Goal: Task Accomplishment & Management: Use online tool/utility

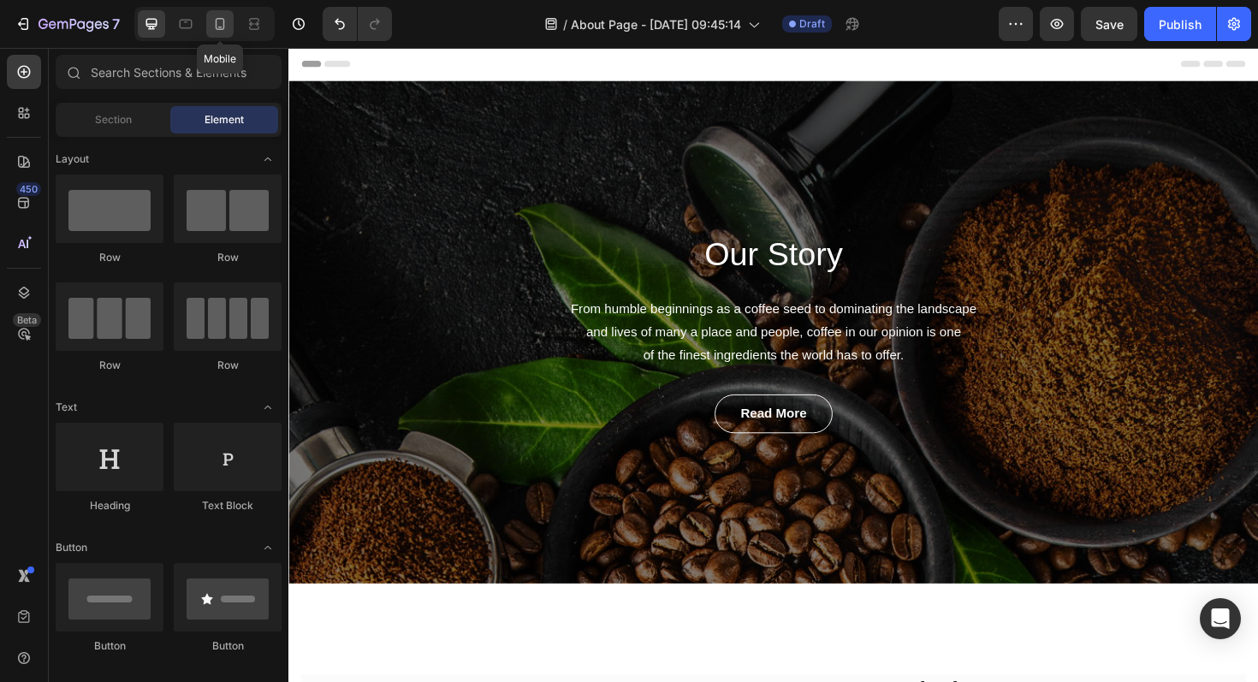
click at [220, 20] on icon at bounding box center [219, 23] width 17 height 17
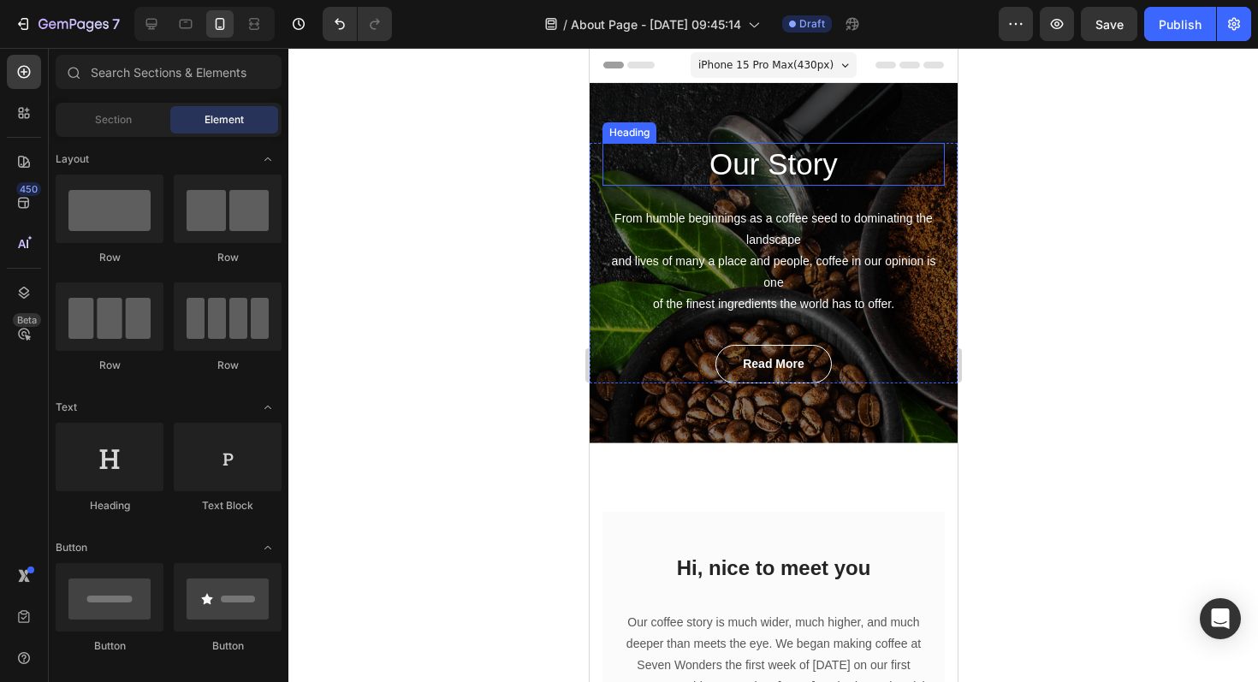
click at [805, 170] on p "Our Story" at bounding box center [772, 164] width 339 height 39
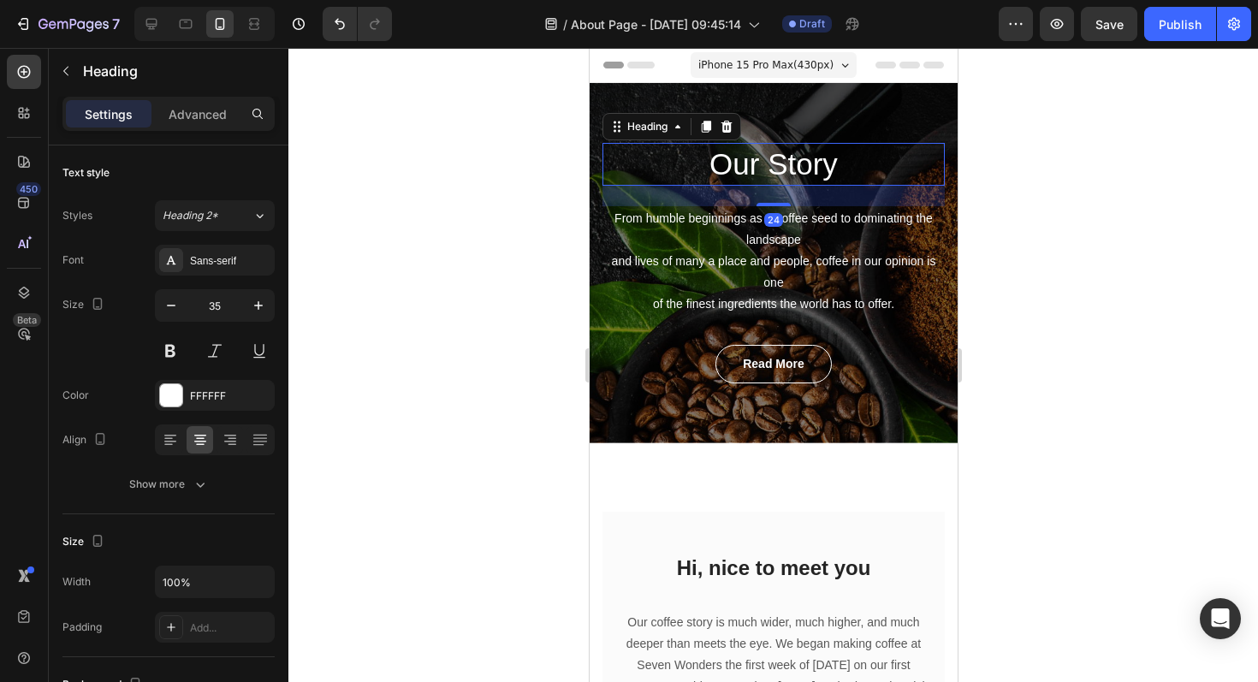
click at [820, 170] on p "Our Story" at bounding box center [772, 164] width 339 height 39
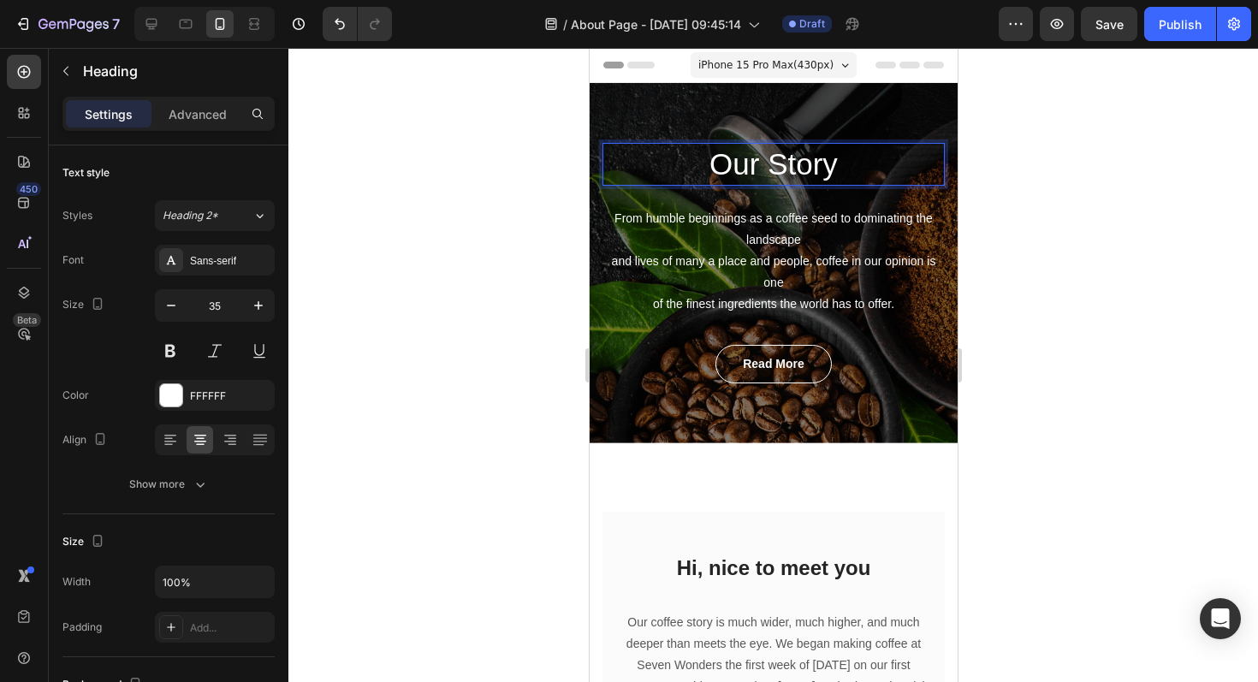
click at [832, 169] on p "Our Story" at bounding box center [772, 164] width 339 height 39
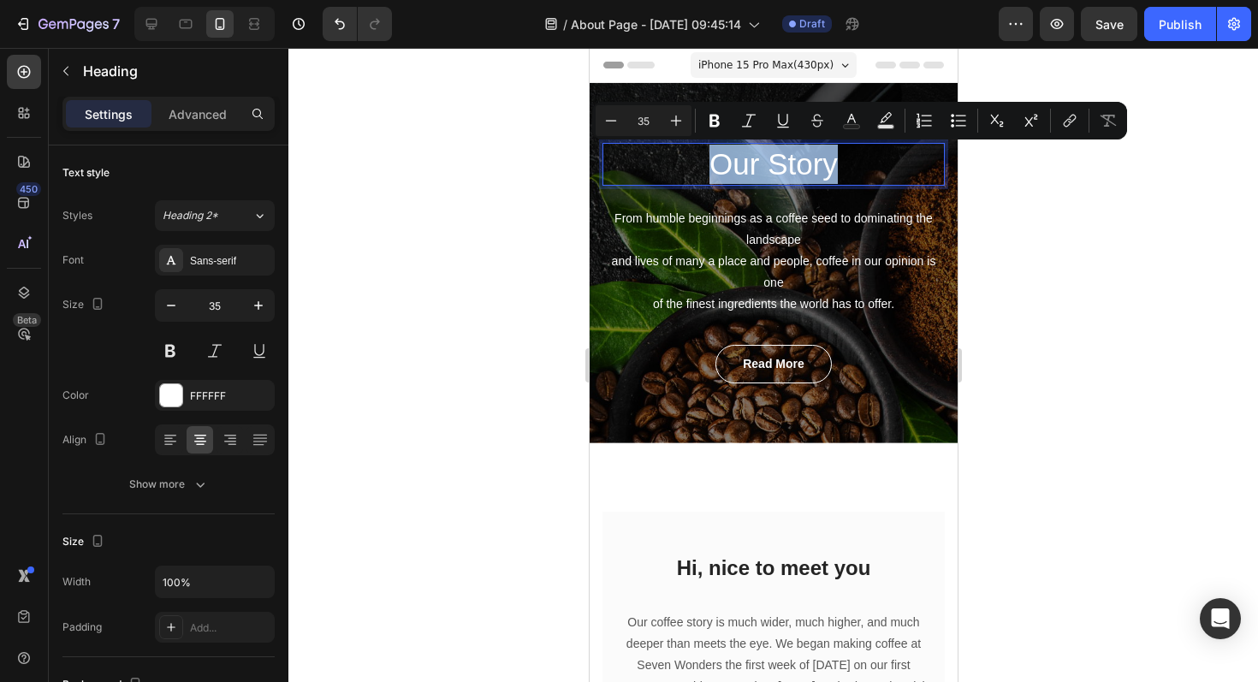
drag, startPoint x: 832, startPoint y: 169, endPoint x: 710, endPoint y: 168, distance: 121.5
click at [710, 168] on p "Our Story" at bounding box center [772, 164] width 339 height 39
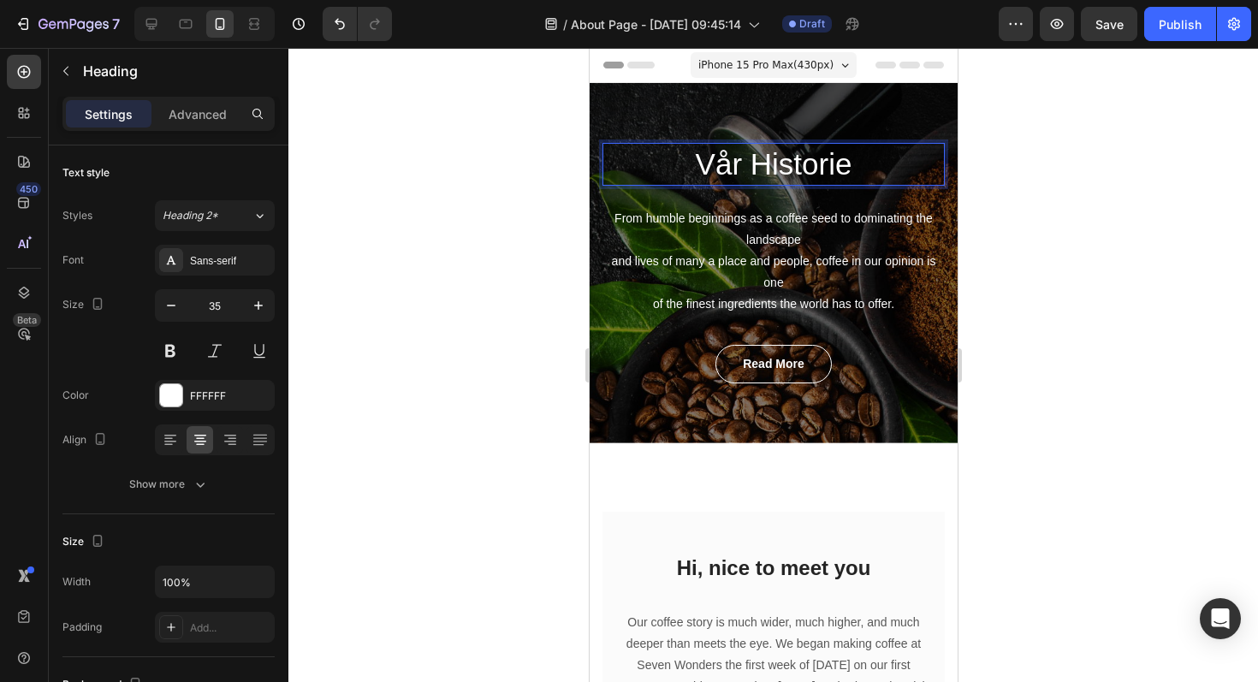
click at [1051, 233] on div at bounding box center [772, 365] width 969 height 634
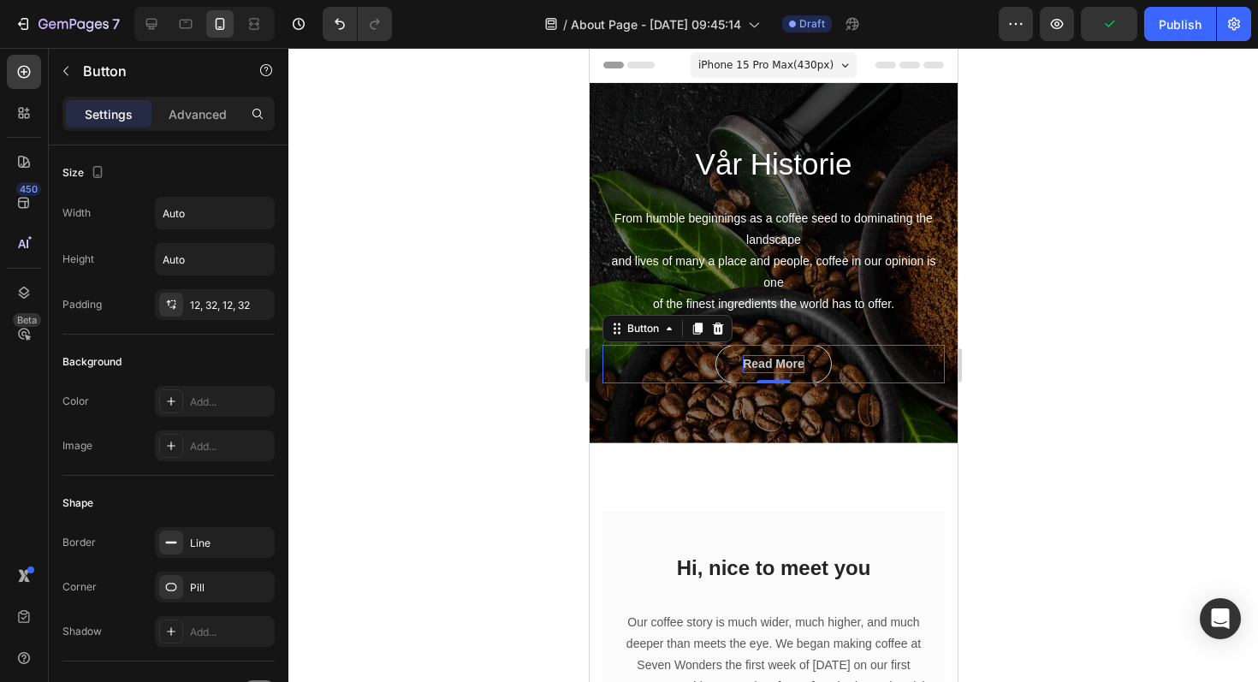
click at [798, 358] on div "Read More" at bounding box center [773, 364] width 62 height 18
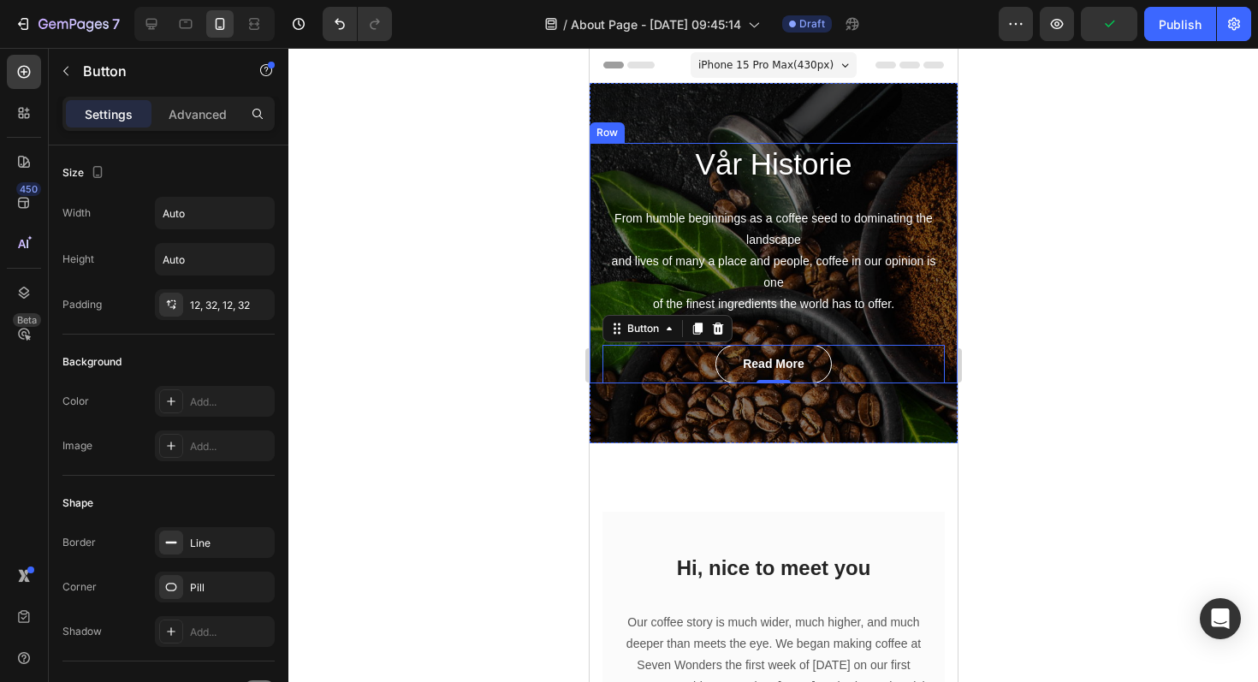
click at [1099, 297] on div at bounding box center [772, 365] width 969 height 634
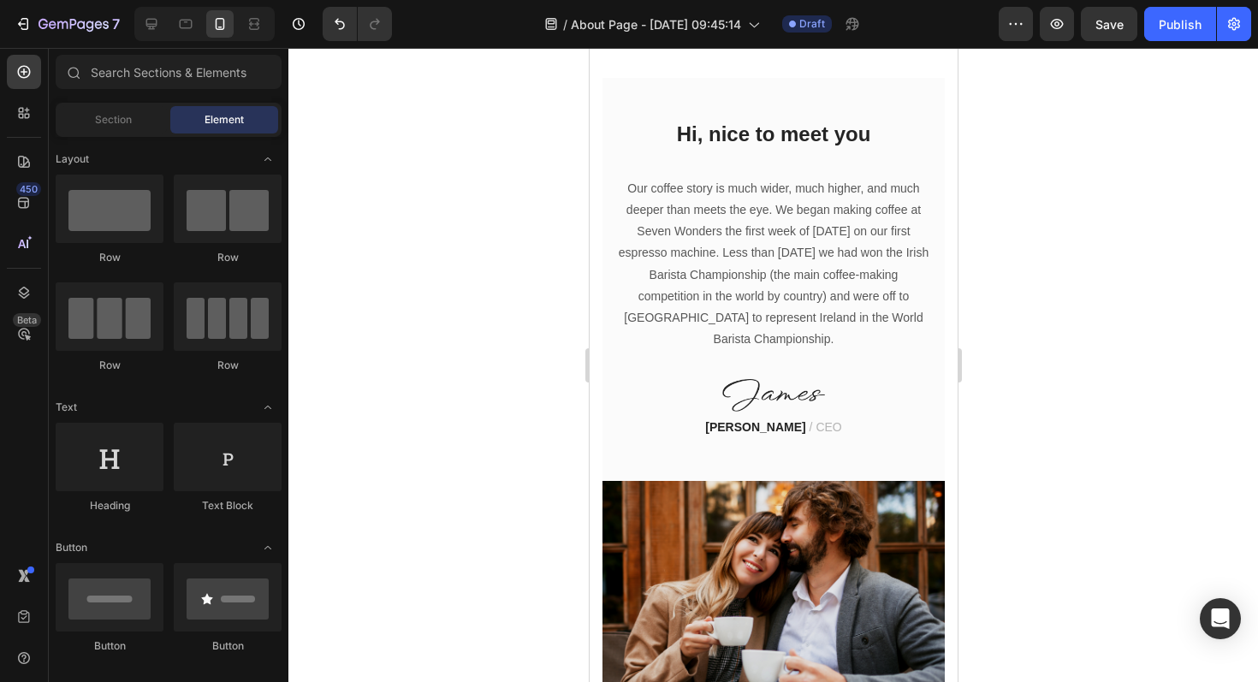
scroll to position [438, 0]
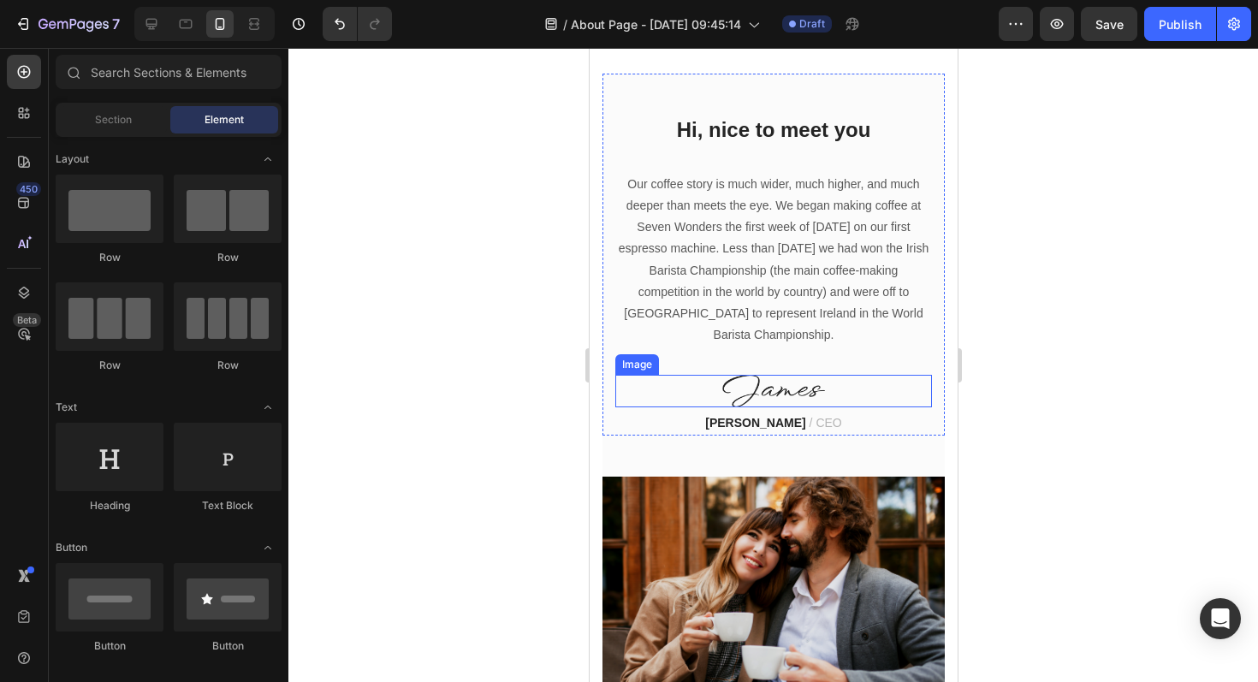
click at [793, 375] on img at bounding box center [772, 391] width 103 height 32
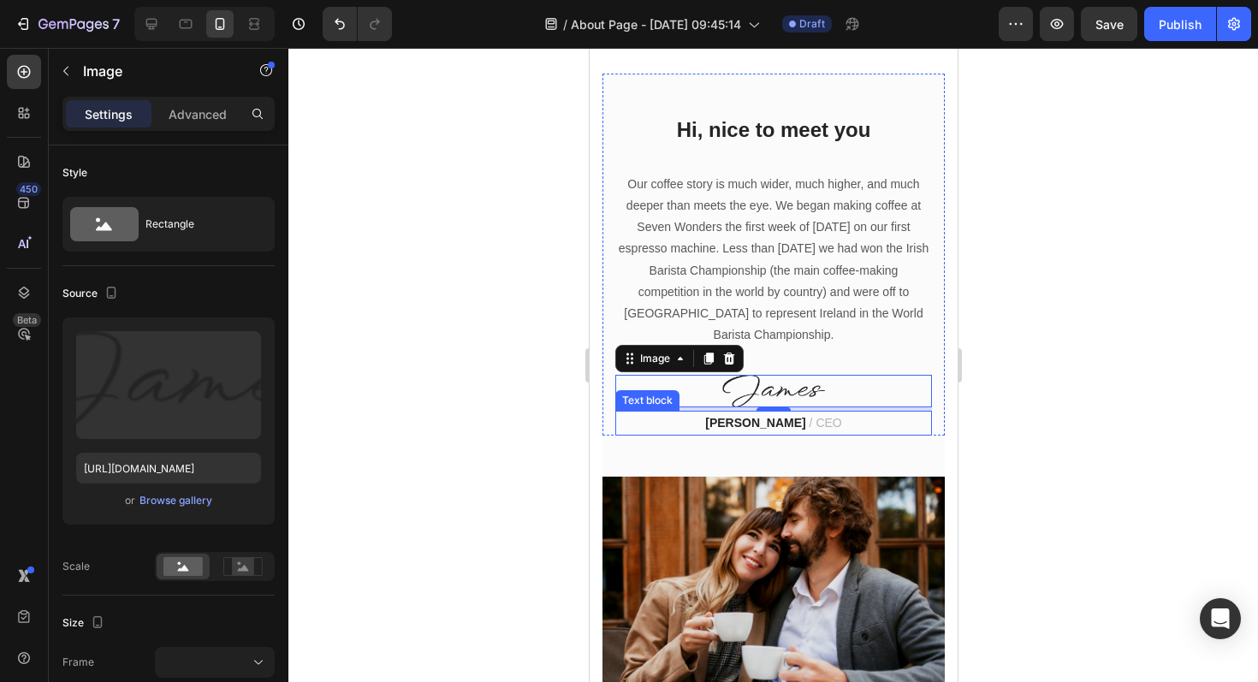
click at [820, 416] on span "/ CEO" at bounding box center [824, 423] width 33 height 14
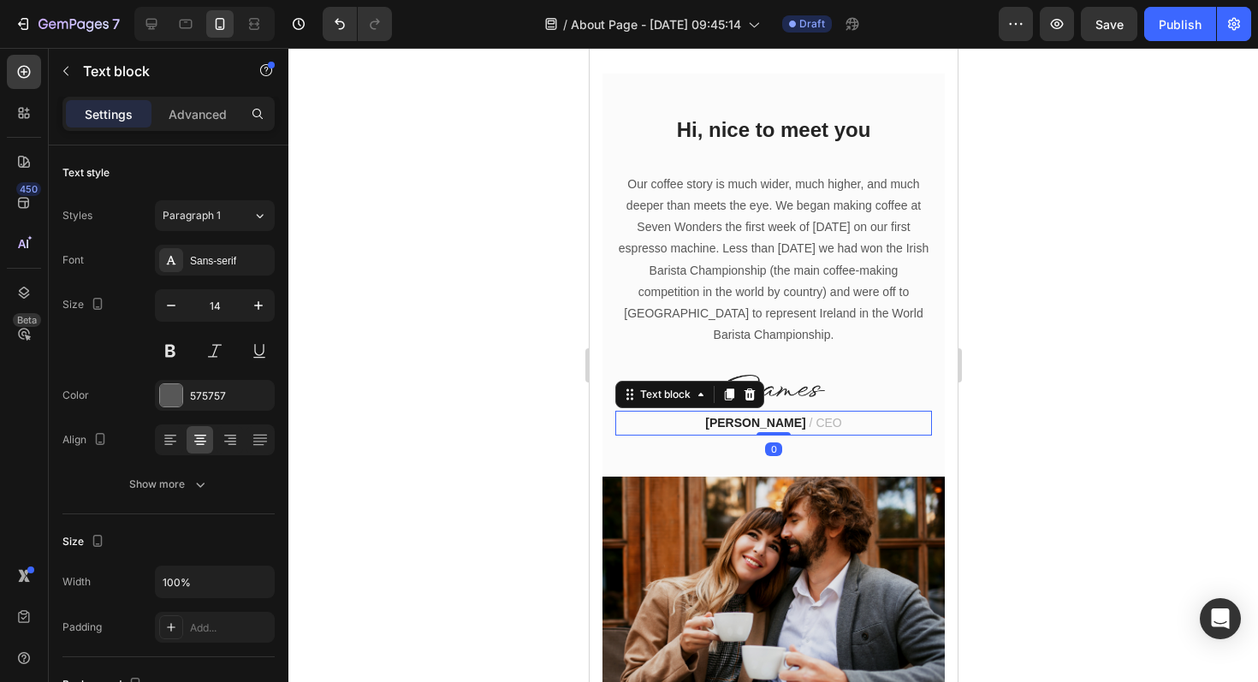
click at [784, 416] on strong "[PERSON_NAME]" at bounding box center [754, 423] width 100 height 14
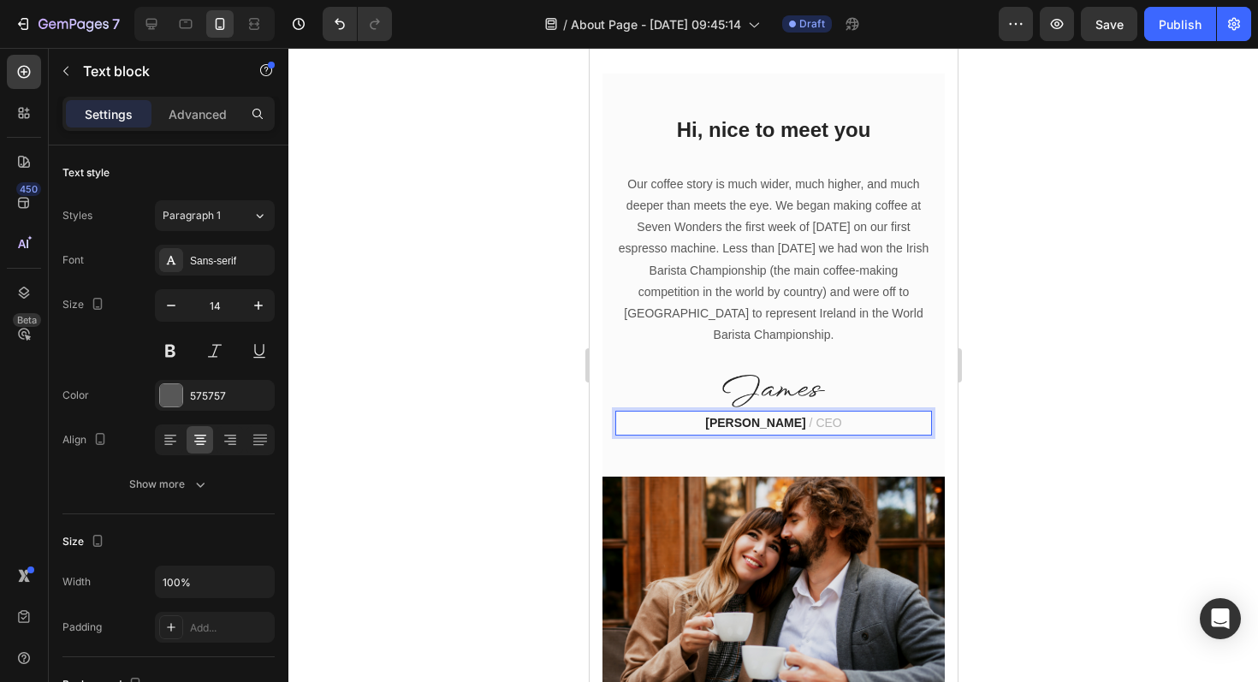
click at [789, 416] on strong "[PERSON_NAME]" at bounding box center [754, 423] width 100 height 14
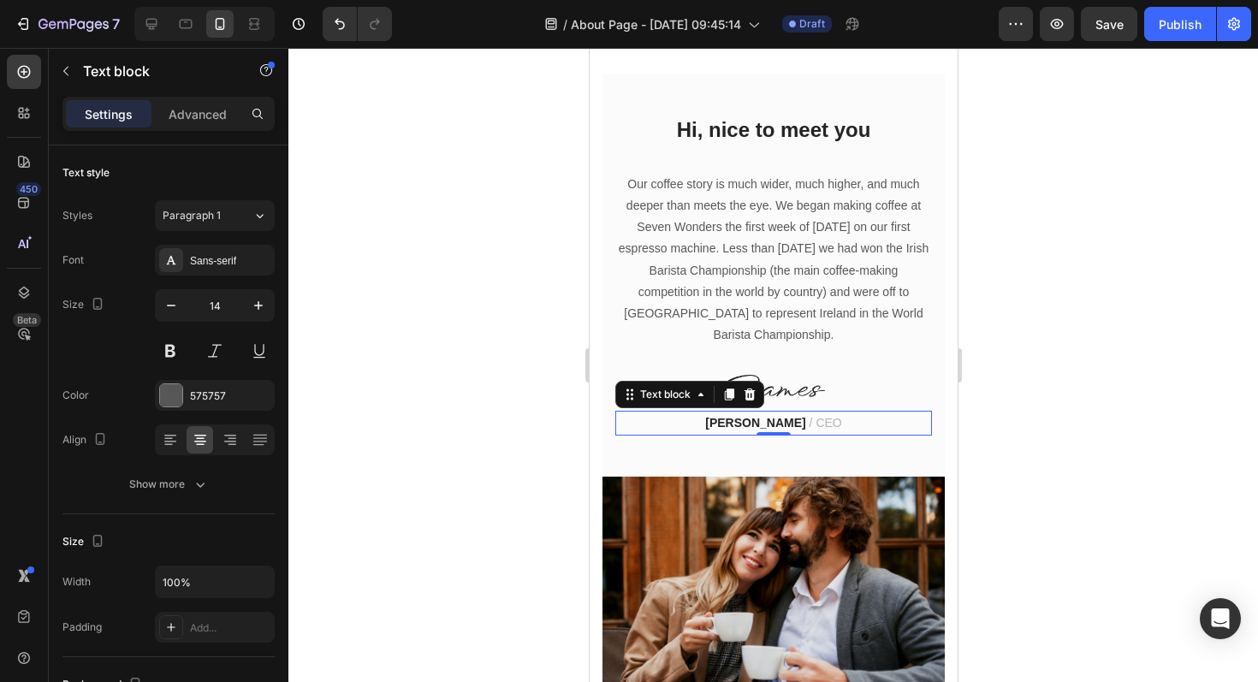
click at [1085, 346] on div at bounding box center [772, 365] width 969 height 634
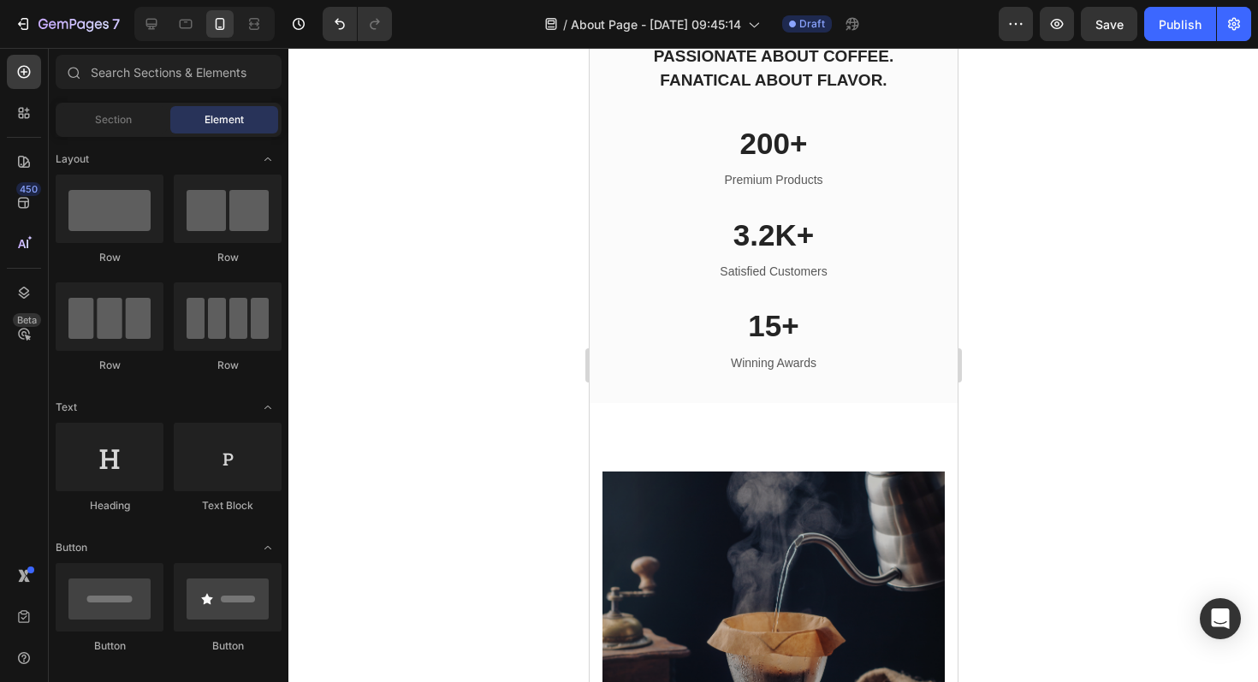
scroll to position [3019, 0]
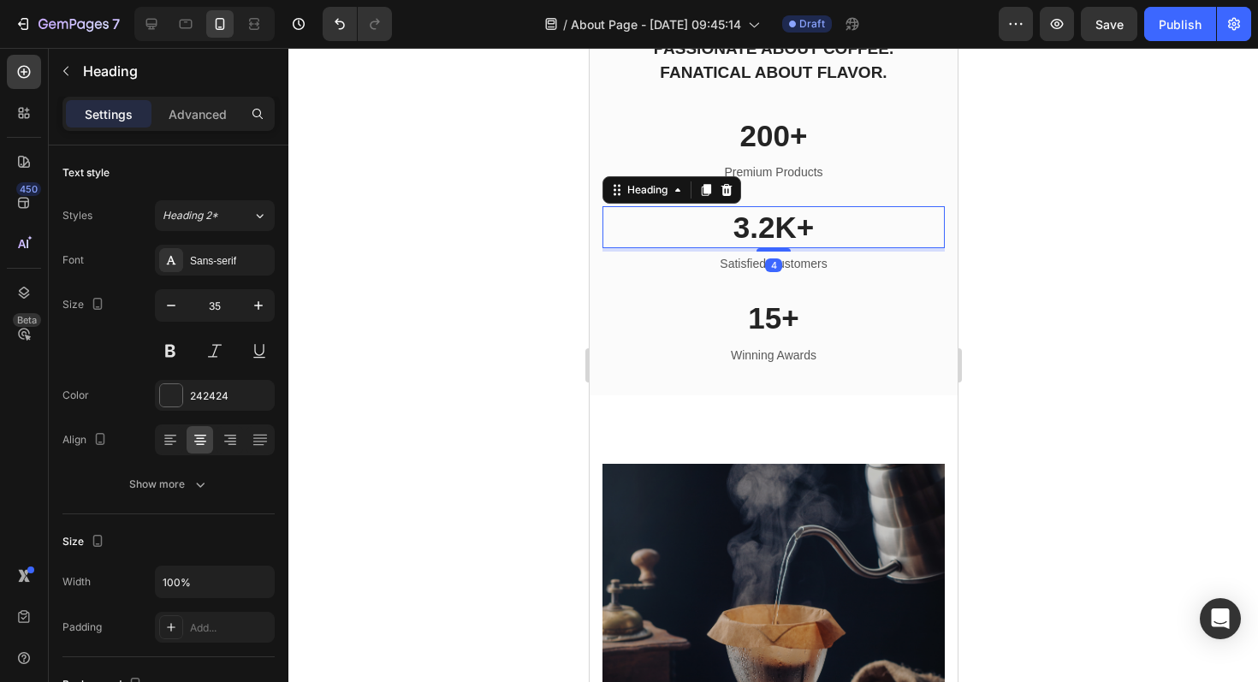
click at [765, 247] on p "3.2K+" at bounding box center [772, 227] width 339 height 39
click at [761, 247] on p "3.2K+" at bounding box center [772, 227] width 339 height 39
click at [767, 247] on p "3.2K+" at bounding box center [772, 227] width 339 height 39
click at [806, 247] on p "2200K+" at bounding box center [772, 227] width 339 height 39
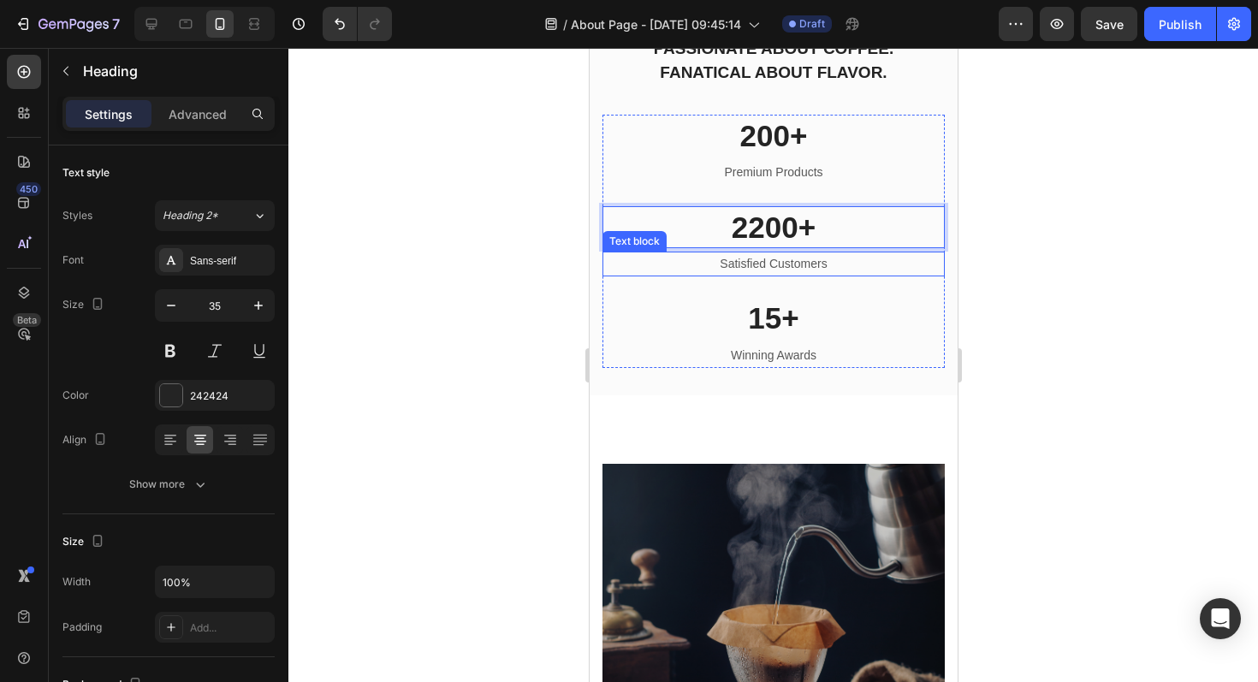
click at [809, 275] on p "Satisfied Customers" at bounding box center [772, 263] width 339 height 21
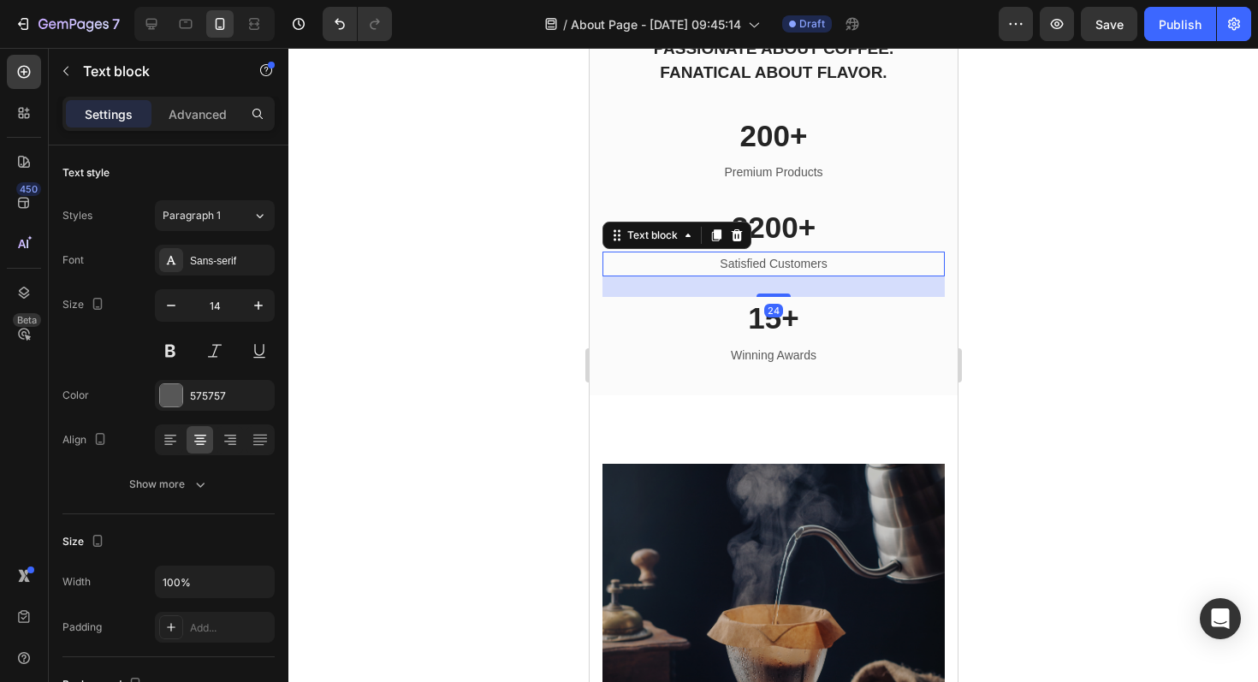
click at [816, 275] on p "Satisfied Customers" at bounding box center [772, 263] width 339 height 21
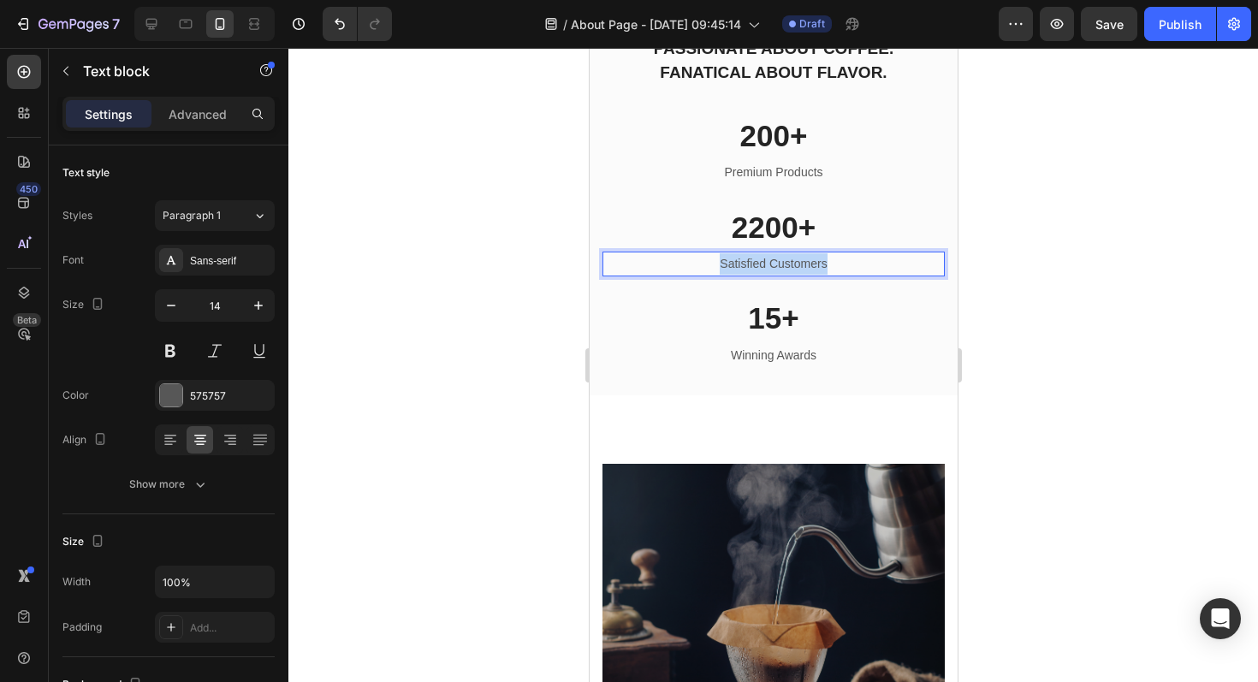
drag, startPoint x: 825, startPoint y: 308, endPoint x: 717, endPoint y: 305, distance: 107.8
click at [717, 275] on p "Satisfied Customers" at bounding box center [772, 263] width 339 height 21
click at [1100, 295] on div at bounding box center [772, 365] width 969 height 634
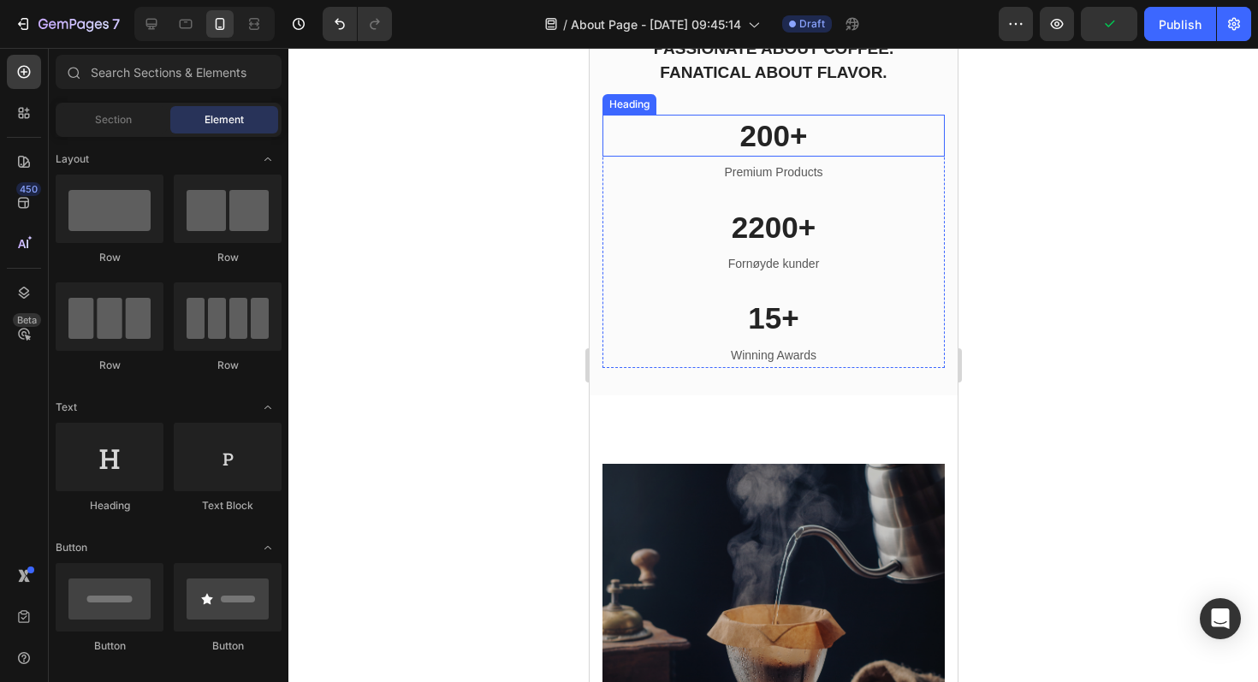
click at [779, 156] on p "200+" at bounding box center [772, 135] width 339 height 39
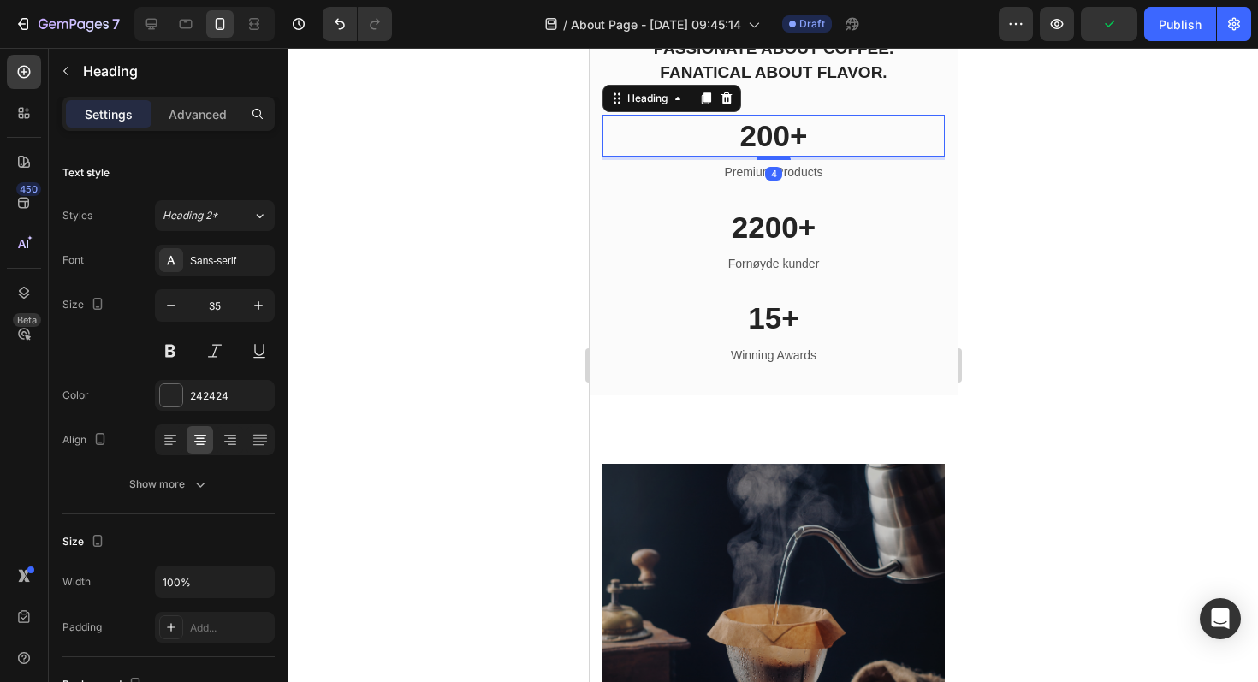
click at [791, 156] on p "200+" at bounding box center [772, 135] width 339 height 39
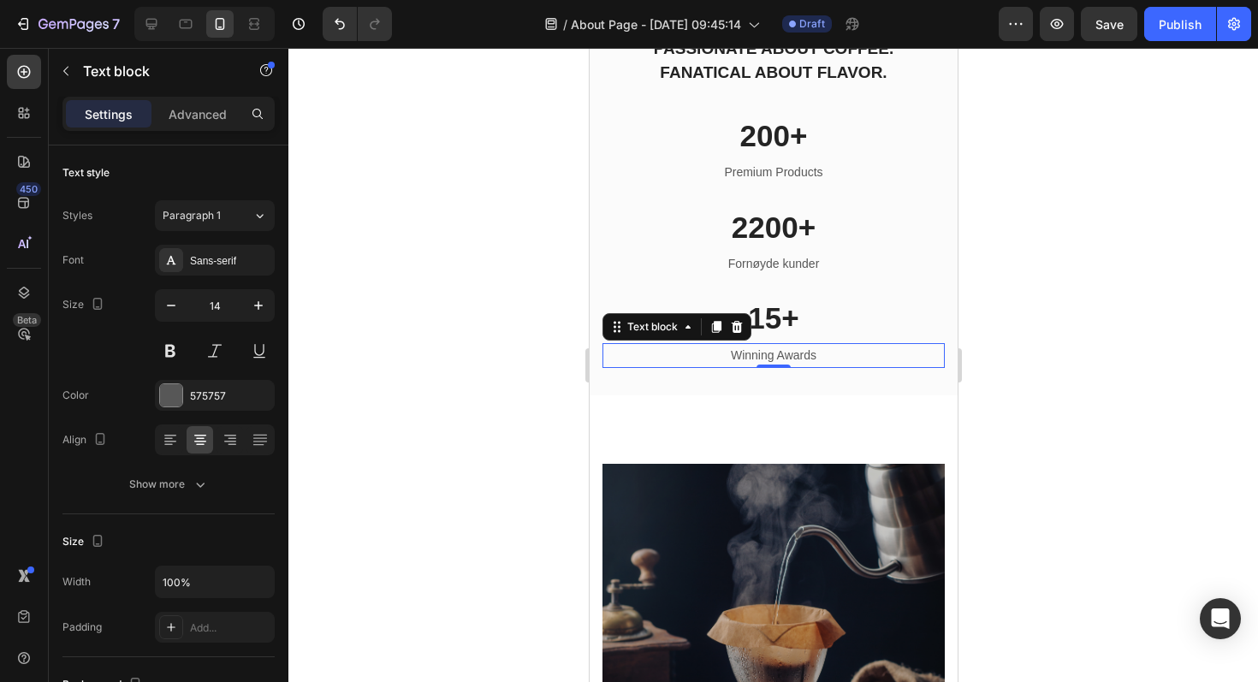
click at [780, 366] on p "Winning Awards" at bounding box center [772, 355] width 339 height 21
click at [1045, 344] on div at bounding box center [772, 365] width 969 height 634
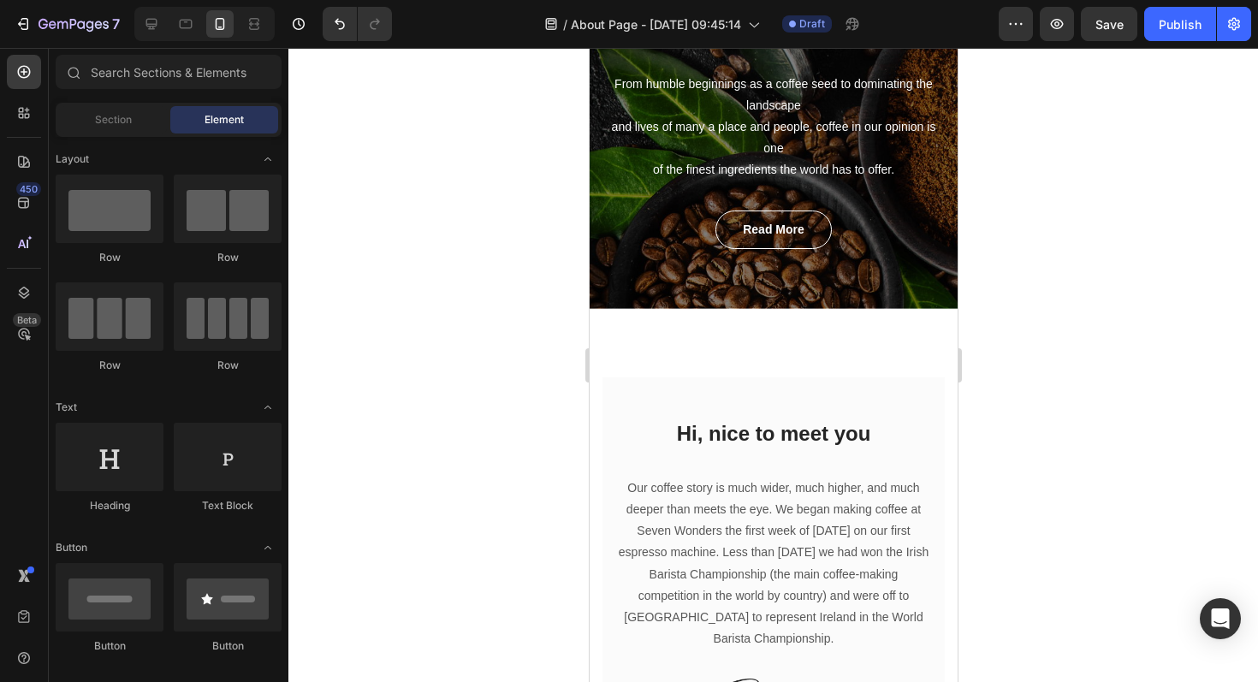
scroll to position [0, 0]
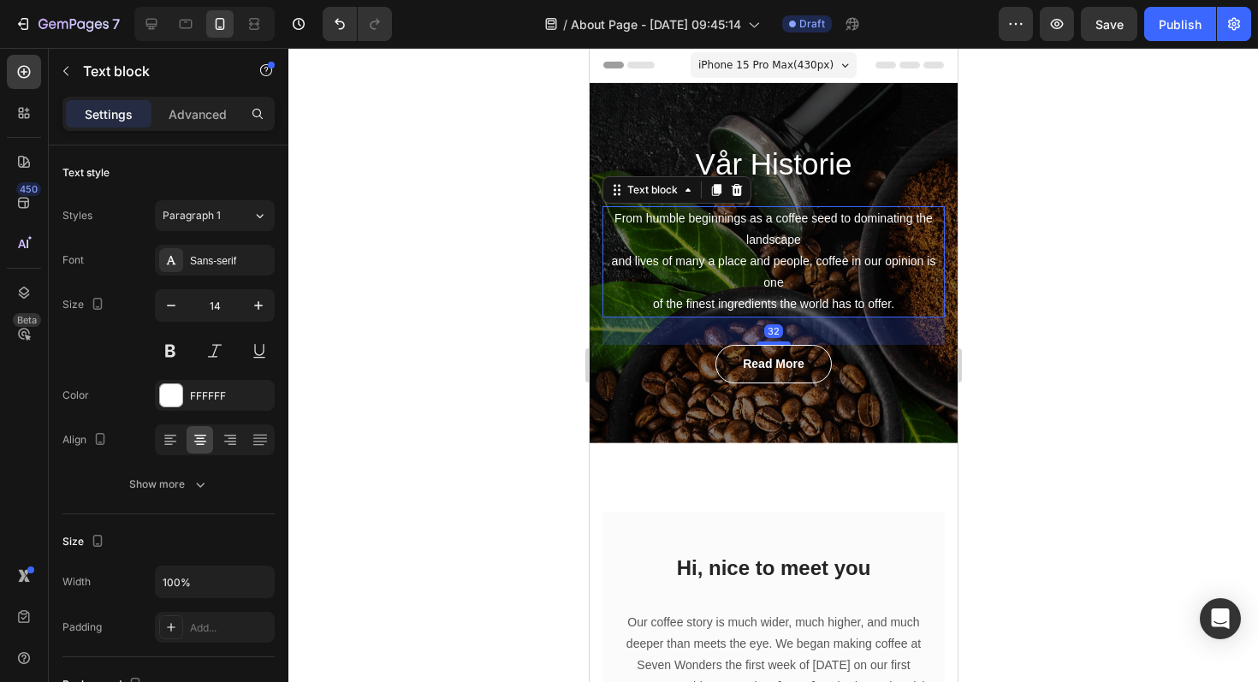
click at [844, 302] on p "From humble beginnings as a coffee seed to dominating the landscape and lives o…" at bounding box center [772, 262] width 339 height 108
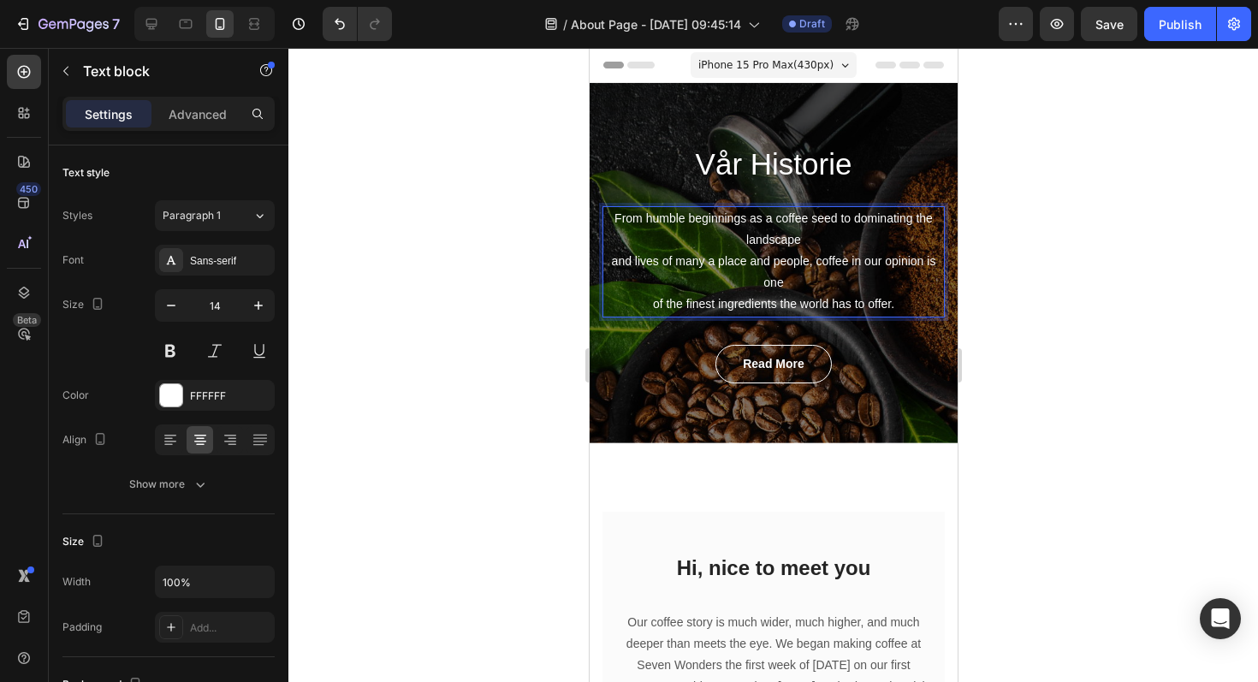
click at [861, 305] on p "From humble beginnings as a coffee seed to dominating the landscape and lives o…" at bounding box center [772, 262] width 339 height 108
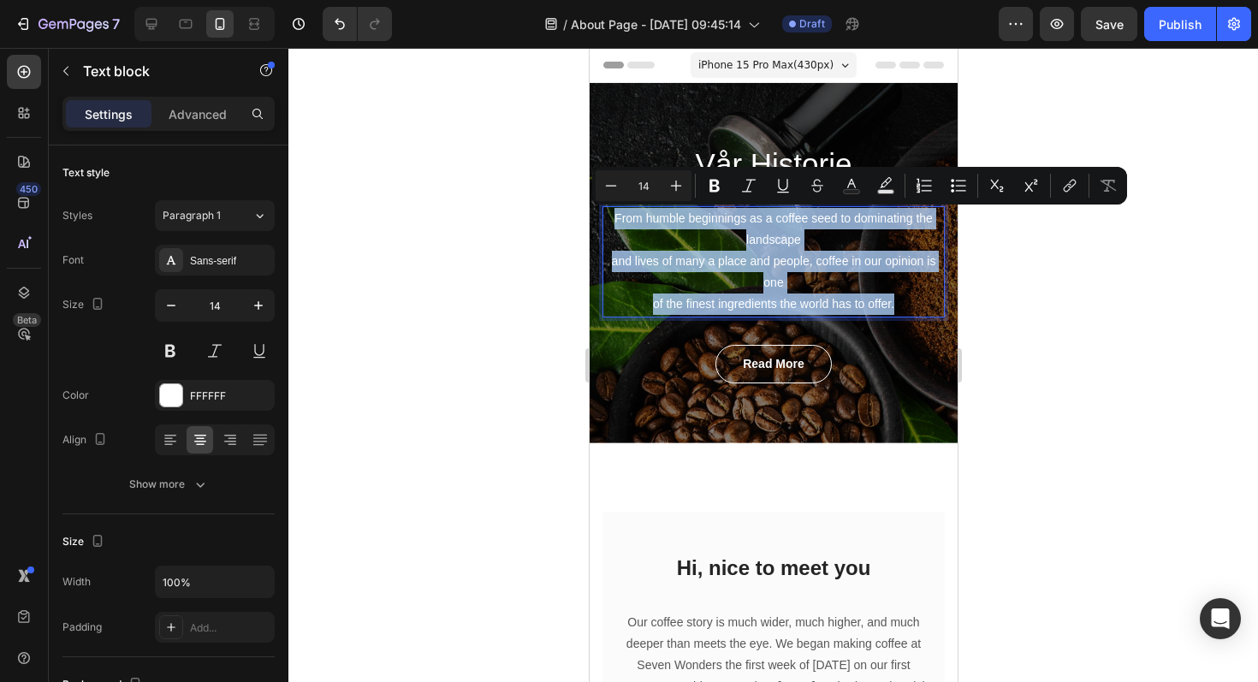
drag, startPoint x: 895, startPoint y: 307, endPoint x: 615, endPoint y: 213, distance: 295.2
click at [615, 213] on p "From humble beginnings as a coffee seed to dominating the landscape and lives o…" at bounding box center [772, 262] width 339 height 108
copy p "From humble beginnings as a coffee seed to dominating the landscape and lives o…"
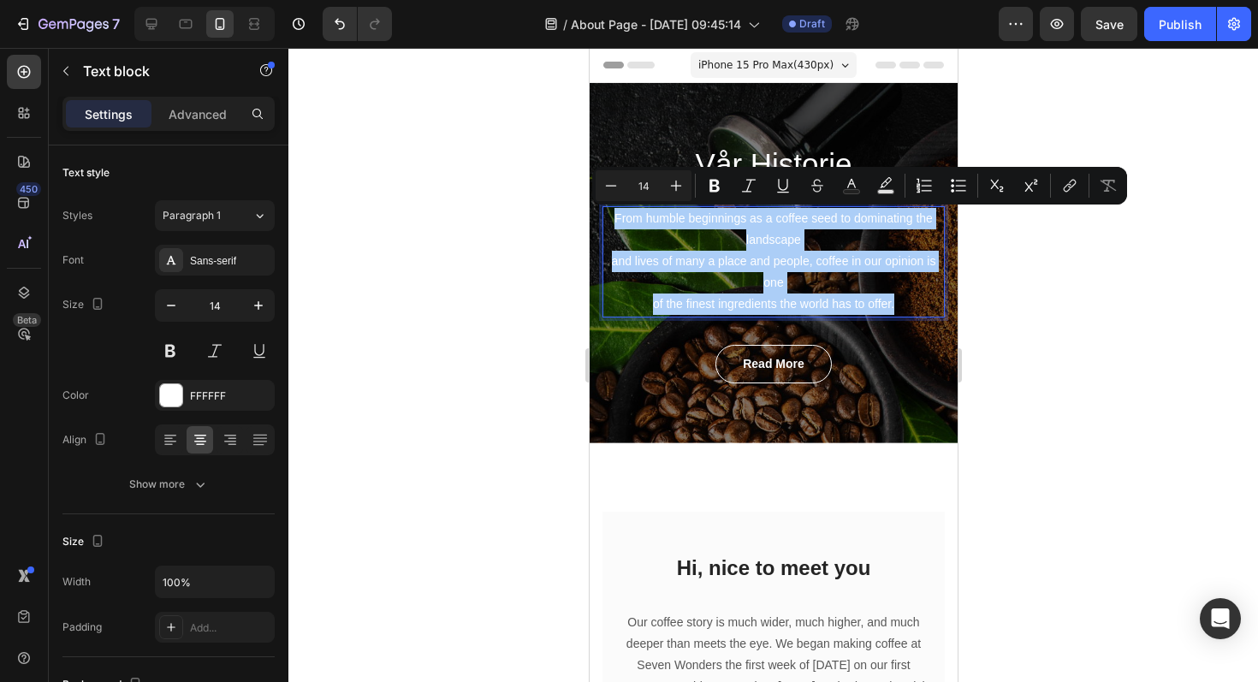
click at [1148, 316] on div at bounding box center [772, 365] width 969 height 634
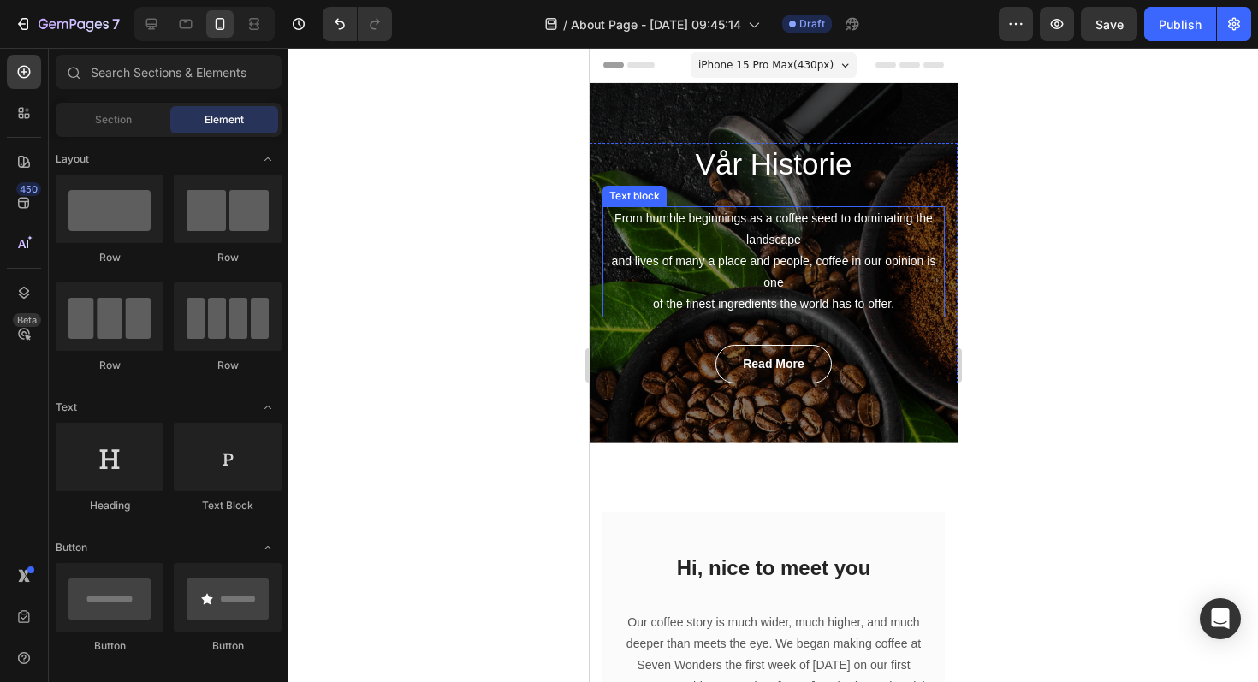
click at [793, 305] on p "From humble beginnings as a coffee seed to dominating the landscape and lives o…" at bounding box center [772, 262] width 339 height 108
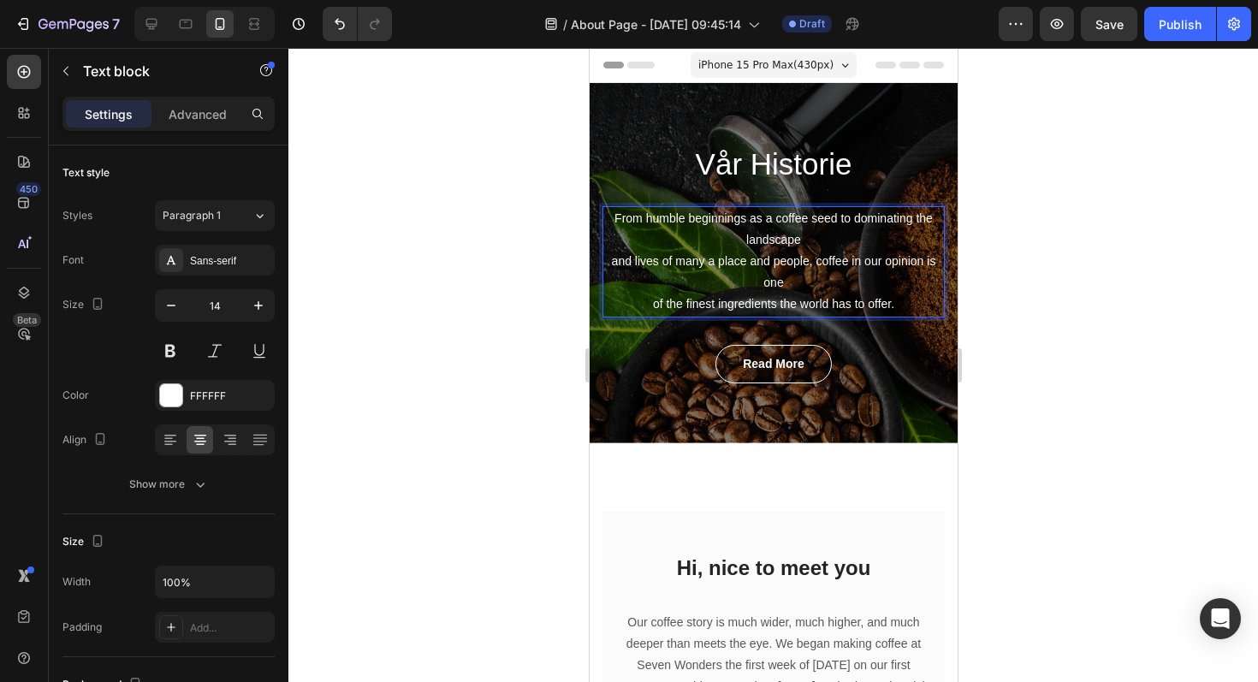
click at [896, 304] on p "From humble beginnings as a coffee seed to dominating the landscape and lives o…" at bounding box center [772, 262] width 339 height 108
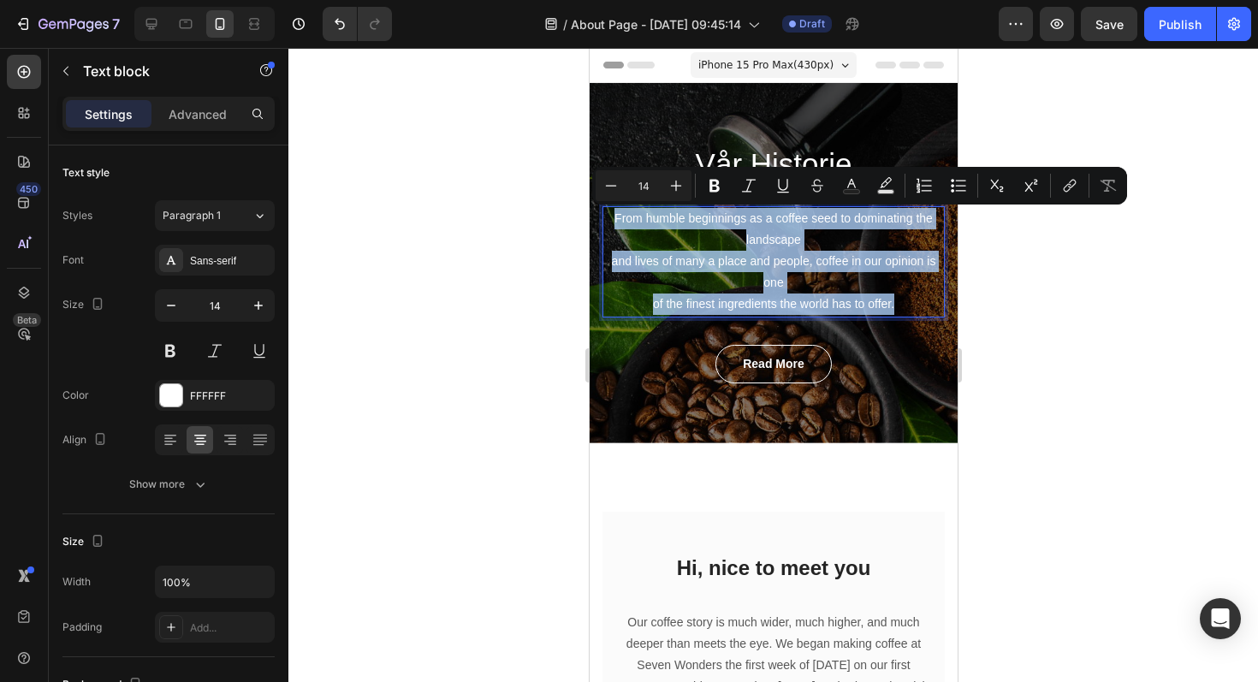
drag, startPoint x: 896, startPoint y: 304, endPoint x: 613, endPoint y: 217, distance: 295.2
click at [613, 217] on p "From humble beginnings as a coffee seed to dominating the landscape and lives o…" at bounding box center [772, 262] width 339 height 108
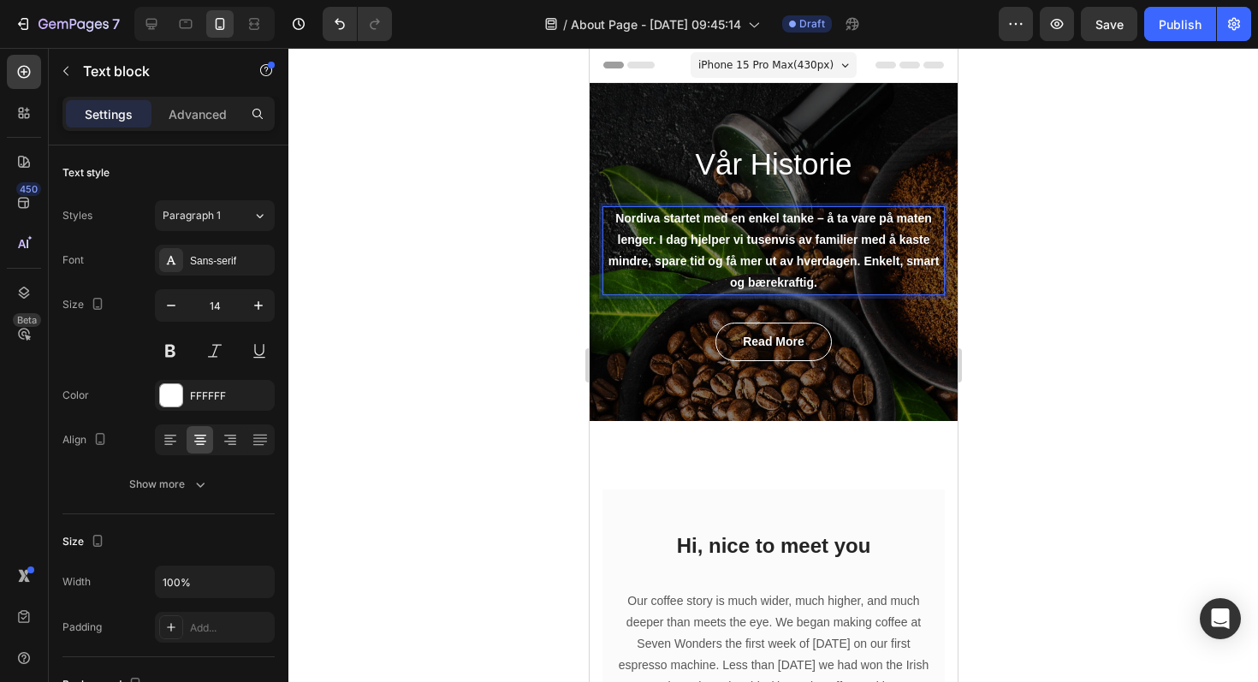
click at [863, 261] on strong "Nordiva startet med en enkel tanke – å ta vare på maten lenger. I dag hjelper v…" at bounding box center [772, 250] width 331 height 79
click at [1075, 261] on div at bounding box center [772, 365] width 969 height 634
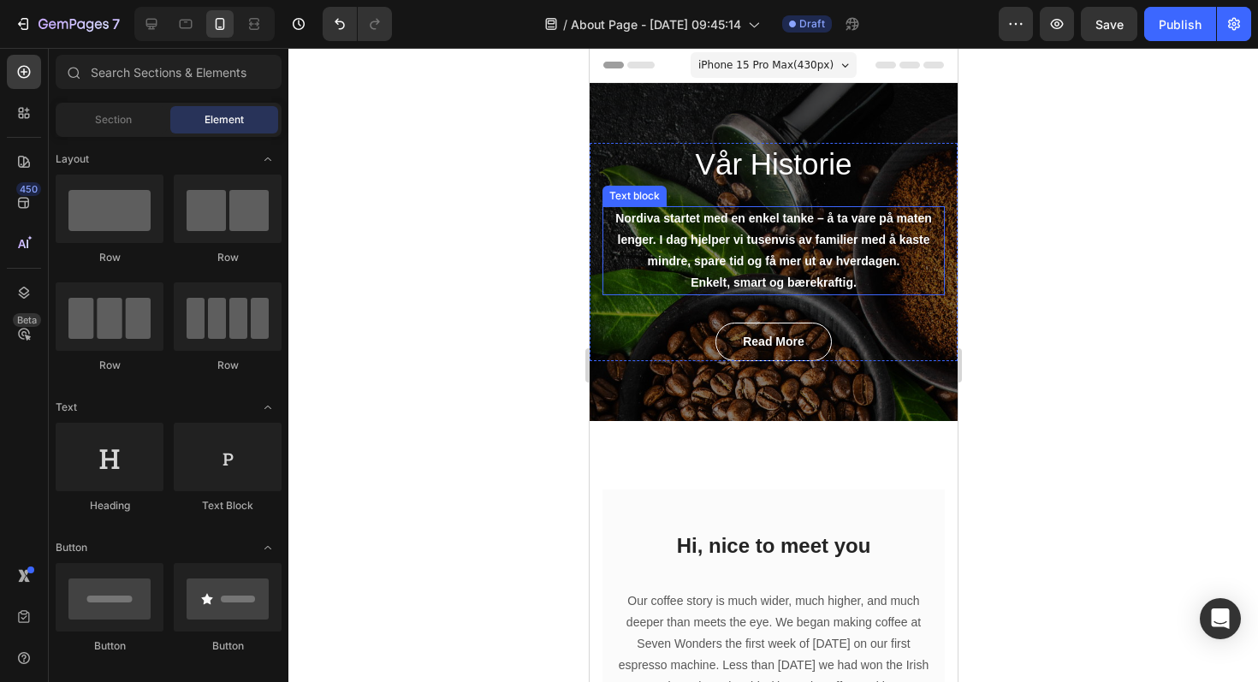
click at [883, 238] on strong "Nordiva startet med en enkel tanke – å ta vare på maten lenger. I dag hjelper v…" at bounding box center [772, 239] width 317 height 56
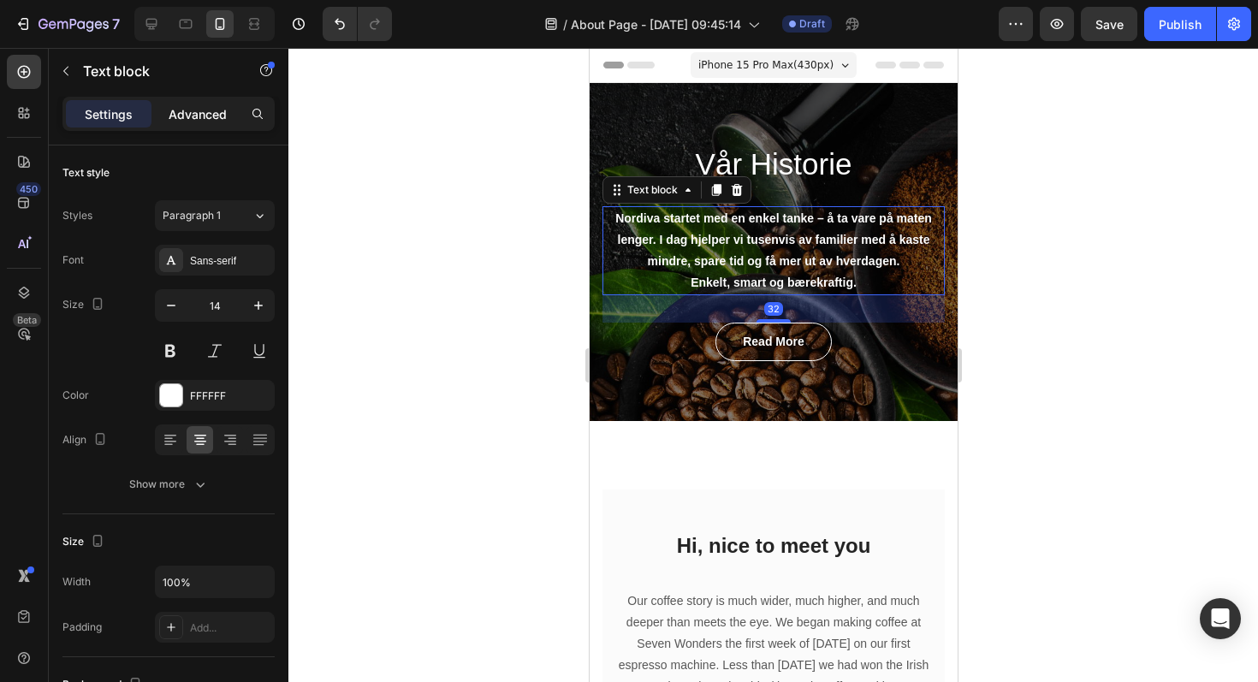
click at [198, 115] on p "Advanced" at bounding box center [198, 114] width 58 height 18
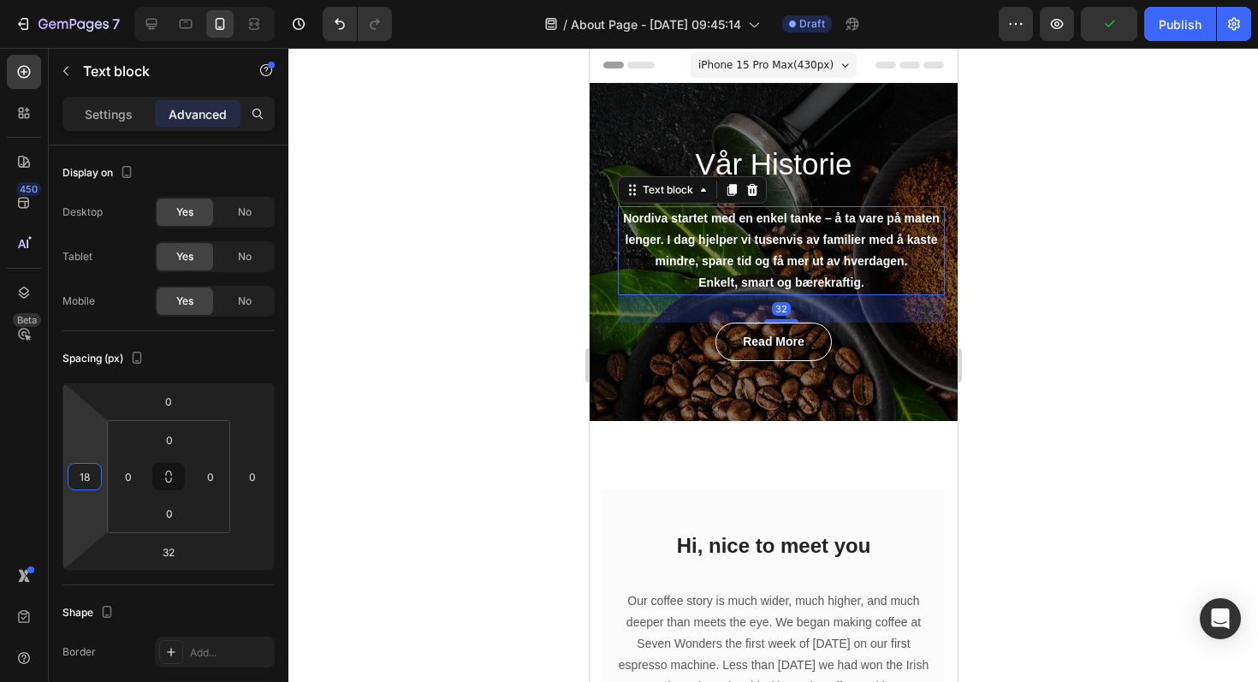
type input "20"
drag, startPoint x: 98, startPoint y: 458, endPoint x: 98, endPoint y: 449, distance: 8.6
click at [98, 0] on html "7 Version history / About Page - [DATE] 09:45:14 Draft Preview Publish 450 Beta…" at bounding box center [629, 0] width 1258 height 0
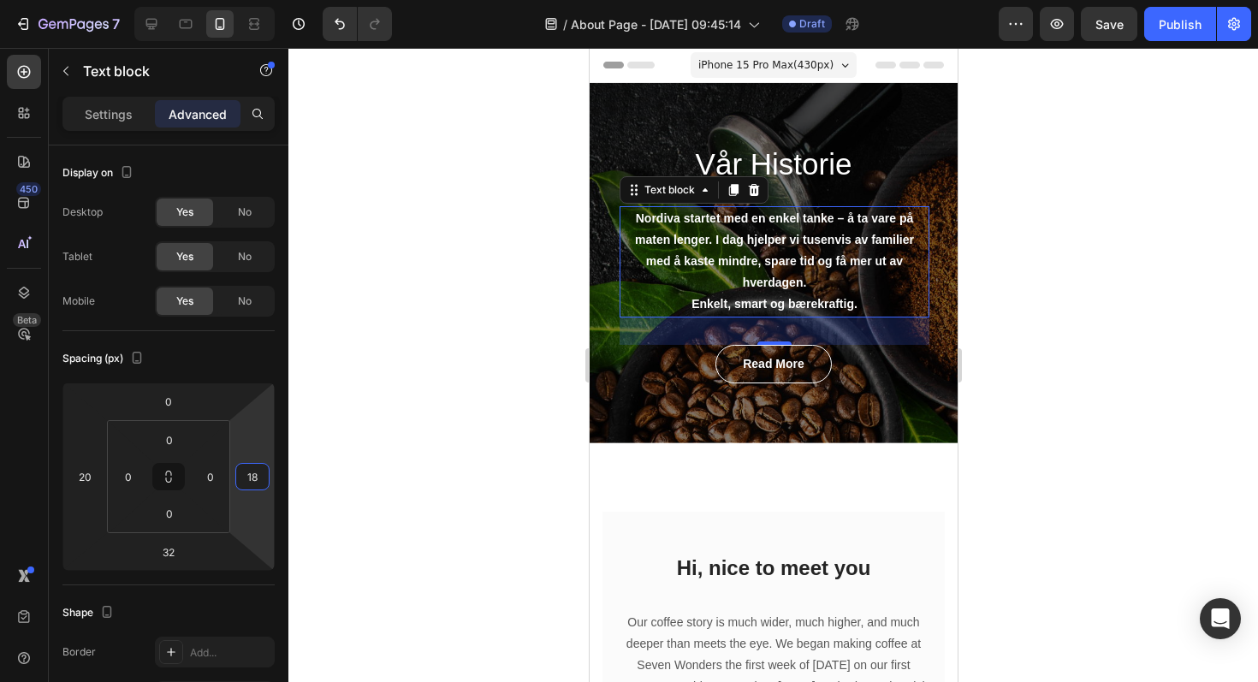
type input "20"
click at [250, 0] on html "7 Version history / About Page - [DATE] 09:45:14 Draft Preview Save Publish 450…" at bounding box center [629, 0] width 1258 height 0
click at [1057, 327] on div at bounding box center [772, 365] width 969 height 634
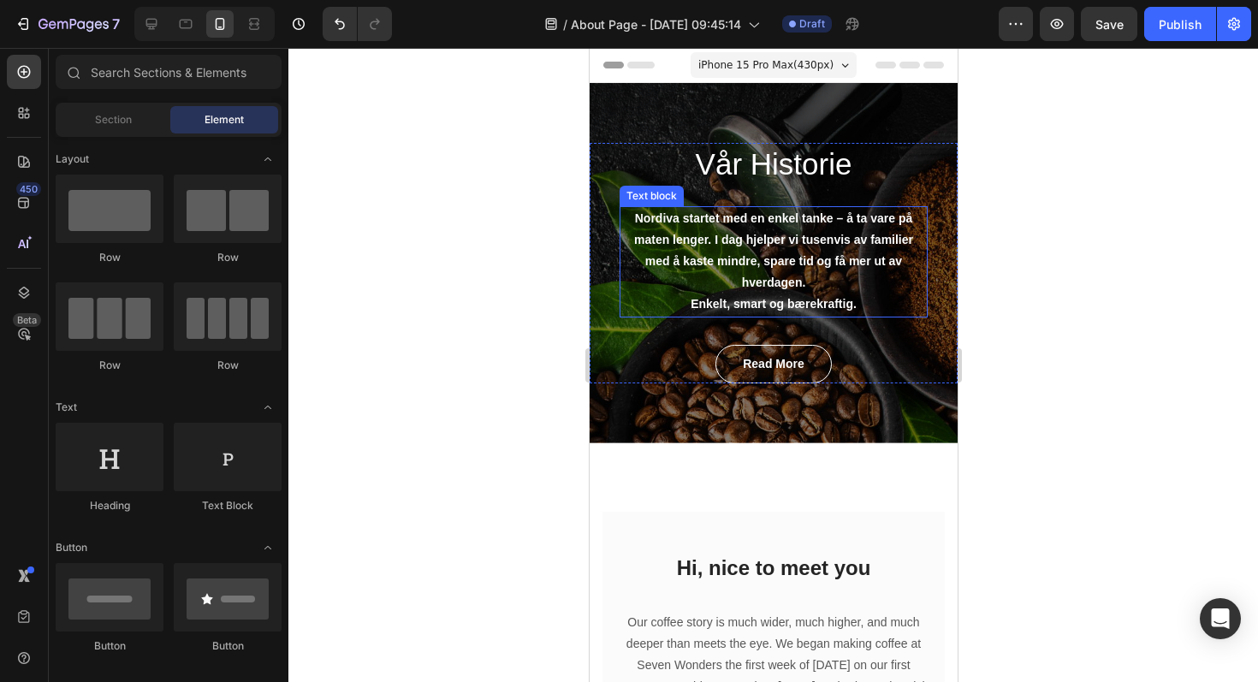
click at [692, 308] on strong "Enkelt, smart og bærekraftig." at bounding box center [773, 304] width 166 height 14
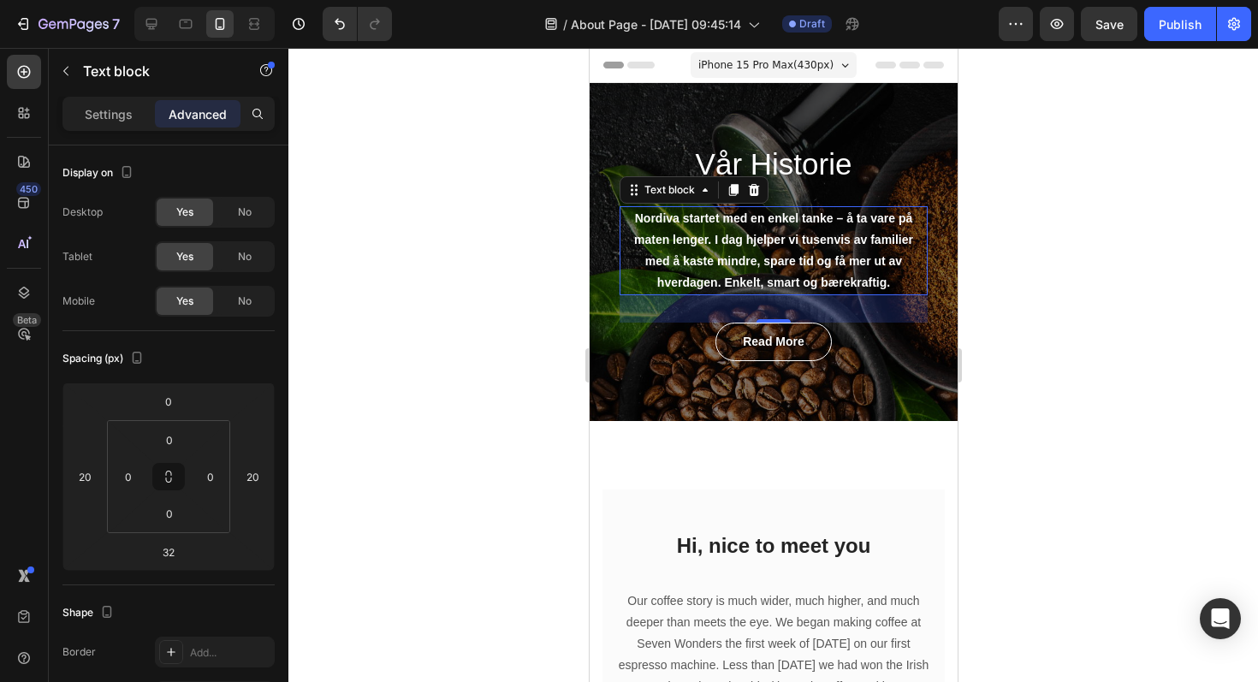
click at [1170, 297] on div at bounding box center [772, 365] width 969 height 634
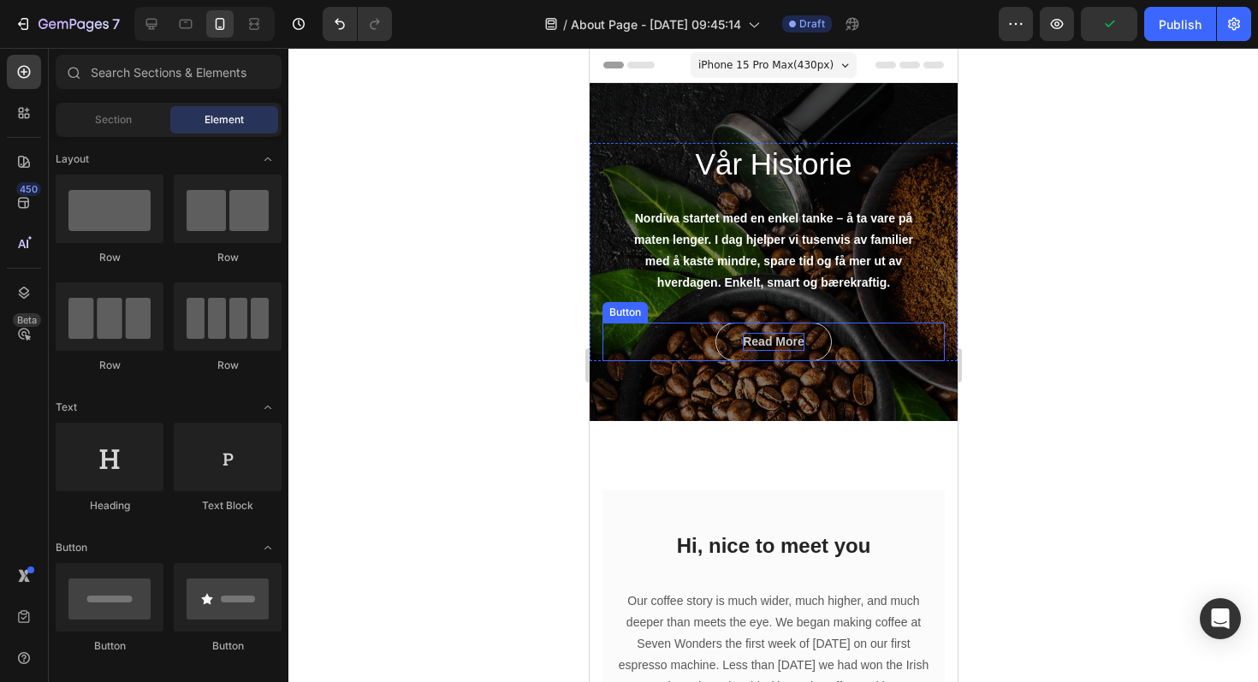
click at [790, 342] on div "Read More" at bounding box center [773, 342] width 62 height 18
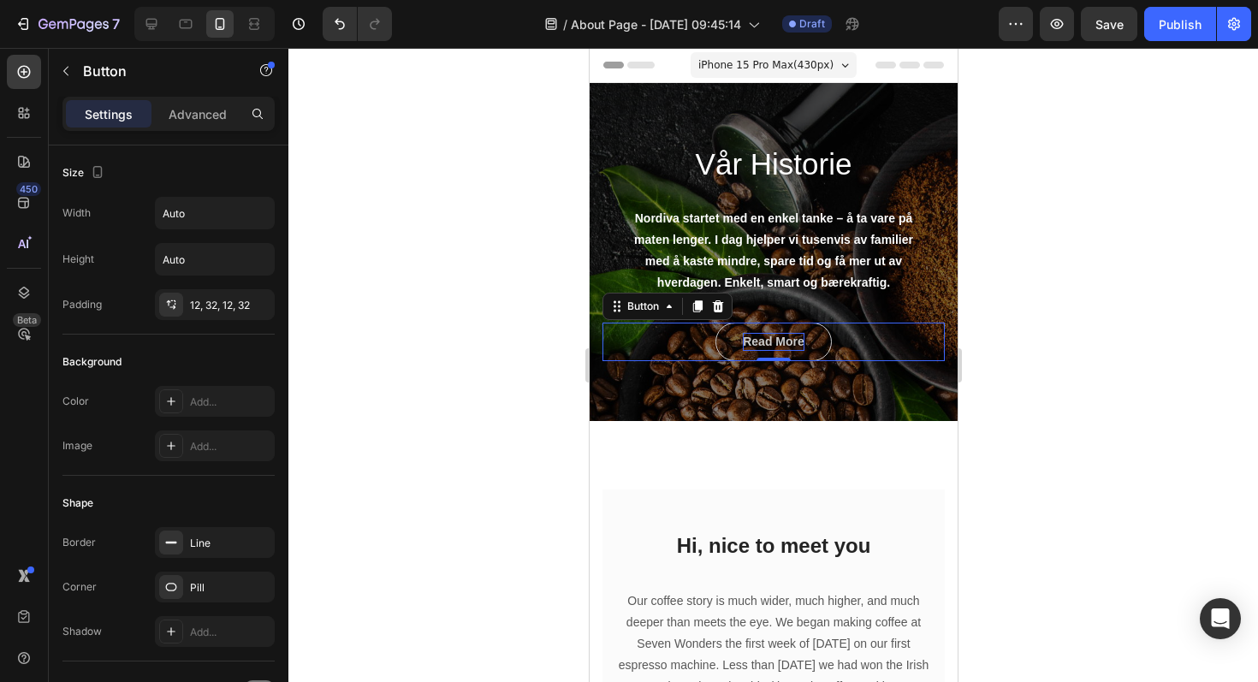
click at [788, 339] on div "Read More" at bounding box center [773, 342] width 62 height 18
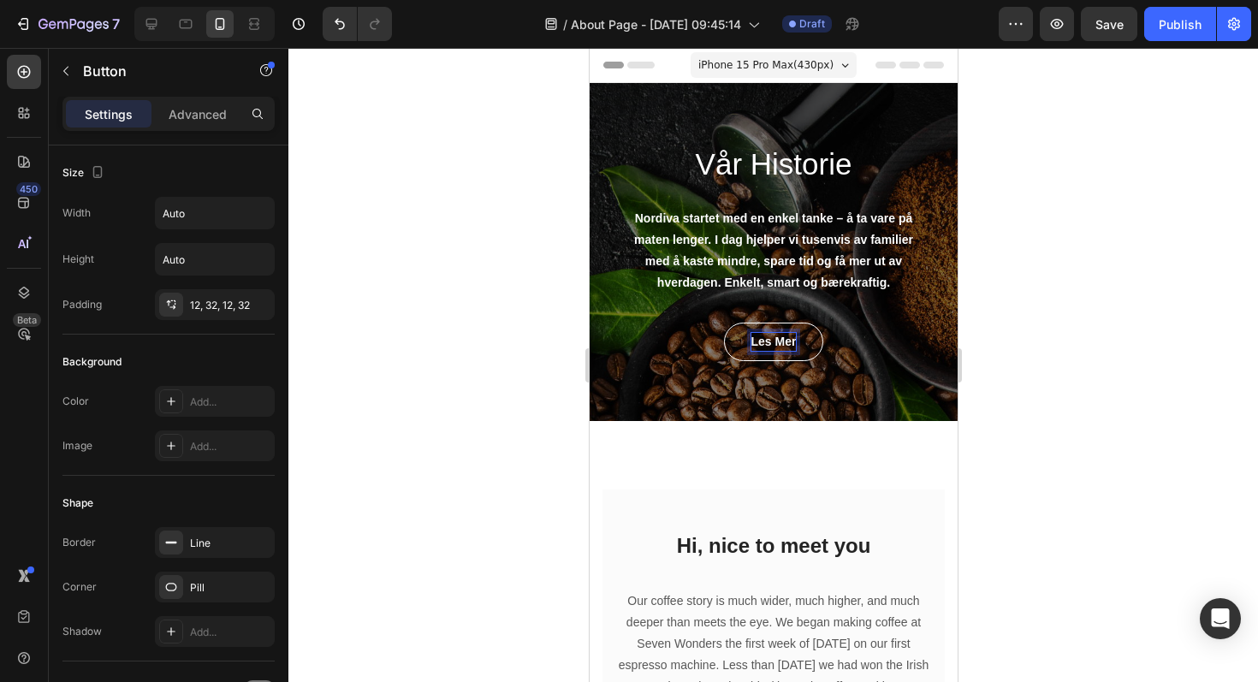
click at [1050, 340] on div at bounding box center [772, 365] width 969 height 634
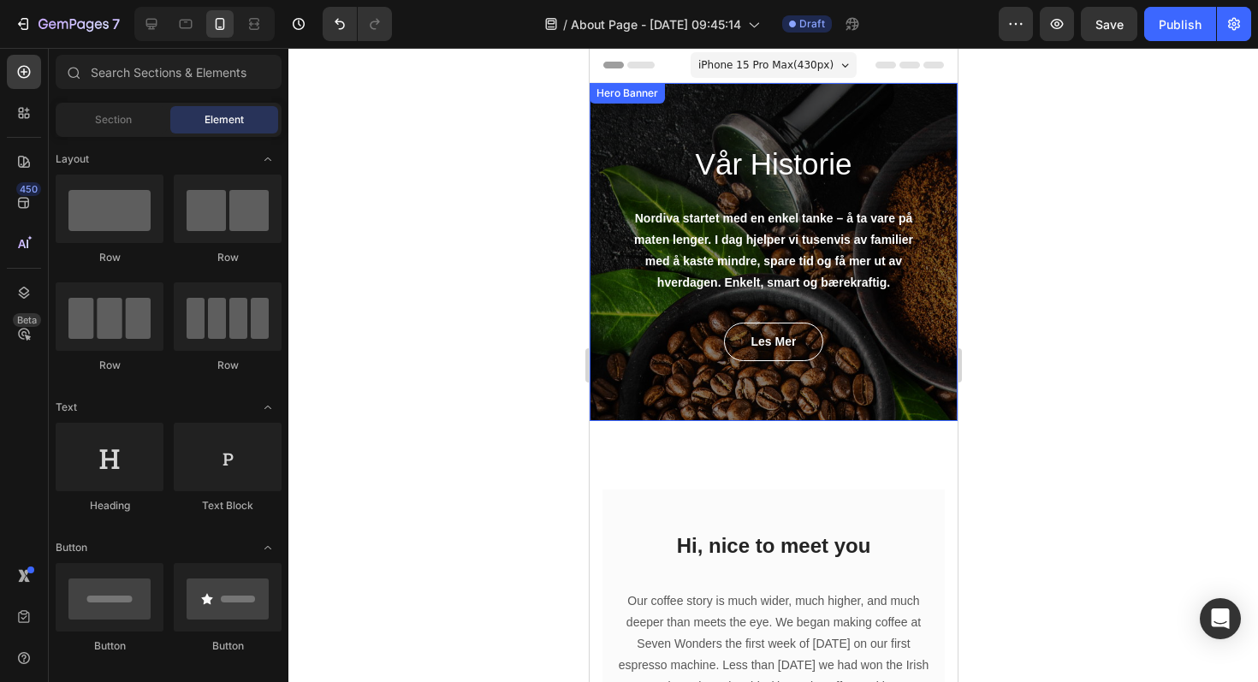
click at [910, 362] on div "Vår Historie Heading Nordiva startet med en enkel tanke – å ta vare på maten le…" at bounding box center [773, 252] width 368 height 338
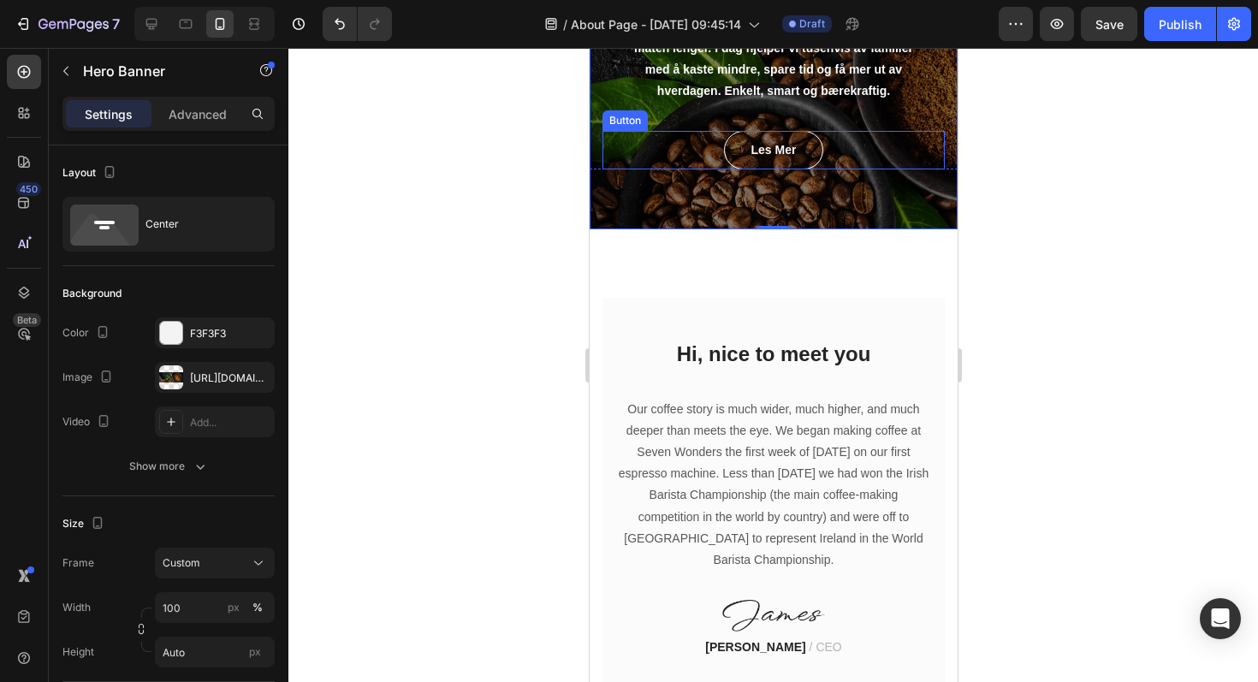
scroll to position [293, 0]
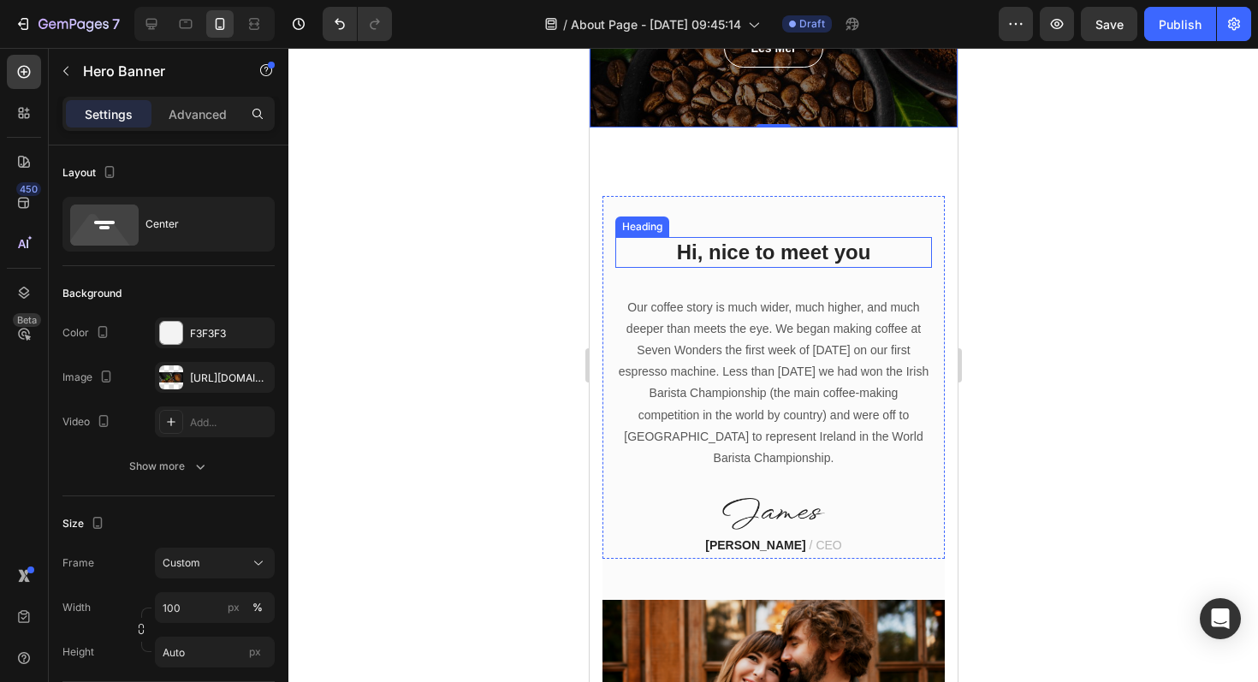
click at [784, 248] on p "Hi, nice to meet you" at bounding box center [772, 252] width 313 height 27
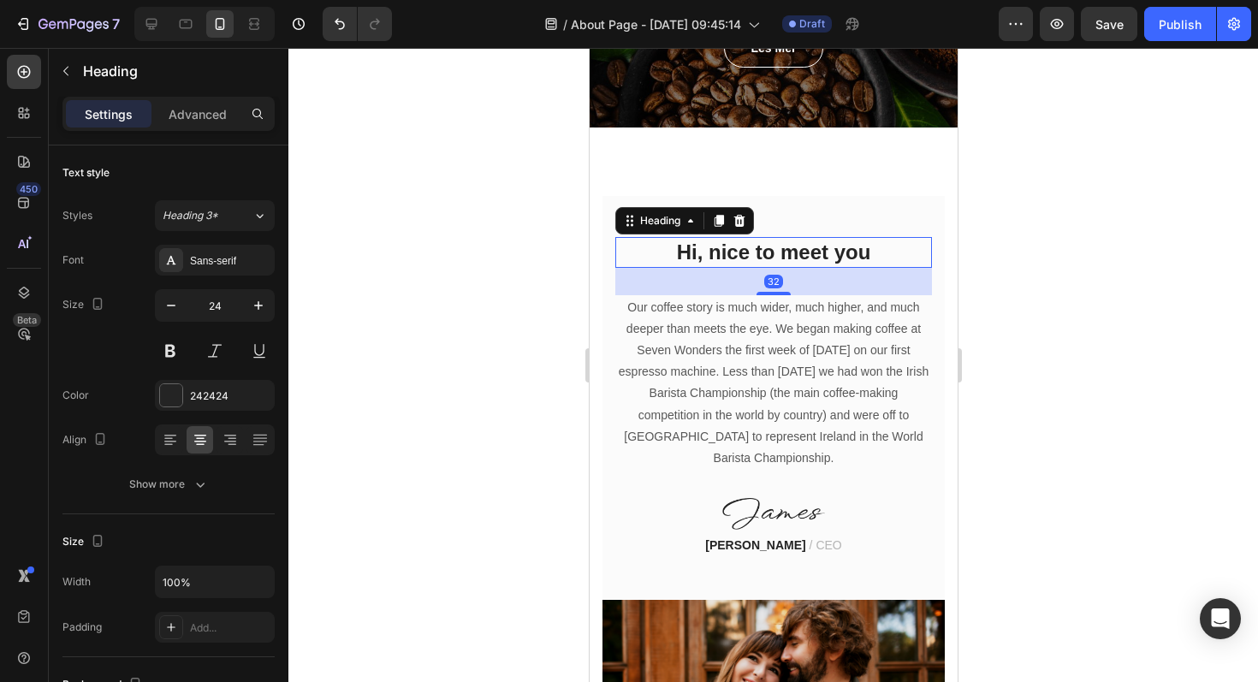
click at [808, 264] on p "Hi, nice to meet you" at bounding box center [772, 252] width 313 height 27
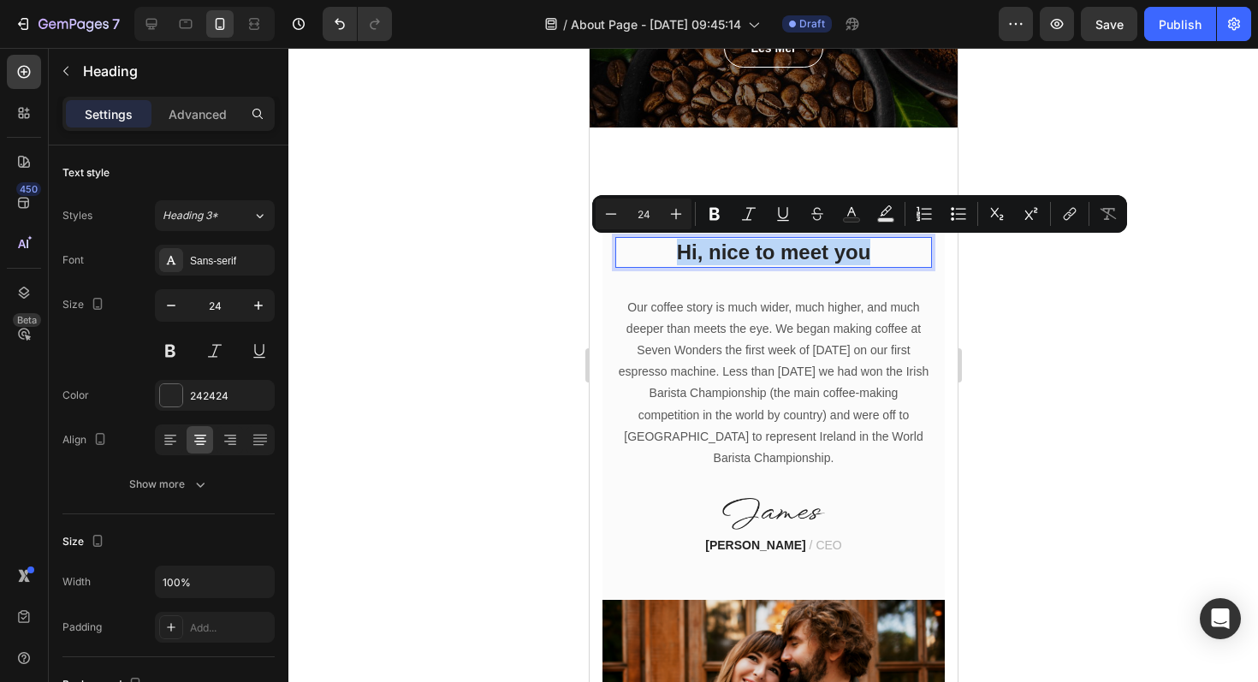
drag, startPoint x: 871, startPoint y: 256, endPoint x: 678, endPoint y: 254, distance: 192.5
click at [678, 254] on p "Hi, nice to meet you" at bounding box center [772, 252] width 313 height 27
copy p "Hi, nice to meet you"
click at [1036, 317] on div at bounding box center [772, 365] width 969 height 634
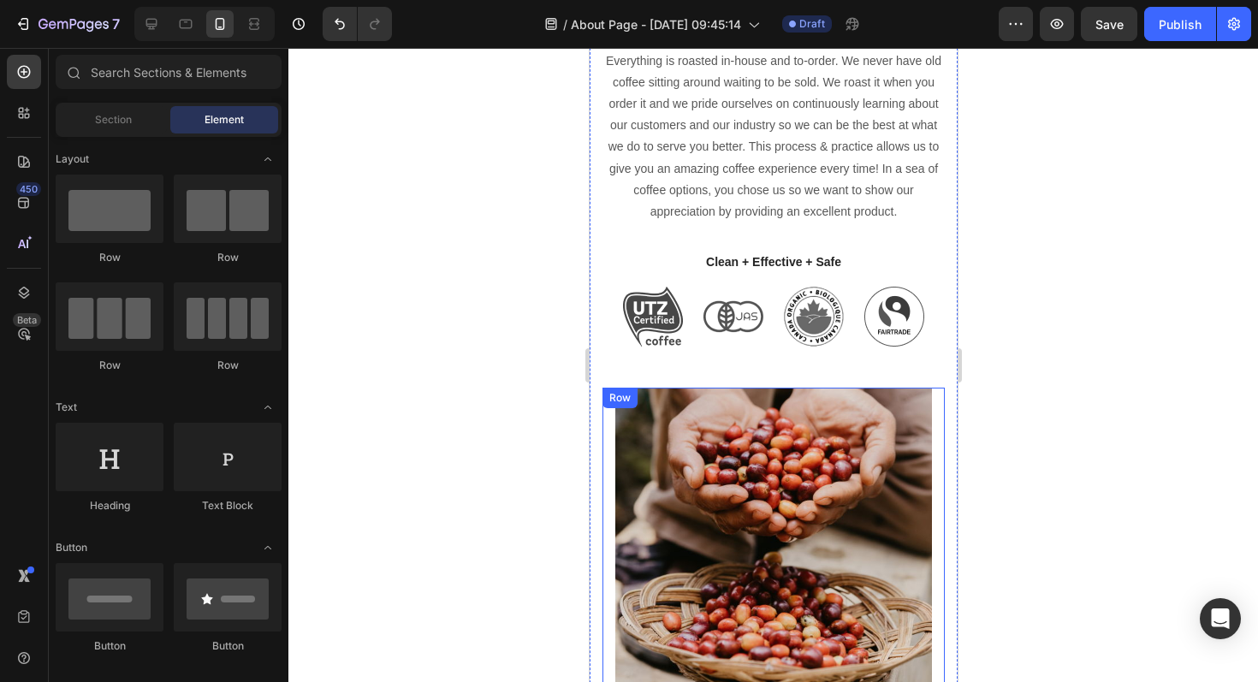
scroll to position [1220, 0]
click at [820, 388] on img at bounding box center [772, 546] width 317 height 317
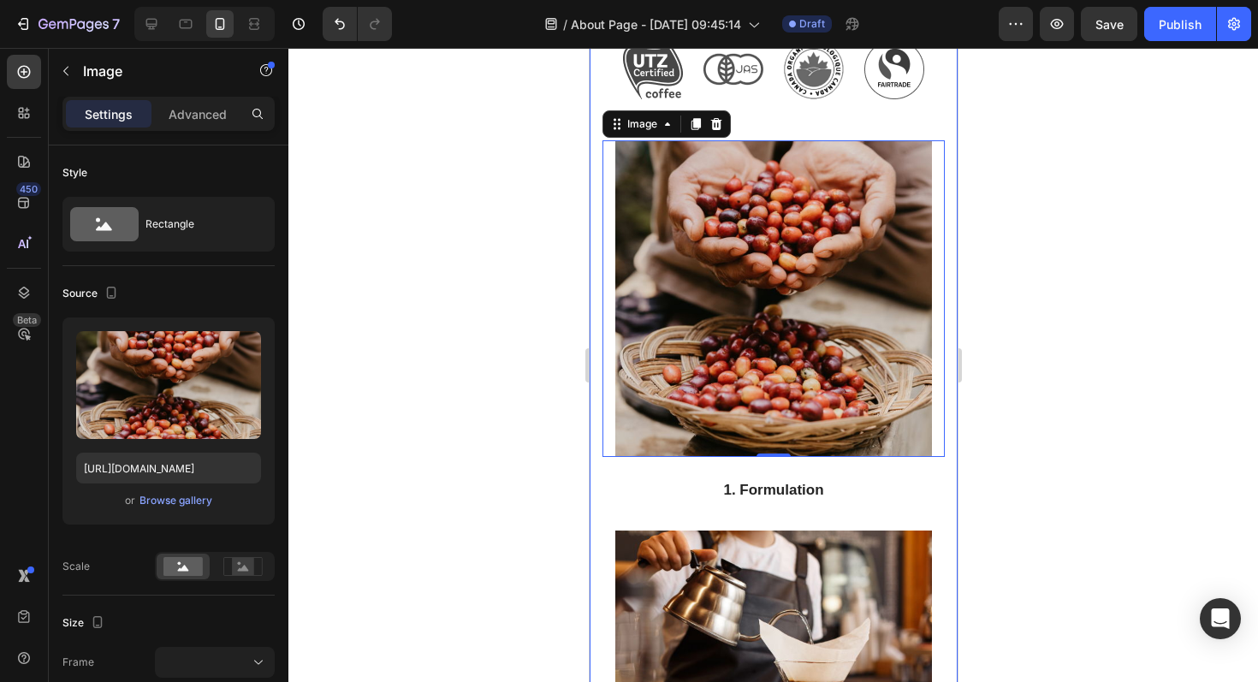
scroll to position [1482, 0]
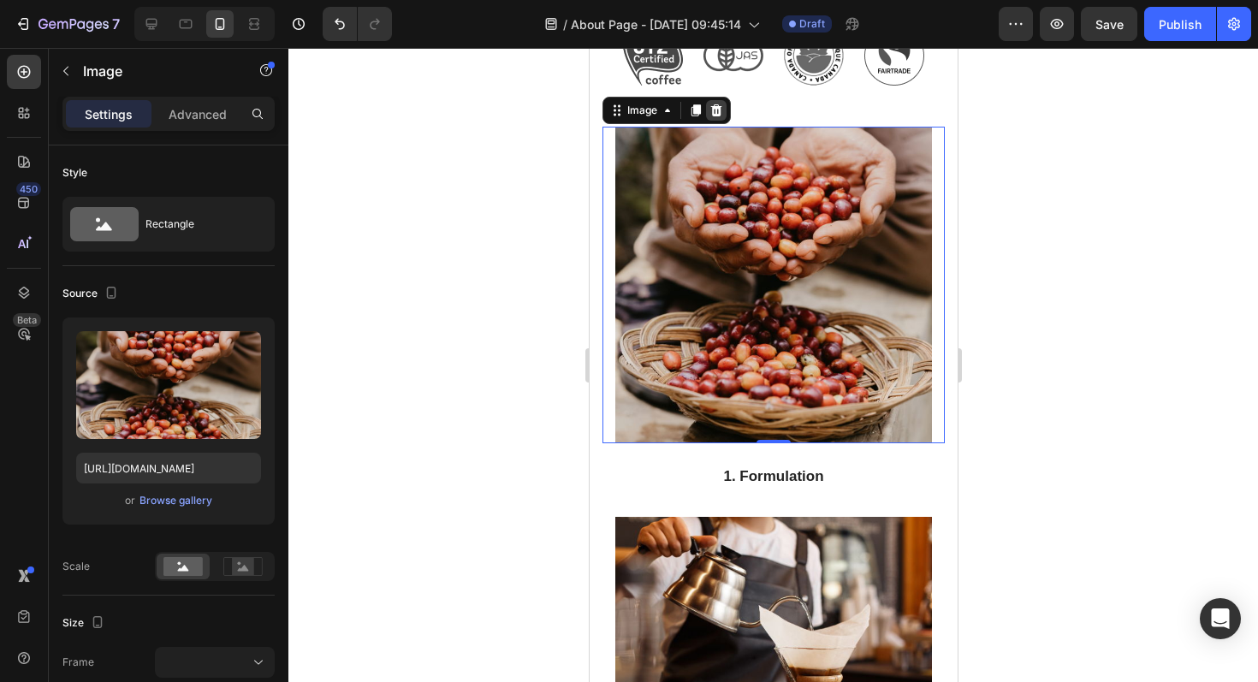
click at [711, 105] on icon at bounding box center [715, 111] width 14 height 14
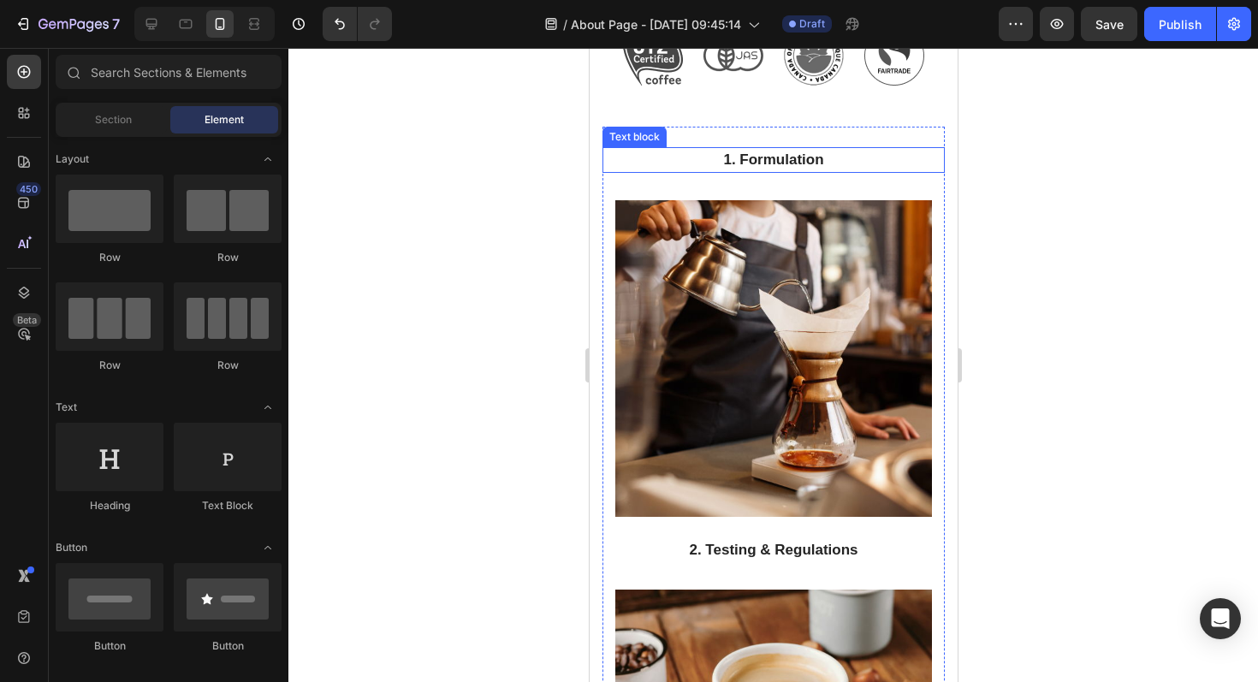
click at [762, 169] on p "1. Formulation" at bounding box center [772, 160] width 339 height 22
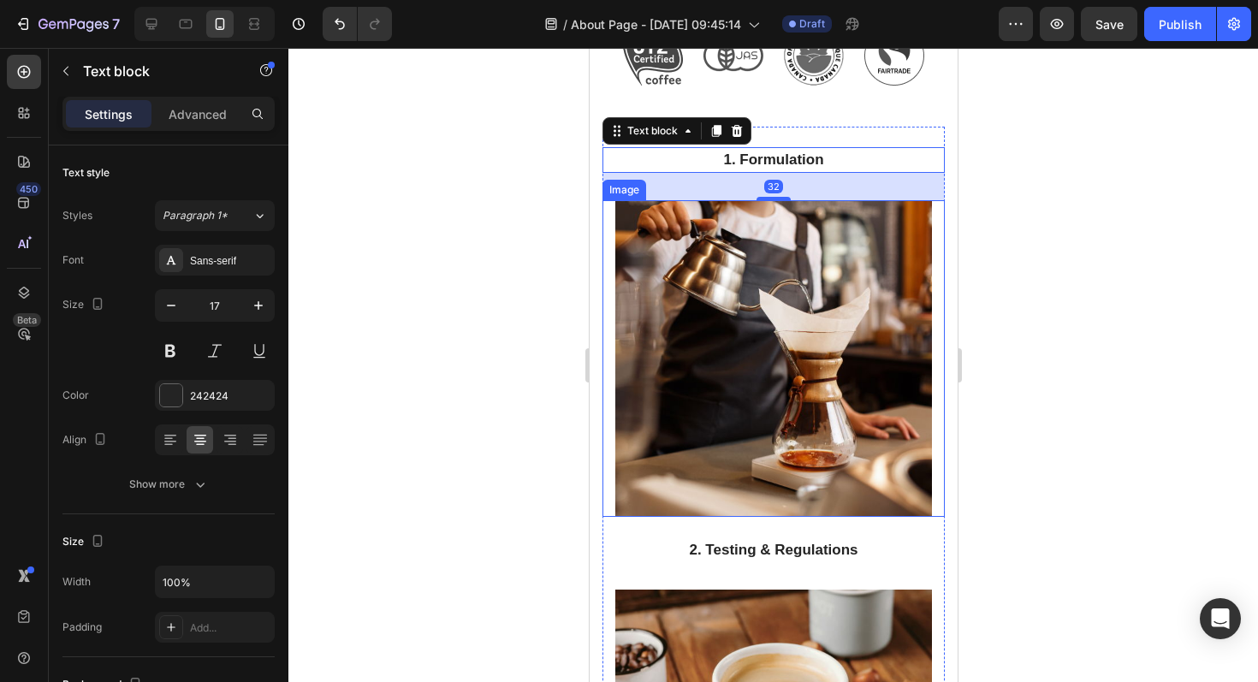
click at [939, 276] on div at bounding box center [772, 358] width 342 height 317
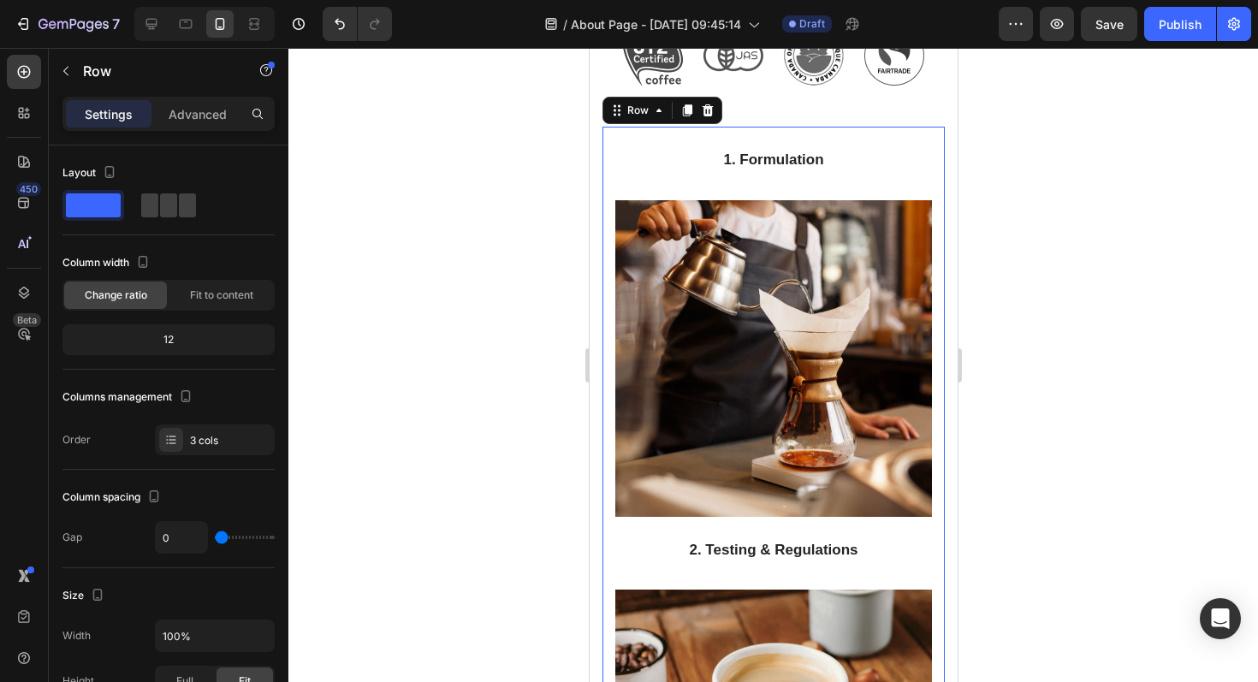
click at [897, 140] on div "1. Formulation Text block" at bounding box center [772, 164] width 342 height 74
click at [152, 22] on icon at bounding box center [151, 23] width 17 height 17
type input "30"
type input "1200"
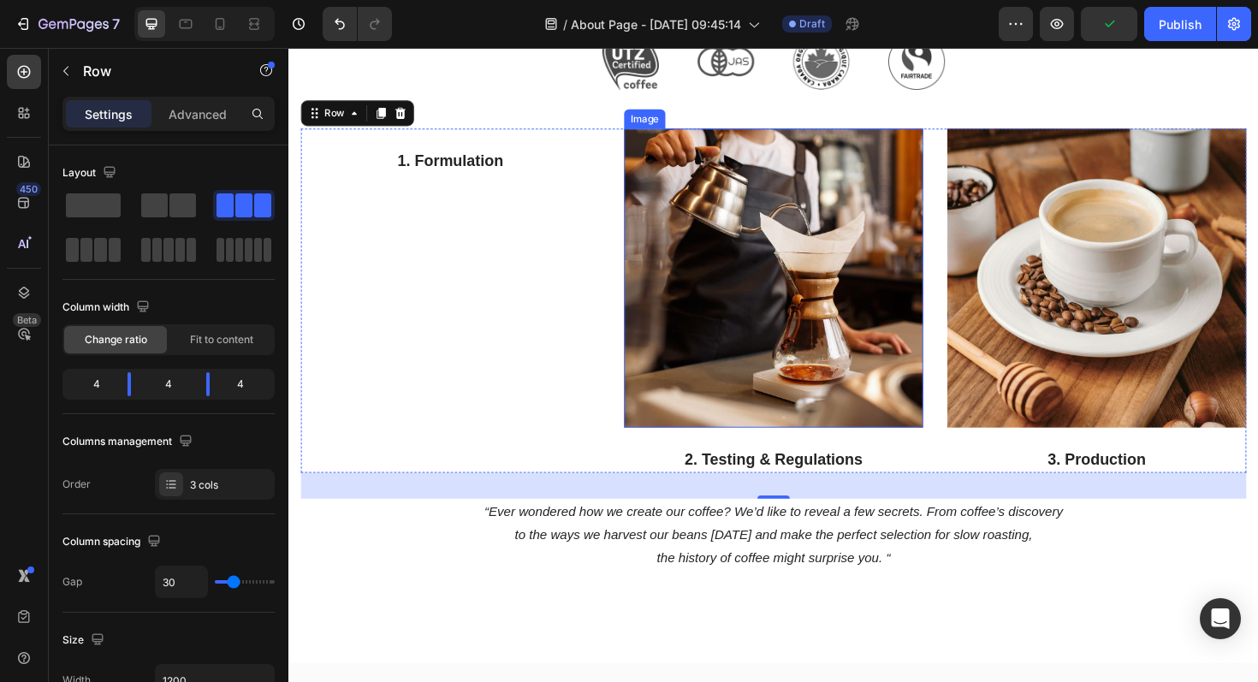
scroll to position [1453, 0]
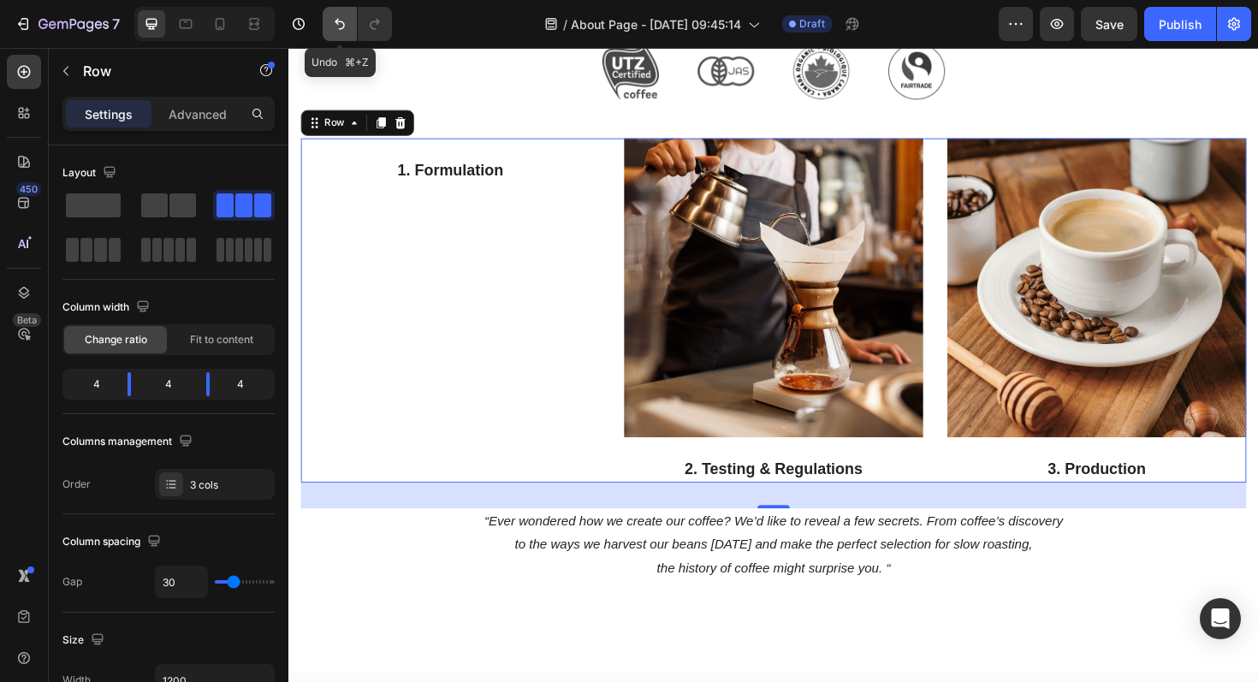
click at [336, 26] on icon "Undo/Redo" at bounding box center [339, 23] width 17 height 17
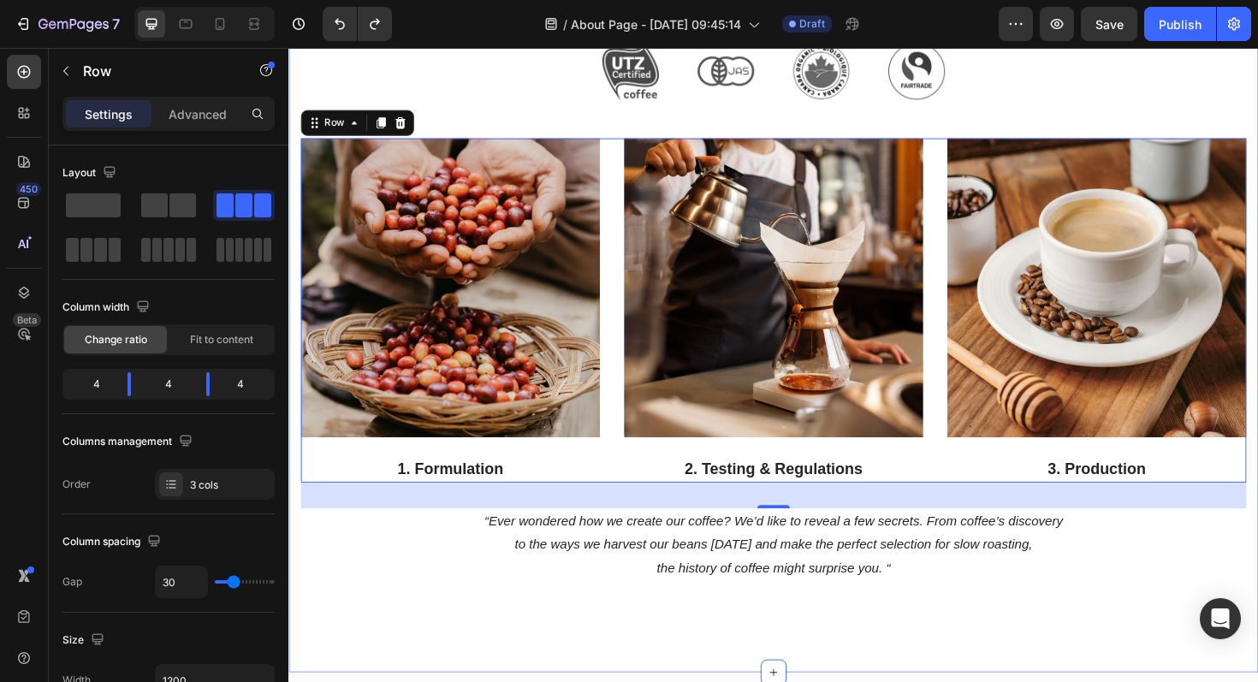
click at [1100, 625] on div "Our Coffee Heading Everything is roasted in-house and to-order. We never have o…" at bounding box center [801, 262] width 1027 height 894
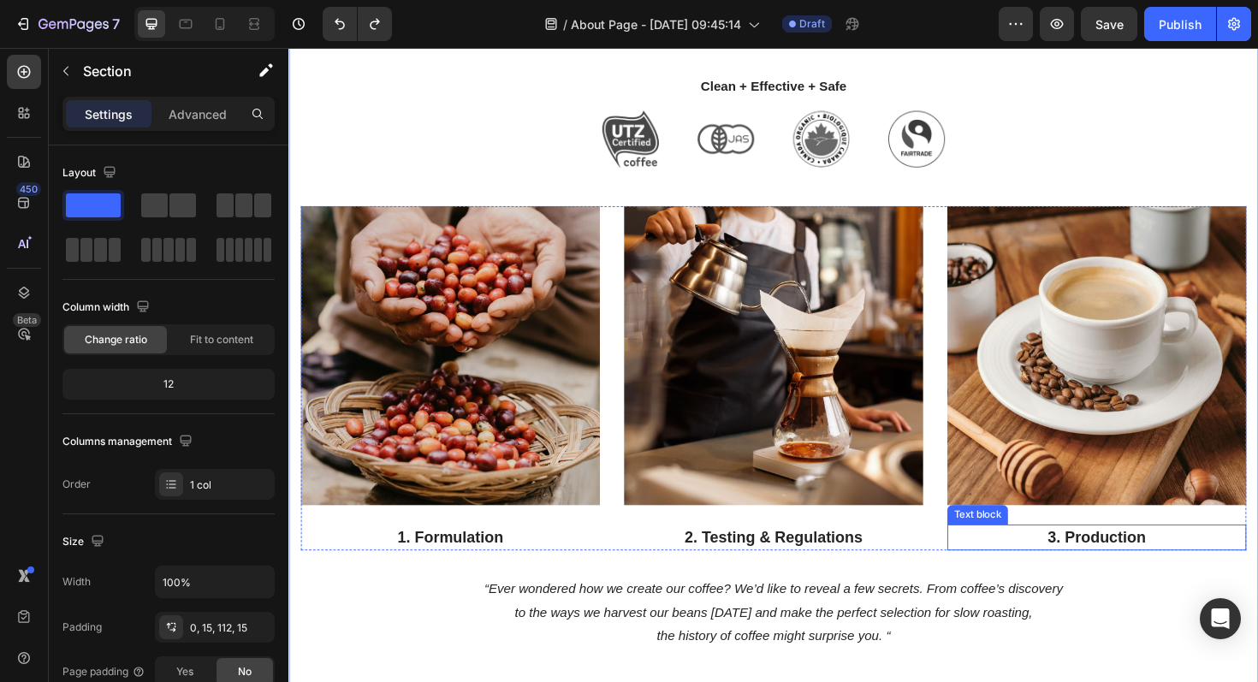
scroll to position [1116, 0]
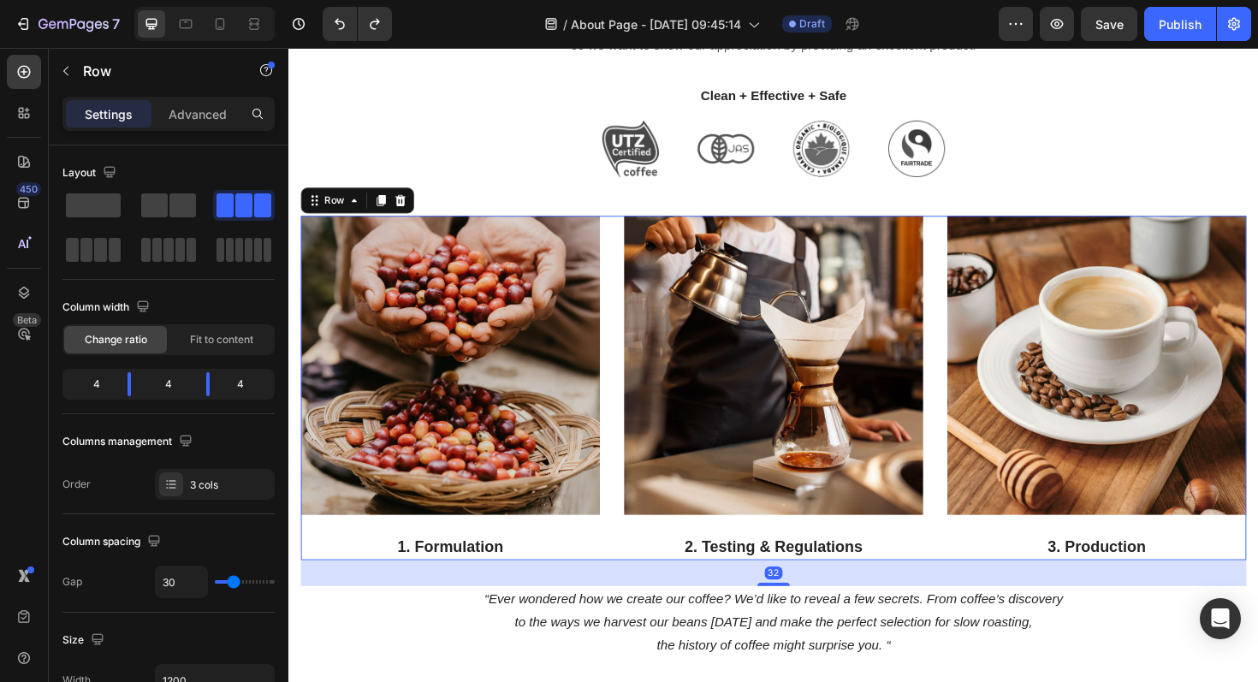
click at [972, 243] on div "Image 1. Formulation Text block Image 2. Testing & Regulations Text block Image…" at bounding box center [801, 408] width 1001 height 365
click at [193, 108] on p "Advanced" at bounding box center [198, 114] width 58 height 18
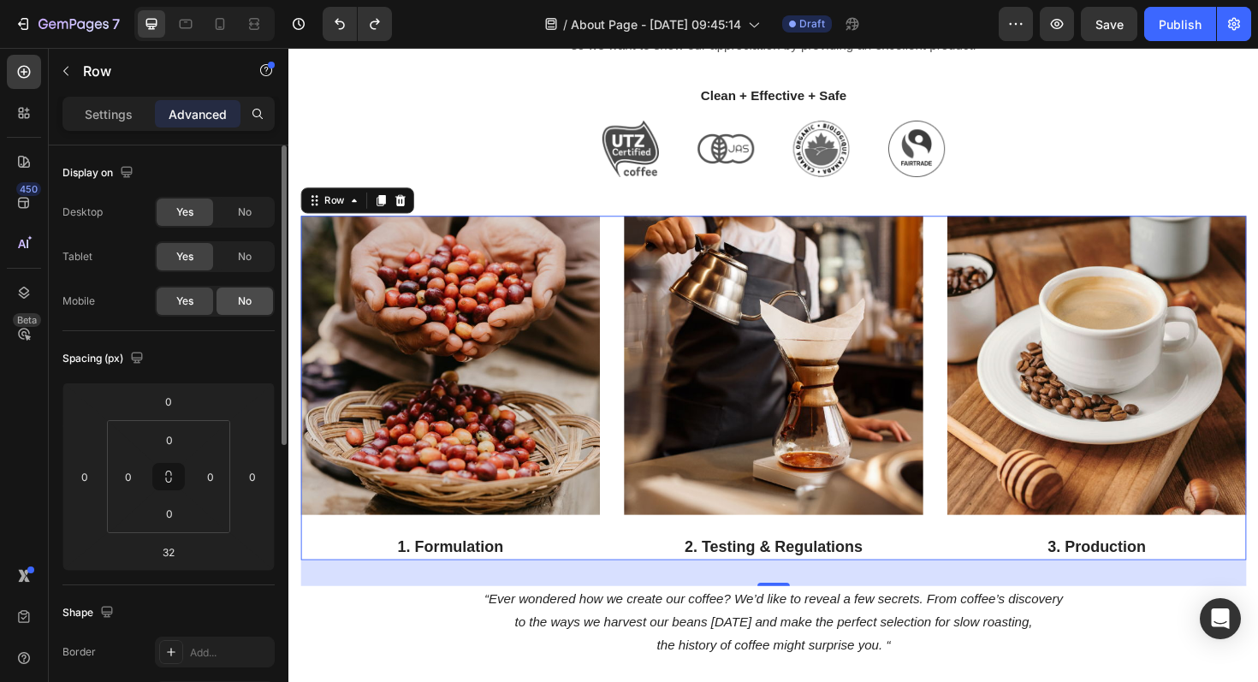
click at [255, 291] on div "No" at bounding box center [244, 300] width 56 height 27
click at [230, 20] on div at bounding box center [219, 23] width 27 height 27
type input "0"
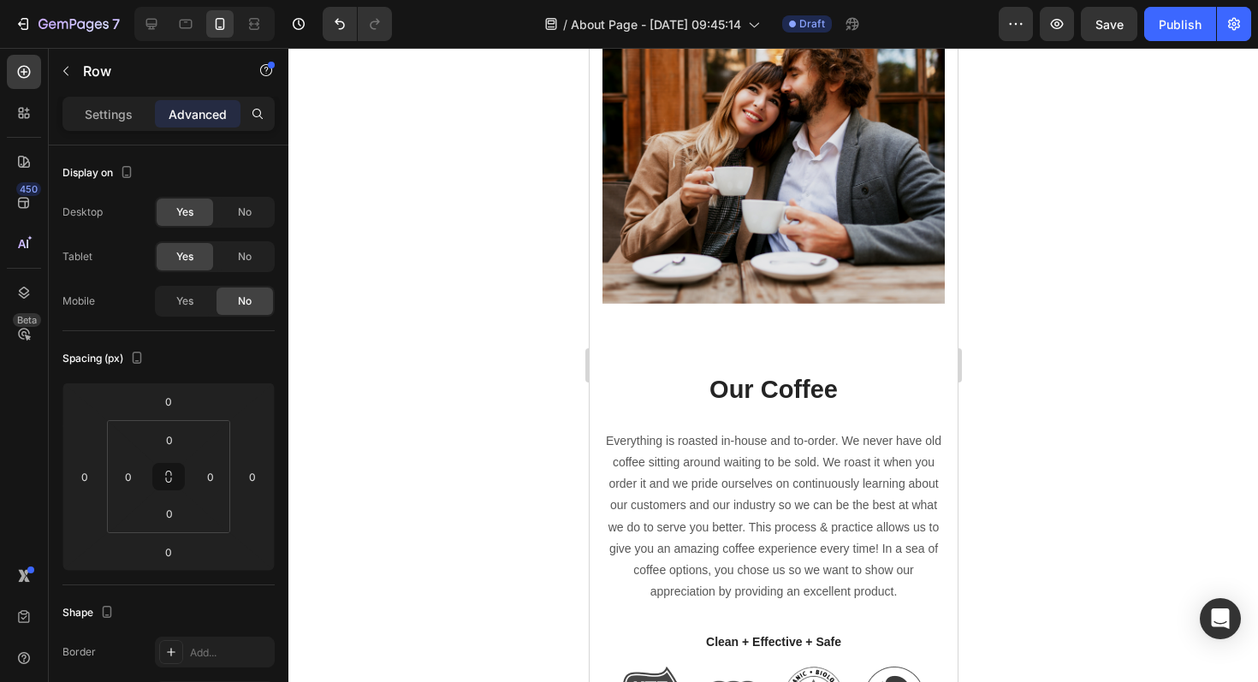
scroll to position [876, 0]
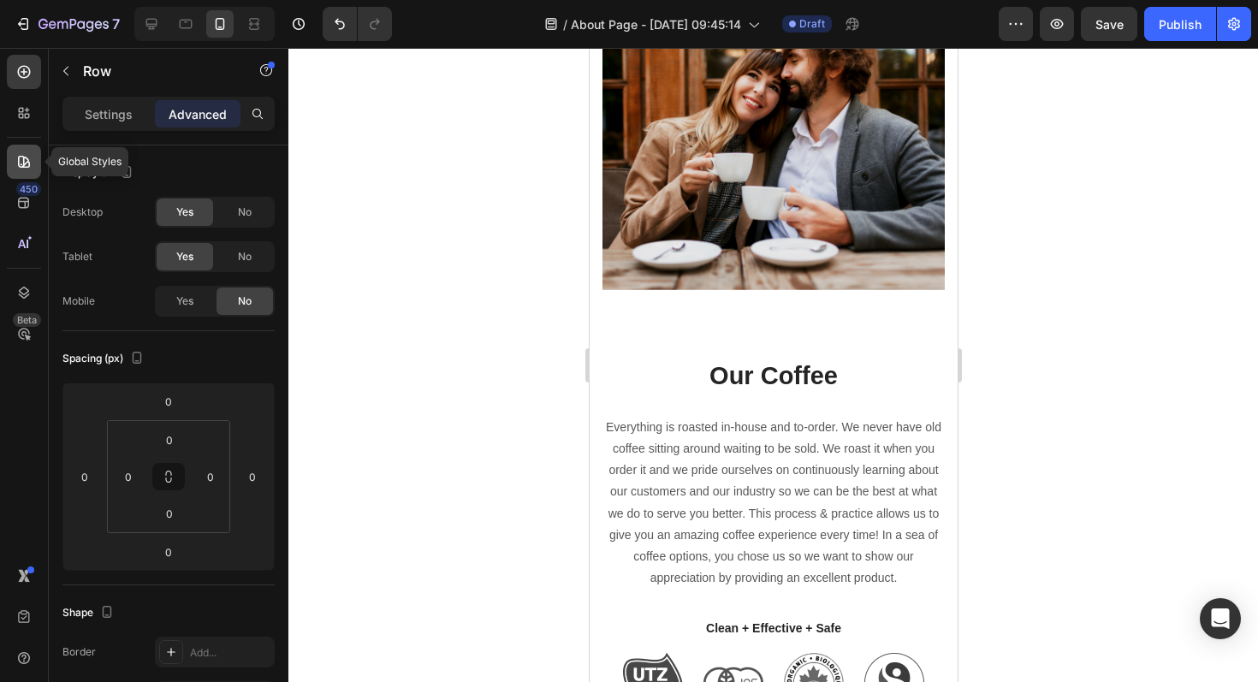
click at [25, 174] on div at bounding box center [24, 162] width 34 height 34
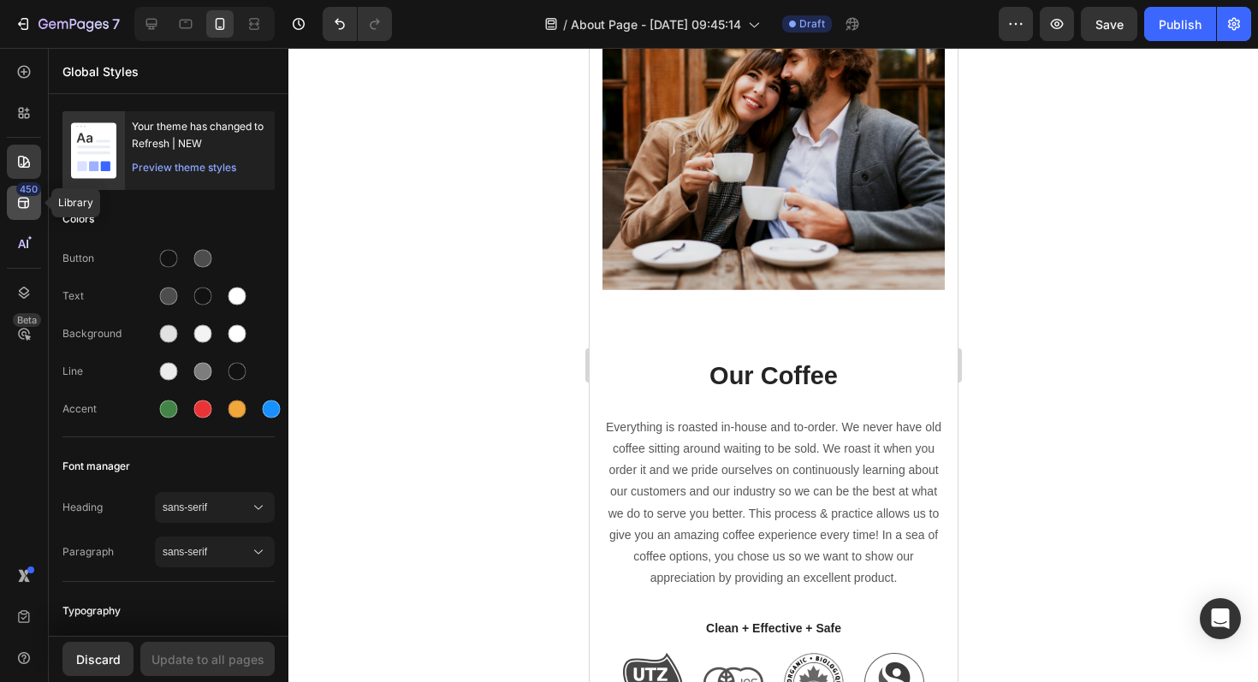
click at [22, 191] on div "450" at bounding box center [28, 189] width 25 height 14
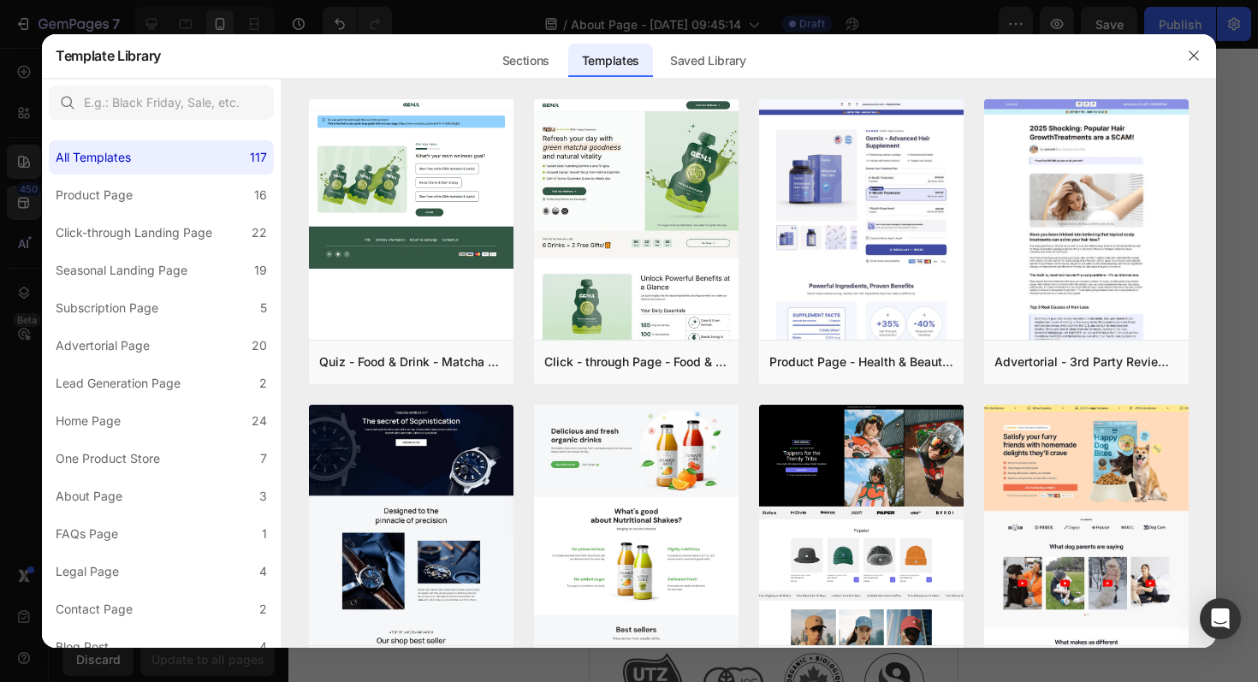
click at [23, 105] on div at bounding box center [629, 341] width 1258 height 682
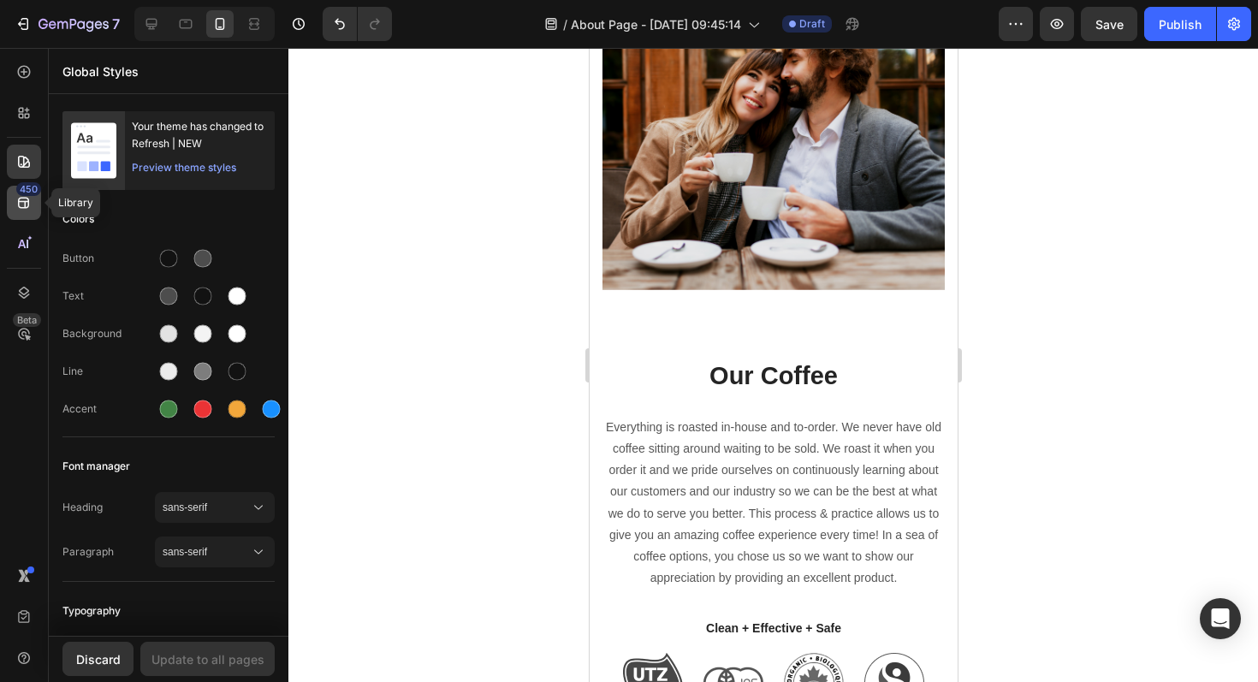
click at [29, 206] on icon at bounding box center [23, 202] width 17 height 17
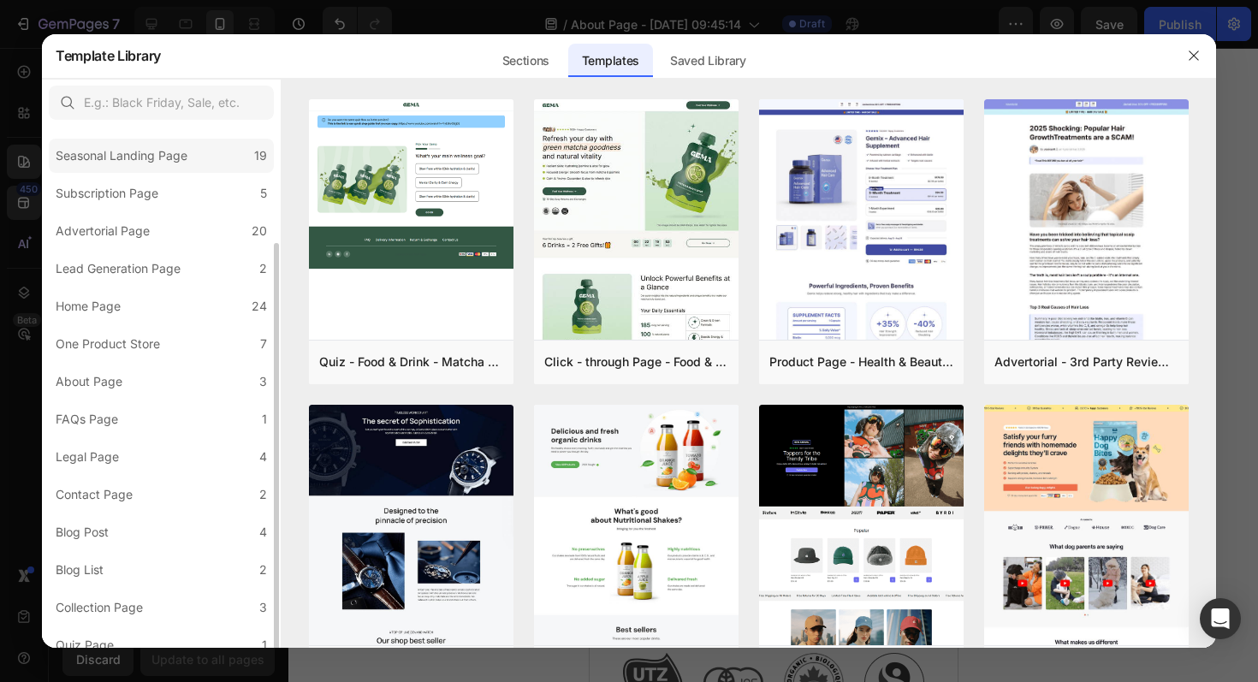
scroll to position [128, 0]
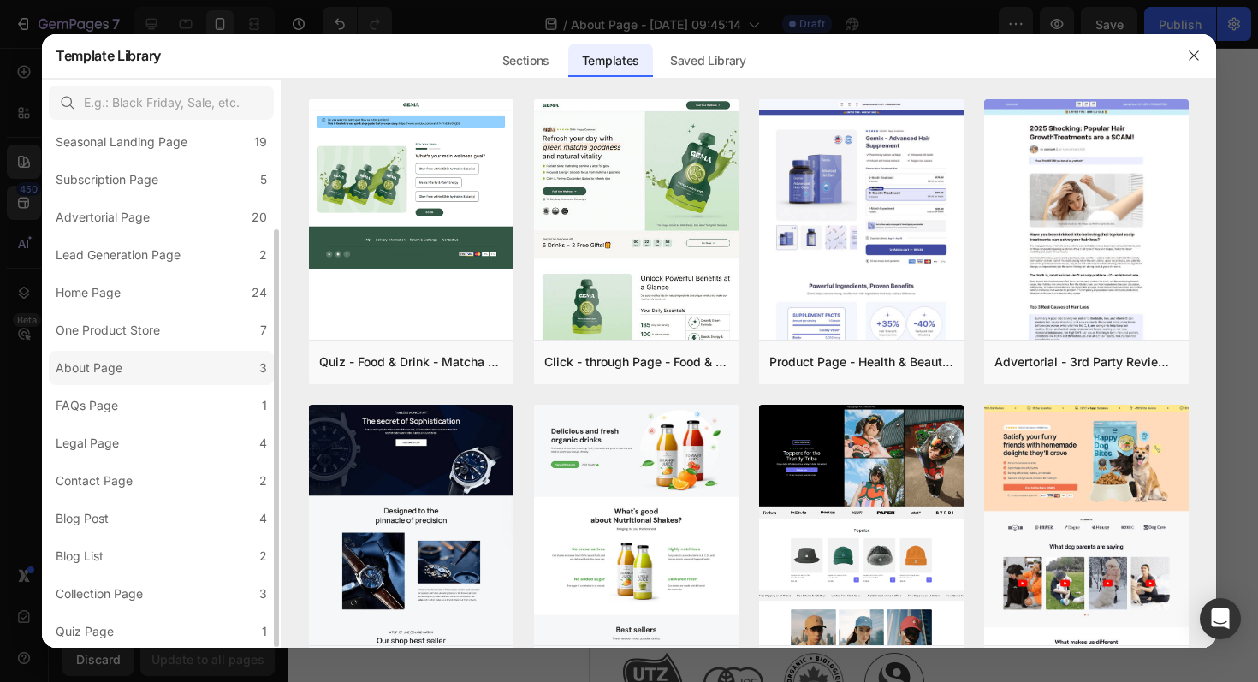
click at [172, 368] on label "About Page 3" at bounding box center [161, 368] width 225 height 34
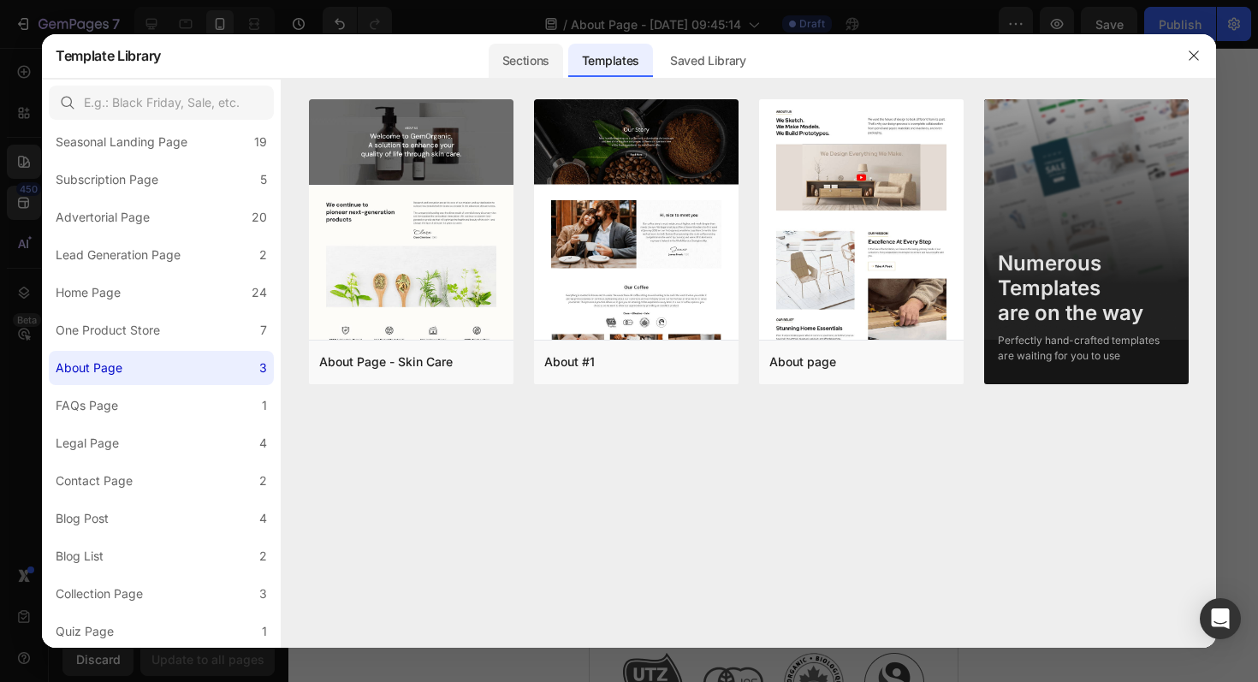
click at [522, 68] on div "Sections" at bounding box center [525, 61] width 74 height 34
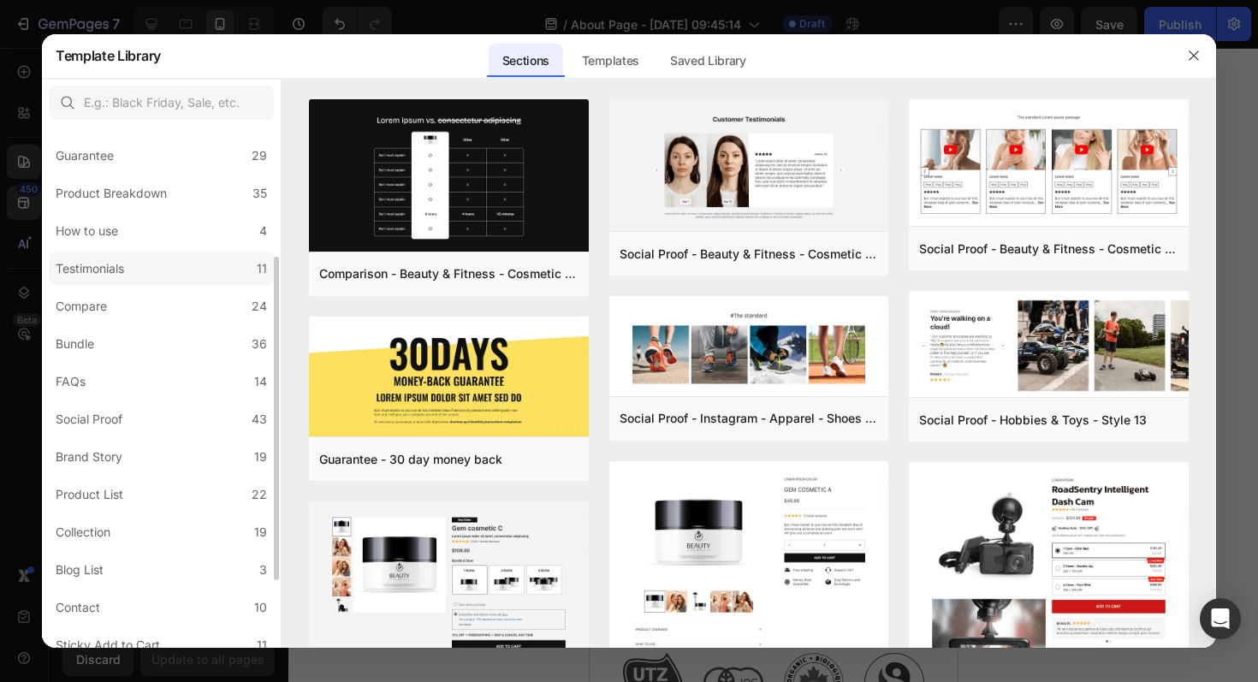
scroll to position [199, 0]
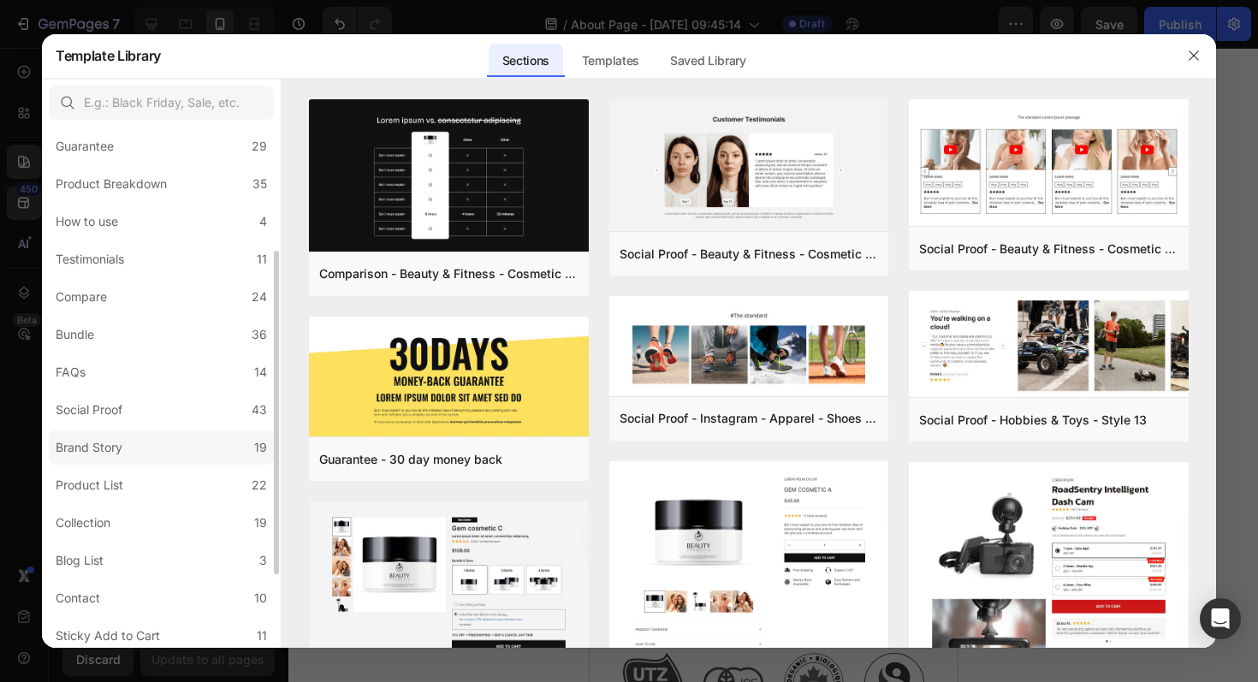
click at [169, 455] on label "Brand Story 19" at bounding box center [161, 447] width 225 height 34
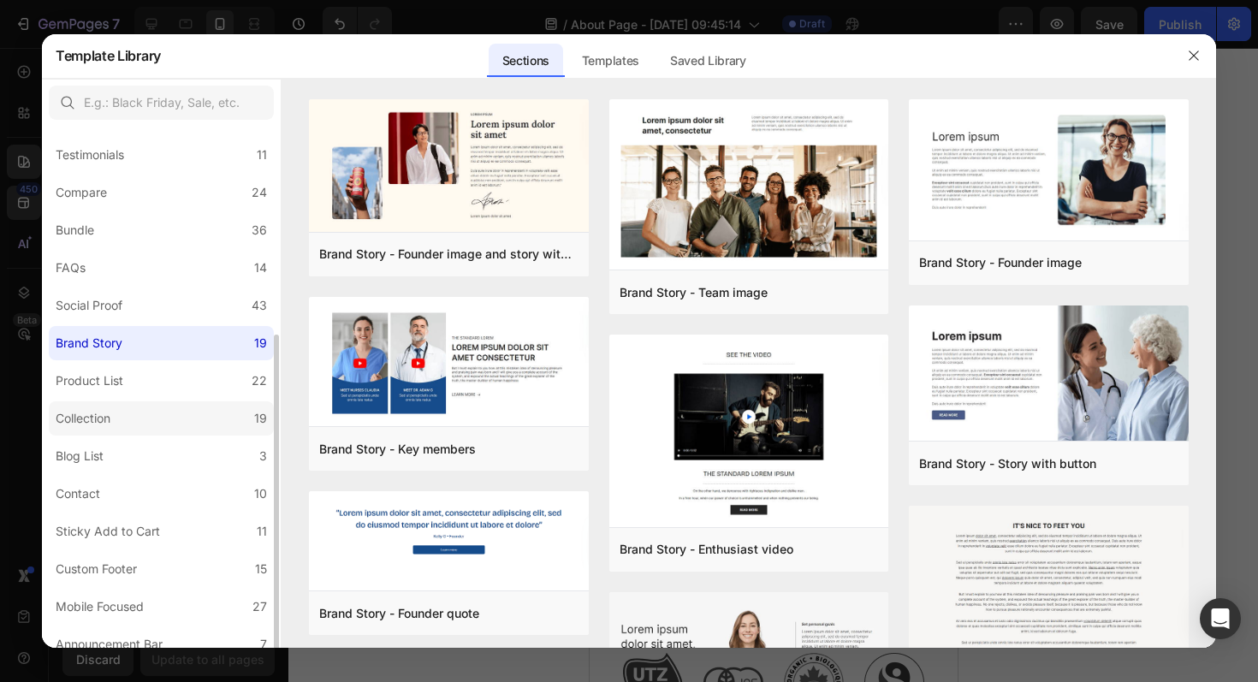
scroll to position [317, 0]
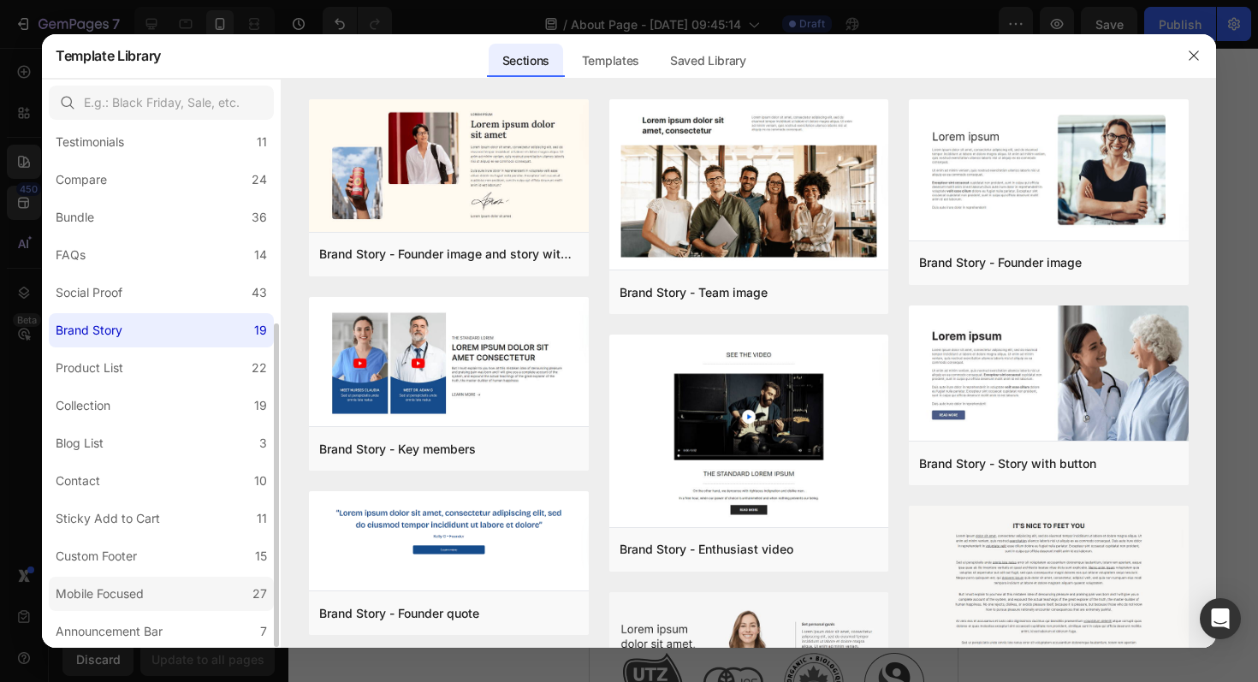
click at [198, 591] on label "Mobile Focused 27" at bounding box center [161, 594] width 225 height 34
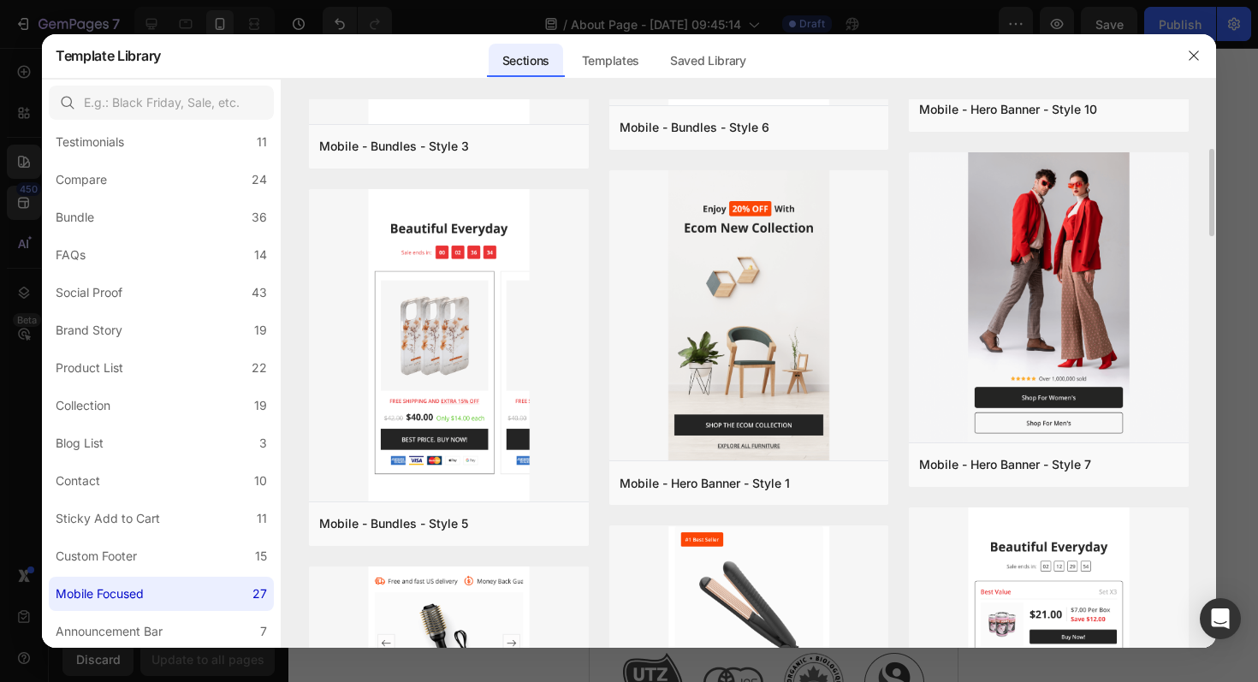
scroll to position [2245, 0]
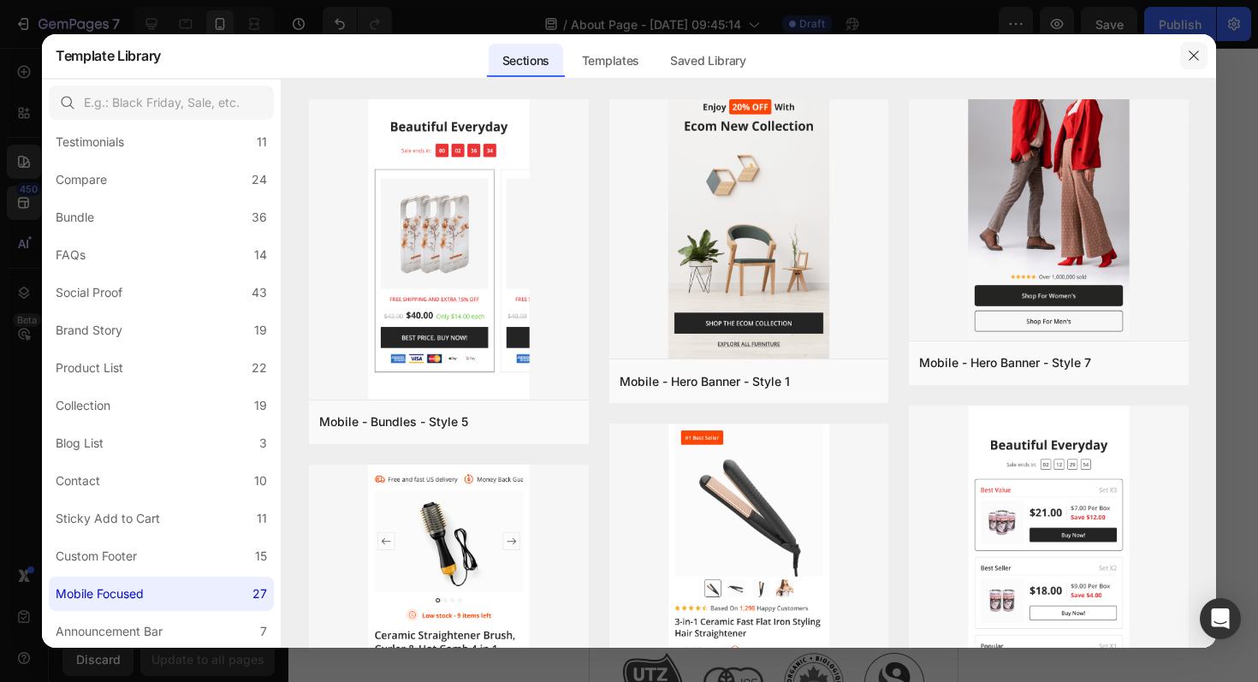
click at [1185, 50] on button "button" at bounding box center [1193, 55] width 27 height 27
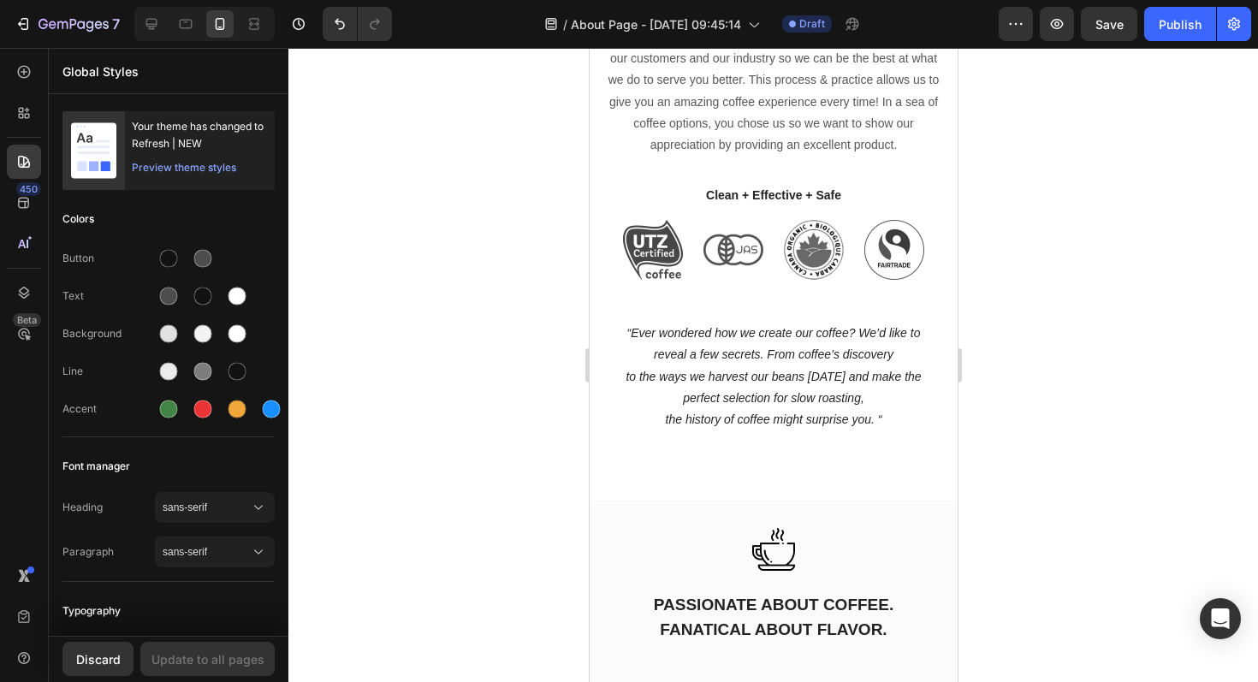
scroll to position [1318, 0]
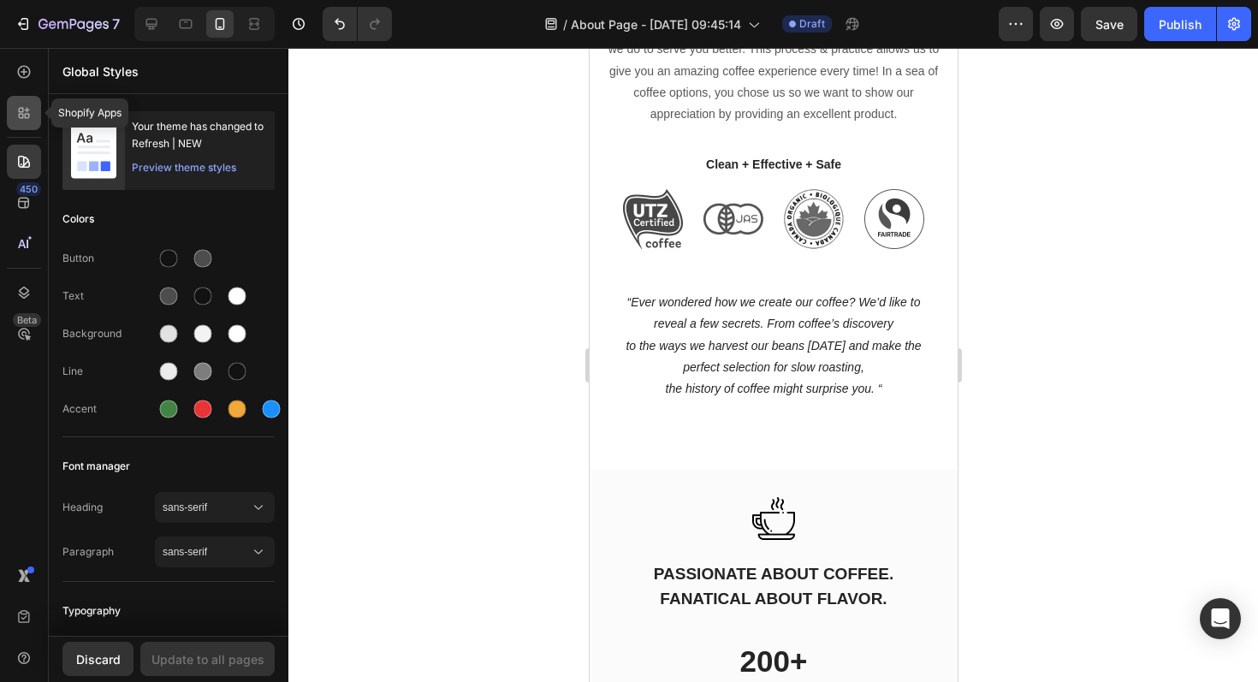
click at [30, 109] on icon at bounding box center [23, 112] width 17 height 17
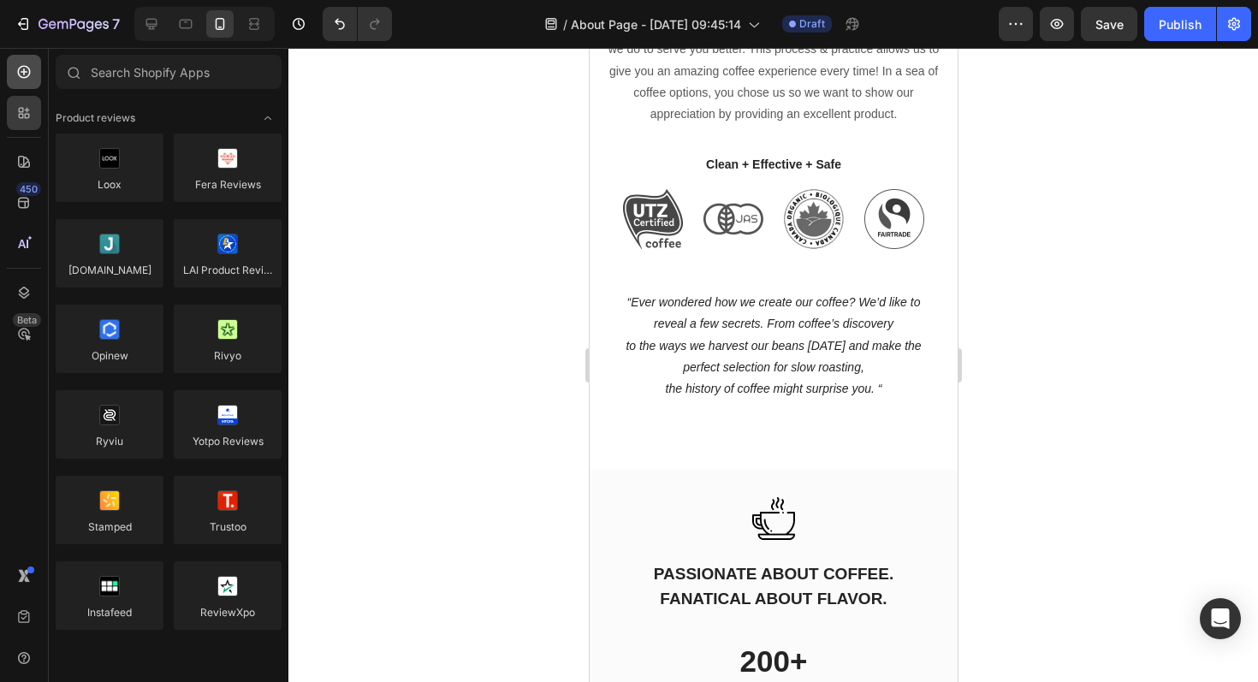
click at [8, 72] on div at bounding box center [24, 72] width 34 height 34
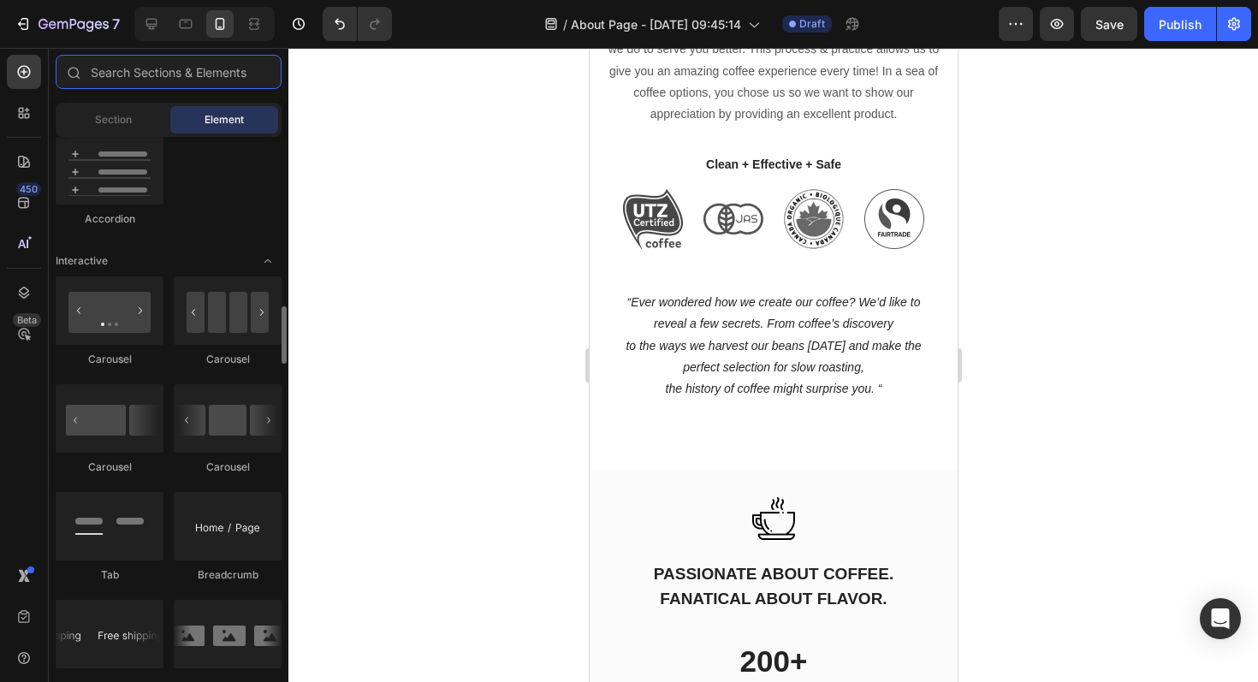
scroll to position [1608, 0]
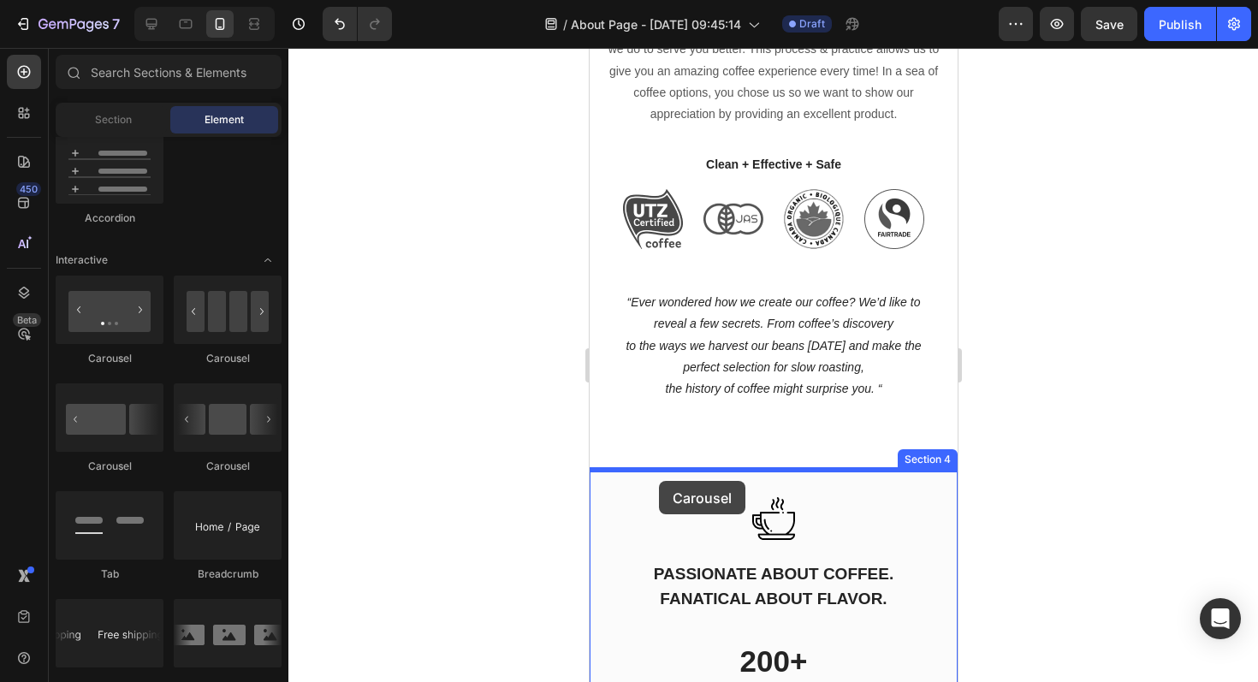
drag, startPoint x: 820, startPoint y: 468, endPoint x: 658, endPoint y: 481, distance: 163.0
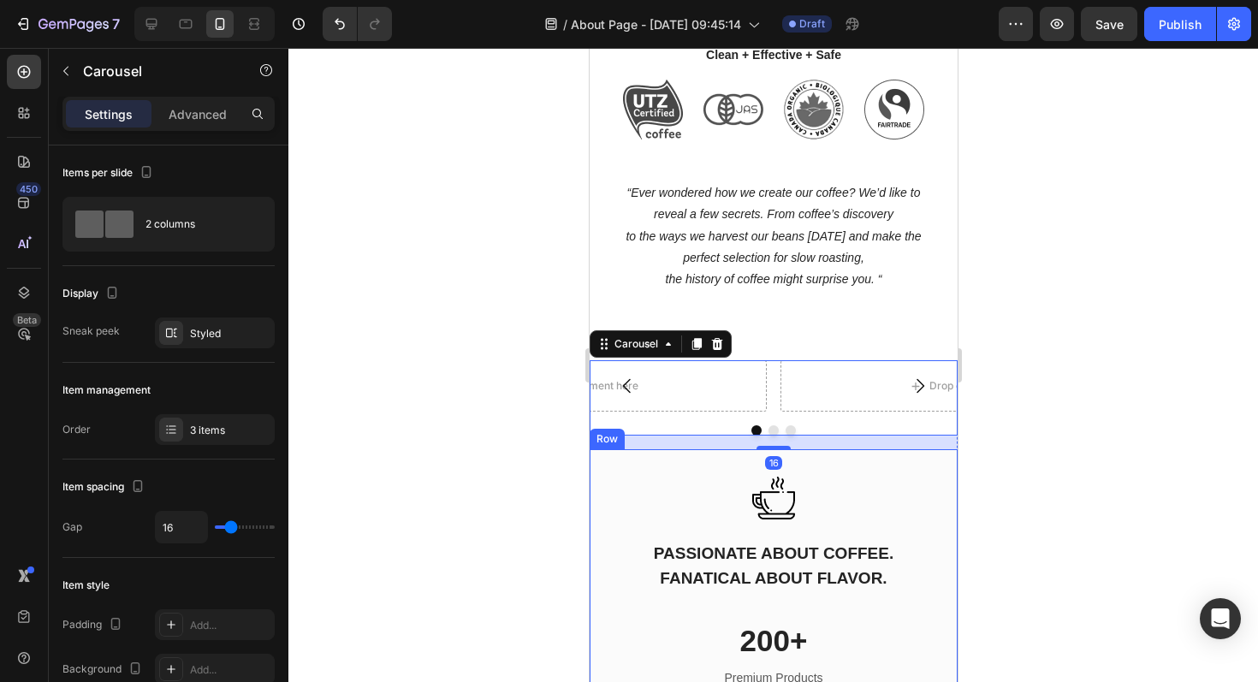
scroll to position [1430, 0]
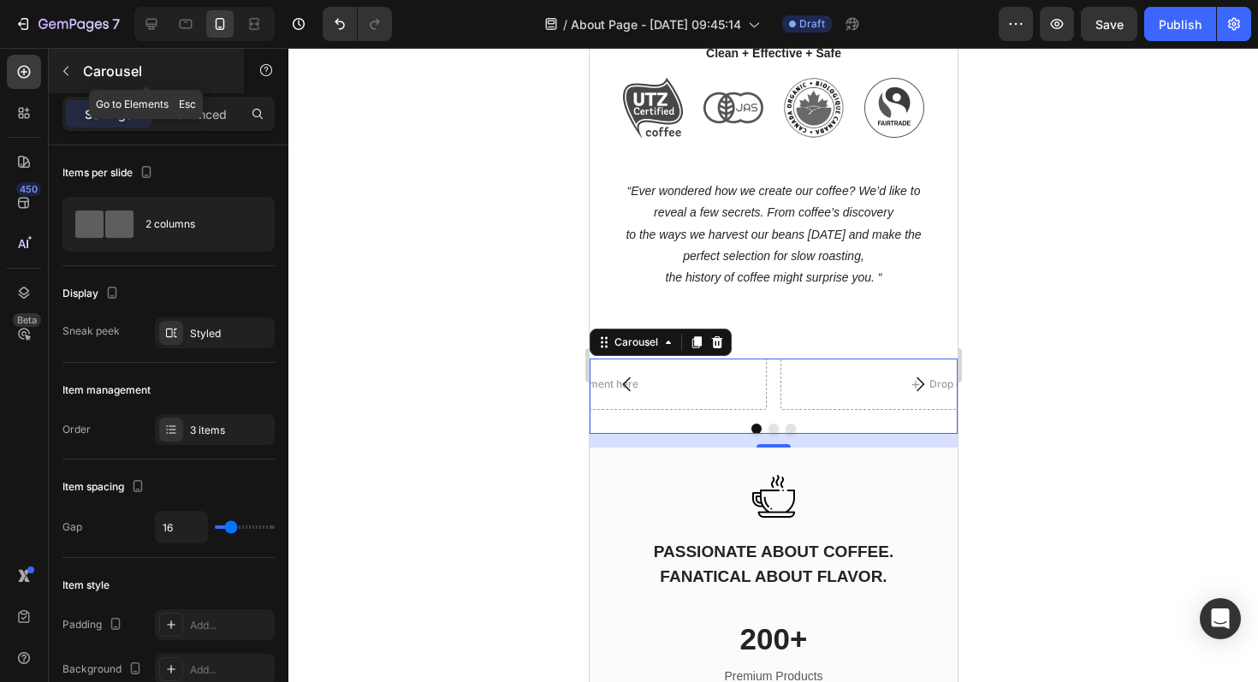
click at [62, 67] on icon "button" at bounding box center [66, 71] width 14 height 14
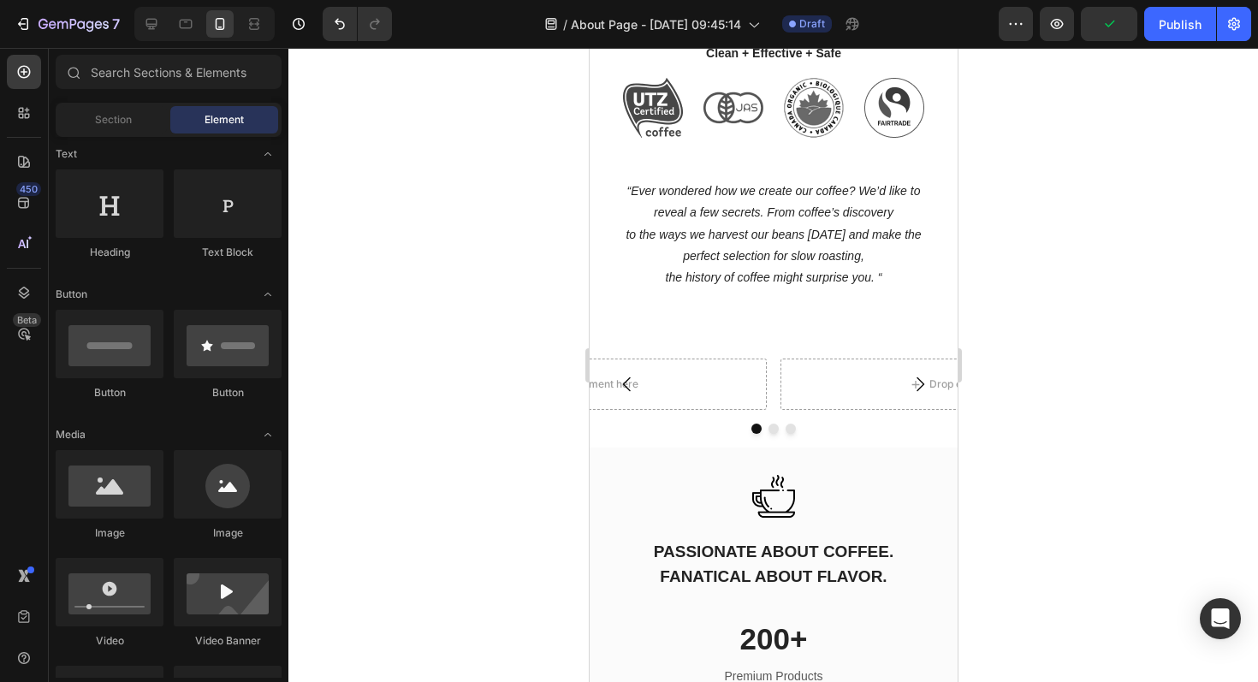
scroll to position [166, 0]
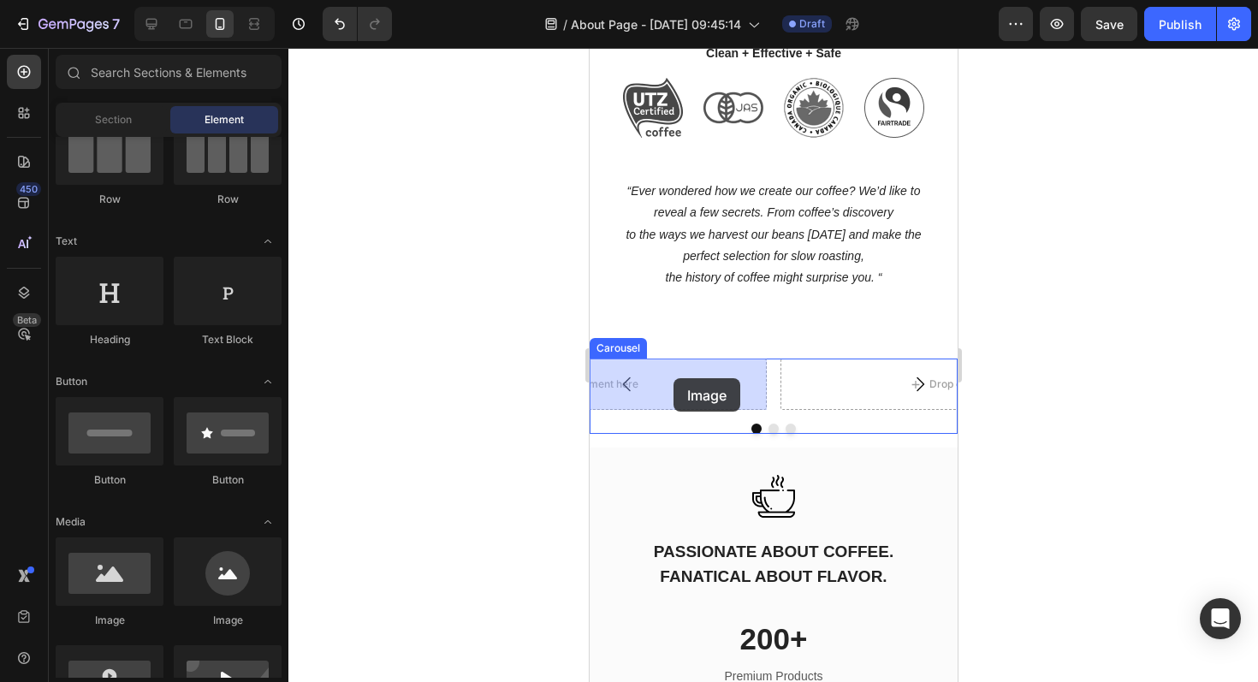
drag, startPoint x: 689, startPoint y: 643, endPoint x: 672, endPoint y: 378, distance: 265.7
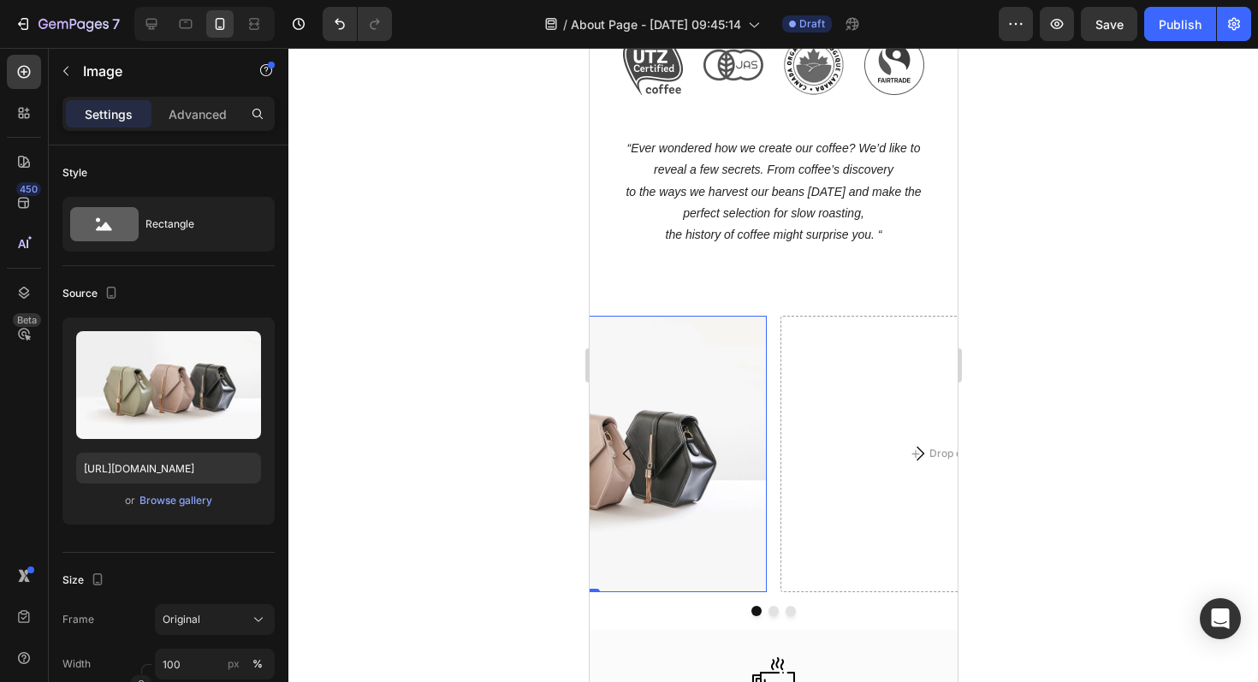
scroll to position [1477, 0]
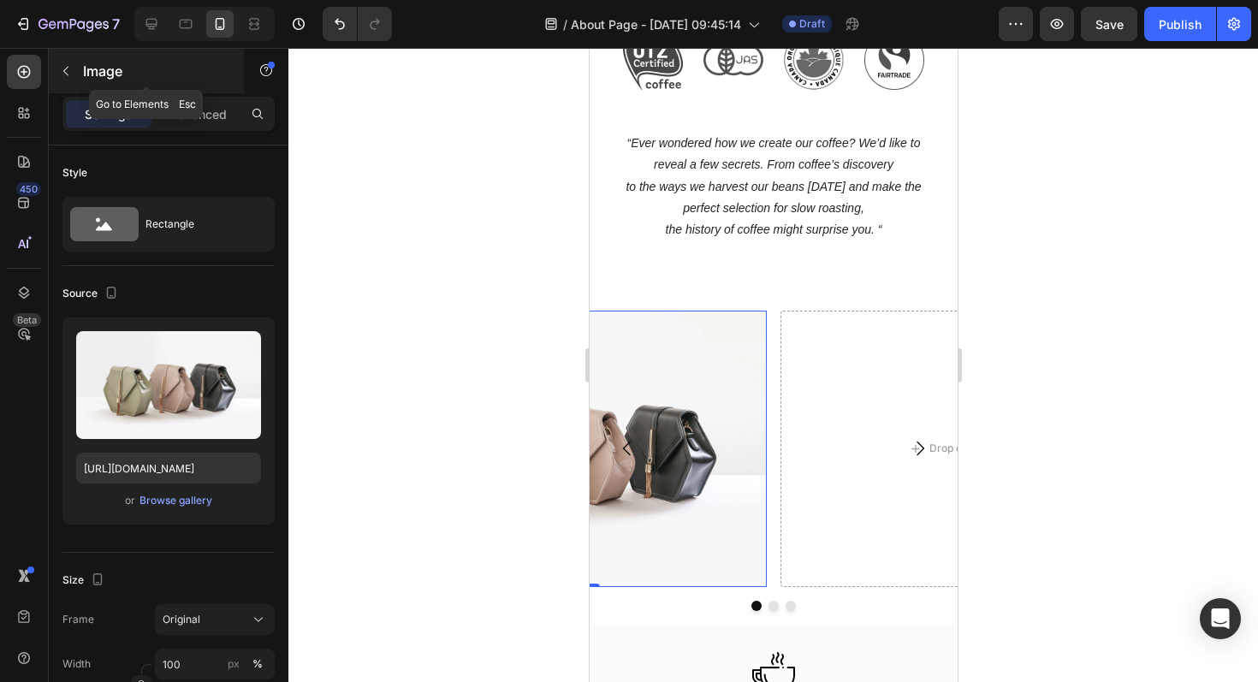
click at [69, 73] on icon "button" at bounding box center [66, 71] width 14 height 14
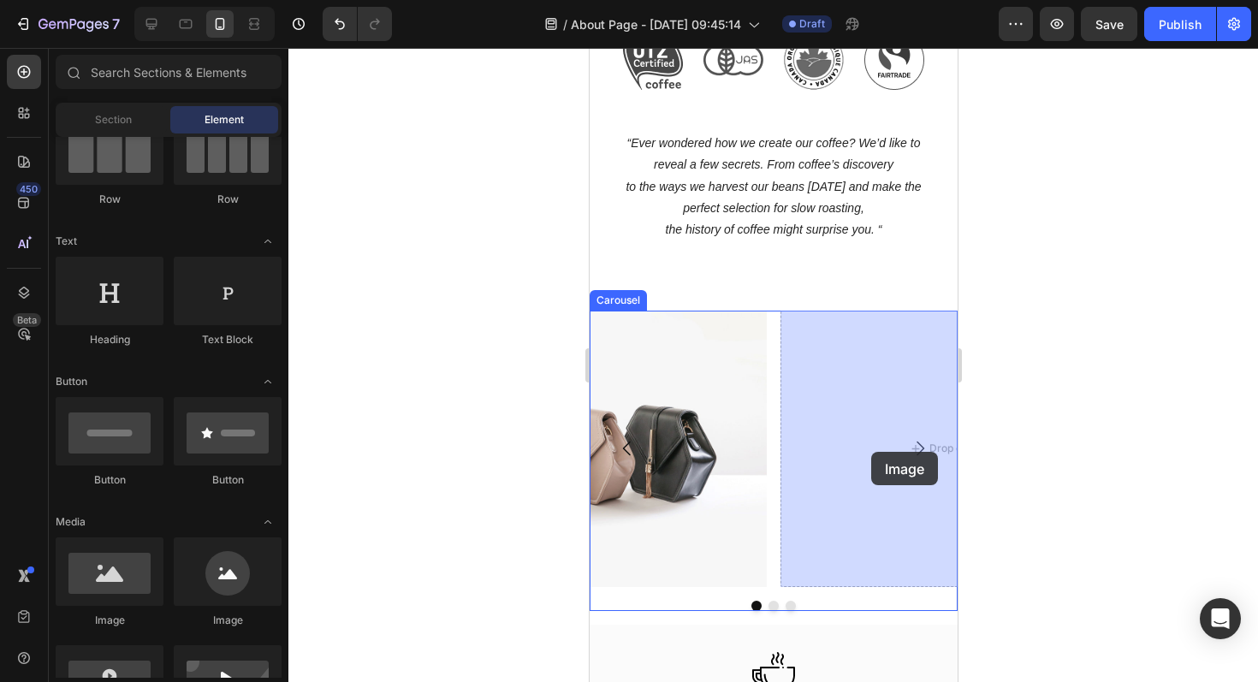
drag, startPoint x: 702, startPoint y: 616, endPoint x: 871, endPoint y: 450, distance: 236.5
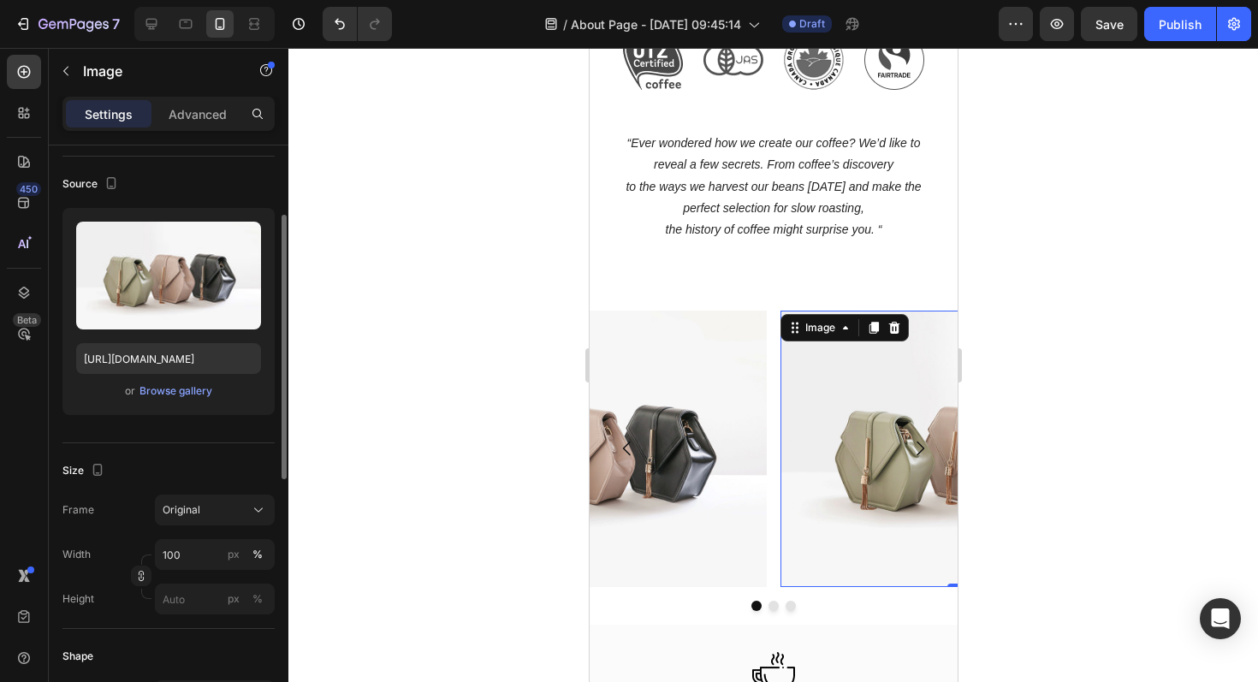
scroll to position [123, 0]
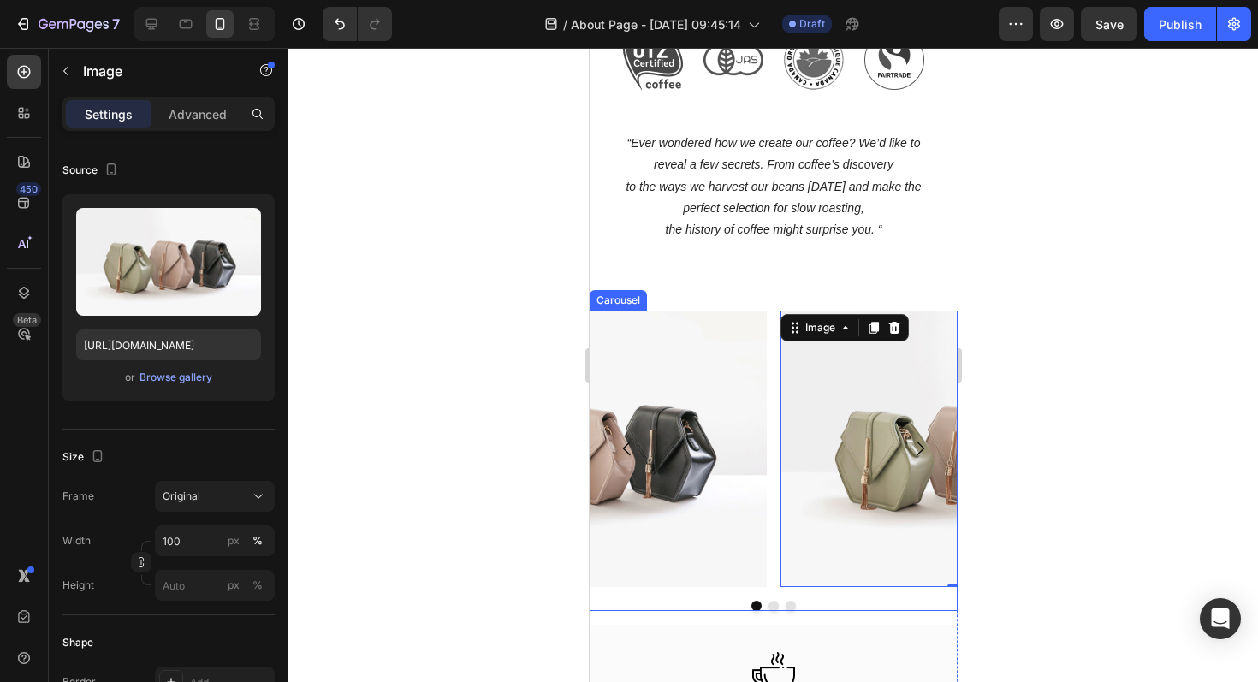
click at [891, 604] on div at bounding box center [773, 606] width 368 height 10
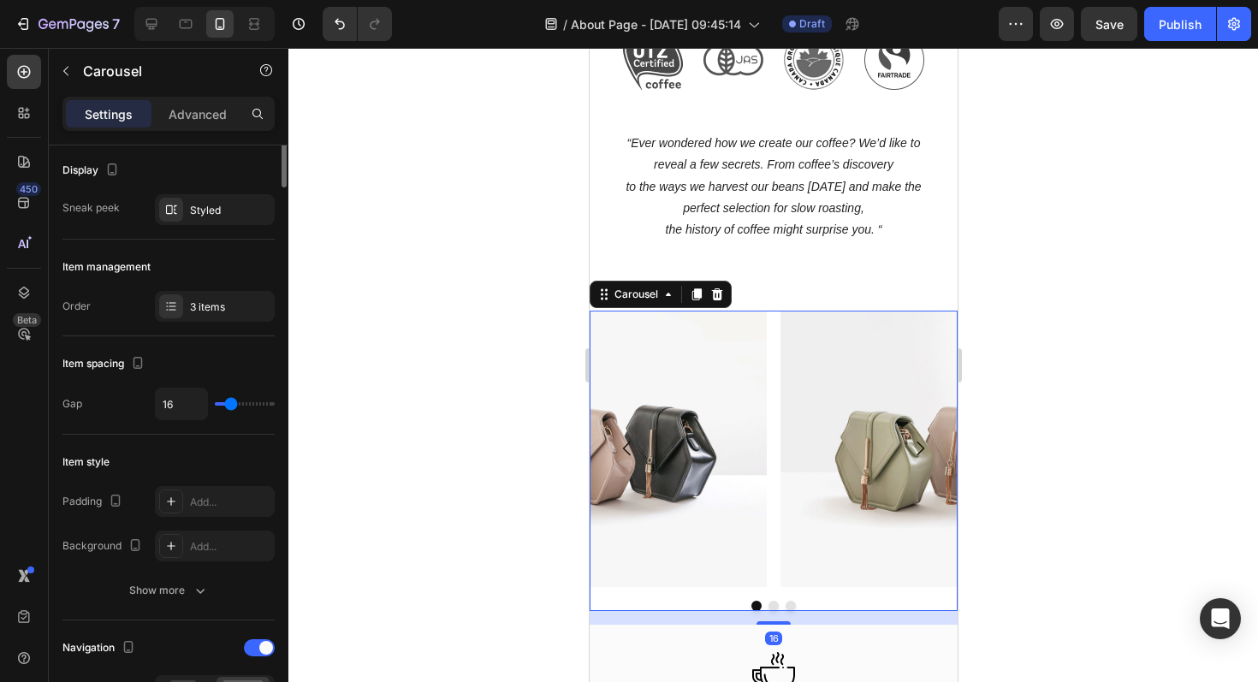
scroll to position [0, 0]
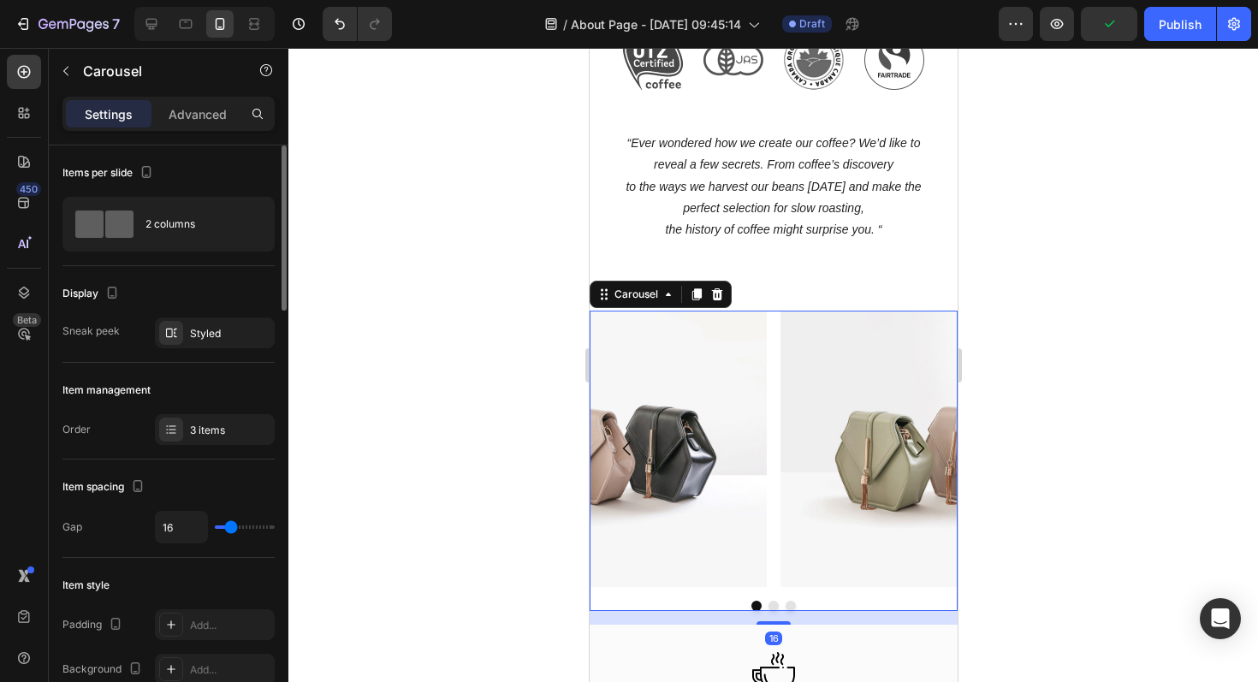
click at [769, 607] on button "Dot" at bounding box center [772, 606] width 10 height 10
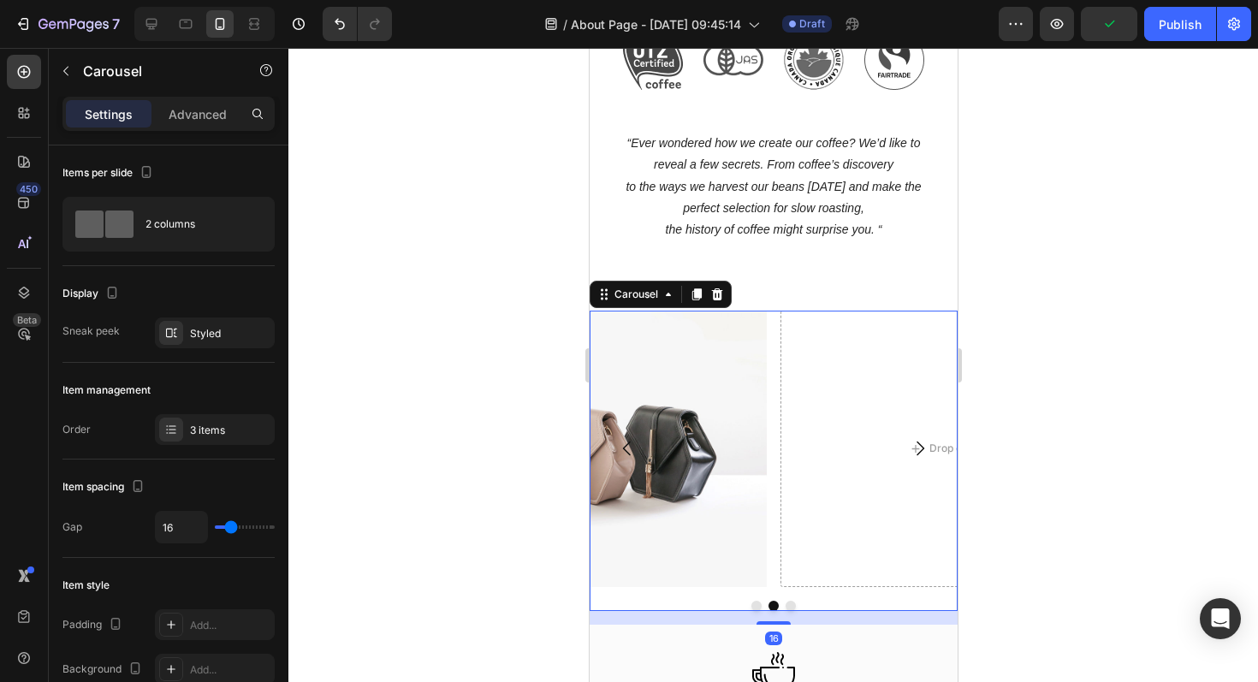
click at [786, 604] on button "Dot" at bounding box center [789, 606] width 10 height 10
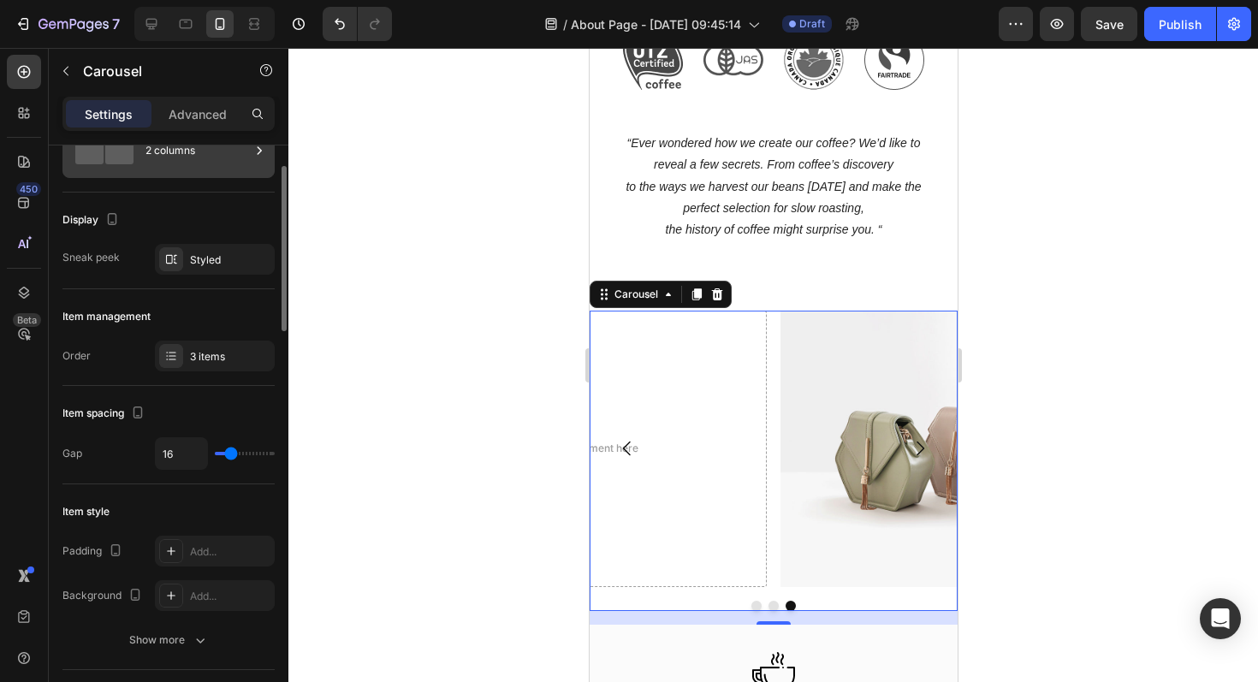
scroll to position [25, 0]
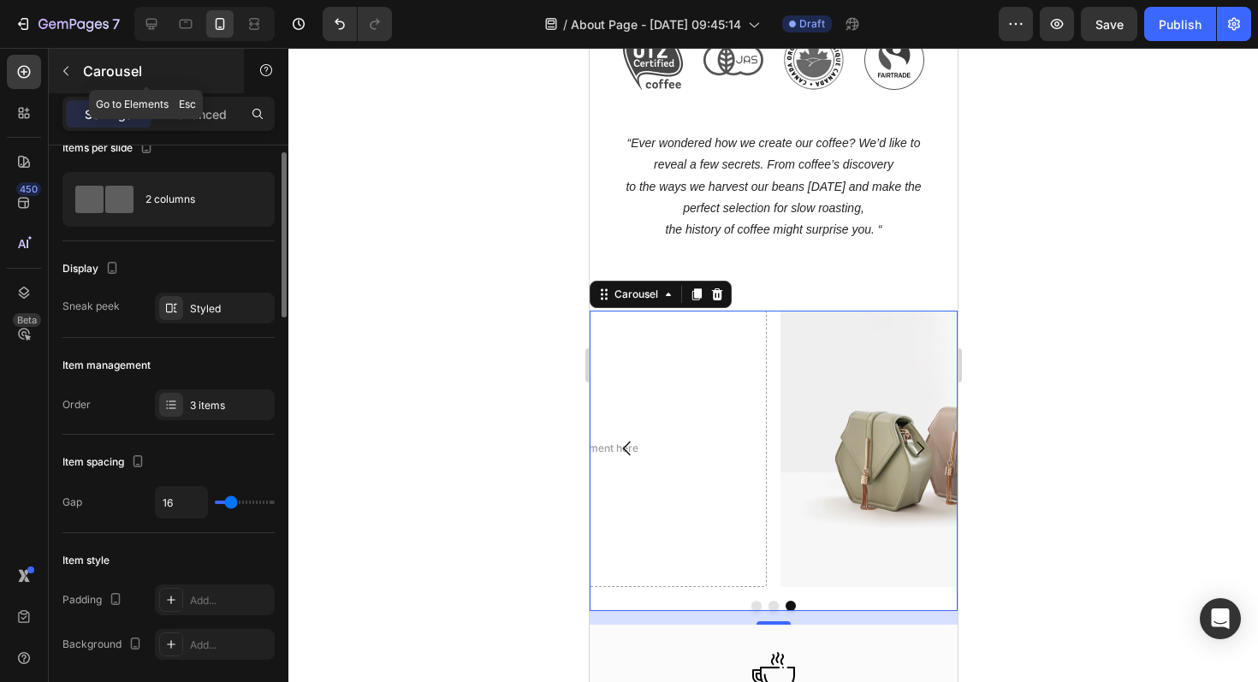
click at [66, 64] on icon "button" at bounding box center [66, 71] width 14 height 14
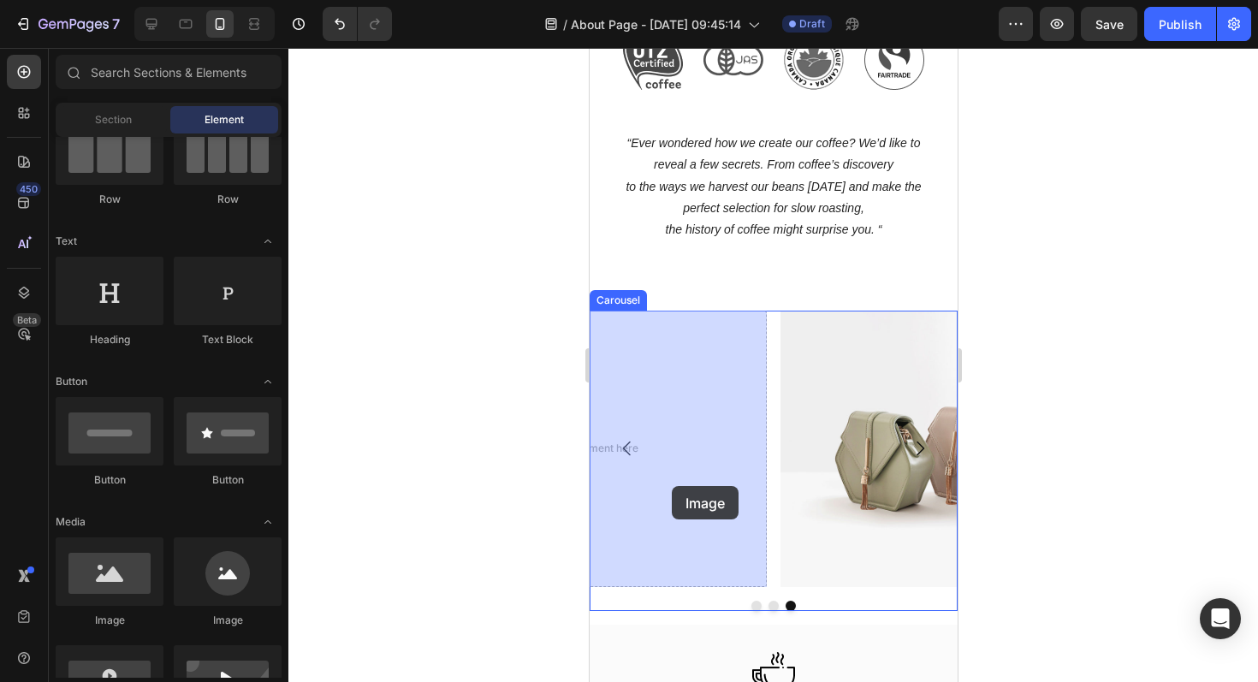
drag, startPoint x: 706, startPoint y: 602, endPoint x: 674, endPoint y: 484, distance: 122.2
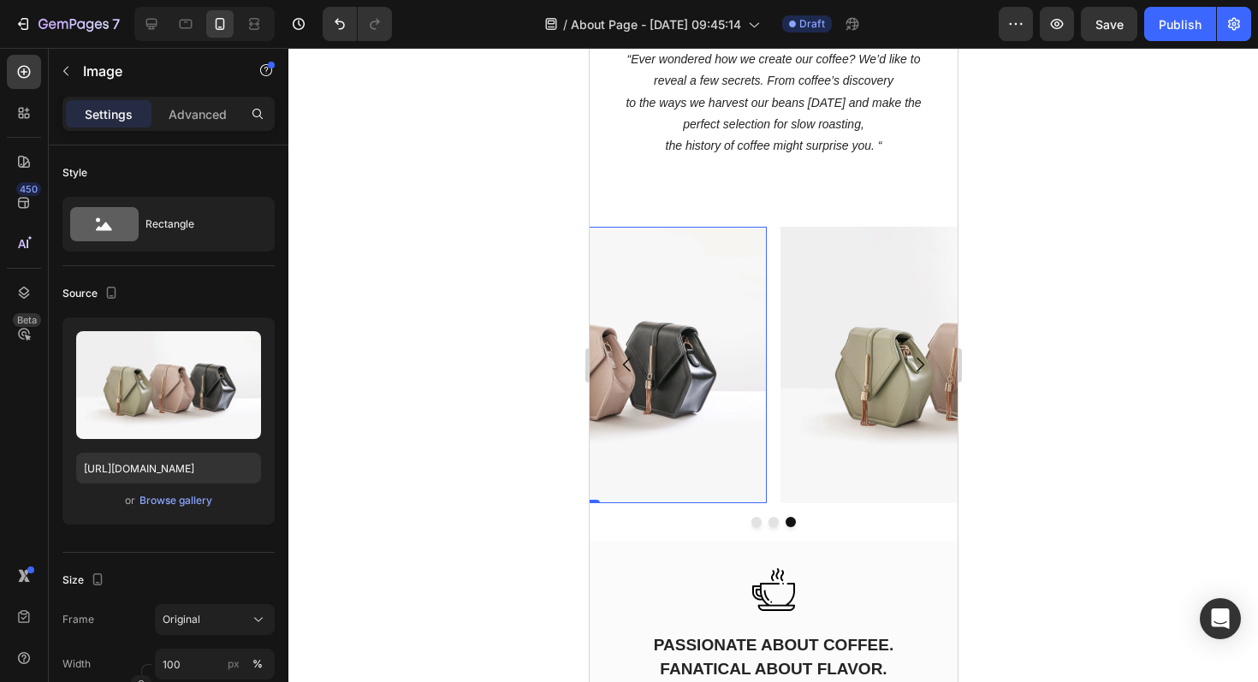
scroll to position [1573, 0]
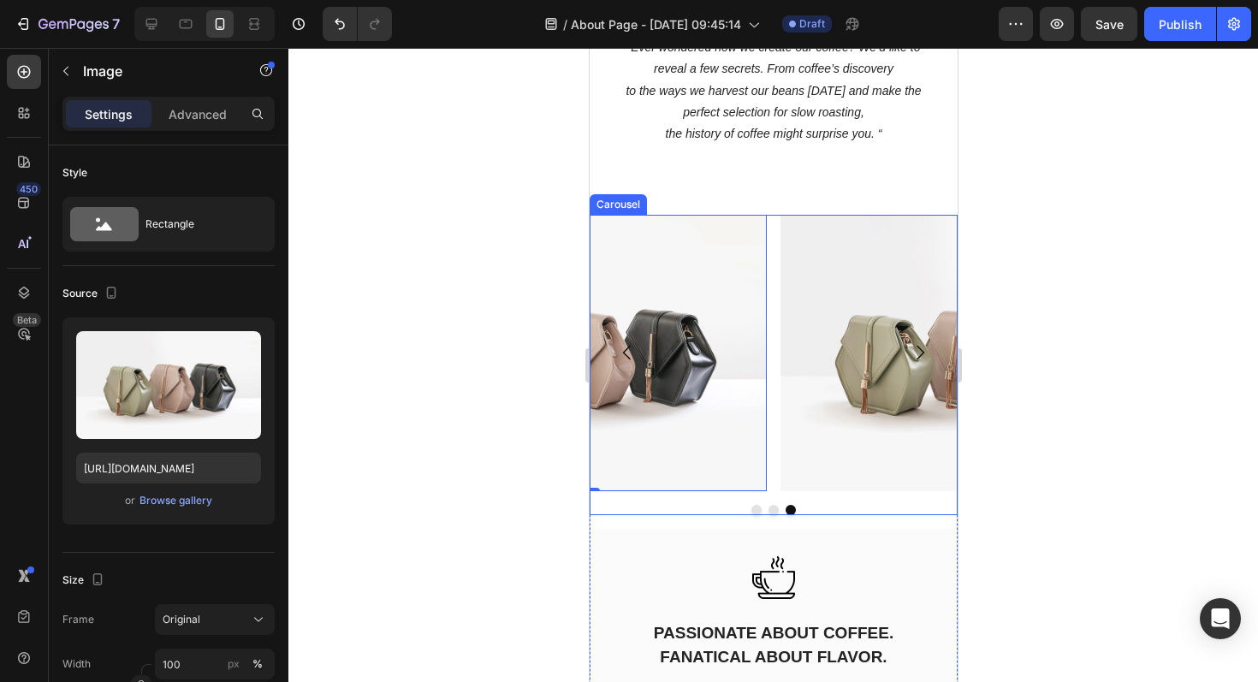
click at [756, 510] on button "Dot" at bounding box center [755, 510] width 10 height 10
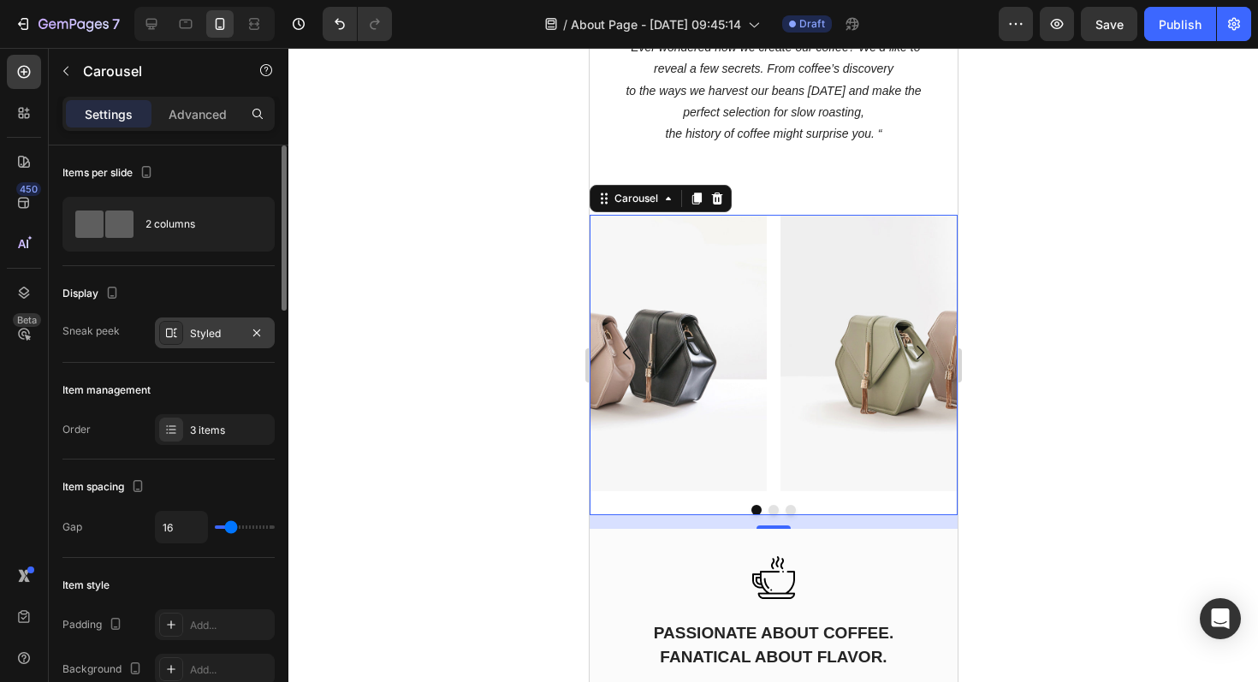
click at [203, 331] on div "Styled" at bounding box center [215, 333] width 50 height 15
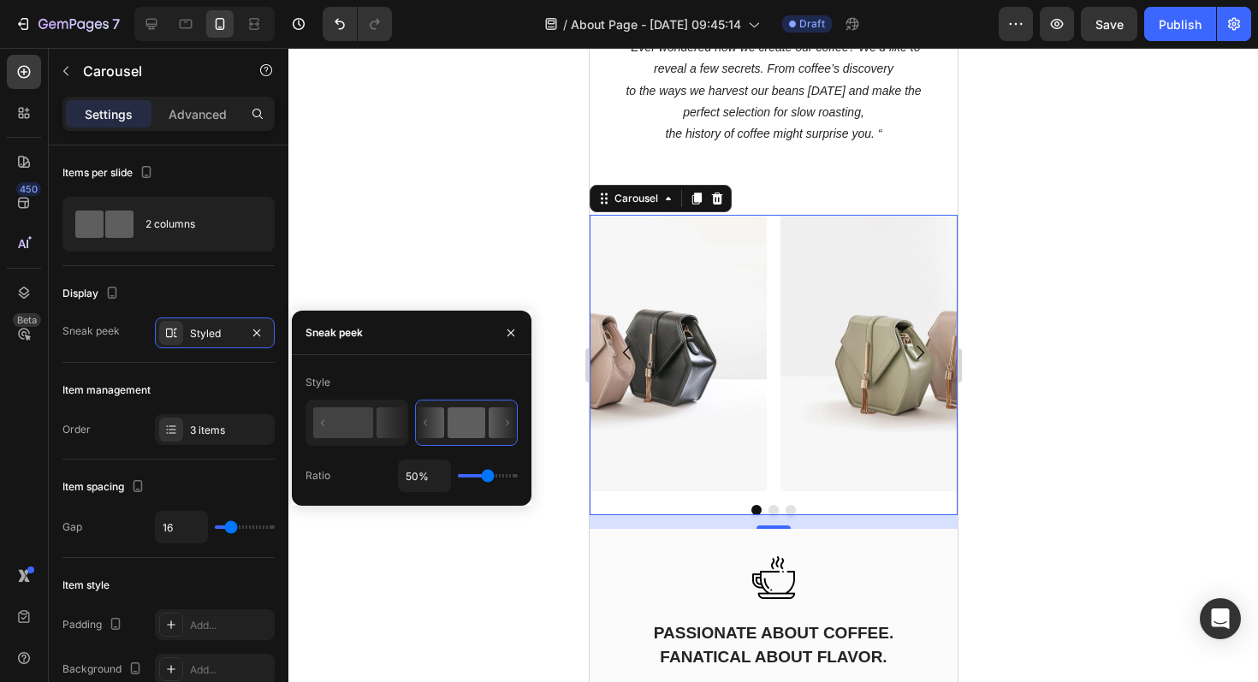
type input "57%"
type input "57"
type input "100%"
type input "100"
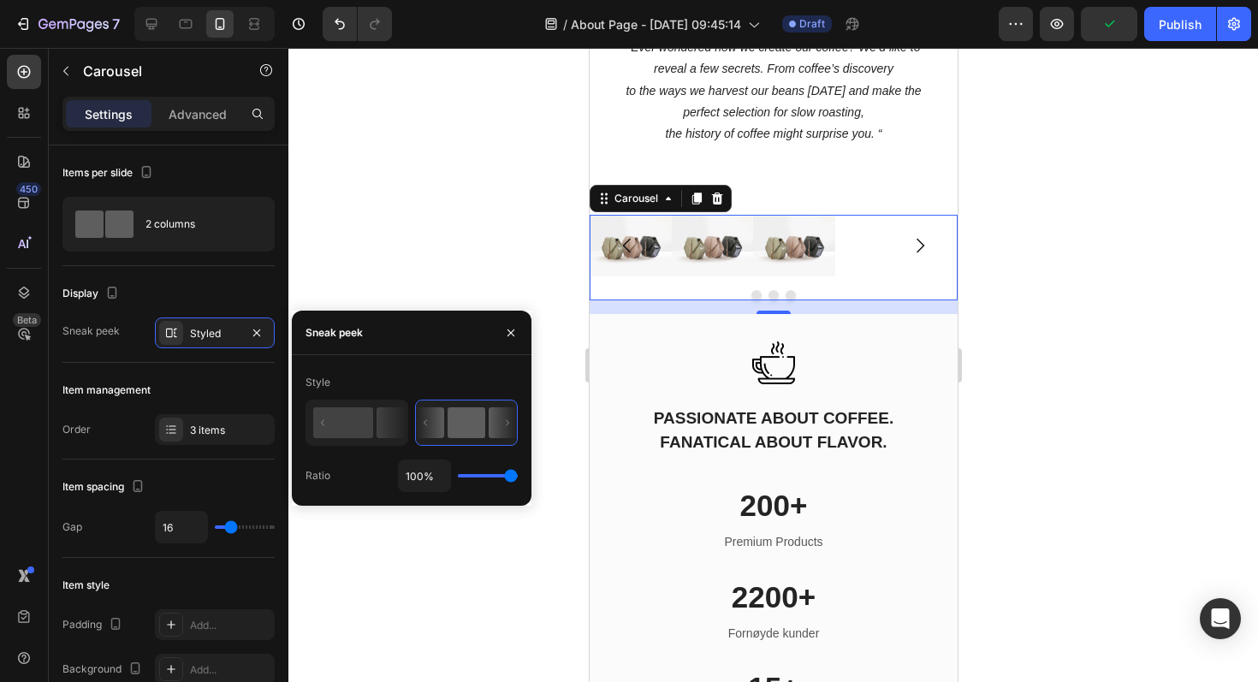
type input "93%"
type input "93"
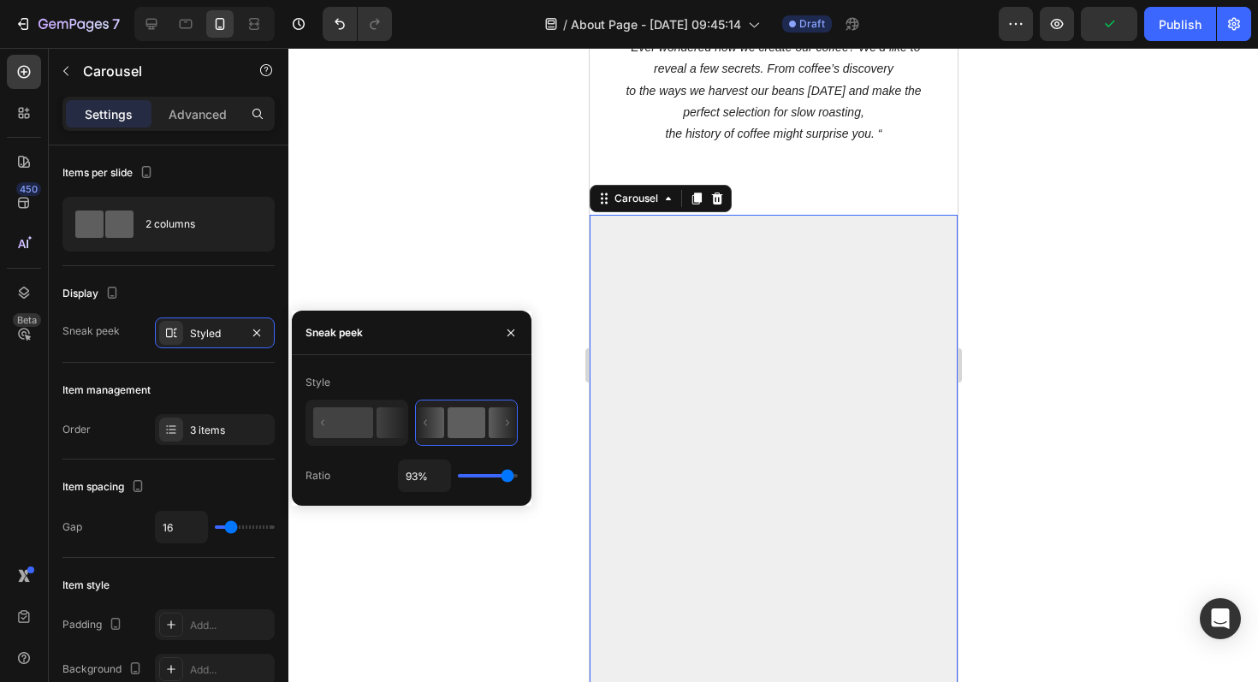
type input "87%"
type input "87"
type input "86%"
type input "86"
type input "85%"
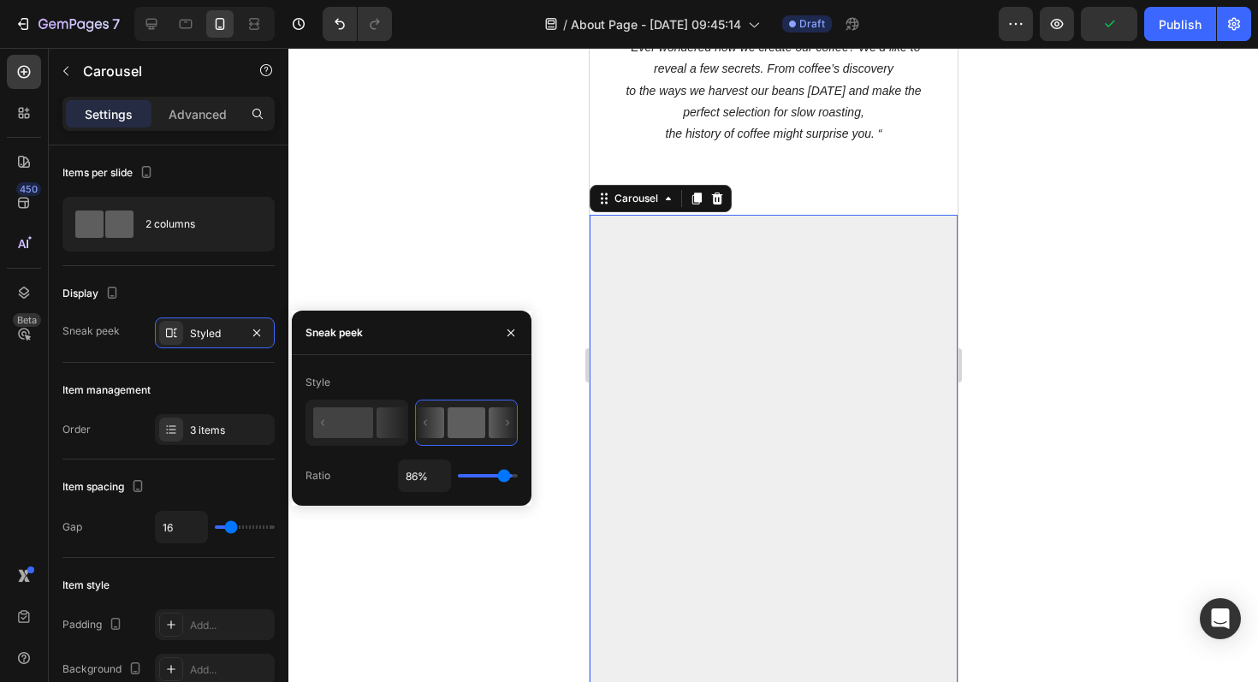
type input "85"
type input "83%"
type input "83"
type input "82%"
type input "82"
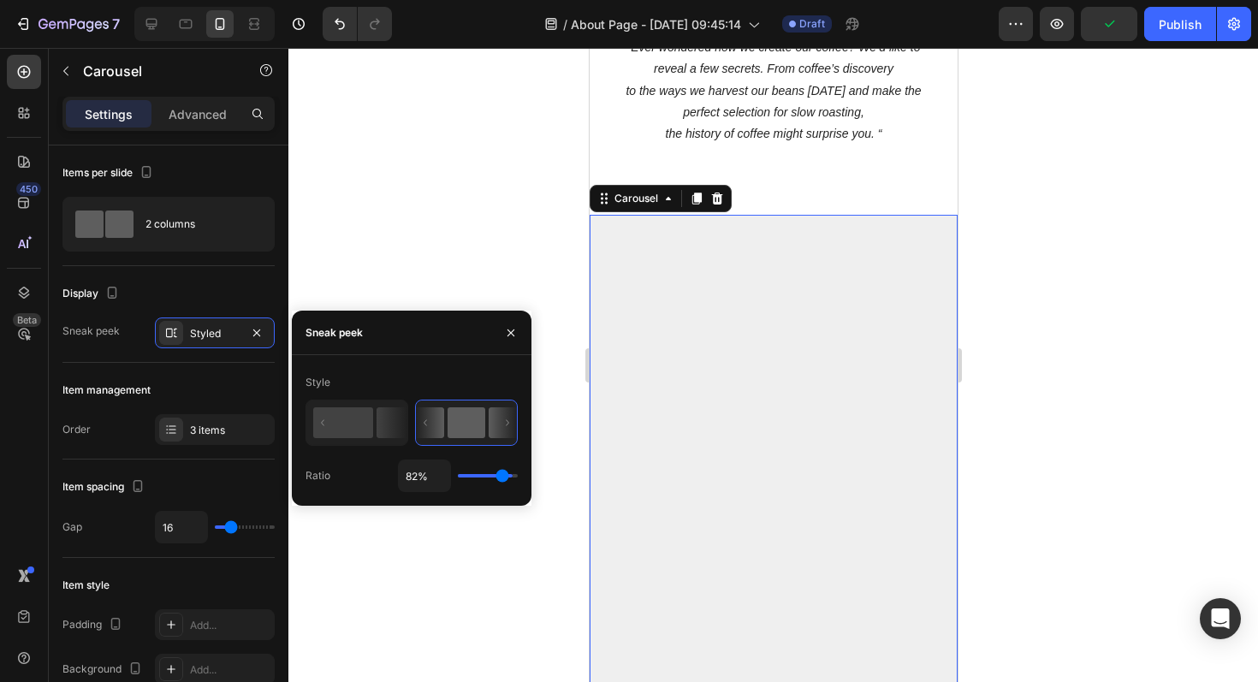
type input "80%"
type input "80"
type input "79%"
type input "79"
type input "78%"
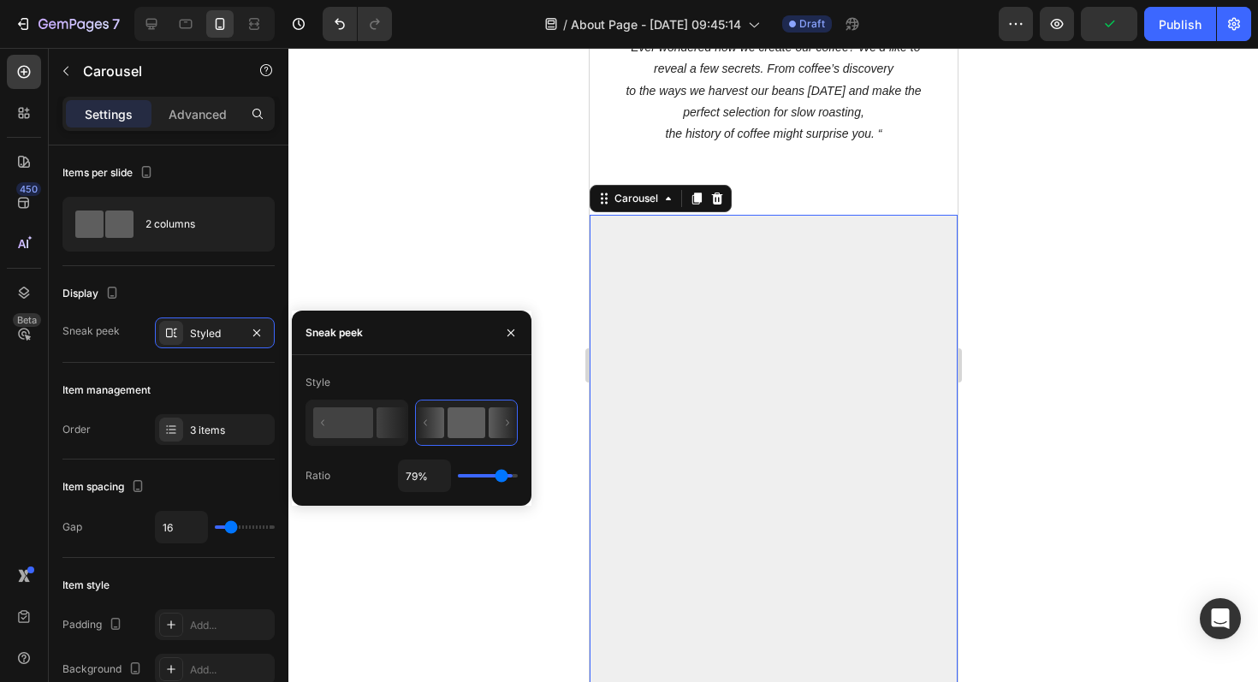
type input "78"
type input "77%"
type input "77"
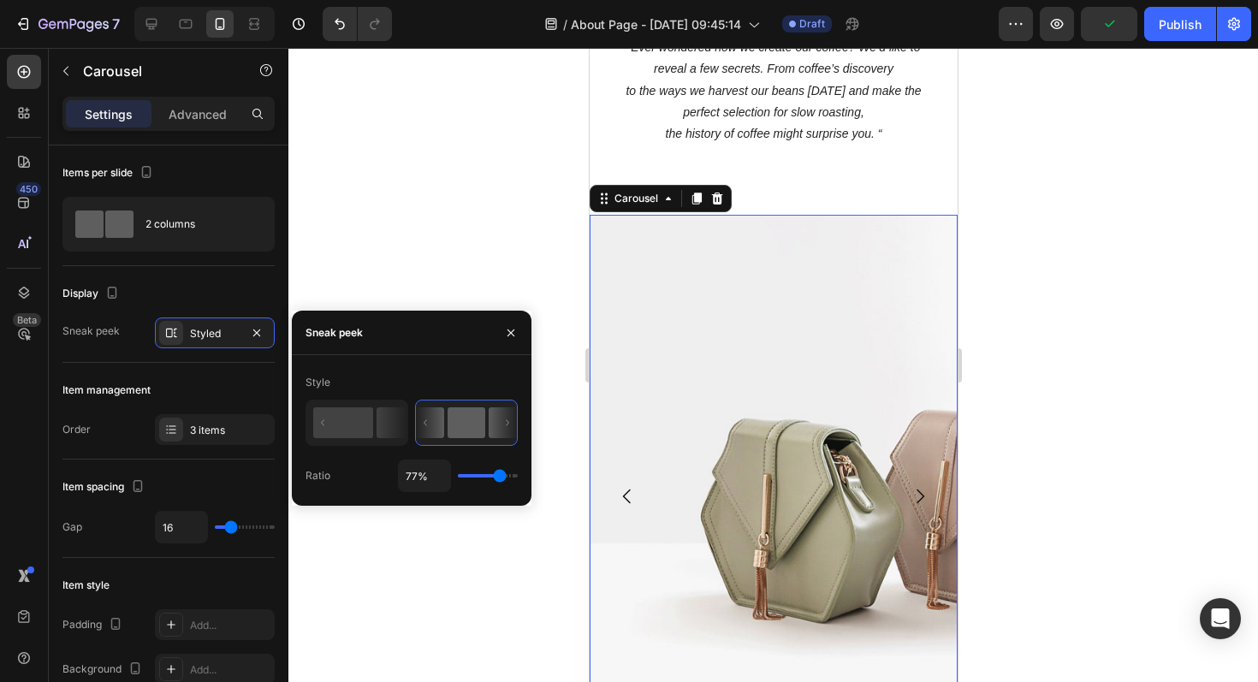
type input "75%"
type input "75"
type input "74%"
type input "74"
type input "73%"
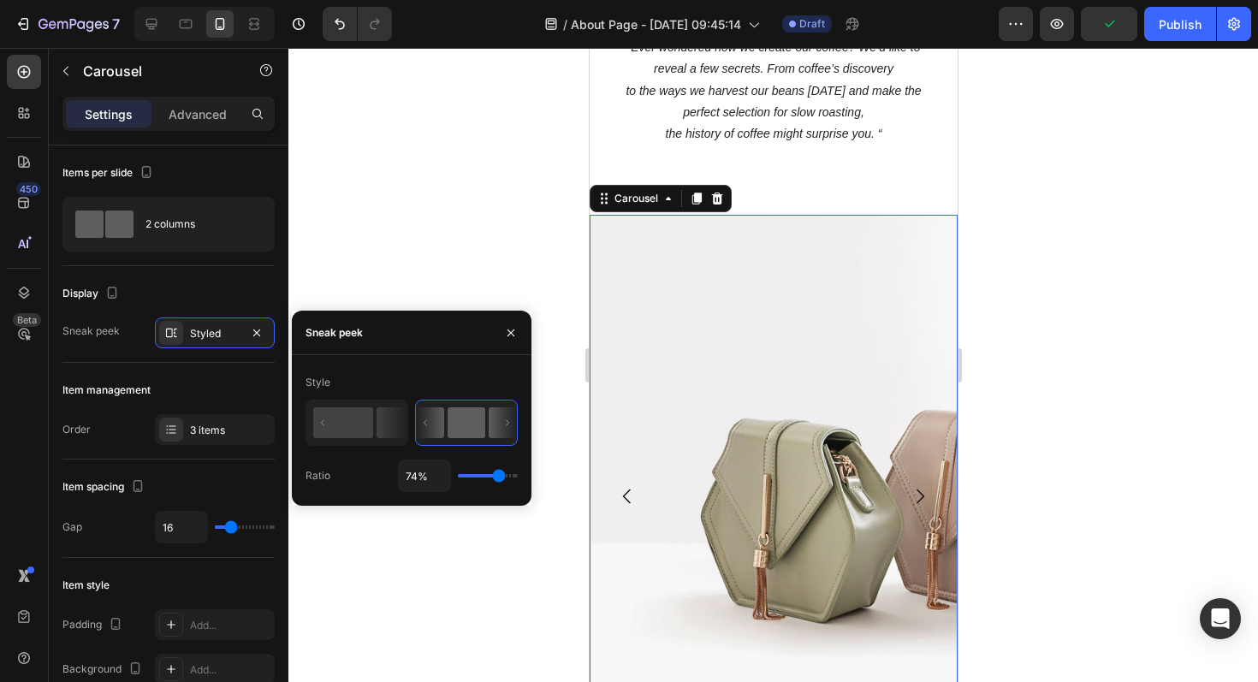
type input "73"
type input "72%"
type input "72"
type input "71%"
type input "71"
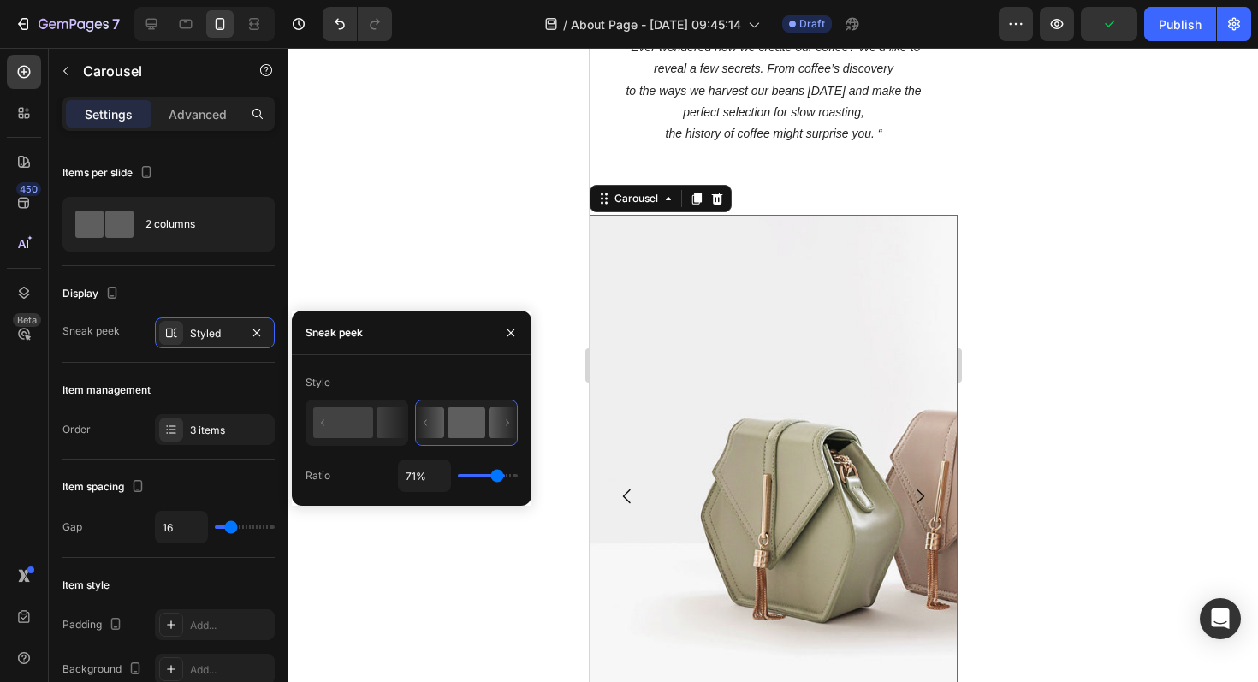
type input "70%"
type input "70"
type input "69%"
type input "69"
type input "68%"
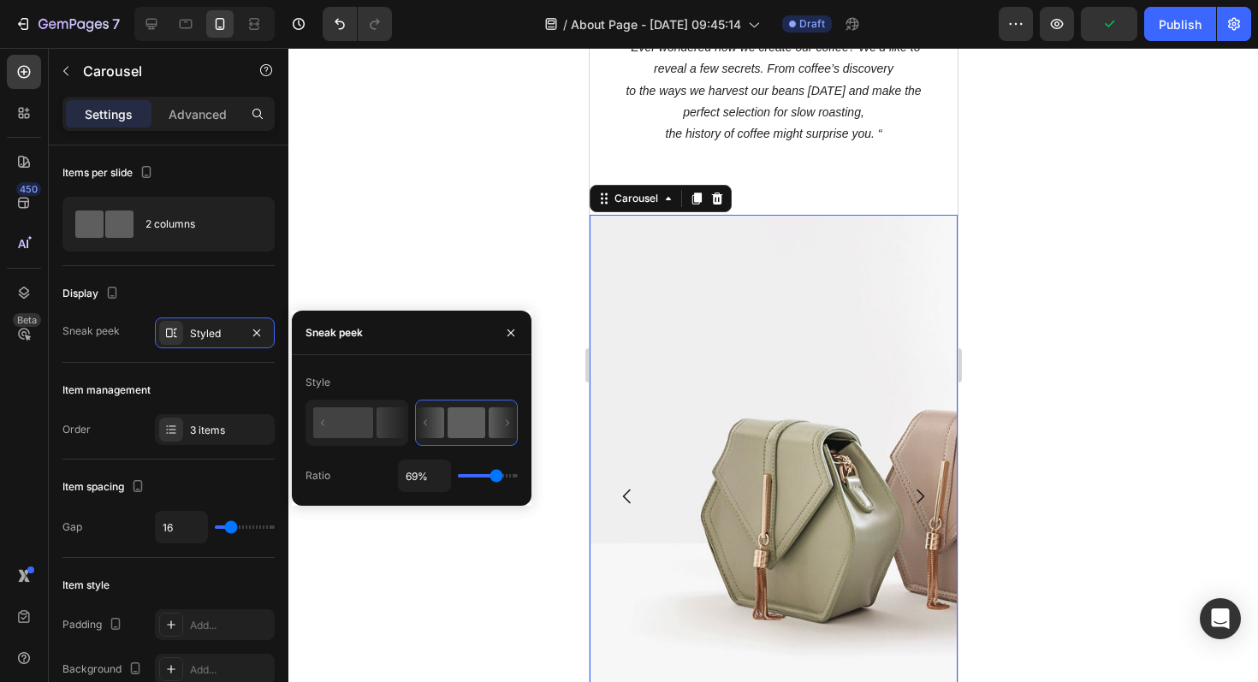
type input "68"
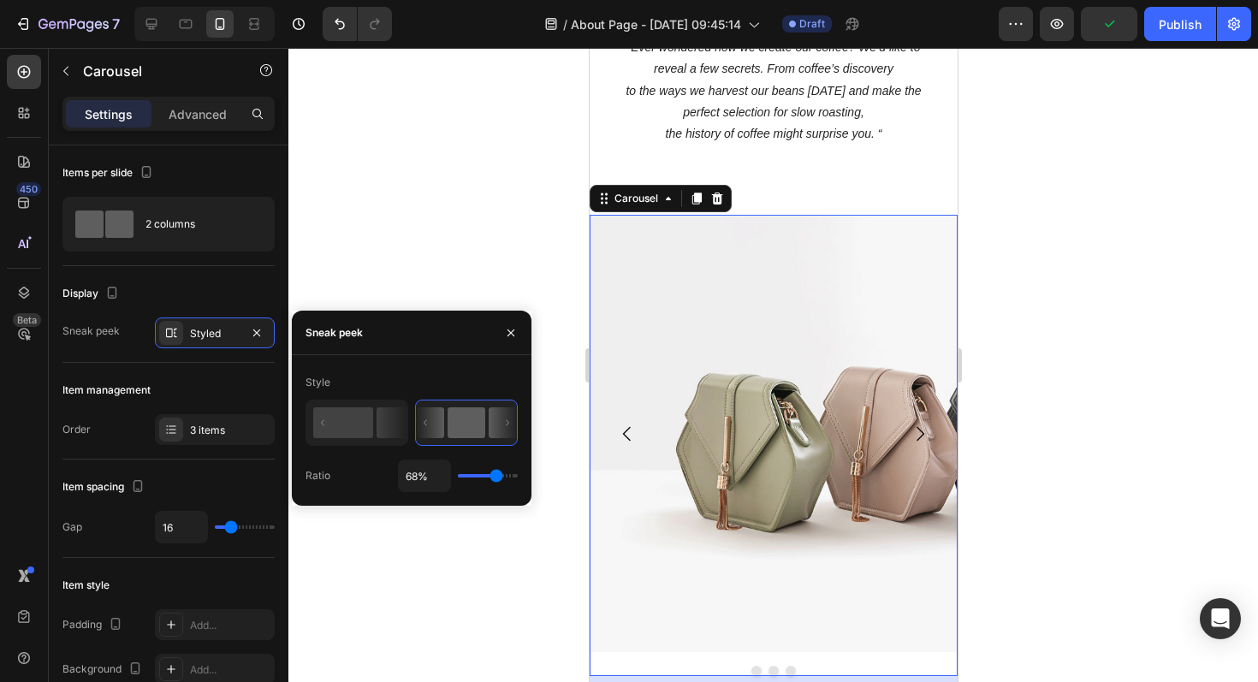
type input "67%"
type input "67"
type input "66%"
type input "66"
type input "65%"
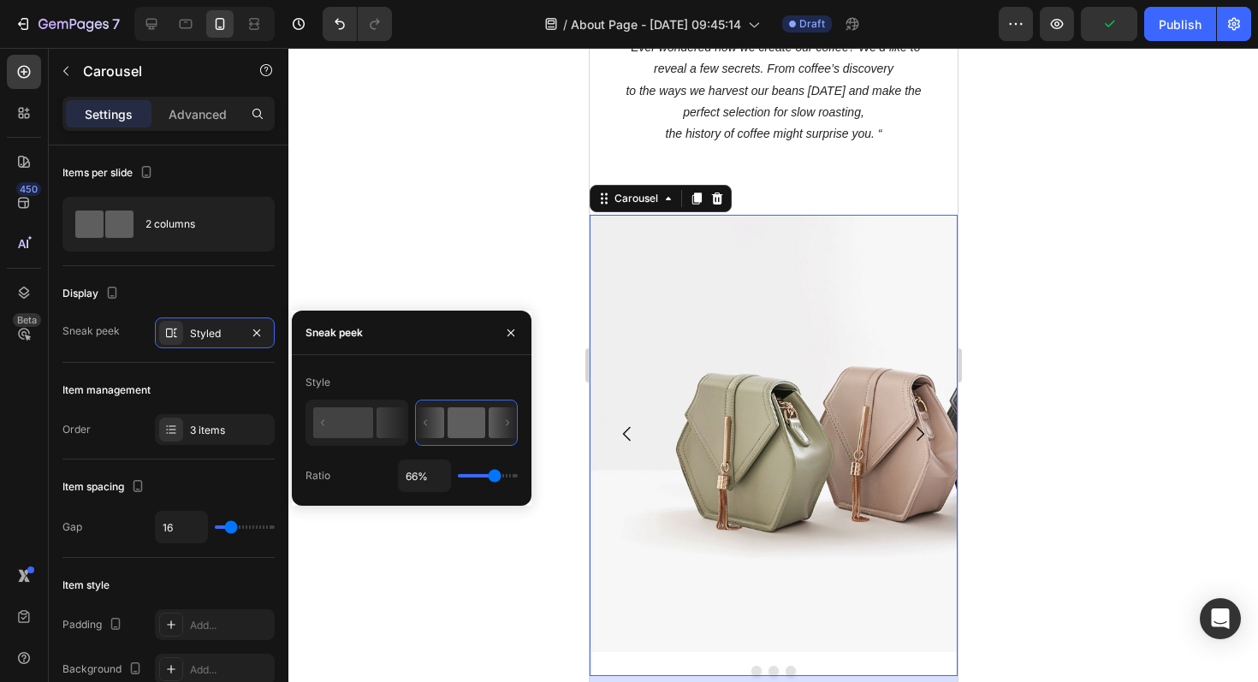
type input "65"
type input "64%"
type input "64"
type input "63%"
type input "63"
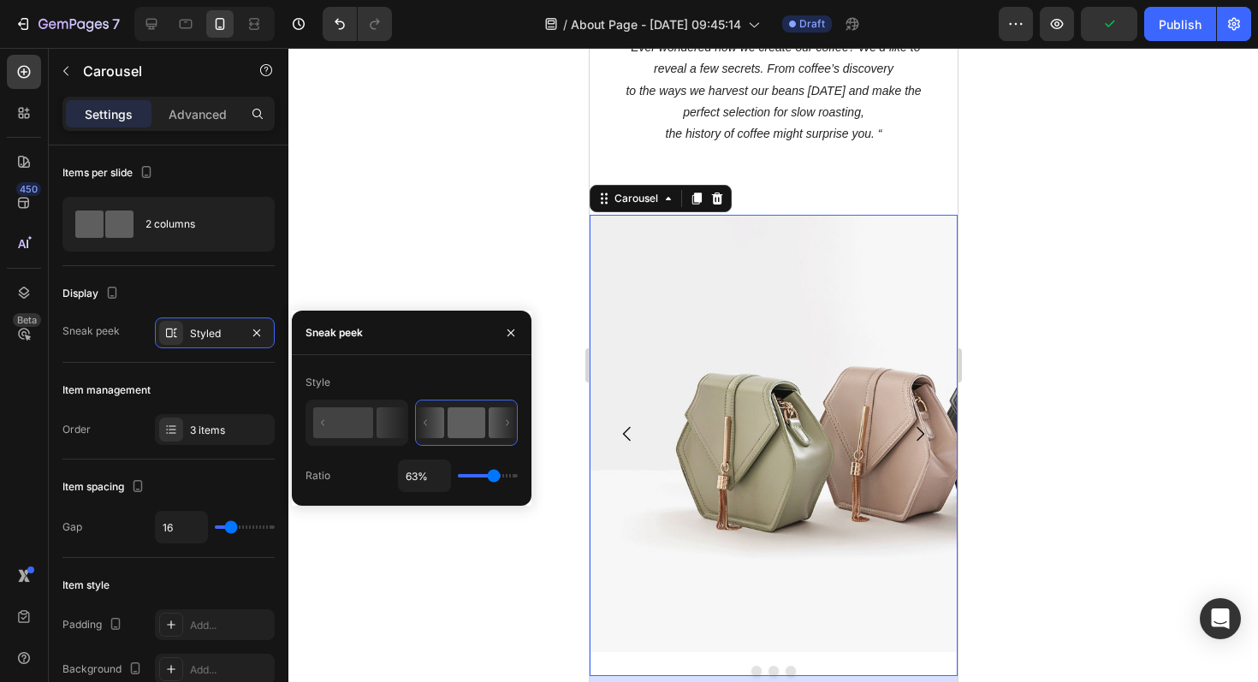
type input "62%"
type input "62"
type input "61%"
type input "61"
type input "60%"
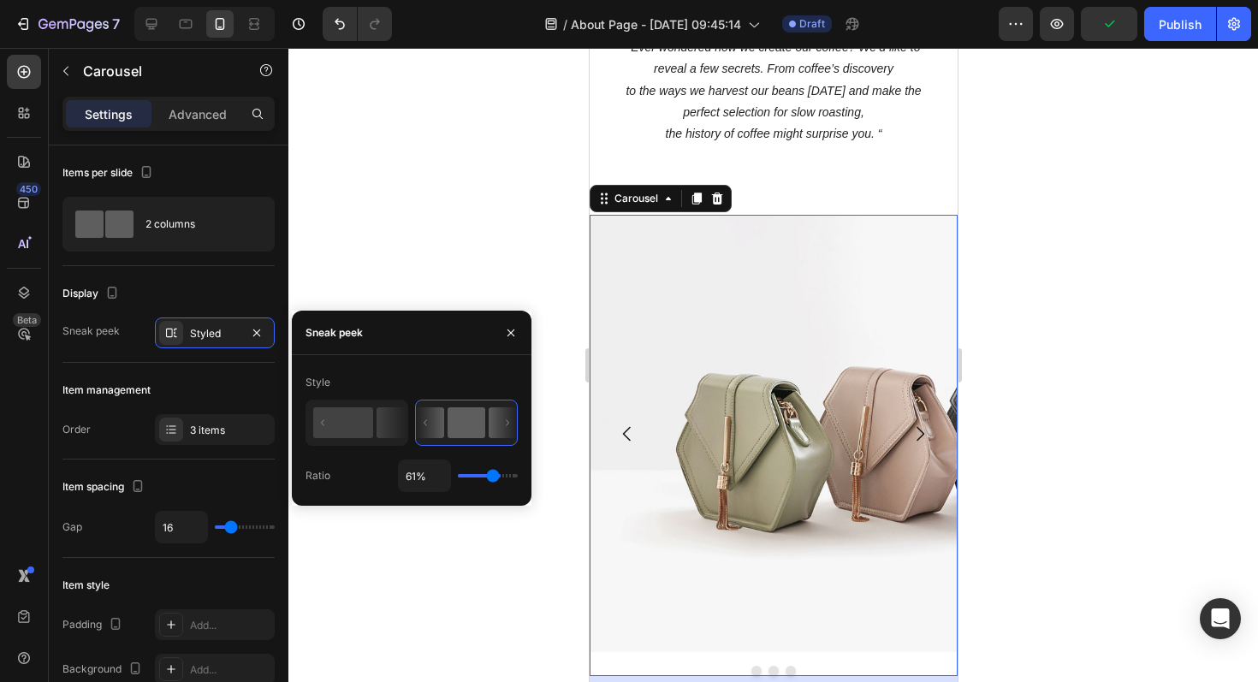
type input "60"
type input "59%"
type input "59"
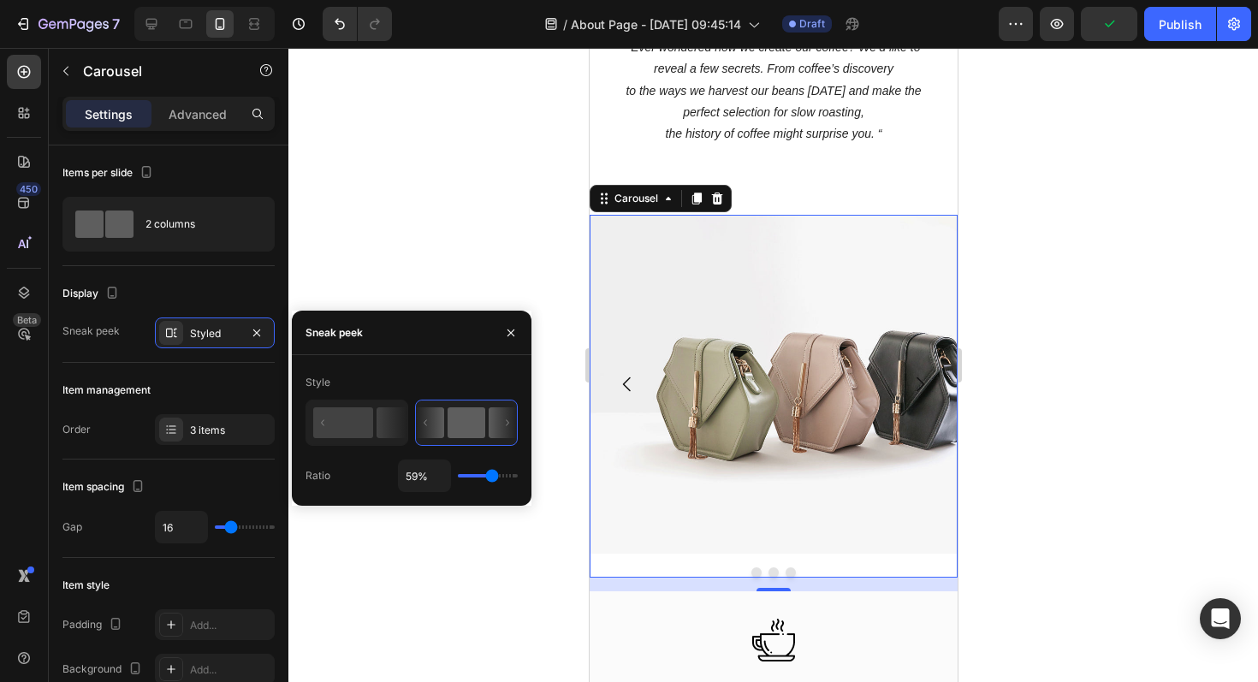
type input "58%"
type input "58"
type input "57%"
type input "57"
type input "56%"
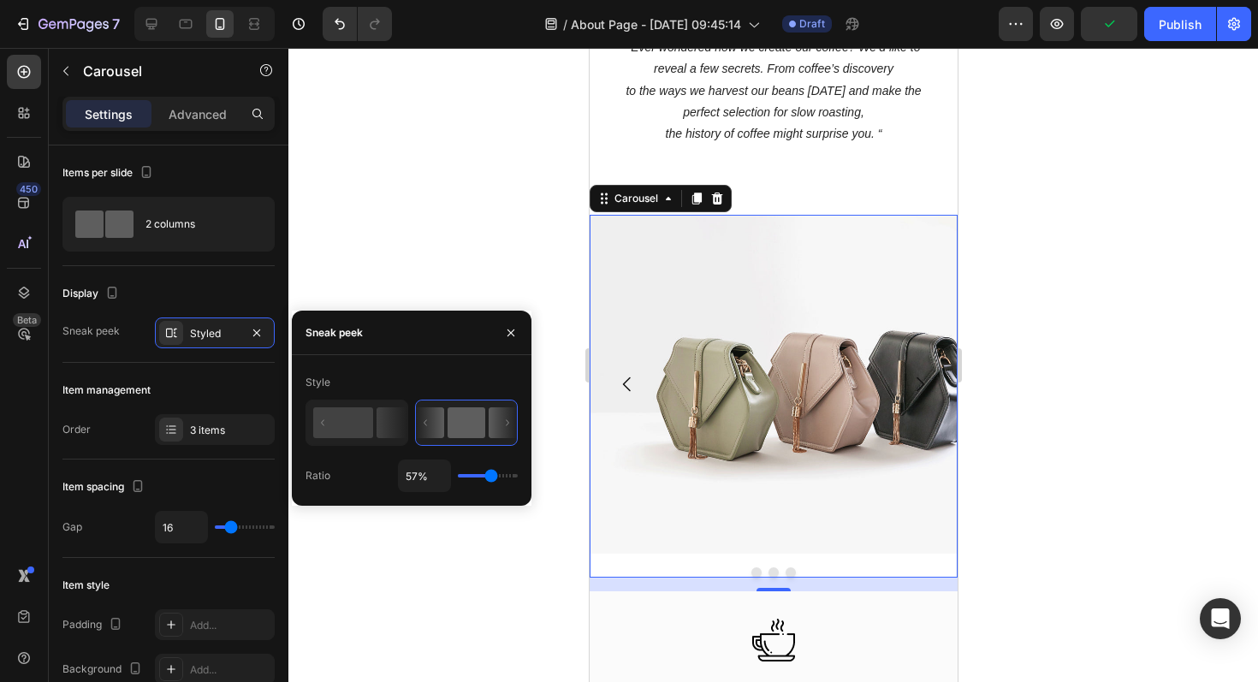
type input "56"
type input "55%"
type input "55"
type input "54%"
type input "54"
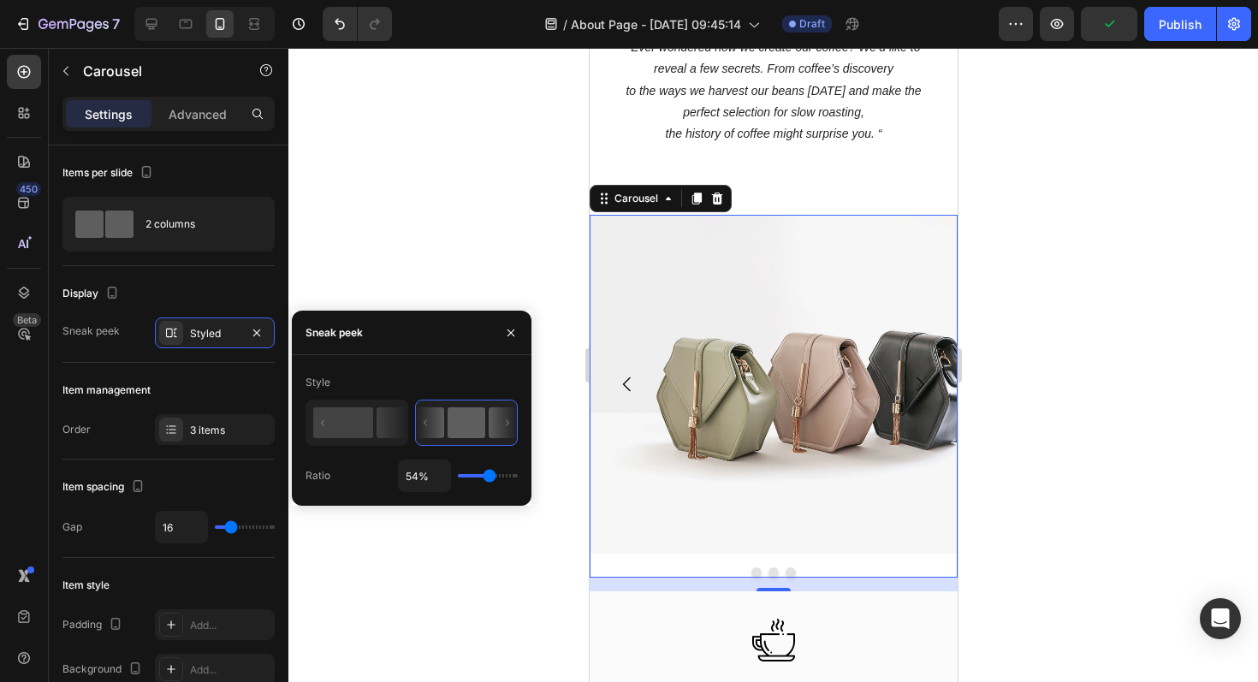
type input "53%"
type input "53"
type input "51%"
type input "51"
type input "50%"
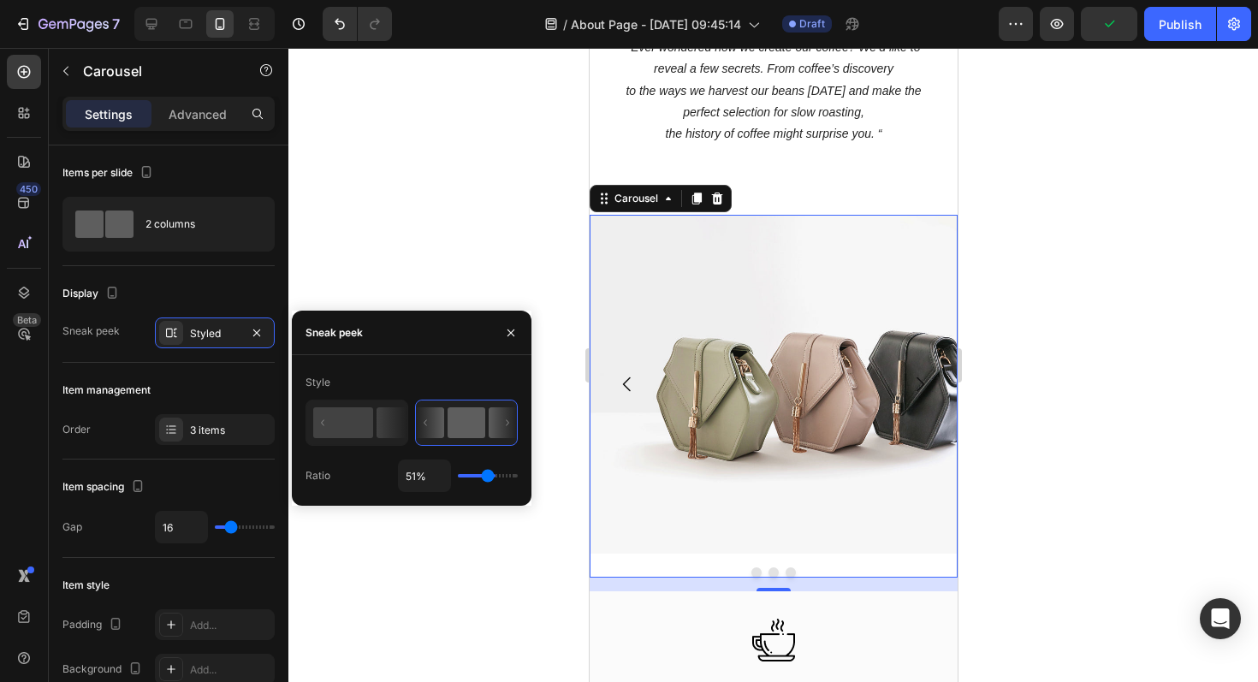
type input "50"
type input "49%"
type input "49"
type input "48%"
type input "48"
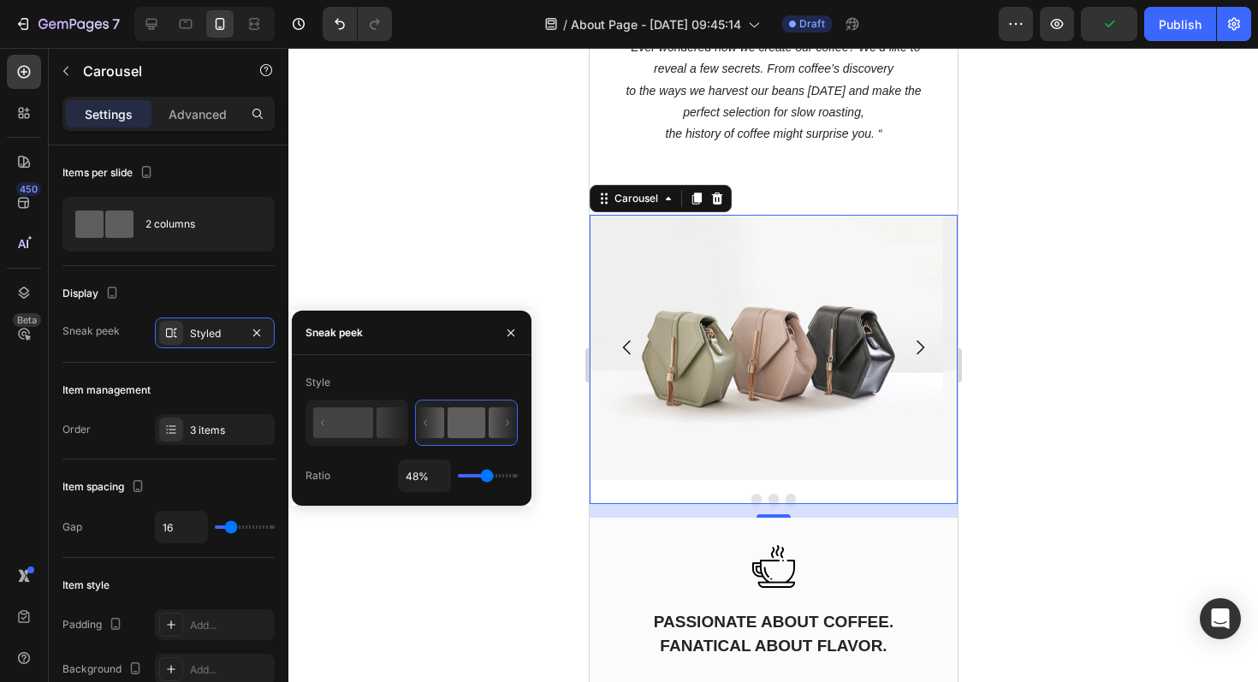
type input "47%"
type input "47"
type input "46%"
type input "46"
type input "45%"
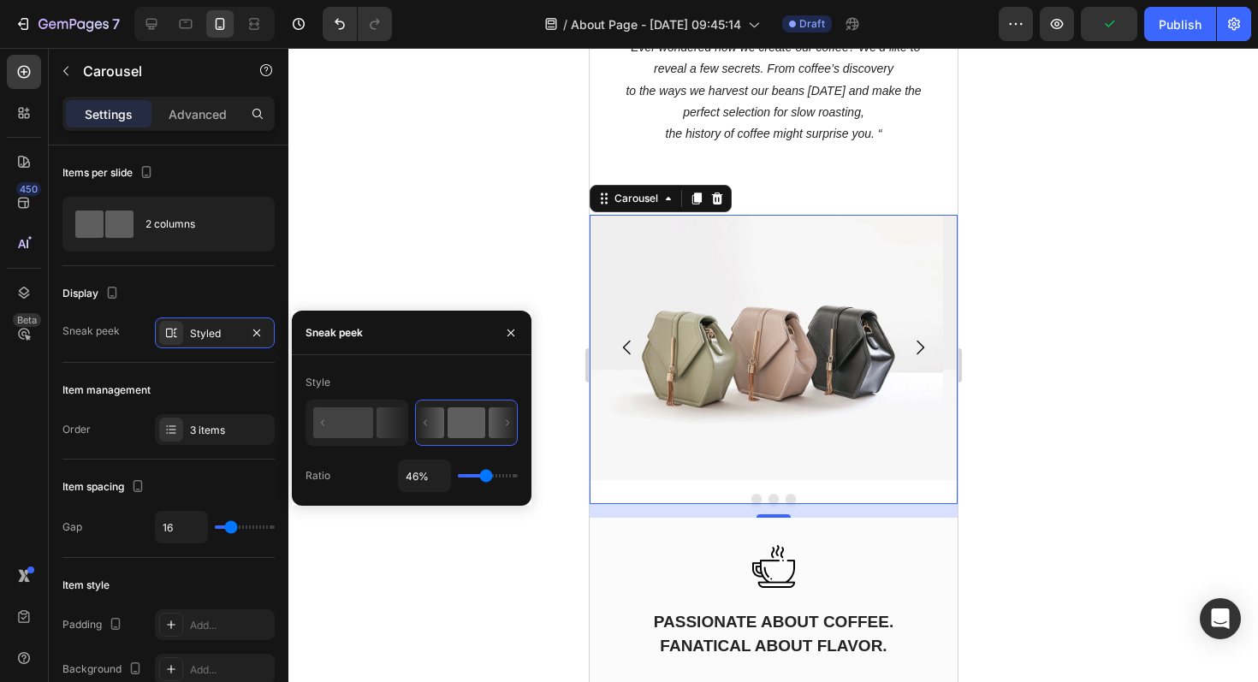
type input "45"
type input "44%"
type input "44"
type input "43%"
type input "43"
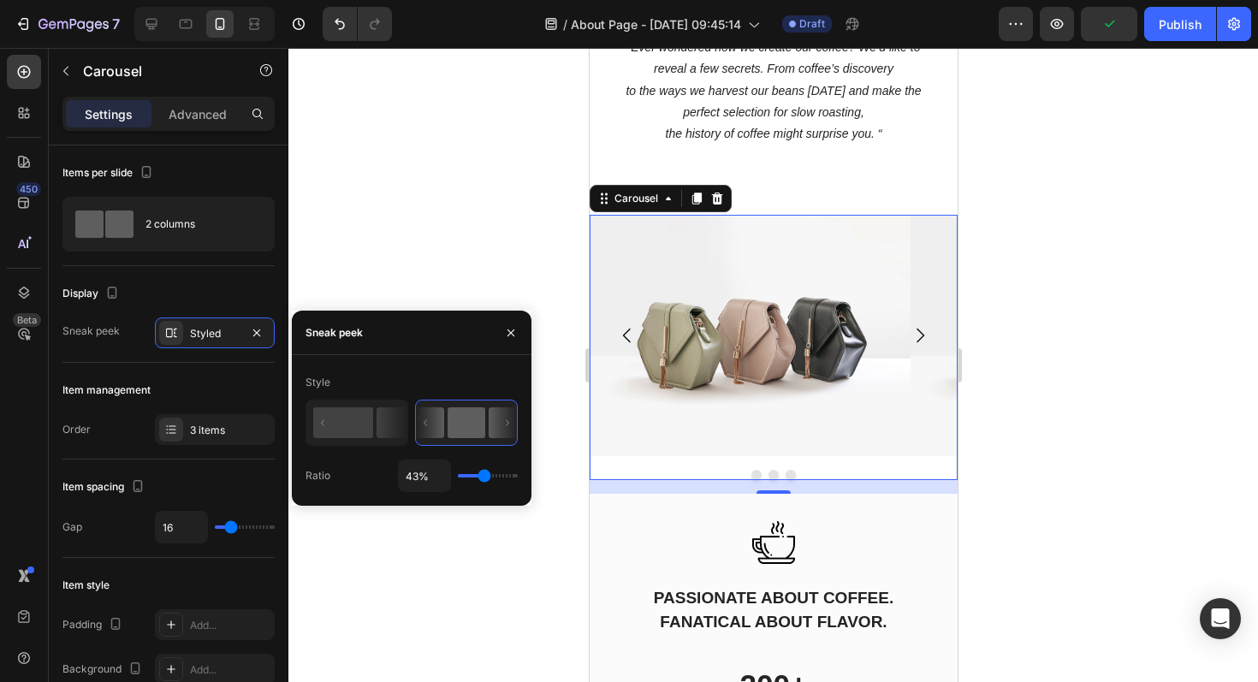
type input "46%"
type input "46"
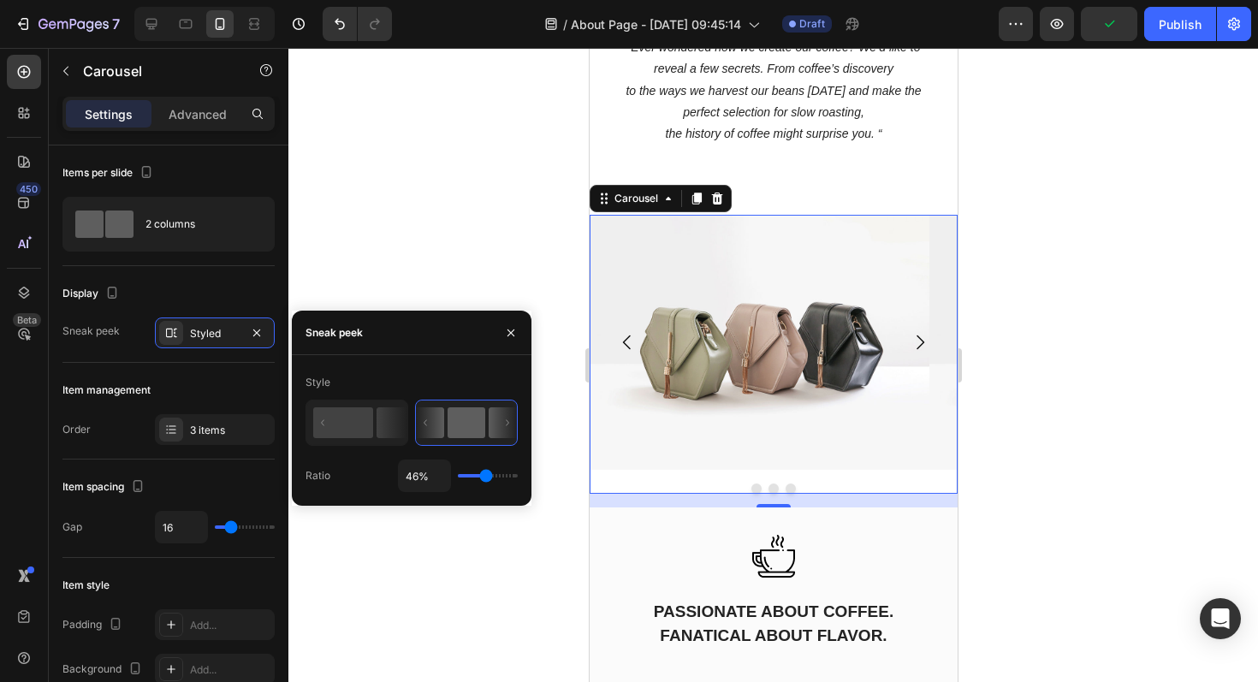
type input "47%"
type input "47"
type input "48%"
type input "48"
type input "49%"
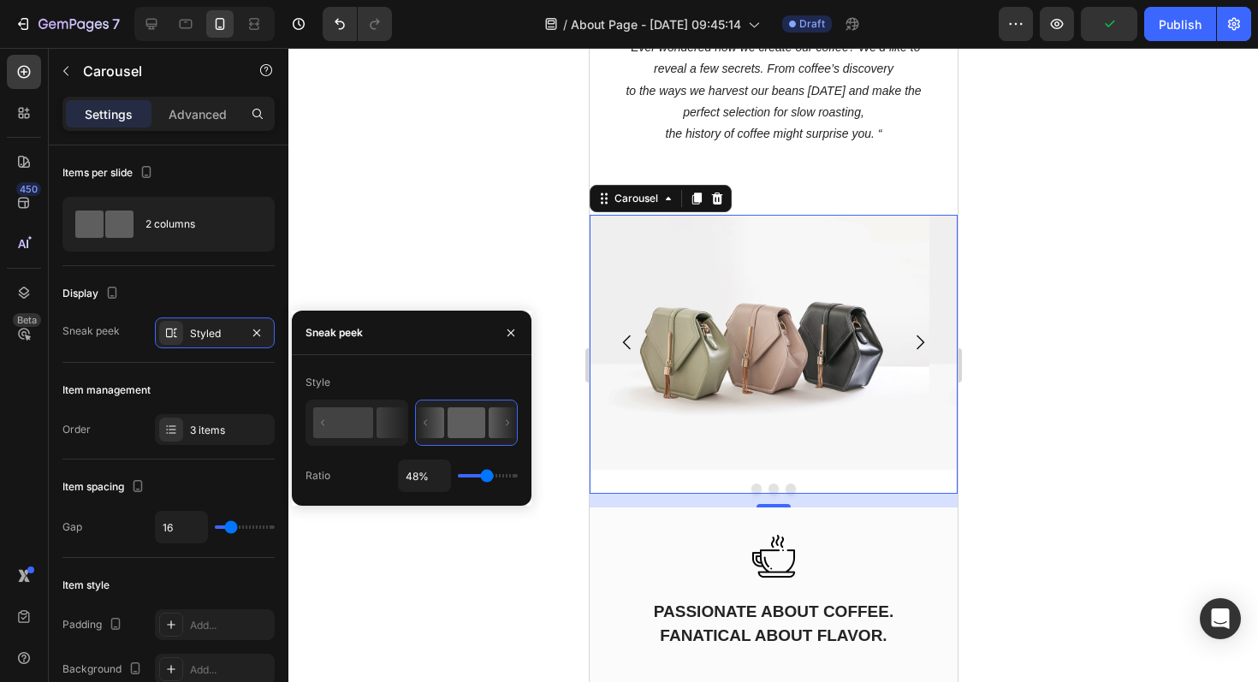
type input "49"
type input "50%"
type input "50"
type input "51%"
type input "51"
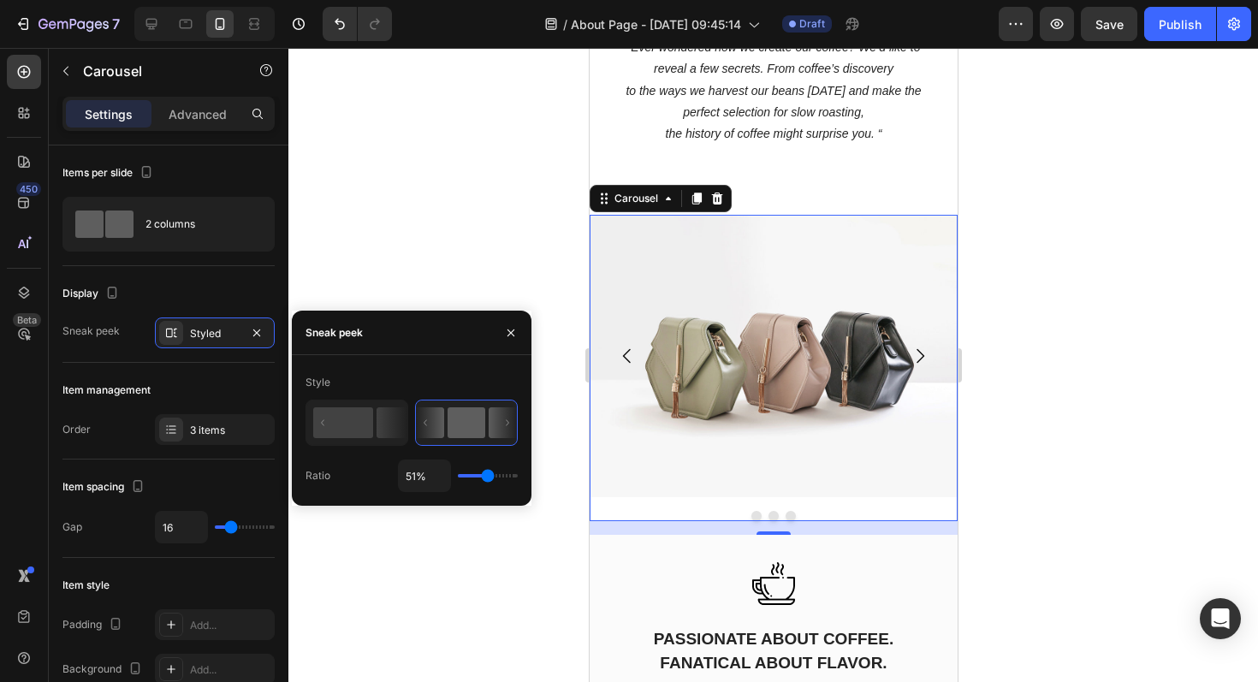
type input "52%"
type input "52"
type input "53%"
type input "53"
type input "54%"
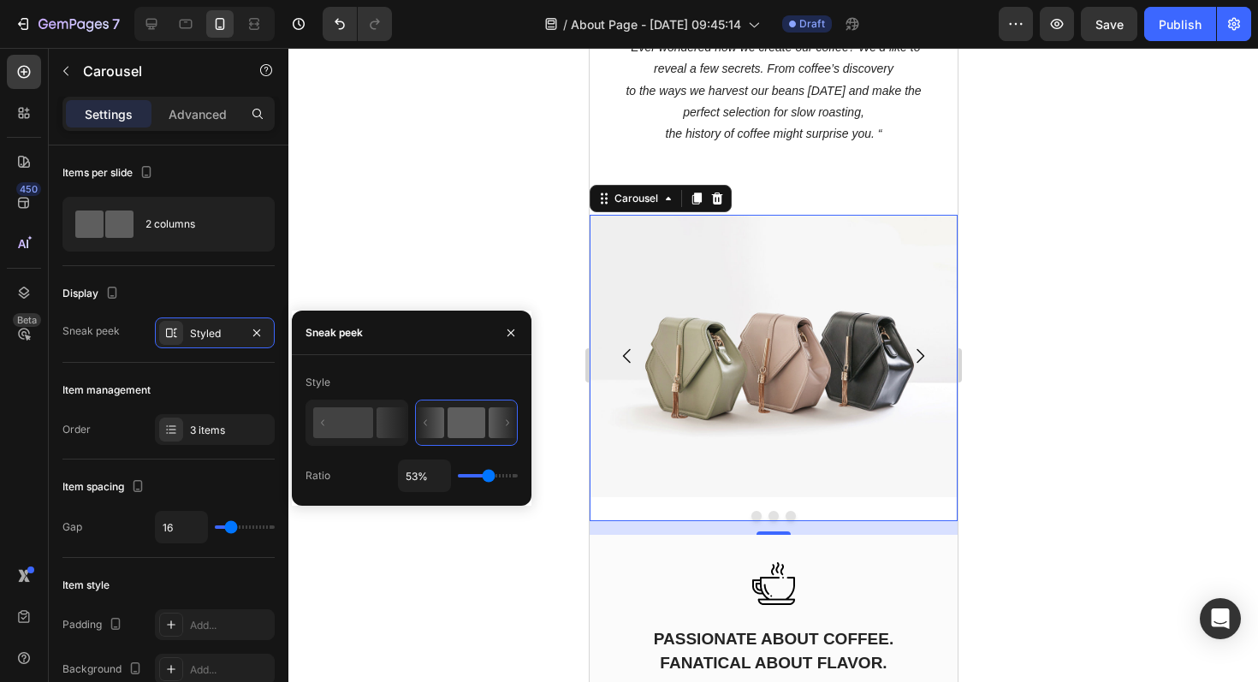
type input "54"
type input "55%"
type input "55"
type input "56%"
type input "56"
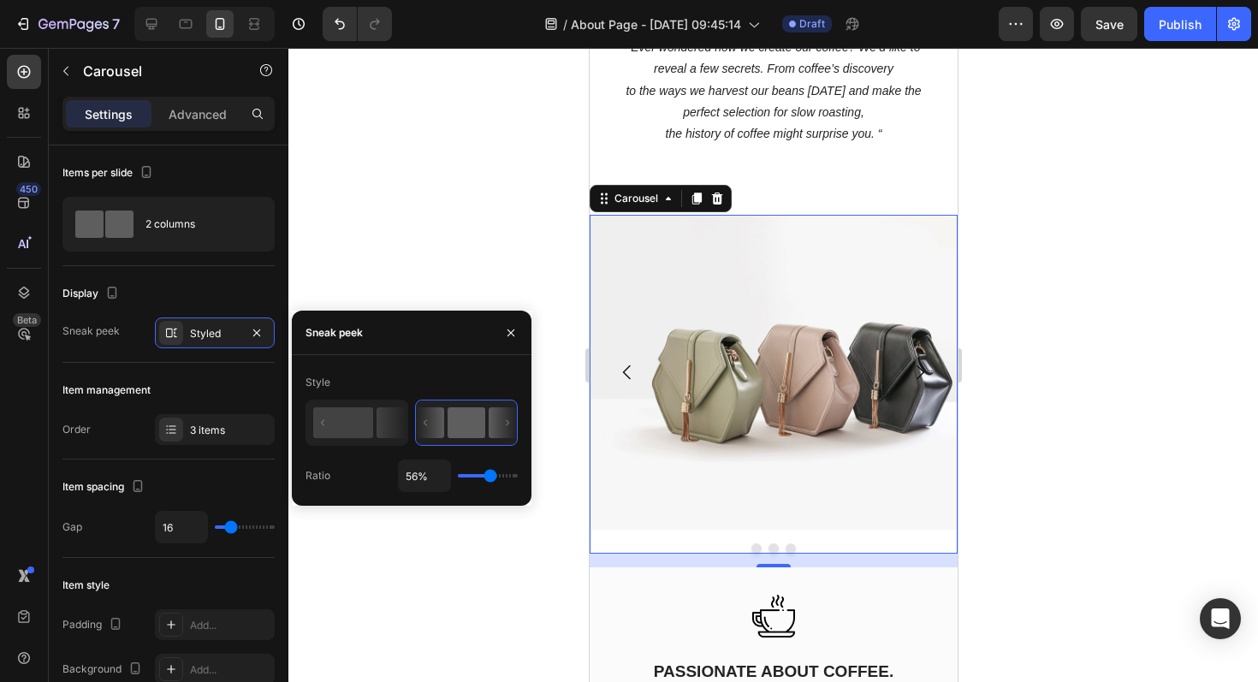
type input "55%"
type input "55"
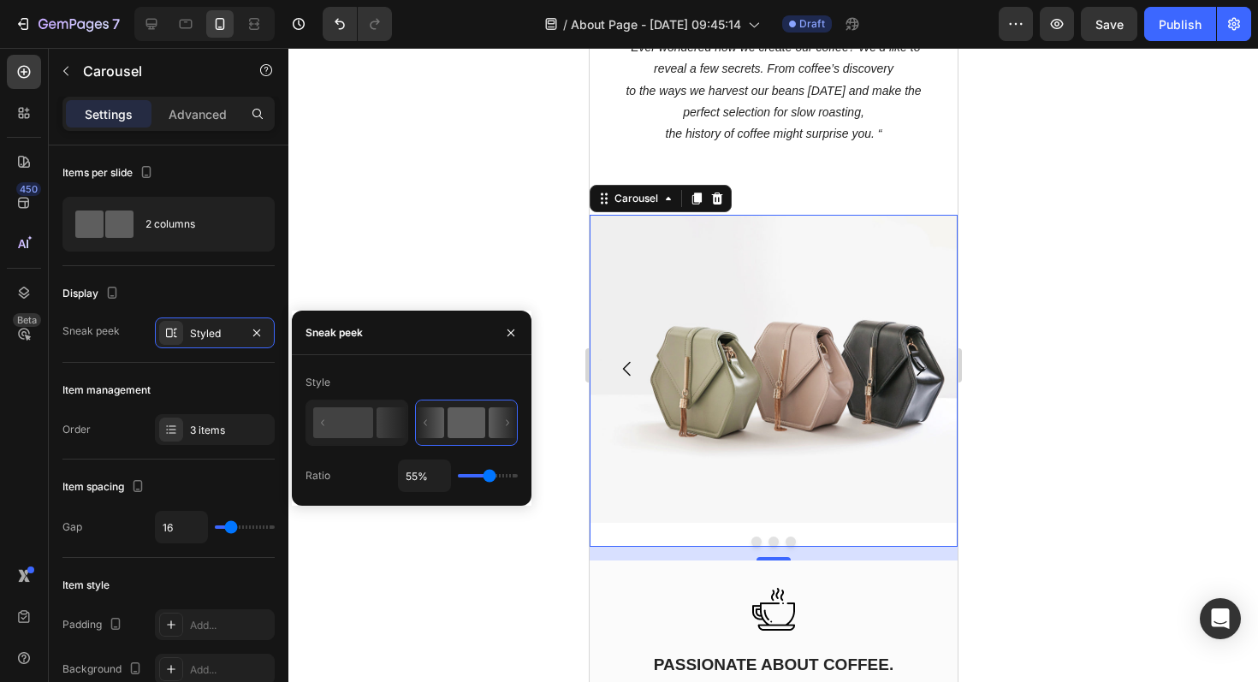
type input "54%"
type input "54"
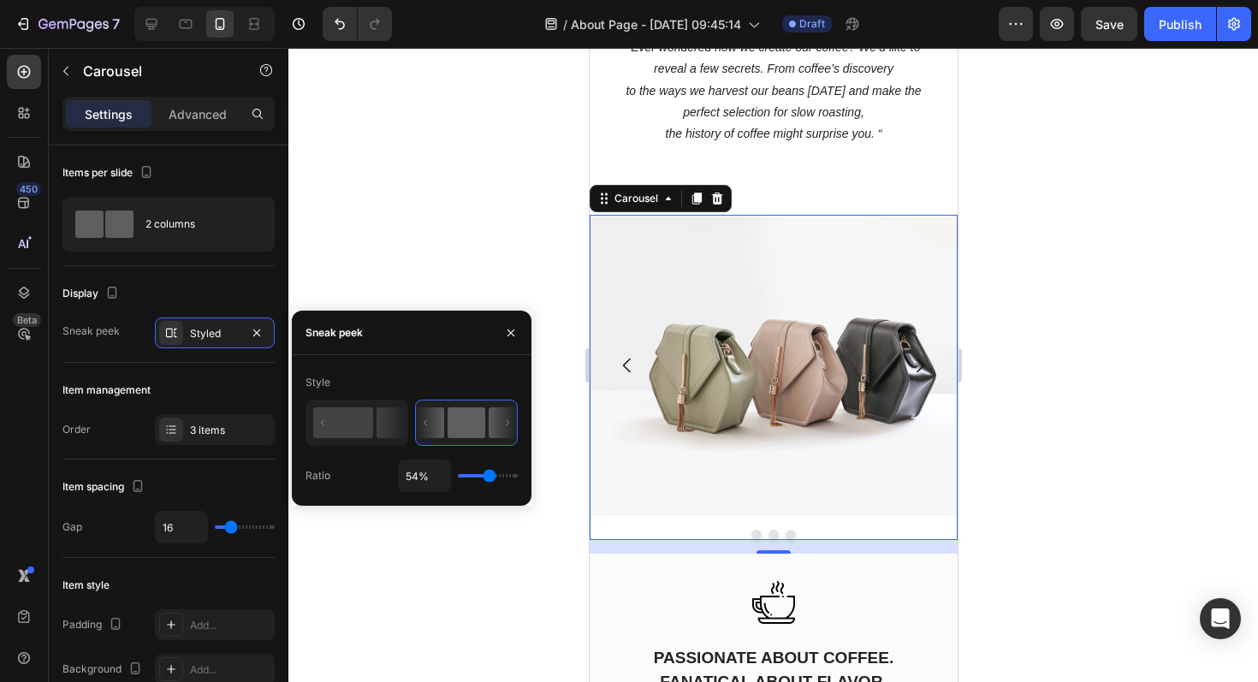
type input "53%"
type input "53"
type input "52%"
type input "52"
type input "51%"
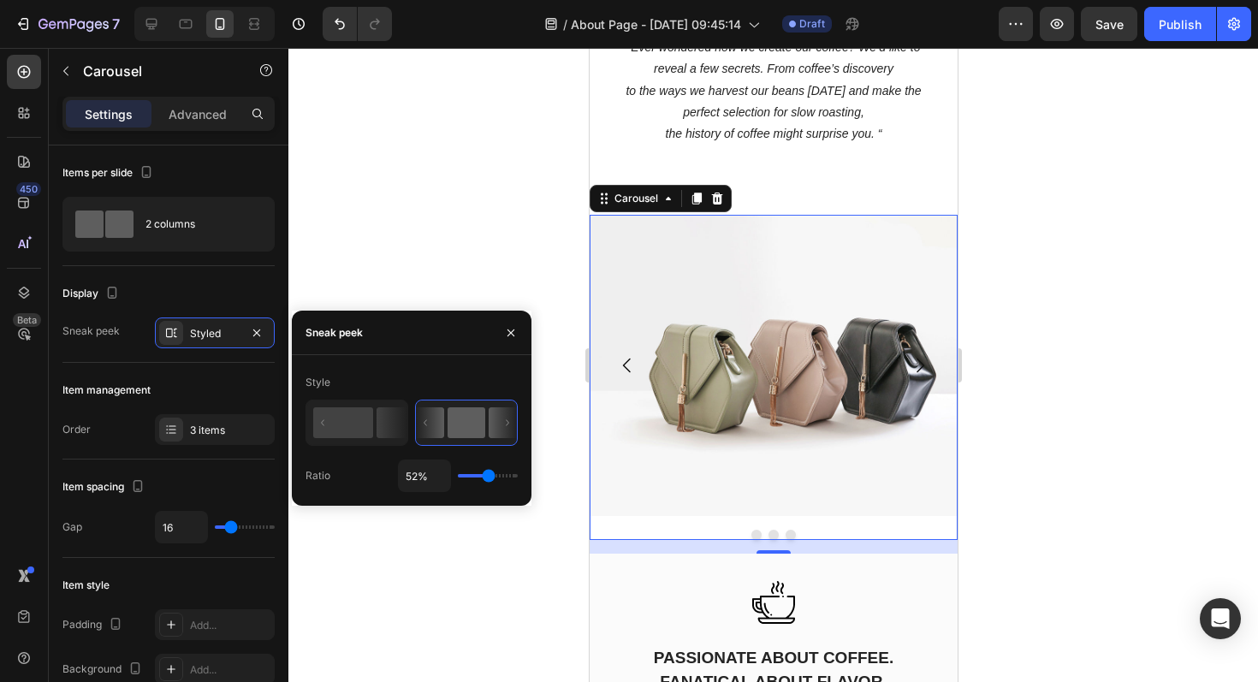
type input "51"
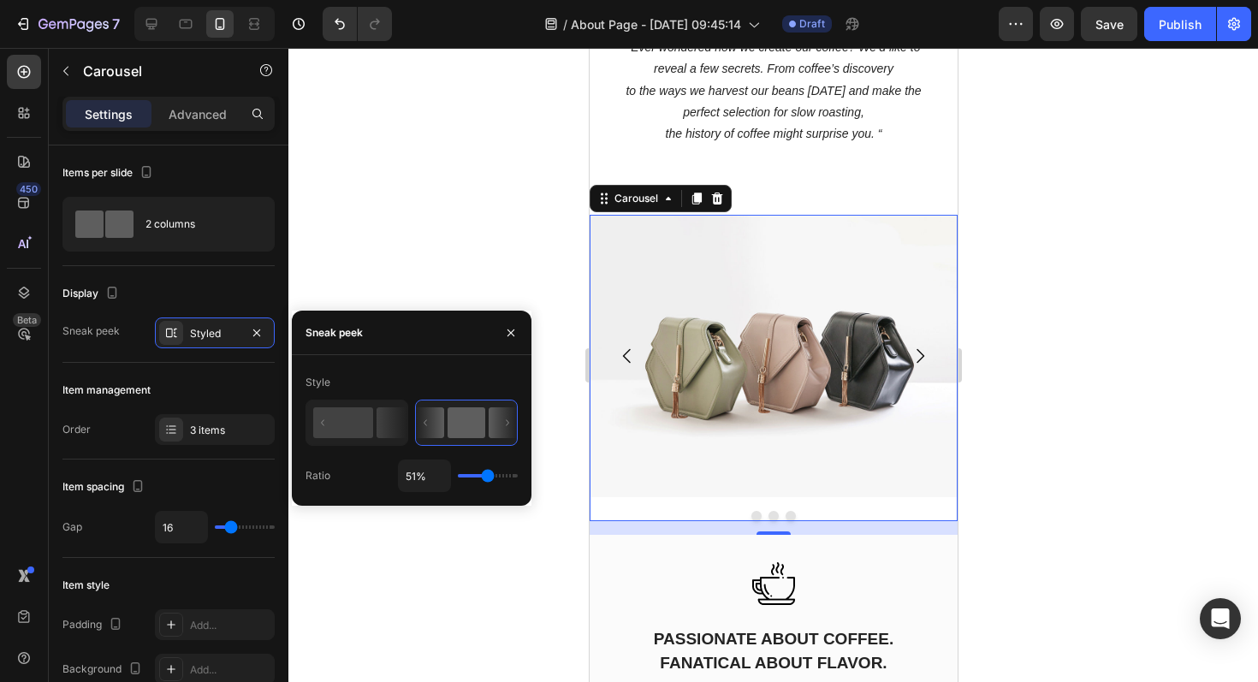
type input "50%"
type input "50"
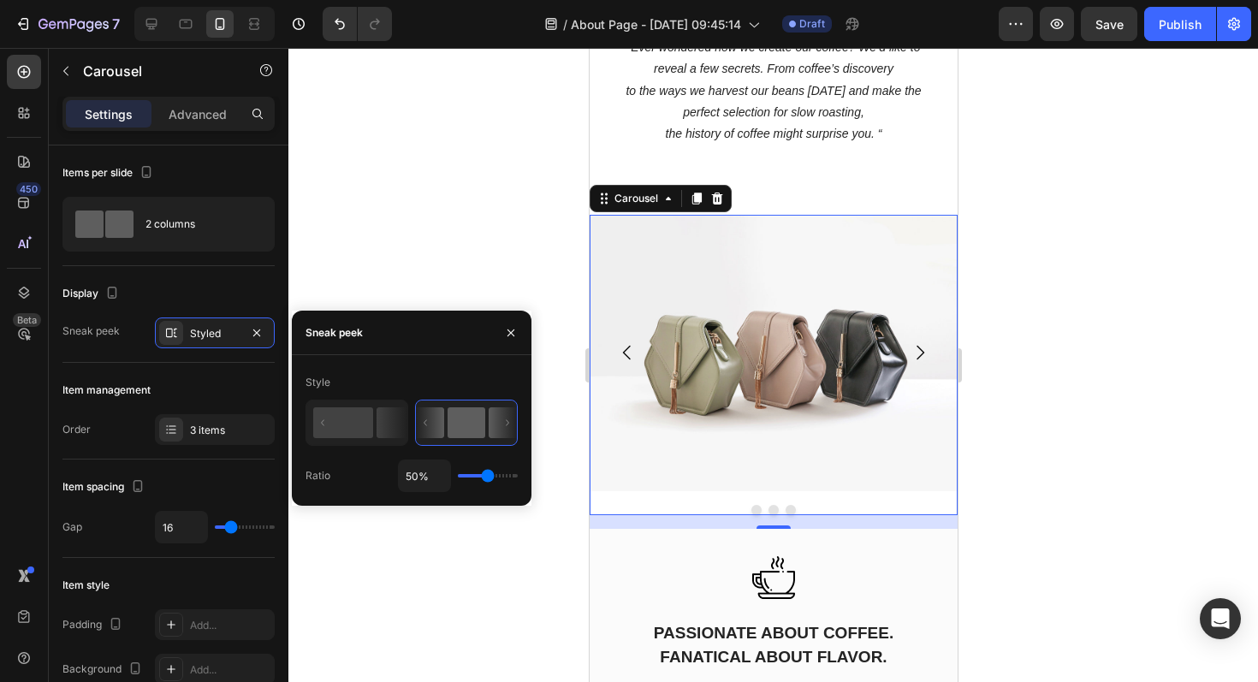
click at [487, 477] on input "range" at bounding box center [488, 475] width 60 height 3
click at [201, 106] on p "Advanced" at bounding box center [198, 114] width 58 height 18
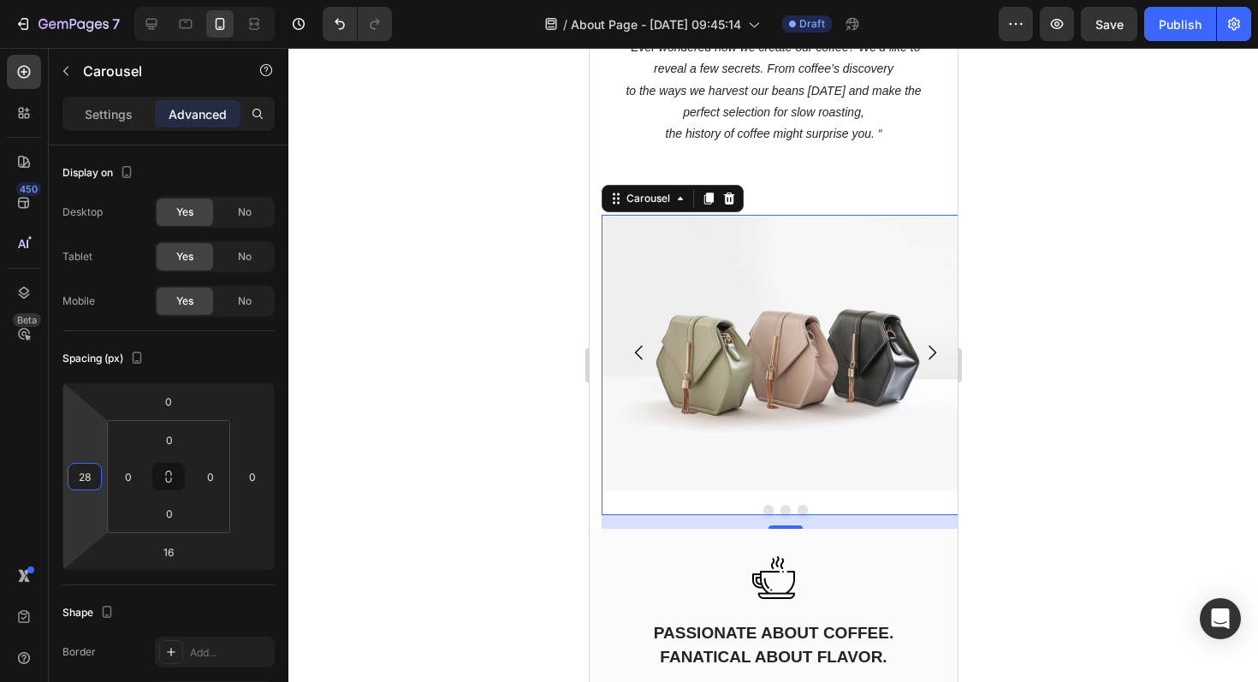
type input "30"
drag, startPoint x: 86, startPoint y: 461, endPoint x: 87, endPoint y: 448, distance: 12.9
click at [87, 0] on html "7 Version history / About Page - [DATE] 09:45:14 Draft Preview Save Publish 450…" at bounding box center [629, 0] width 1258 height 0
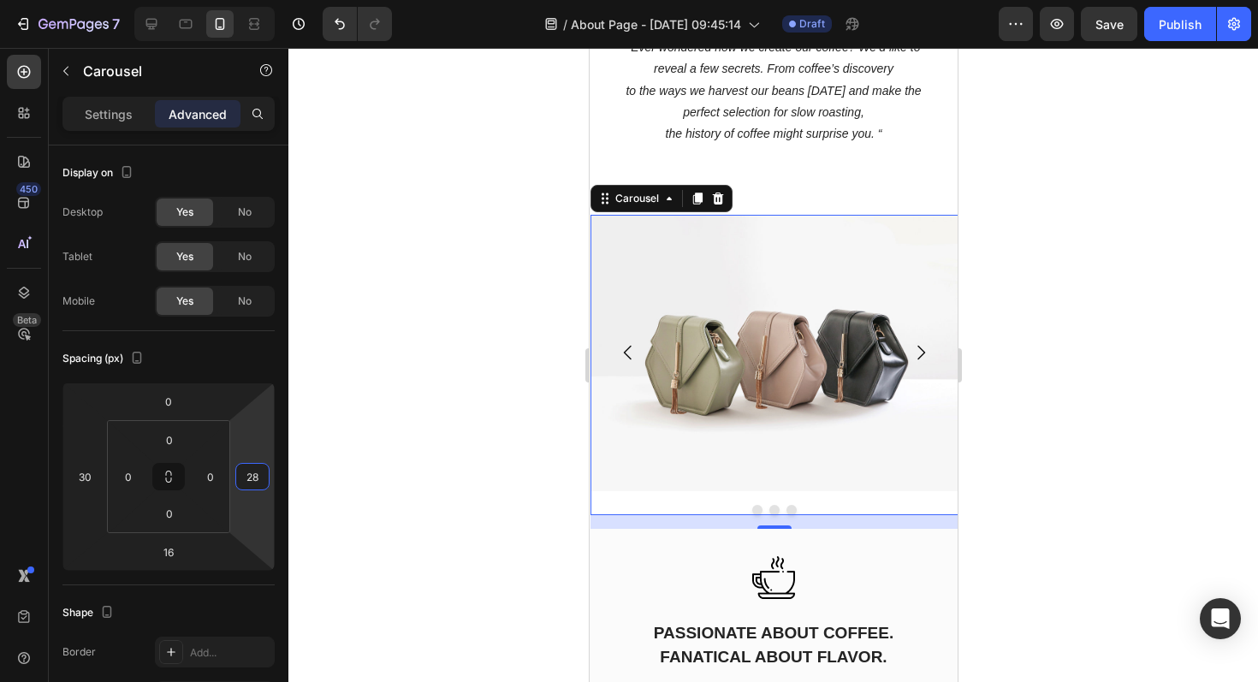
type input "30"
drag, startPoint x: 250, startPoint y: 450, endPoint x: 250, endPoint y: 437, distance: 12.8
click at [250, 0] on html "7 Version history / About Page - [DATE] 09:45:14 Draft Preview Save Publish 450…" at bounding box center [629, 0] width 1258 height 0
click at [1071, 468] on div at bounding box center [772, 365] width 969 height 634
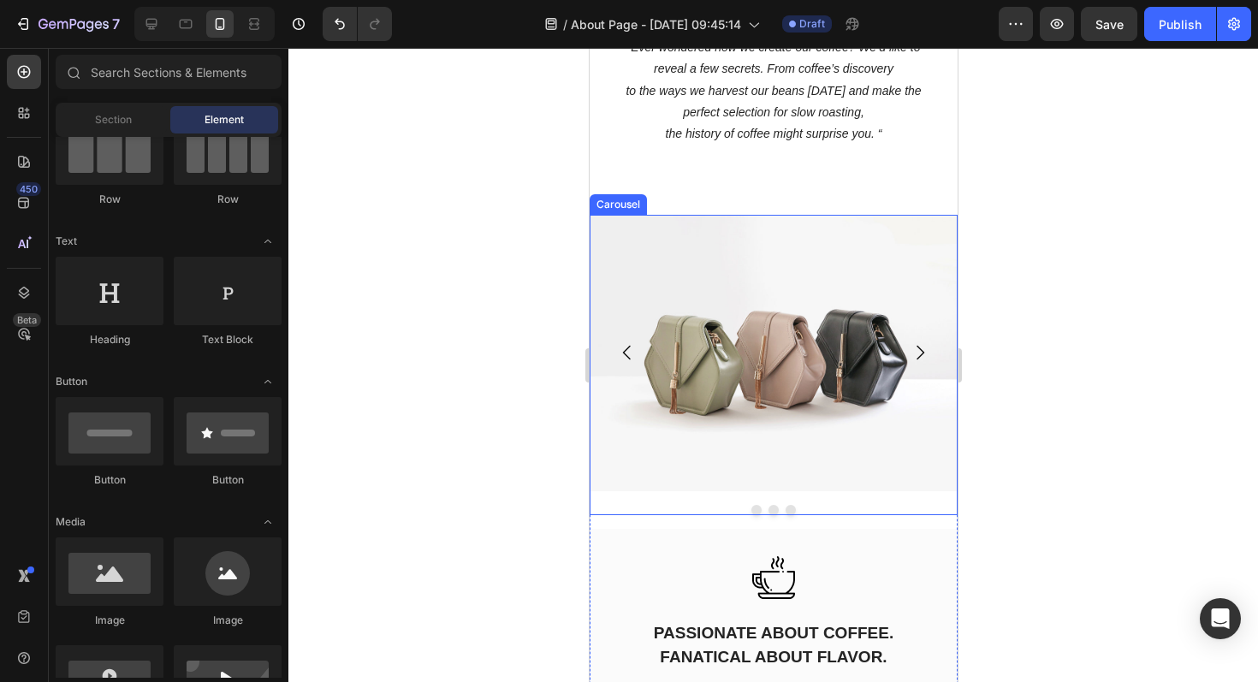
click at [917, 356] on icon "Carousel Next Arrow" at bounding box center [919, 352] width 21 height 21
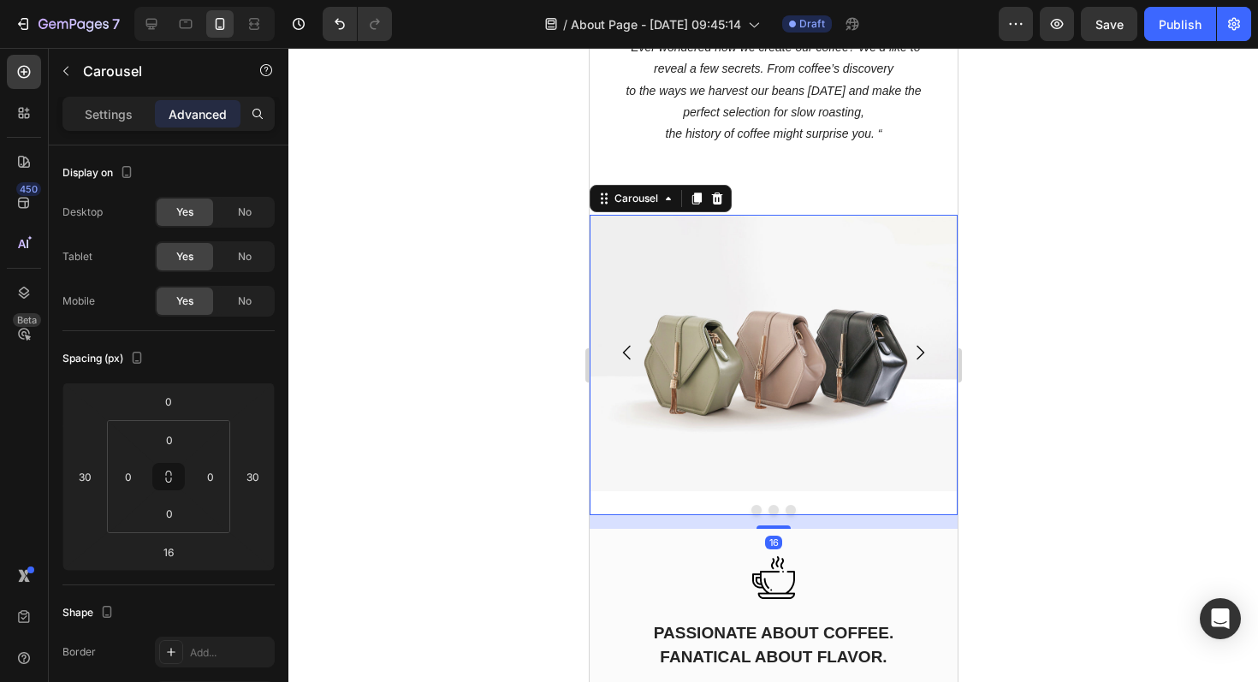
click at [917, 350] on icon "Carousel Next Arrow" at bounding box center [919, 352] width 21 height 21
click at [754, 506] on button "Dot" at bounding box center [755, 510] width 10 height 10
click at [770, 506] on button "Dot" at bounding box center [772, 510] width 10 height 10
click at [1118, 492] on div at bounding box center [772, 365] width 969 height 634
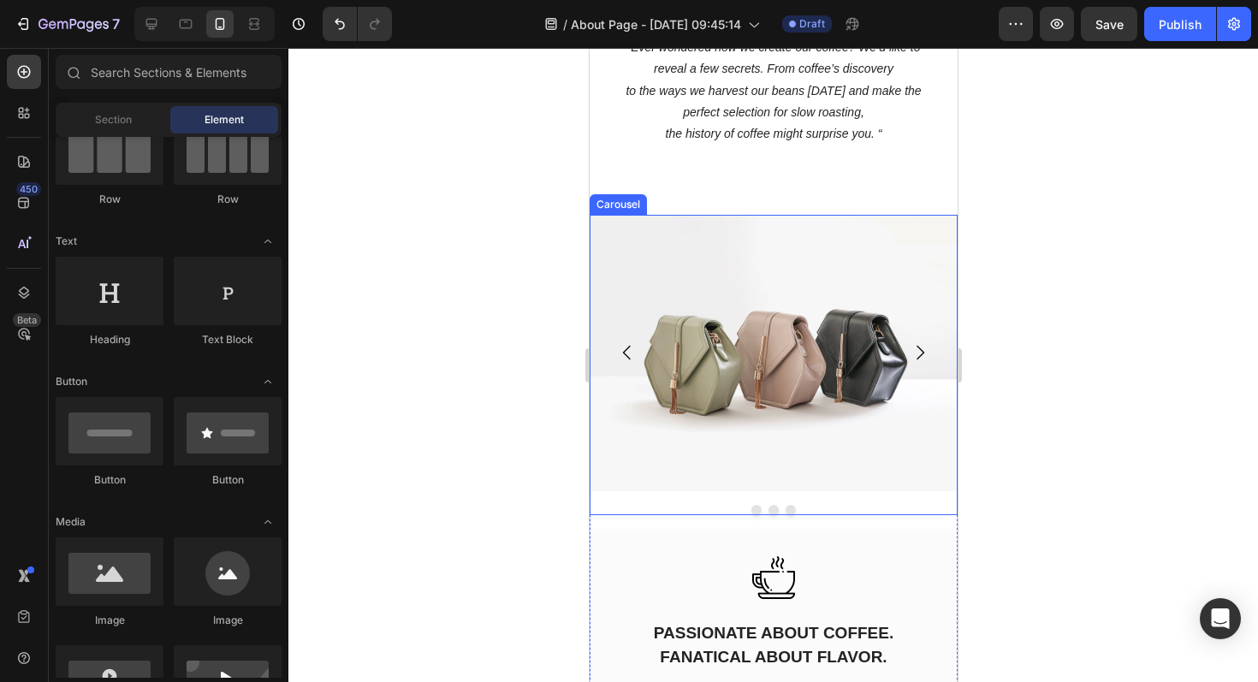
click at [771, 512] on button "Dot" at bounding box center [772, 510] width 10 height 10
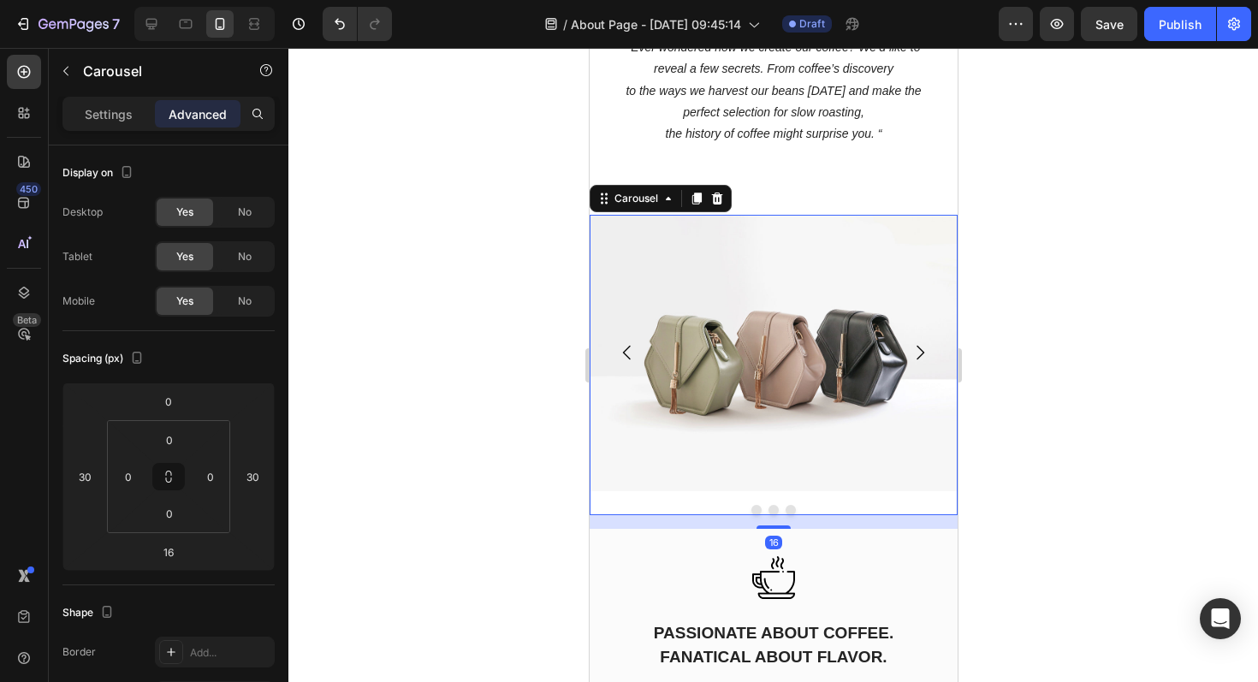
click at [915, 352] on icon "Carousel Next Arrow" at bounding box center [919, 352] width 21 height 21
click at [123, 103] on div "Settings" at bounding box center [109, 113] width 86 height 27
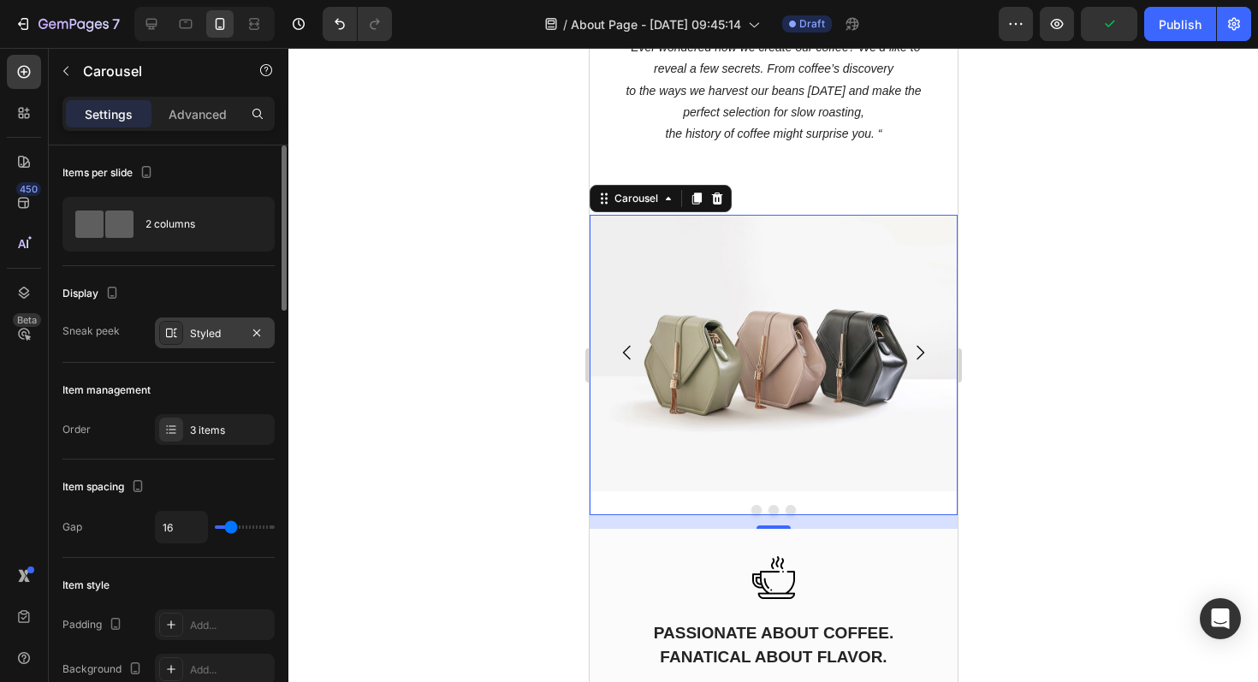
click at [203, 335] on div "Styled" at bounding box center [215, 333] width 50 height 15
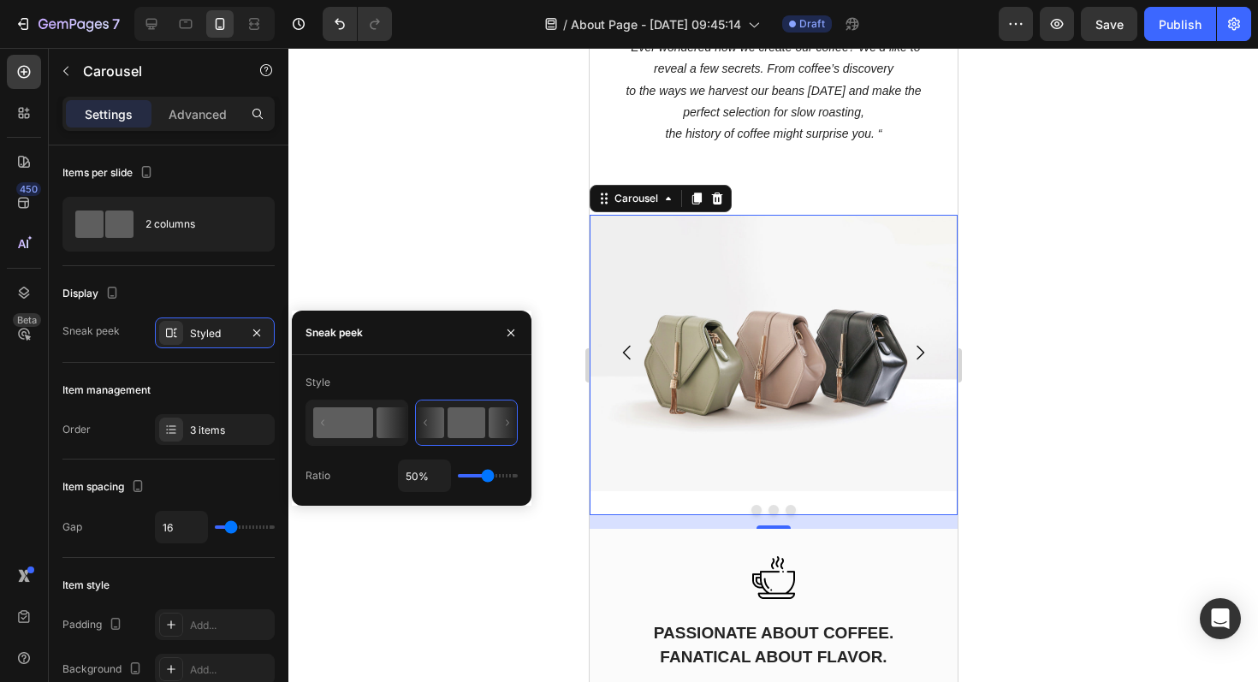
click at [361, 423] on rect at bounding box center [343, 422] width 60 height 31
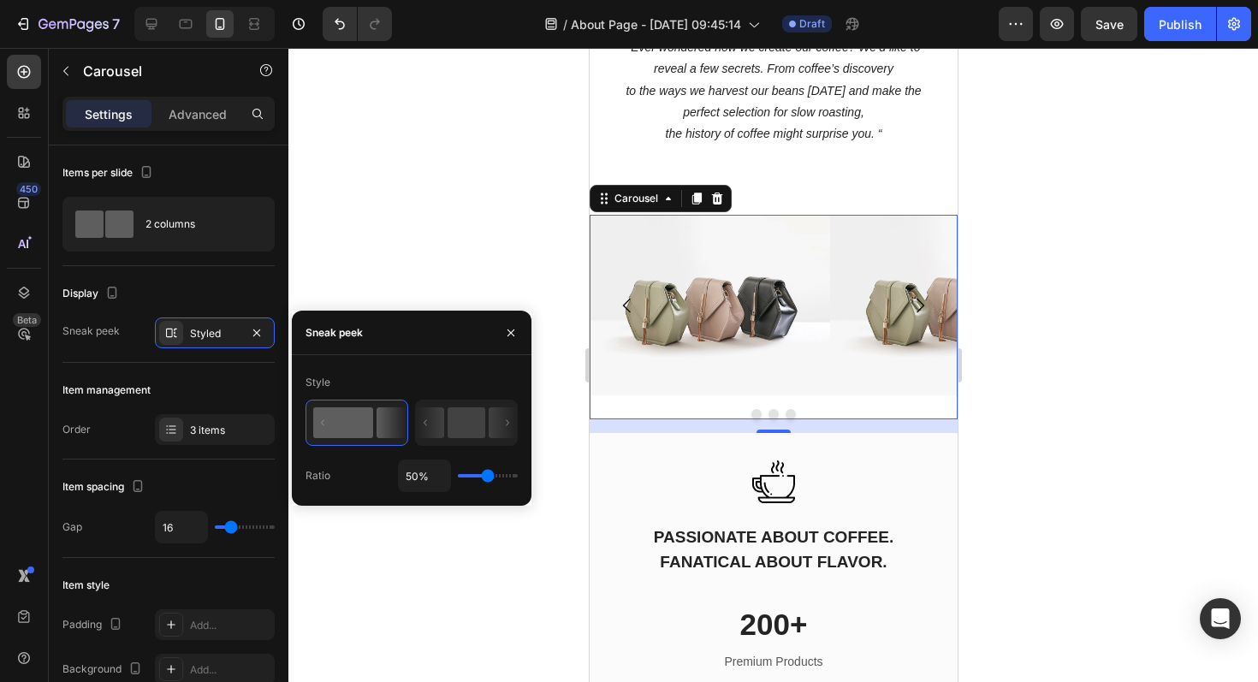
type input "1%"
type input "1"
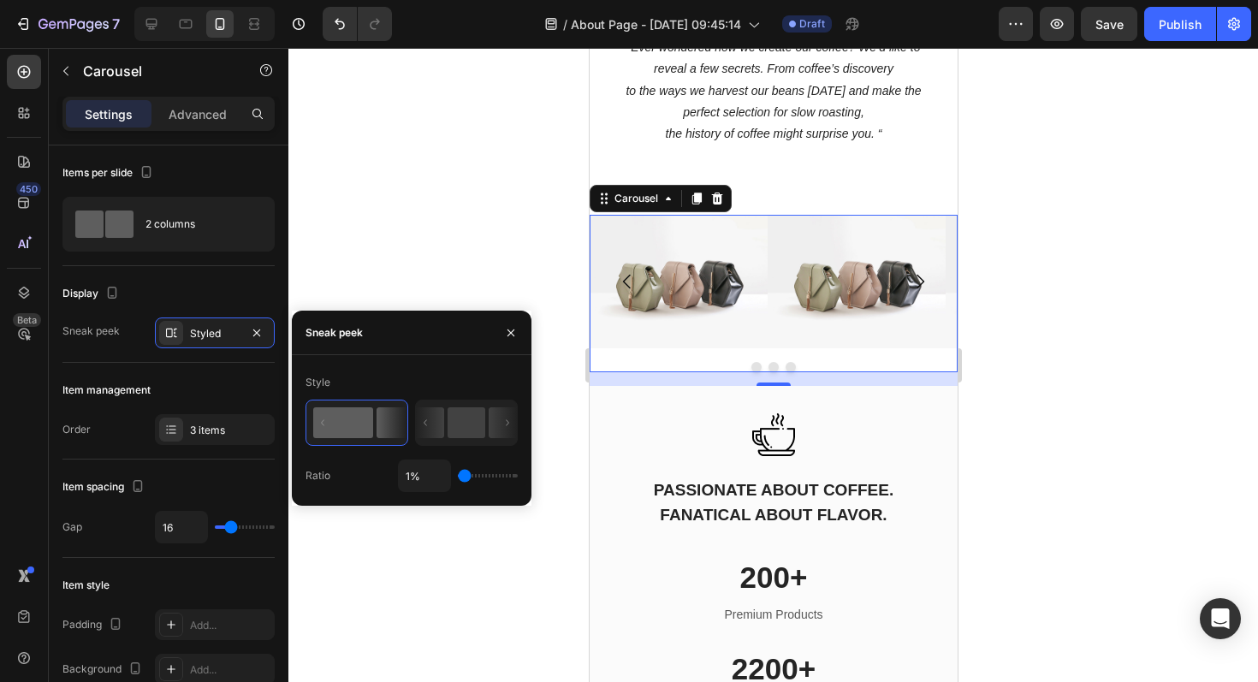
type input "26%"
type input "26"
type input "34%"
type input "34"
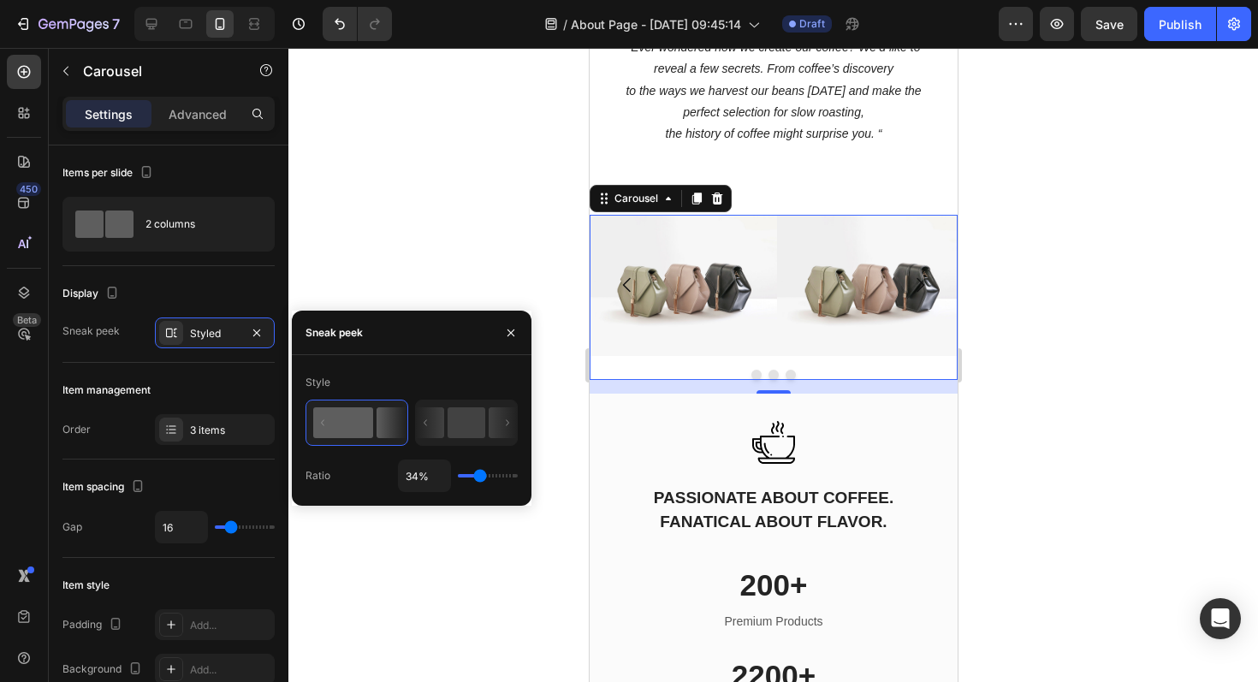
type input "36%"
type input "36"
type input "38%"
type input "38"
type input "40%"
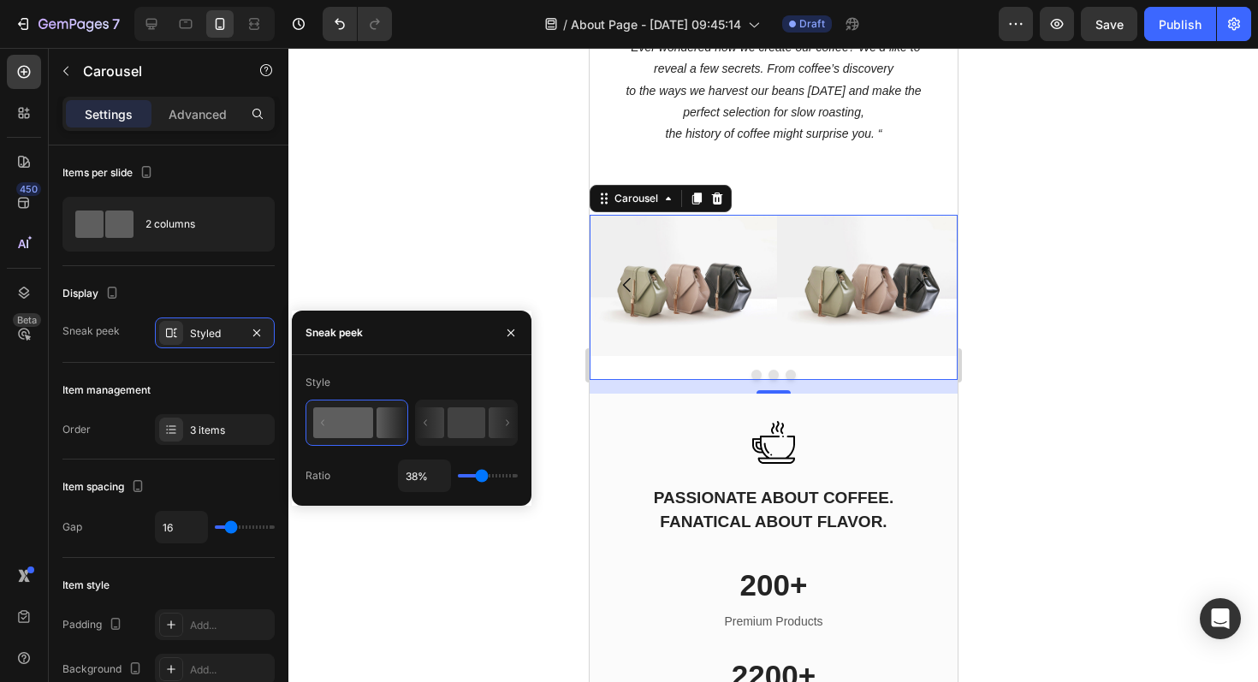
type input "40"
type input "43%"
type input "43"
type input "46%"
type input "46"
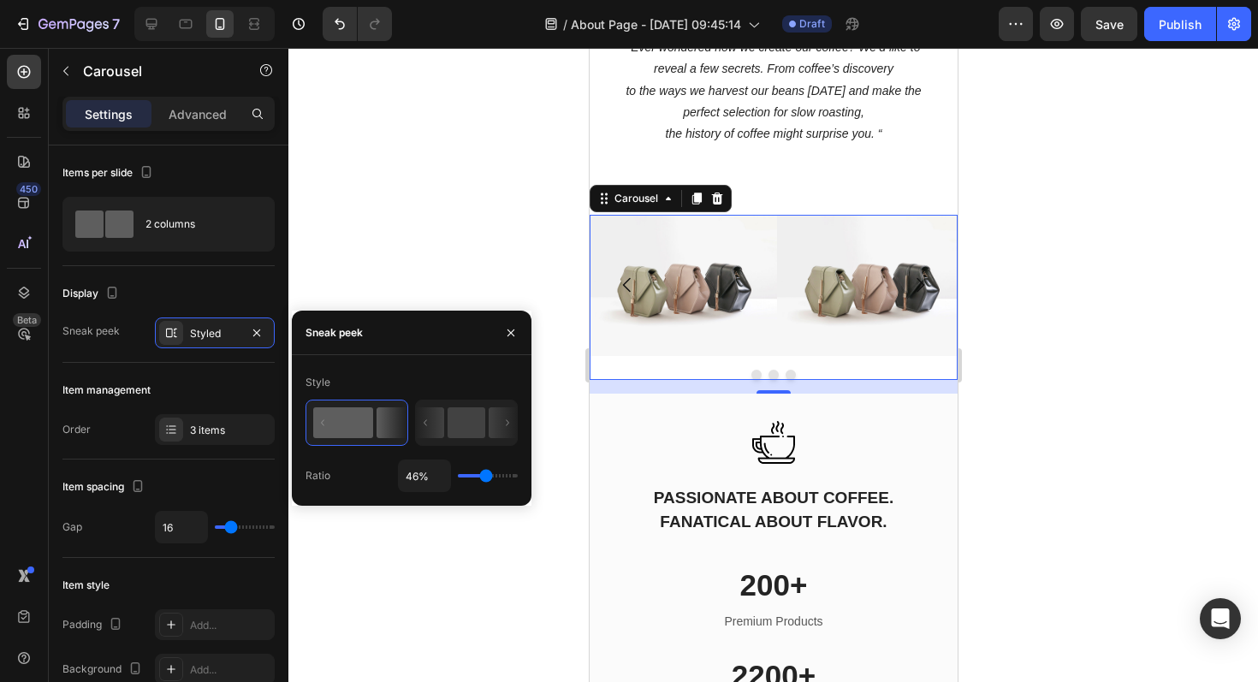
type input "49%"
type input "49"
type input "53%"
type input "53"
type input "57%"
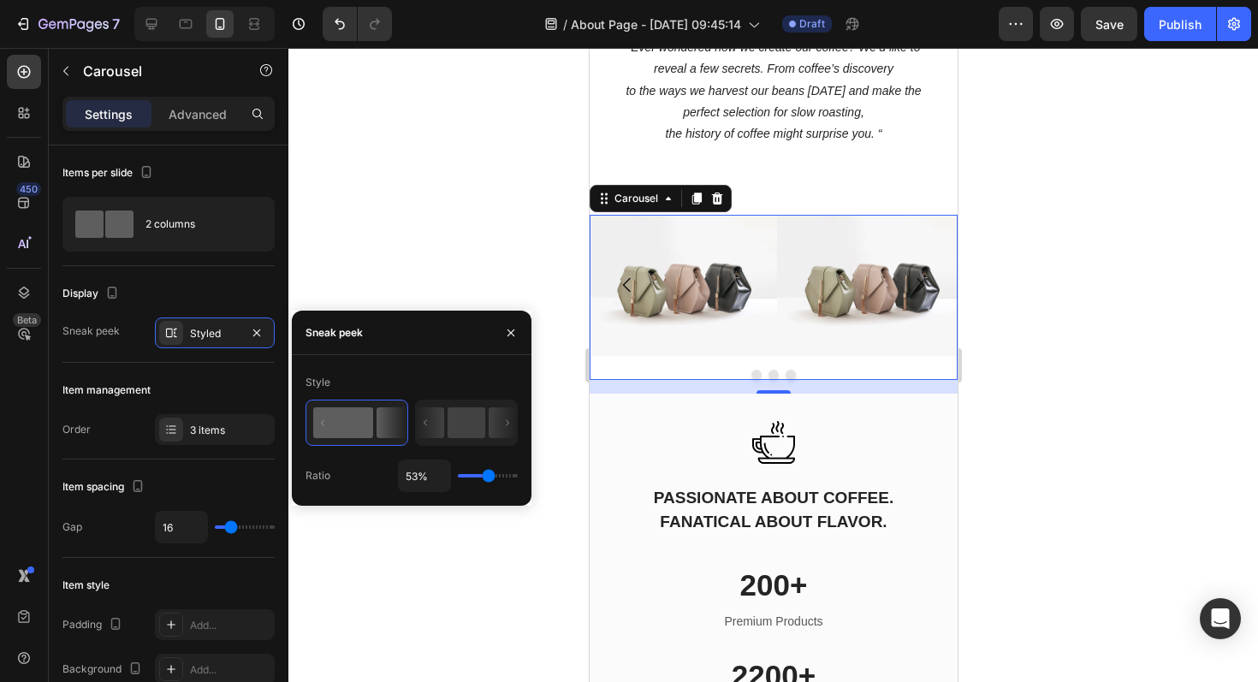
type input "57"
type input "61%"
type input "61"
type input "65%"
type input "65"
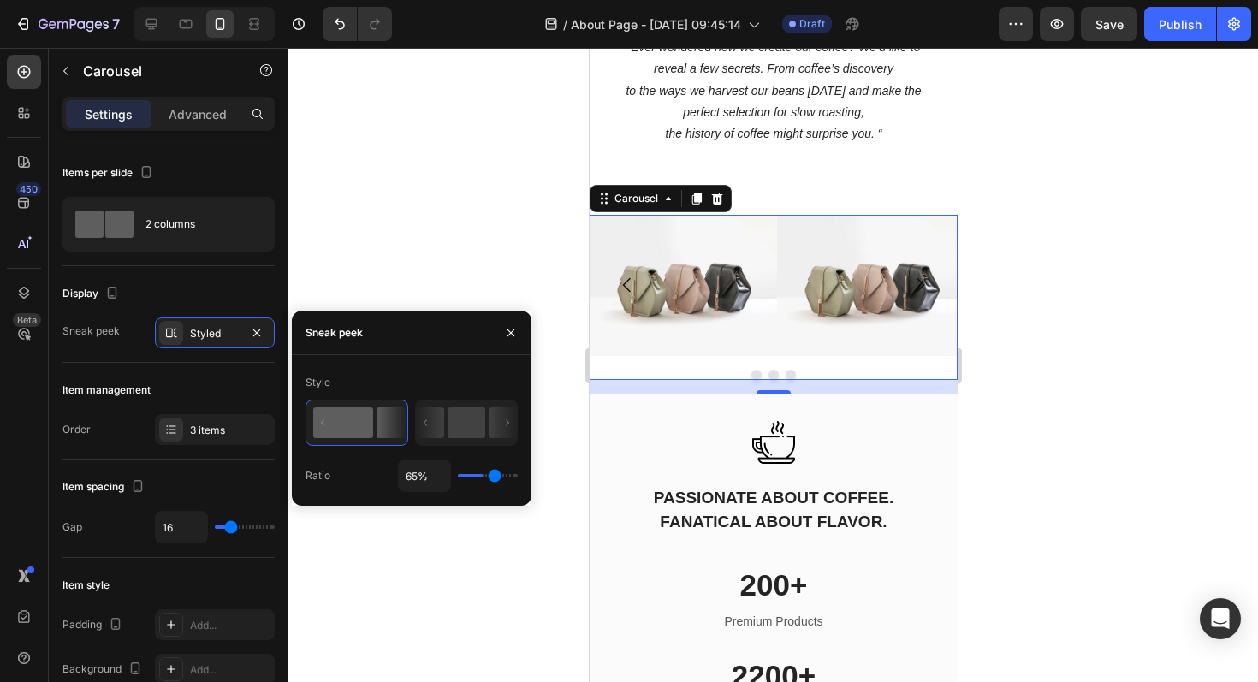
type input "70%"
type input "70"
type input "74%"
type input "74"
type input "79%"
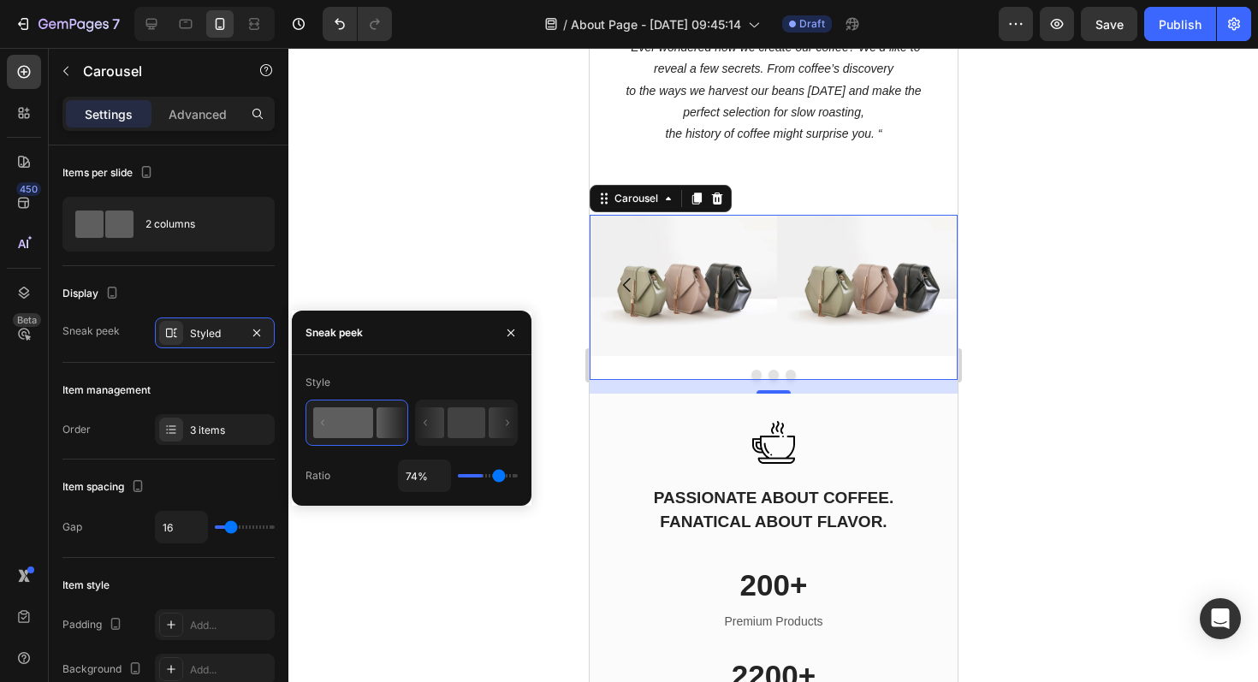
type input "79"
type input "84%"
type input "84"
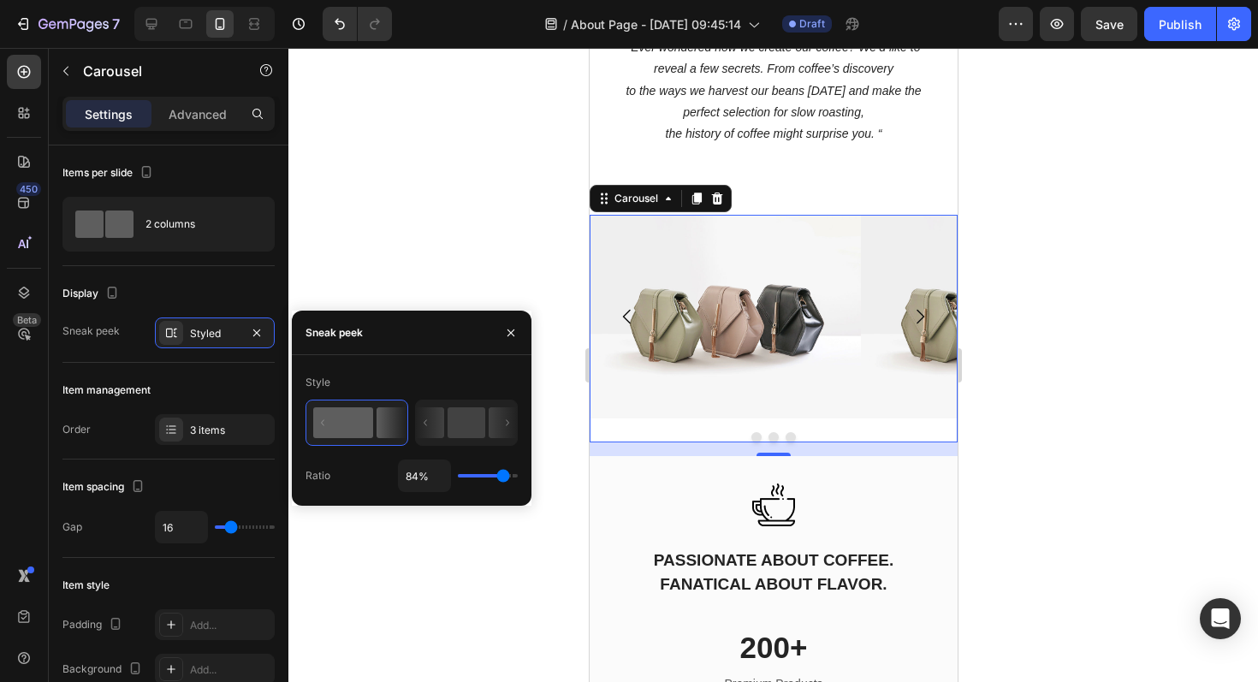
type input "90%"
type input "90"
type input "95%"
type input "95"
type input "100%"
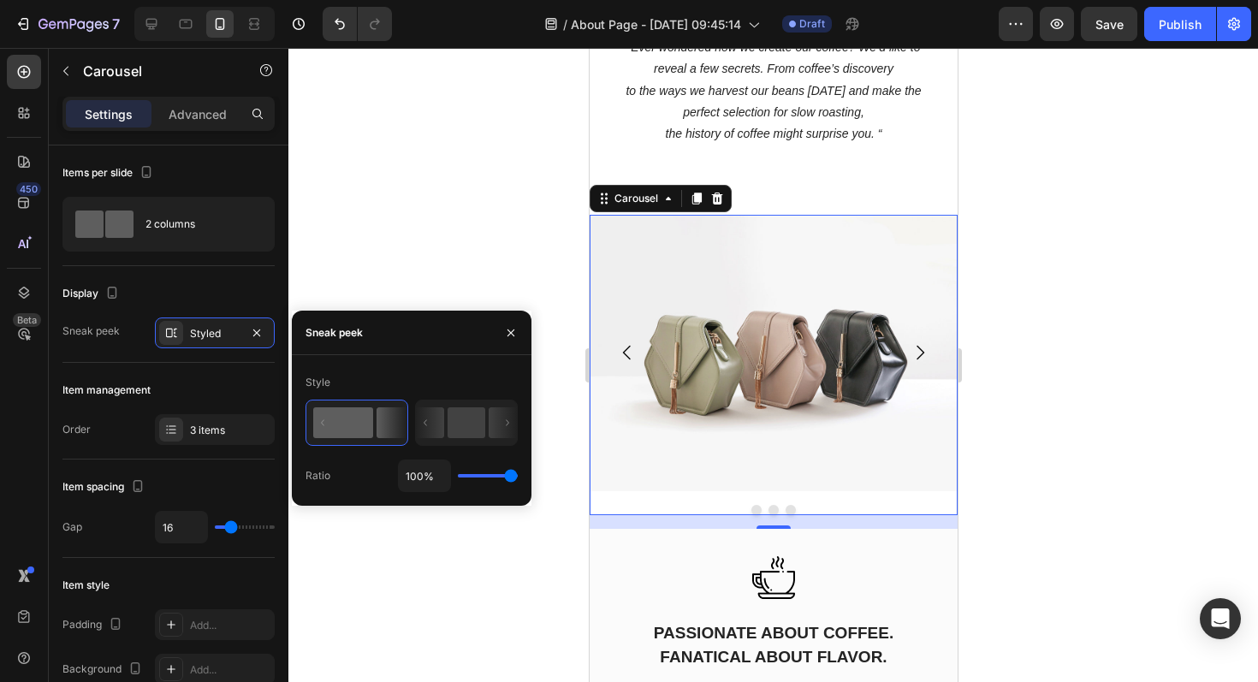
drag, startPoint x: 485, startPoint y: 477, endPoint x: 554, endPoint y: 464, distance: 70.6
type input "100"
click at [518, 474] on input "range" at bounding box center [488, 475] width 60 height 3
click at [1095, 362] on div at bounding box center [772, 365] width 969 height 634
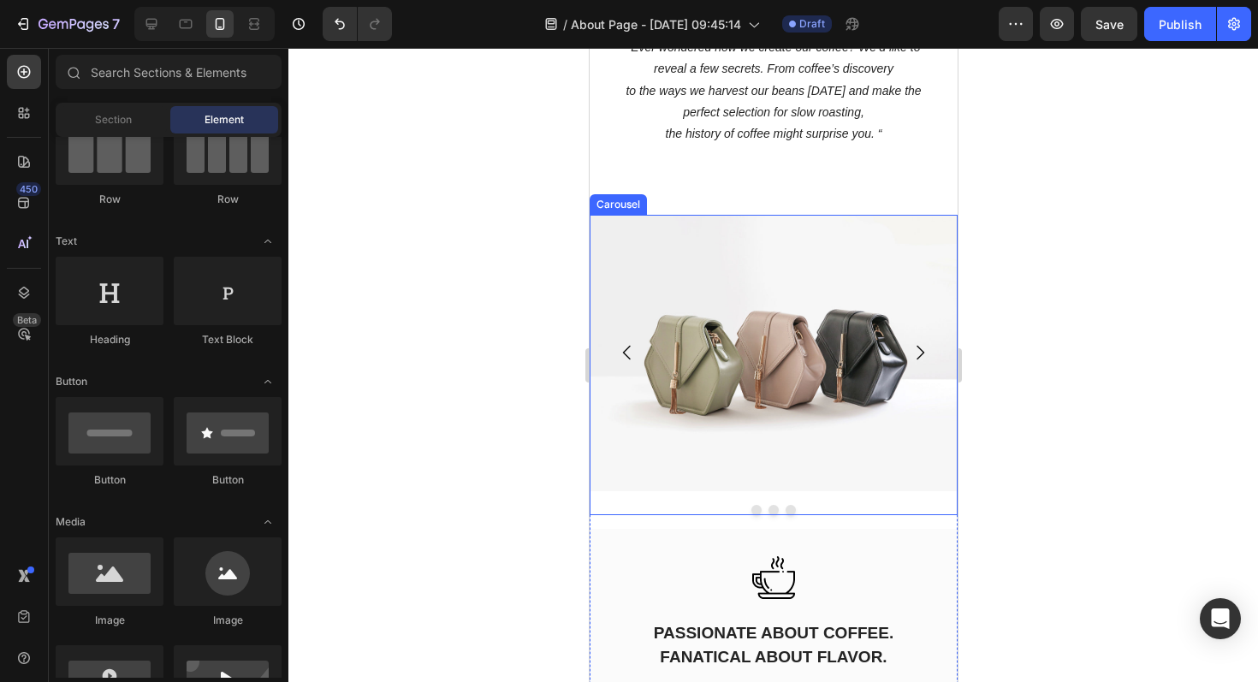
click at [915, 346] on icon "Carousel Next Arrow" at bounding box center [919, 352] width 21 height 21
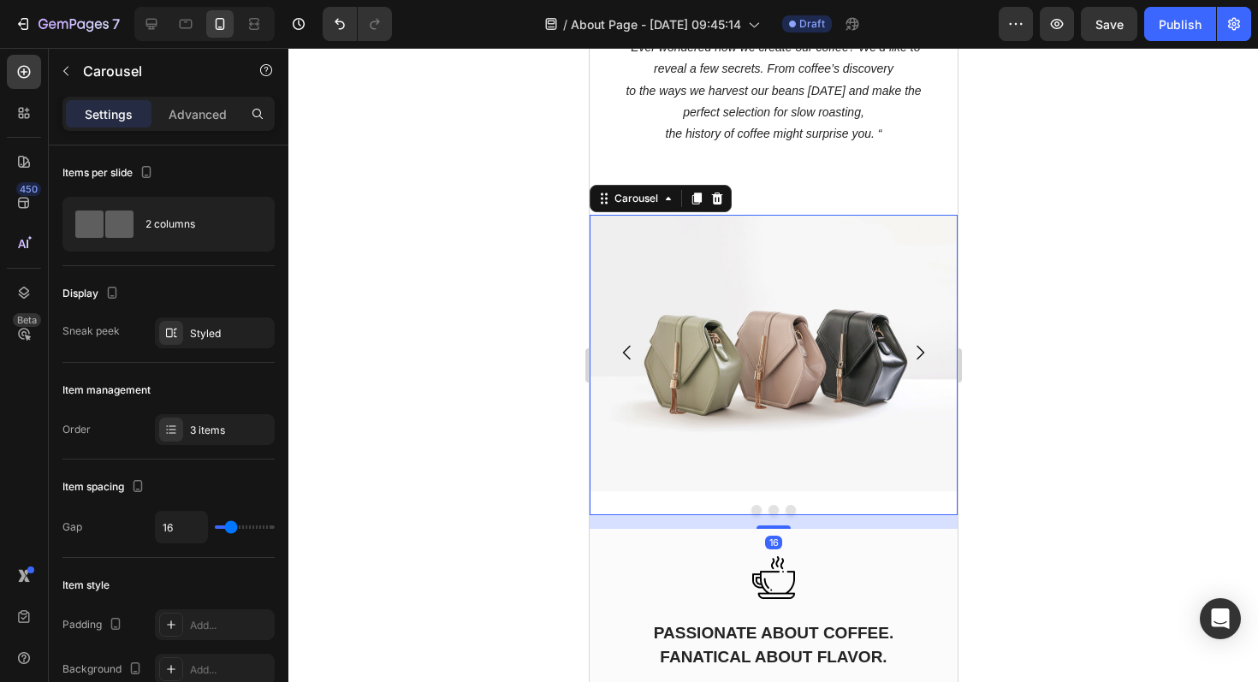
click at [915, 346] on icon "Carousel Next Arrow" at bounding box center [919, 352] width 21 height 21
click at [772, 509] on button "Dot" at bounding box center [772, 510] width 10 height 10
click at [253, 336] on icon "button" at bounding box center [257, 333] width 14 height 14
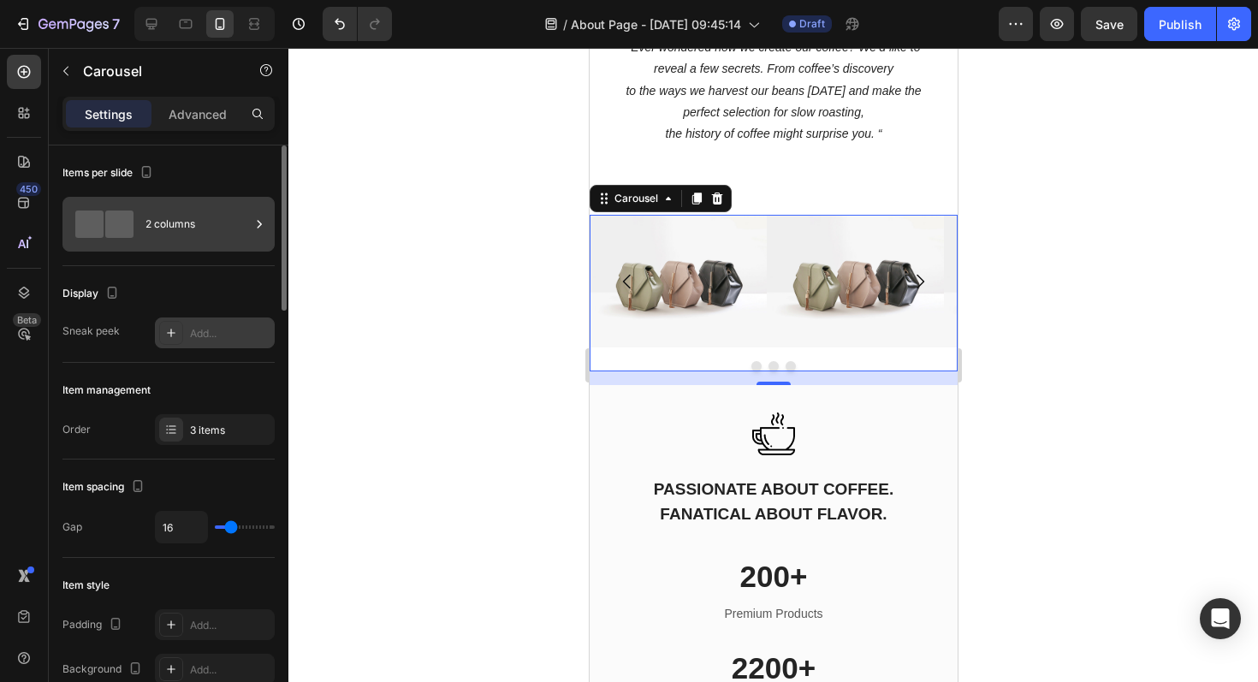
click at [154, 232] on div "2 columns" at bounding box center [197, 223] width 104 height 39
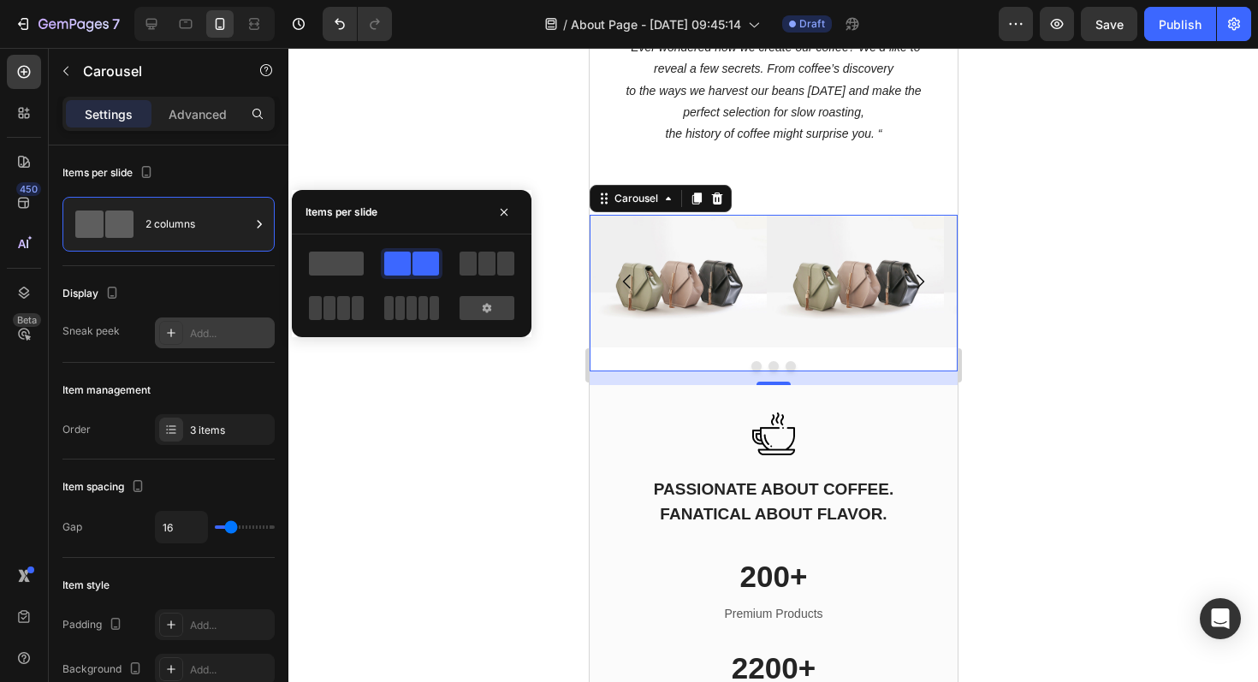
click at [346, 267] on span at bounding box center [336, 264] width 55 height 24
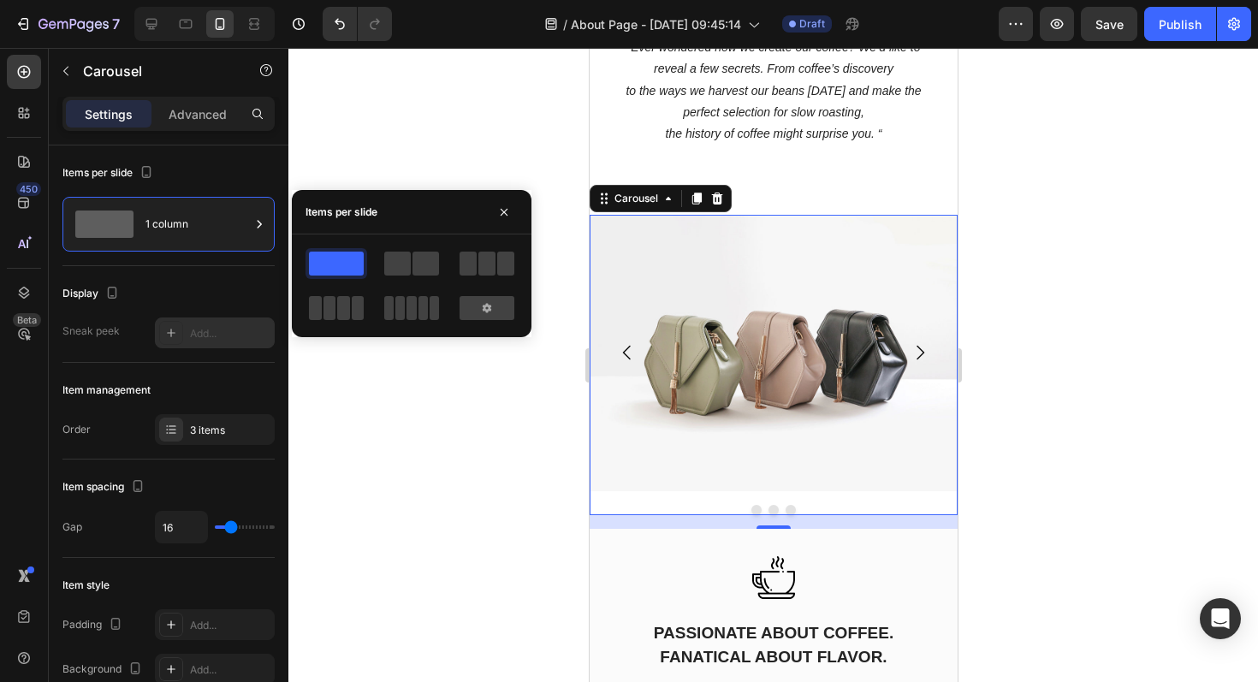
click at [919, 352] on icon "Carousel Next Arrow" at bounding box center [919, 352] width 21 height 21
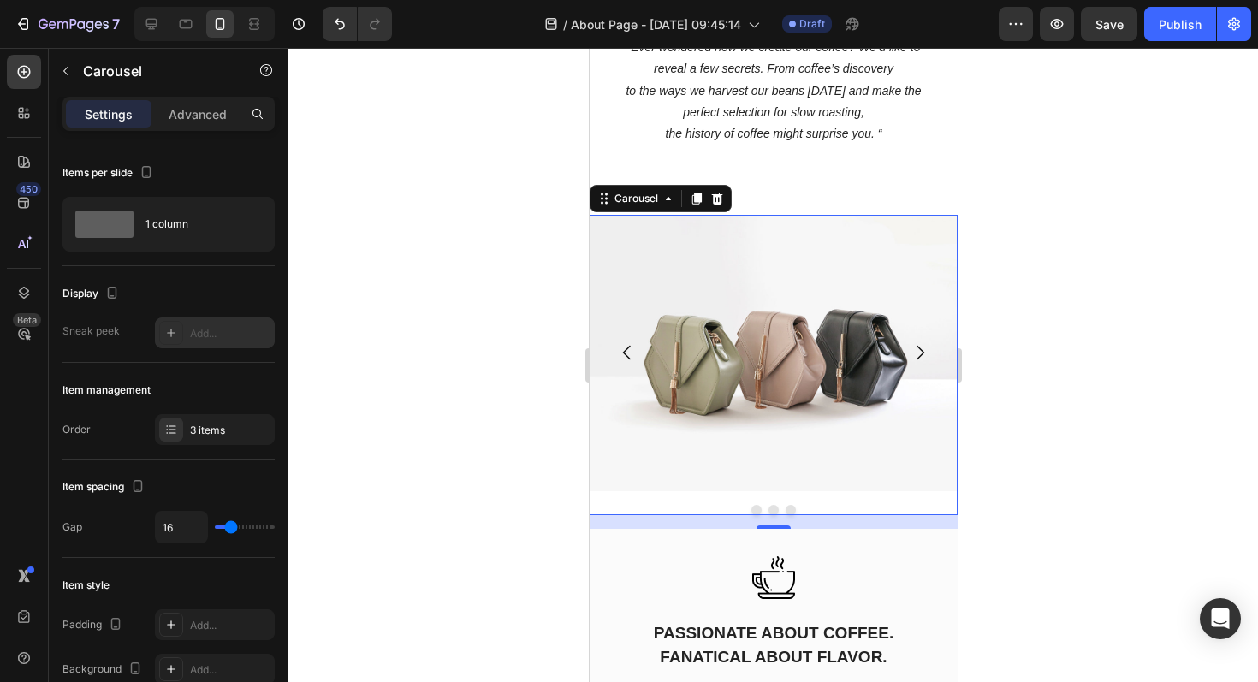
click at [1027, 371] on div at bounding box center [772, 365] width 969 height 634
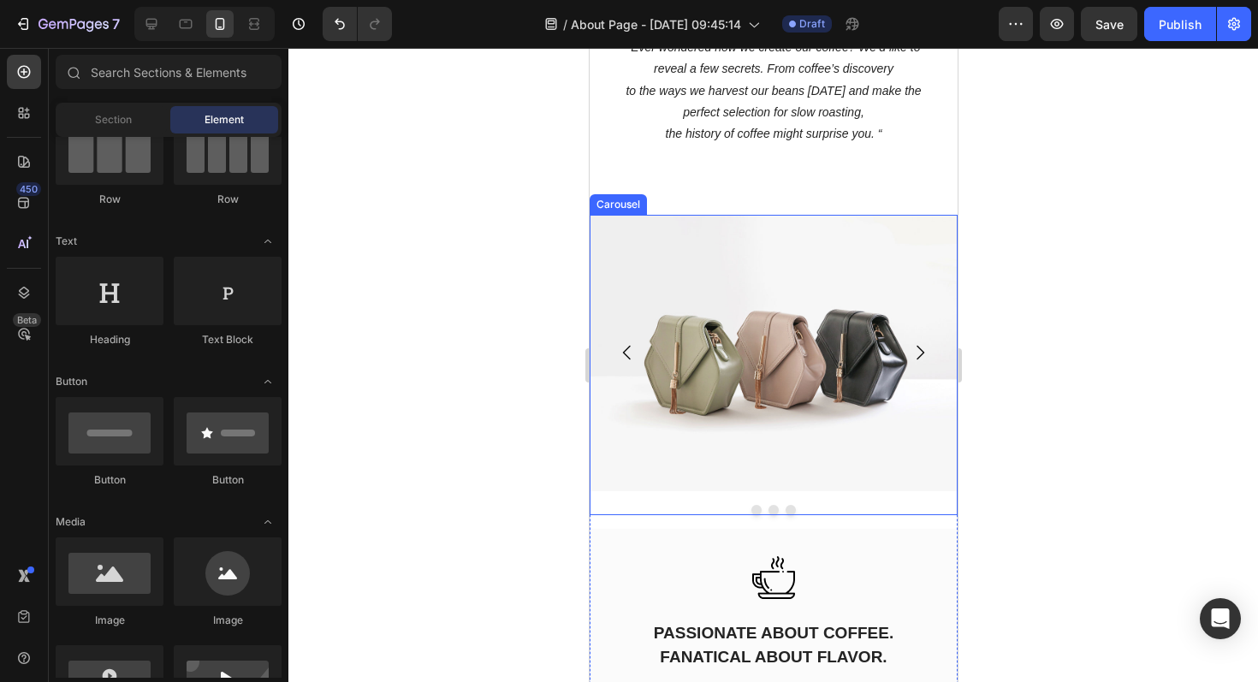
click at [682, 502] on div "Image Image Image [GEOGRAPHIC_DATA]" at bounding box center [773, 365] width 368 height 300
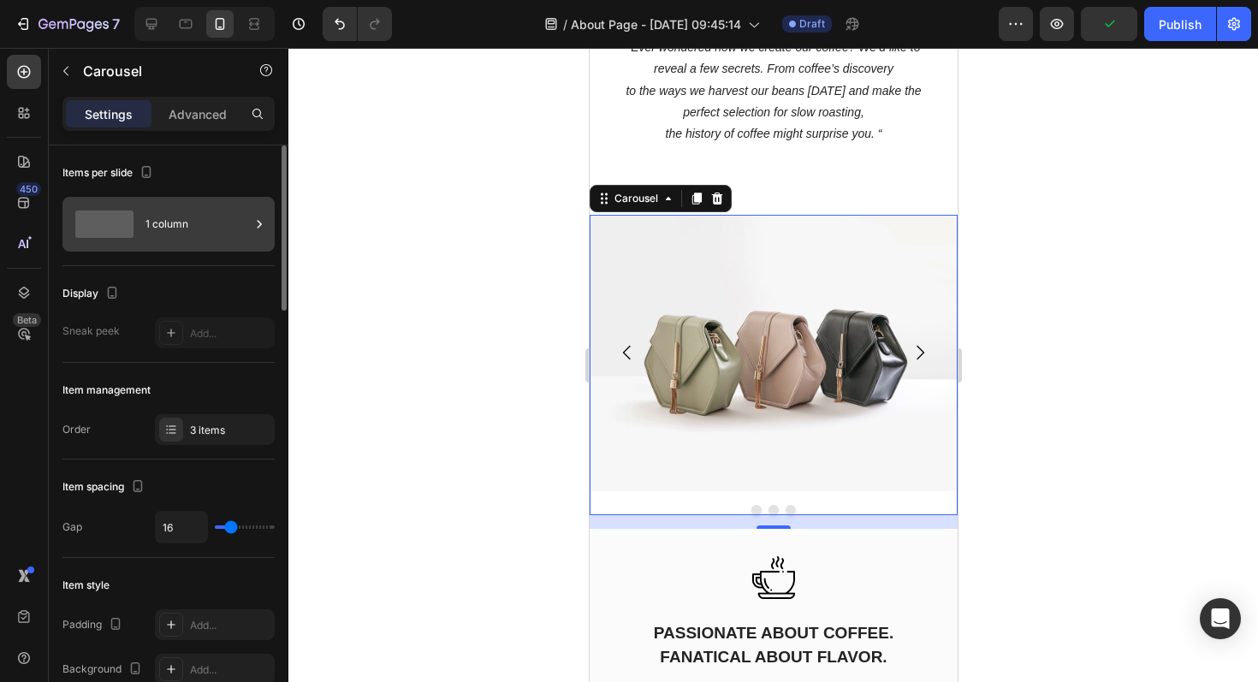
click at [183, 226] on div "1 column" at bounding box center [197, 223] width 104 height 39
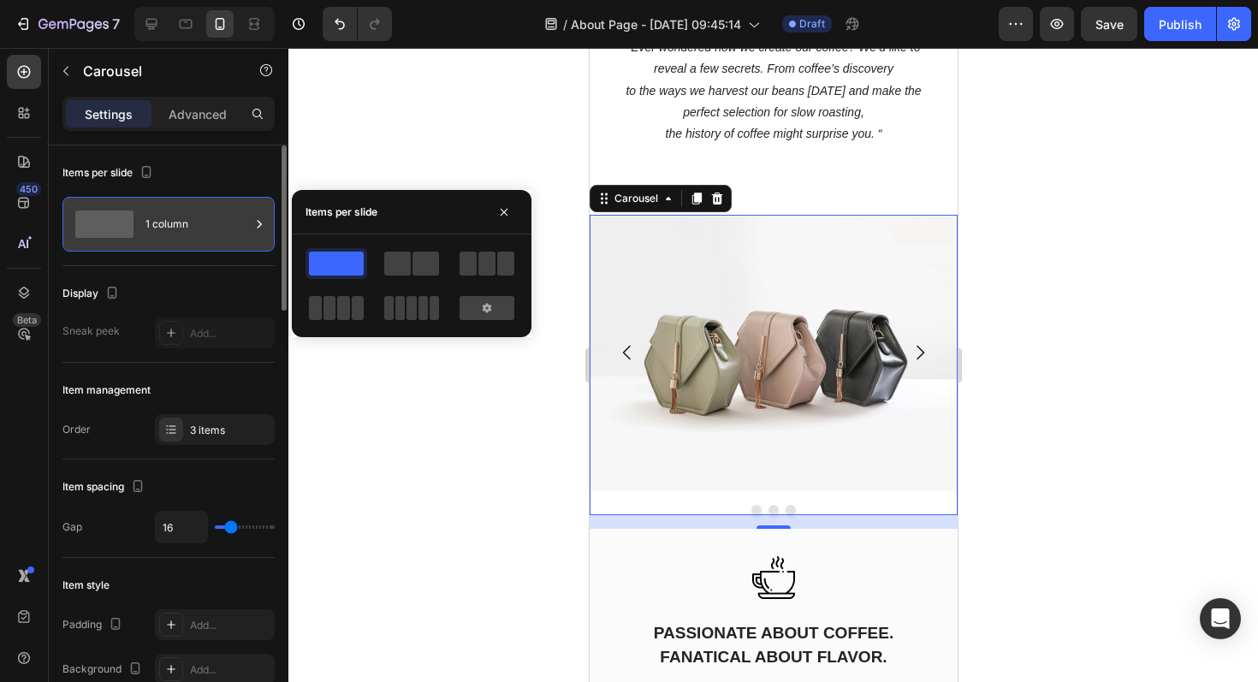
click at [184, 227] on div "1 column" at bounding box center [197, 223] width 104 height 39
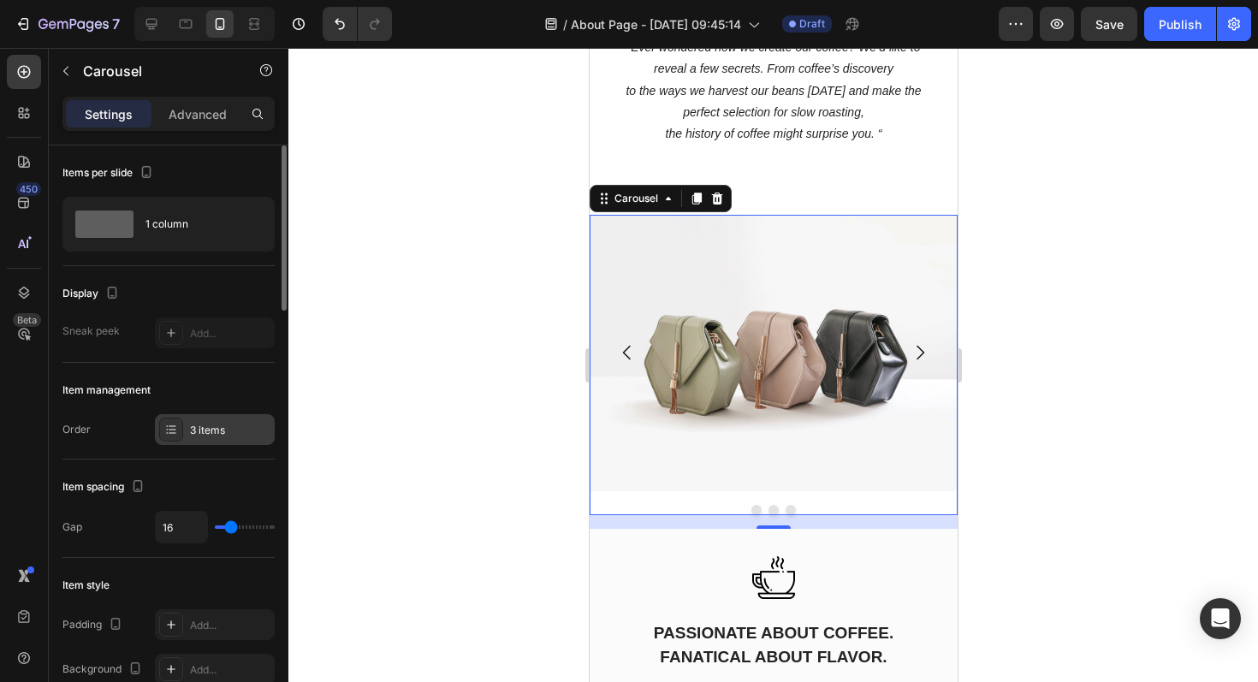
click at [209, 426] on div "3 items" at bounding box center [230, 430] width 80 height 15
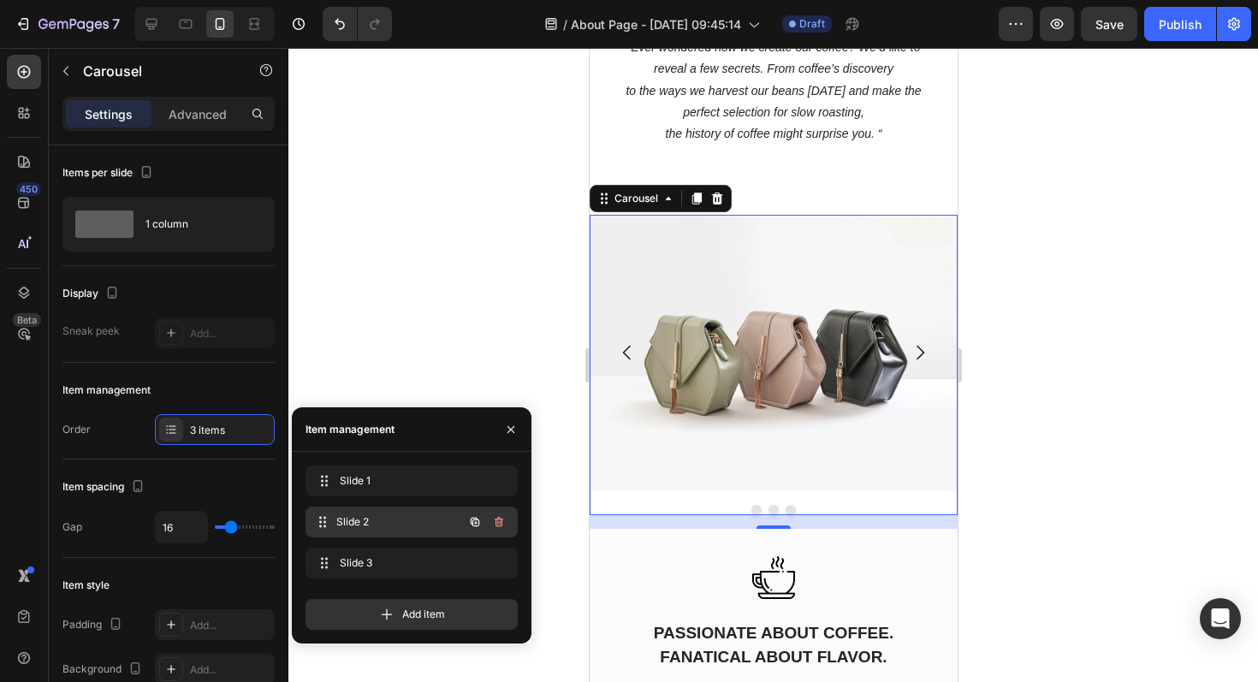
click at [379, 518] on span "Slide 2" at bounding box center [399, 521] width 127 height 15
click at [381, 534] on div "Slide 2 Slide 2" at bounding box center [411, 521] width 212 height 31
click at [365, 555] on span "Slide 3" at bounding box center [399, 562] width 127 height 15
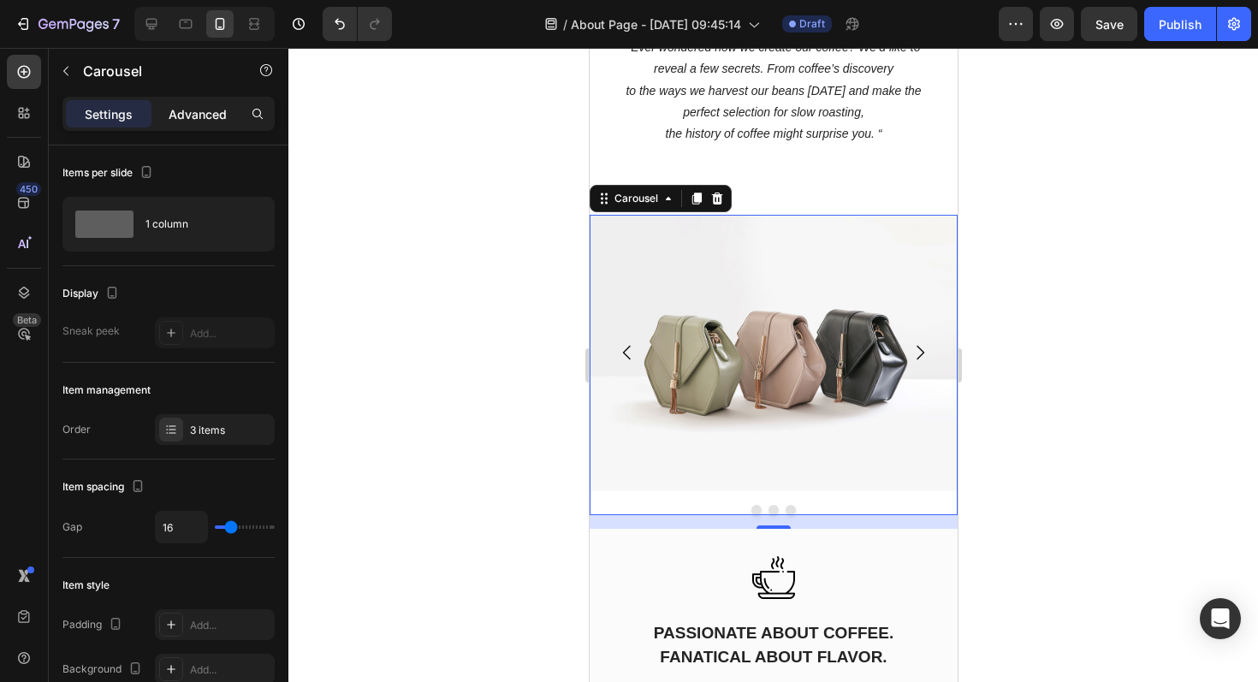
click at [184, 113] on p "Advanced" at bounding box center [198, 114] width 58 height 18
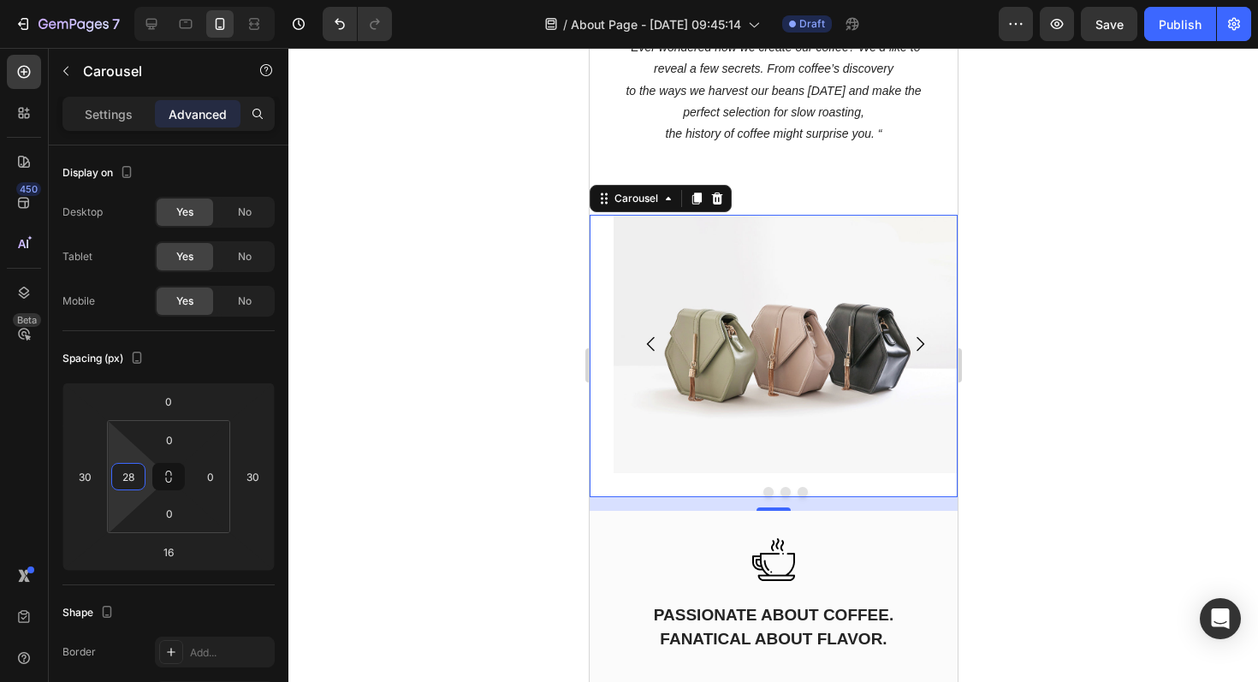
type input "30"
drag, startPoint x: 121, startPoint y: 458, endPoint x: 121, endPoint y: 445, distance: 12.9
click at [121, 0] on html "7 Version history / About Page - [DATE] 09:45:14 Draft Preview Save Publish 450…" at bounding box center [629, 0] width 1258 height 0
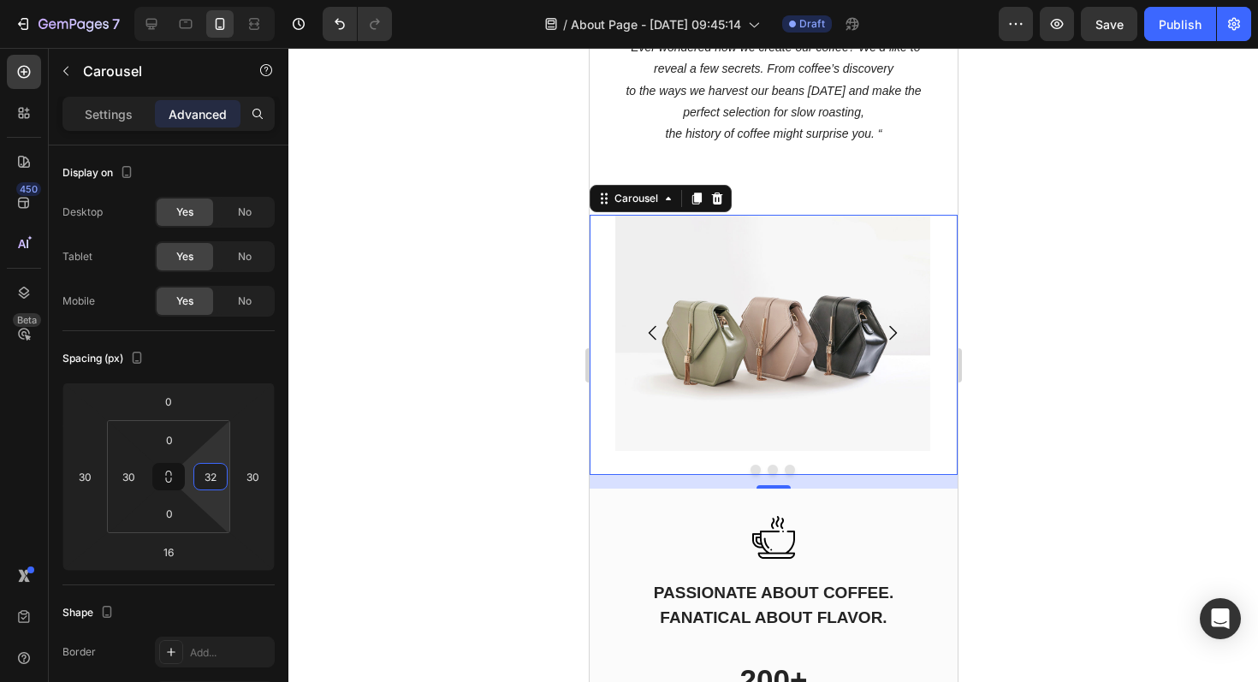
drag, startPoint x: 218, startPoint y: 457, endPoint x: 218, endPoint y: 443, distance: 13.7
click at [218, 0] on html "7 Version history / About Page - [DATE] 09:45:14 Draft Preview Save Publish 450…" at bounding box center [629, 0] width 1258 height 0
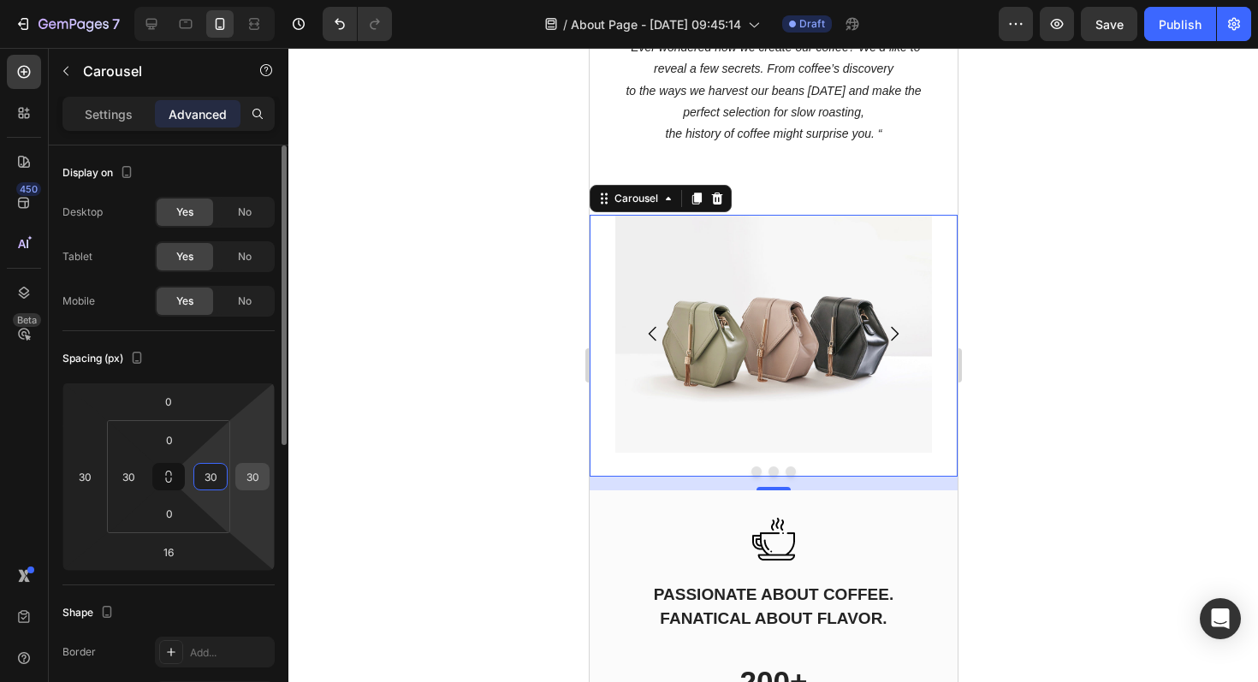
type input "30"
click at [260, 476] on input "30" at bounding box center [253, 477] width 26 height 26
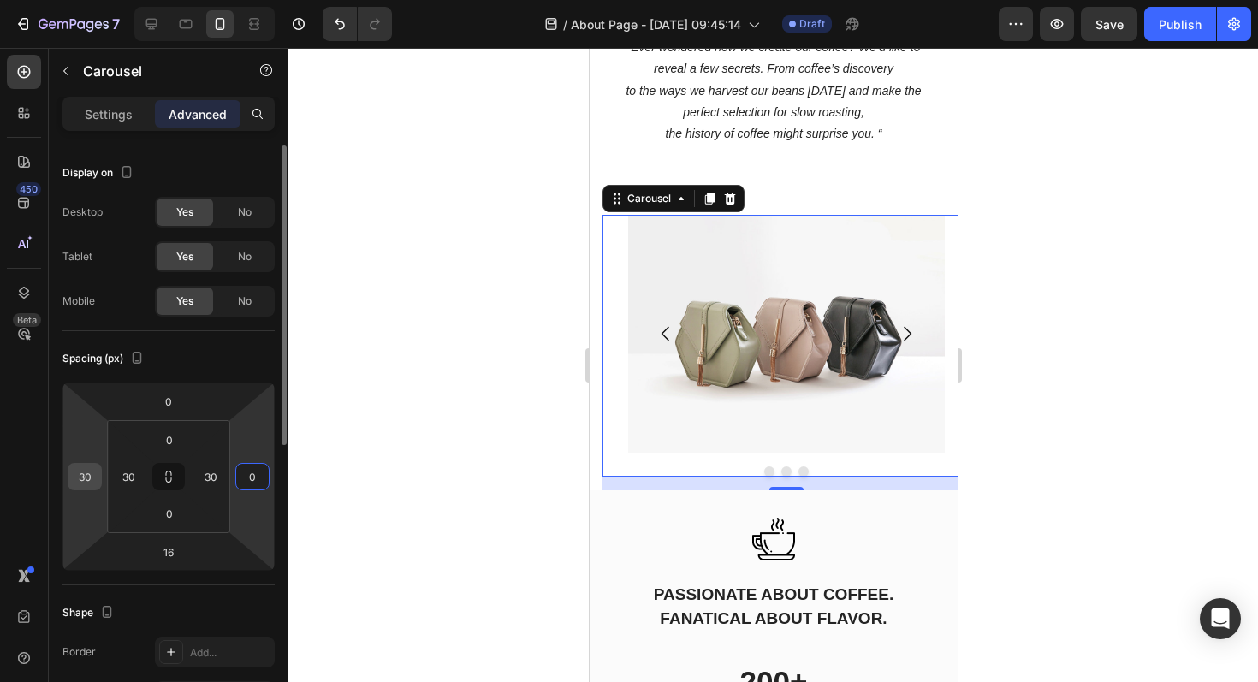
type input "0"
click at [88, 481] on input "30" at bounding box center [85, 477] width 26 height 26
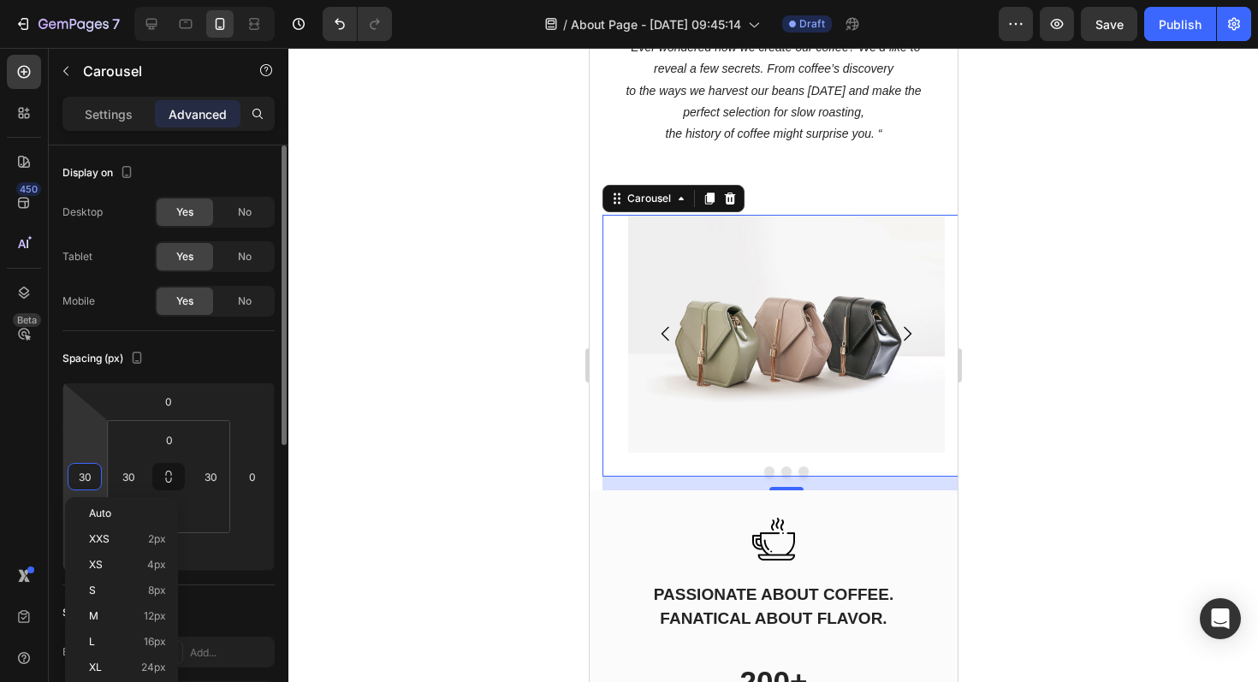
type input "0"
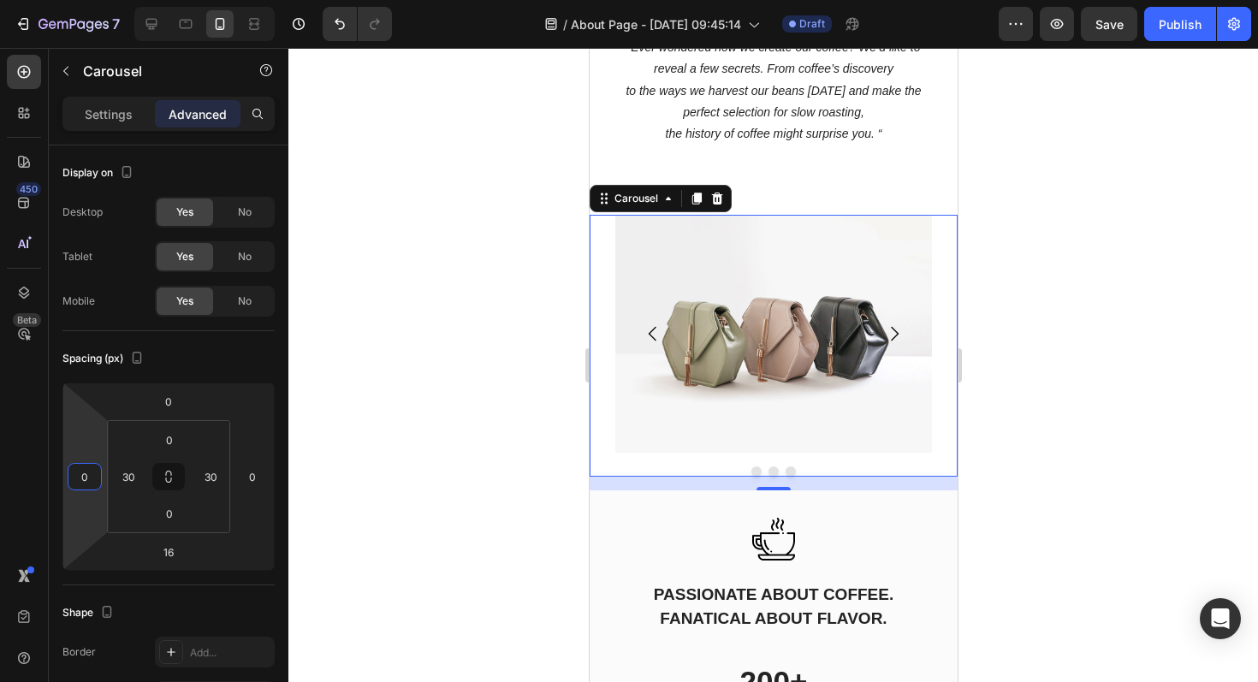
click at [1074, 399] on div at bounding box center [772, 365] width 969 height 634
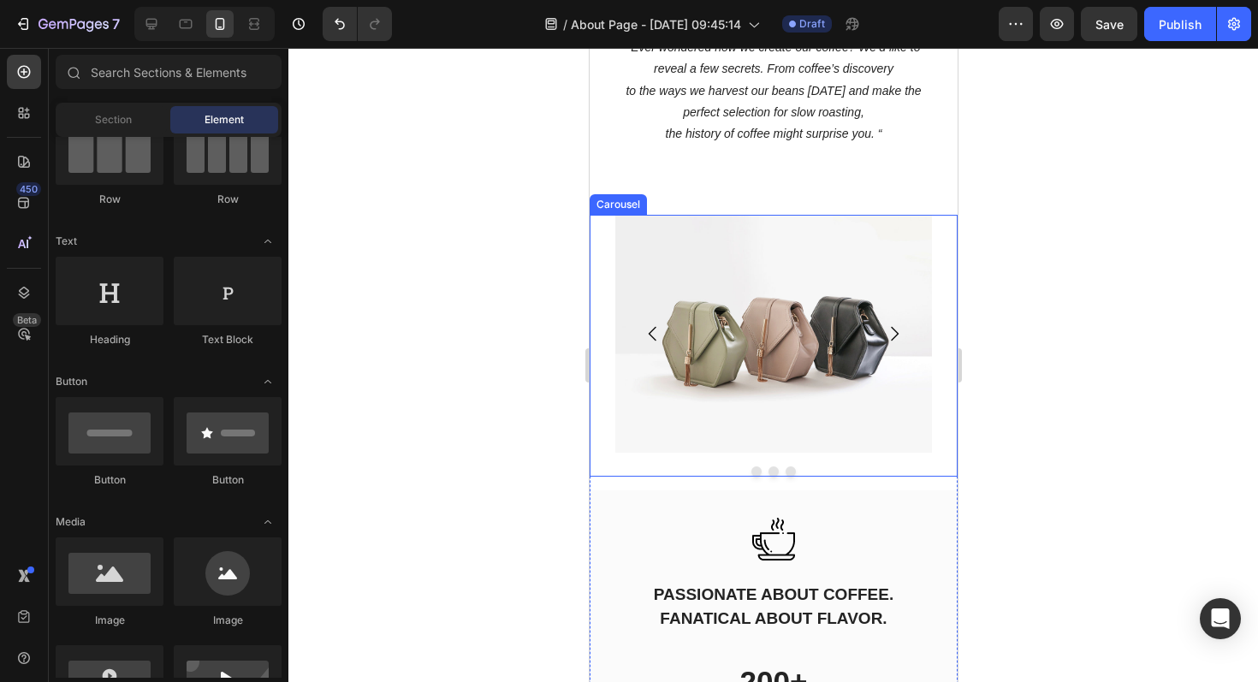
click at [892, 334] on icon "Carousel Next Arrow" at bounding box center [893, 333] width 21 height 21
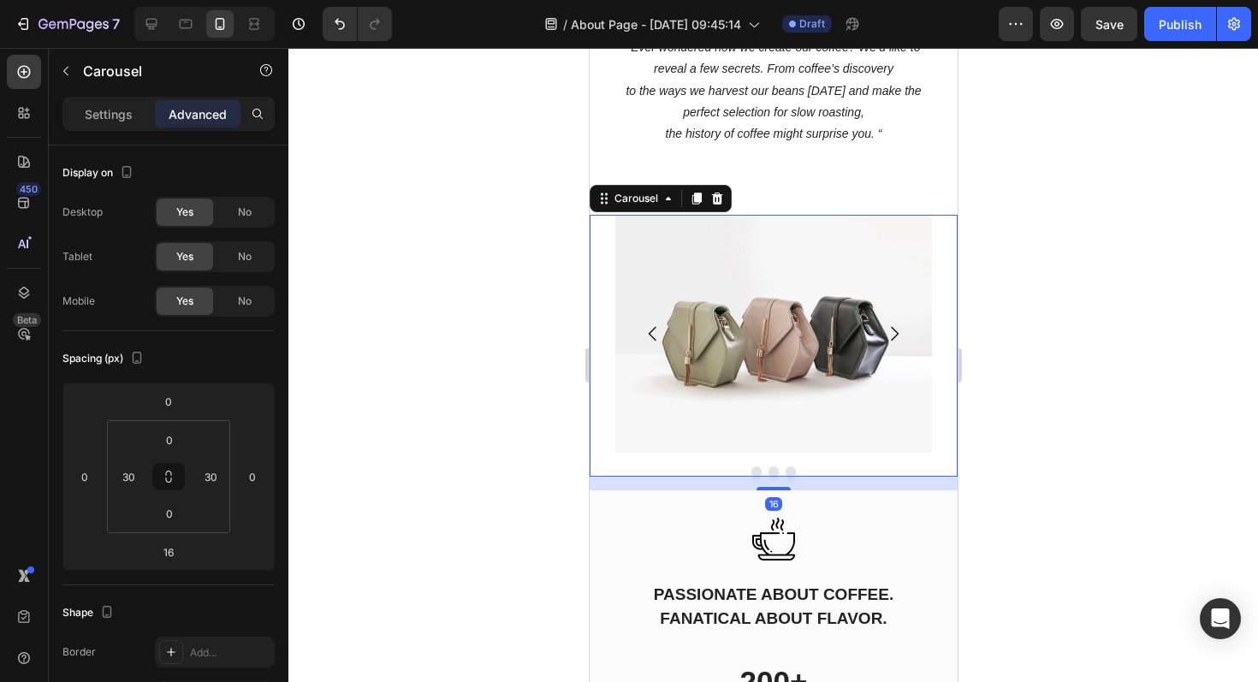
click at [1075, 286] on div at bounding box center [772, 365] width 969 height 634
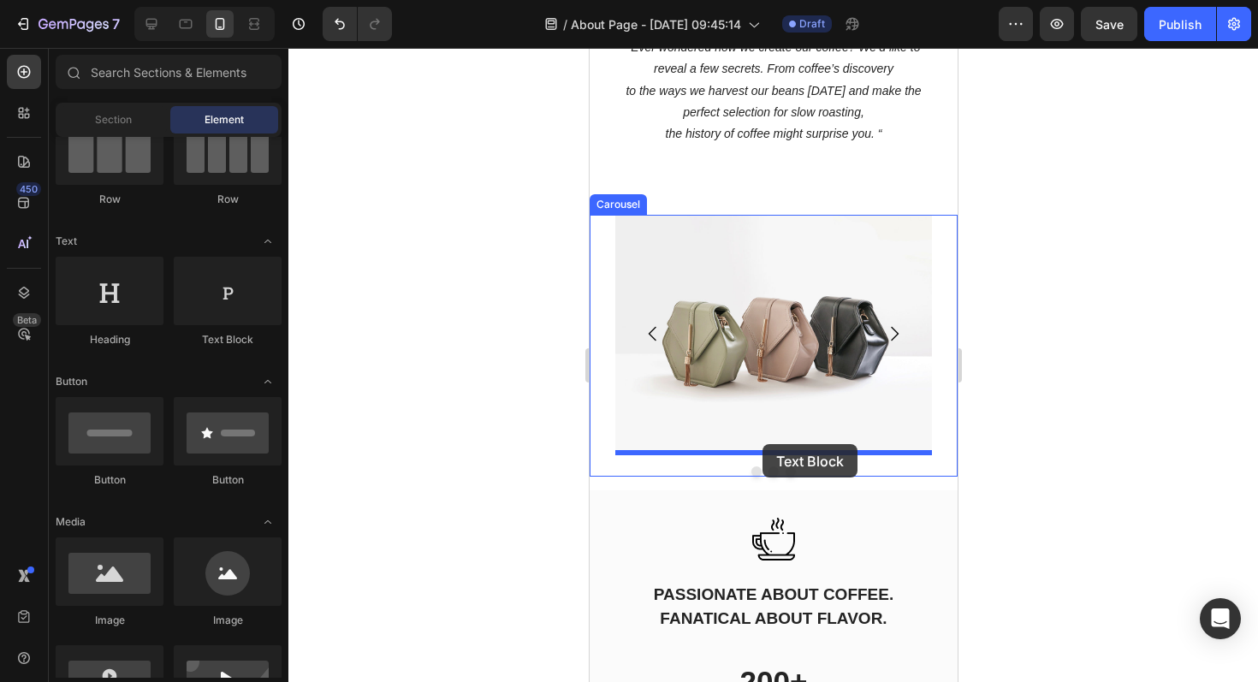
drag, startPoint x: 820, startPoint y: 359, endPoint x: 761, endPoint y: 444, distance: 103.2
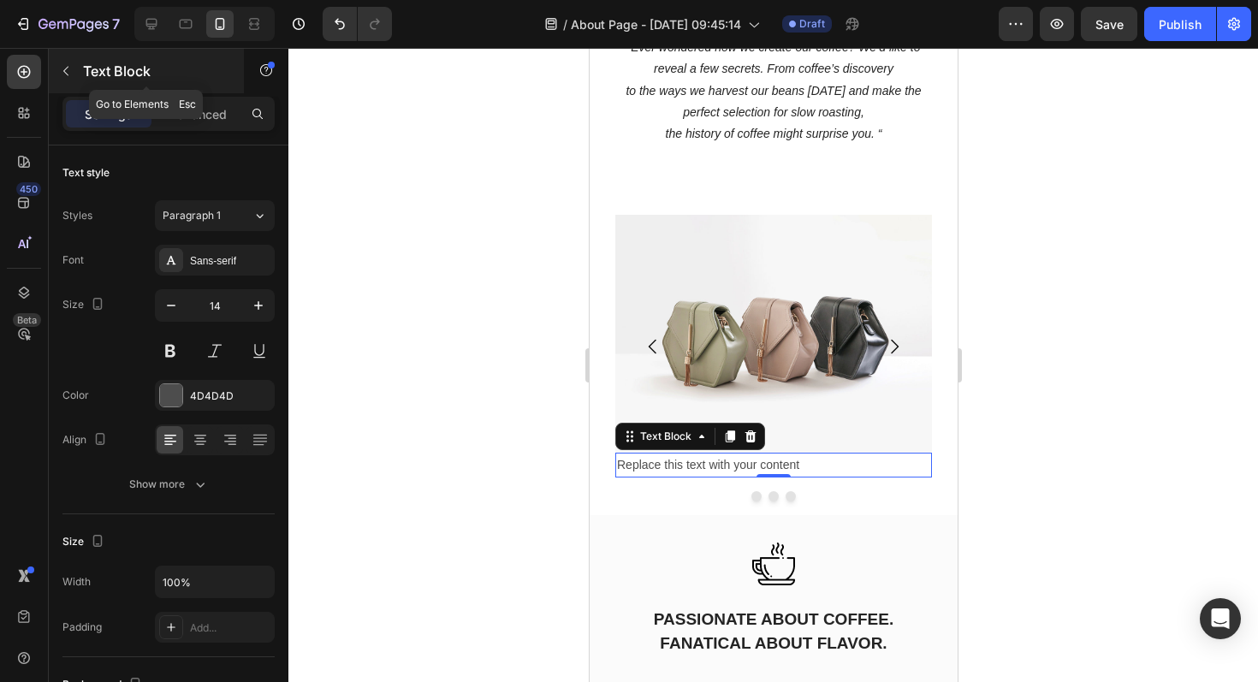
click at [75, 72] on button "button" at bounding box center [65, 70] width 27 height 27
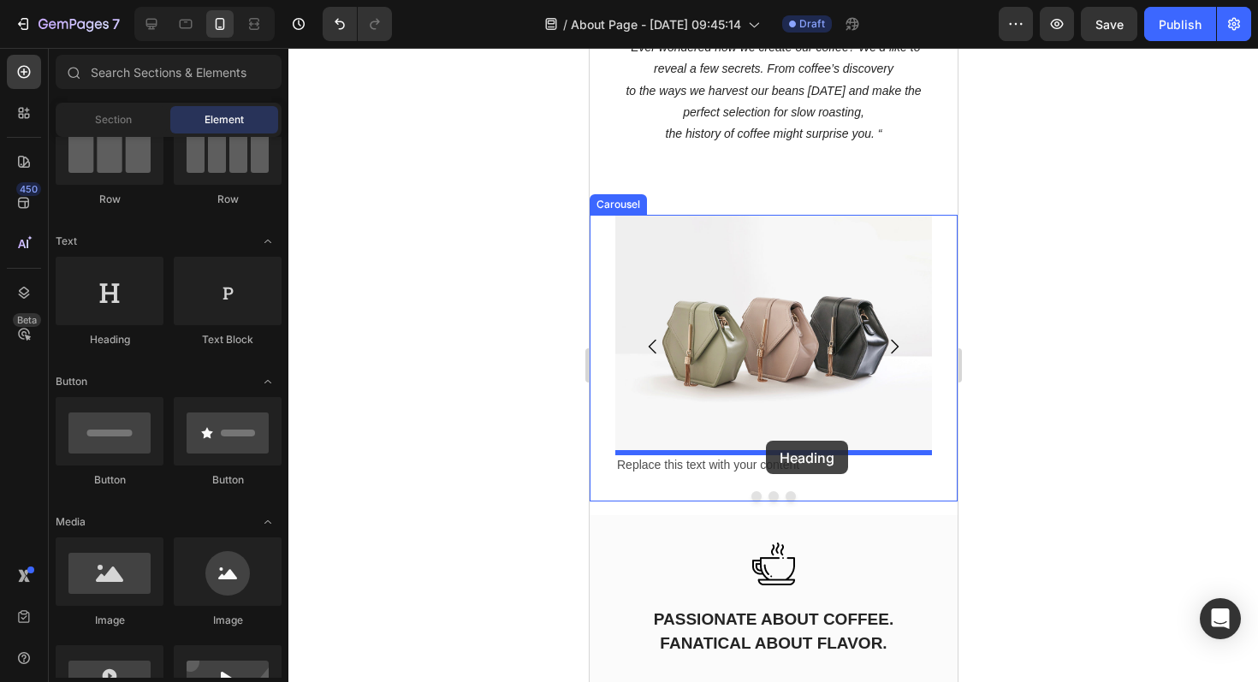
drag, startPoint x: 732, startPoint y: 357, endPoint x: 767, endPoint y: 444, distance: 93.7
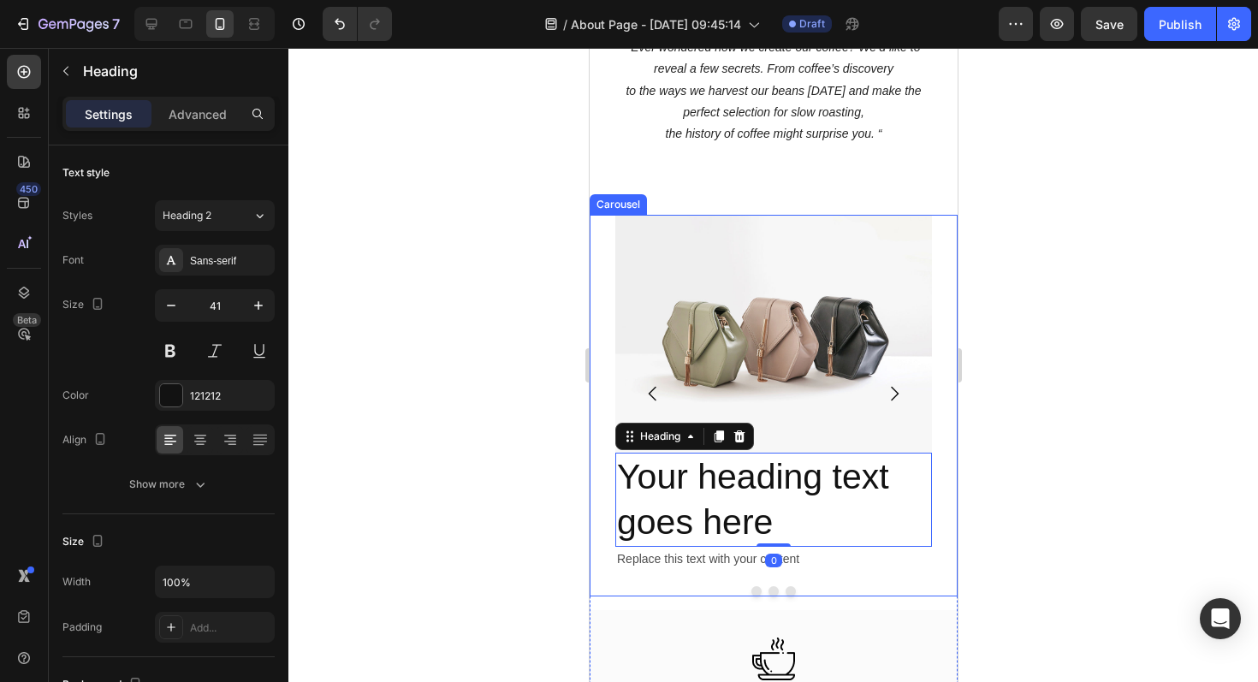
click at [891, 389] on icon "Carousel Next Arrow" at bounding box center [893, 393] width 21 height 21
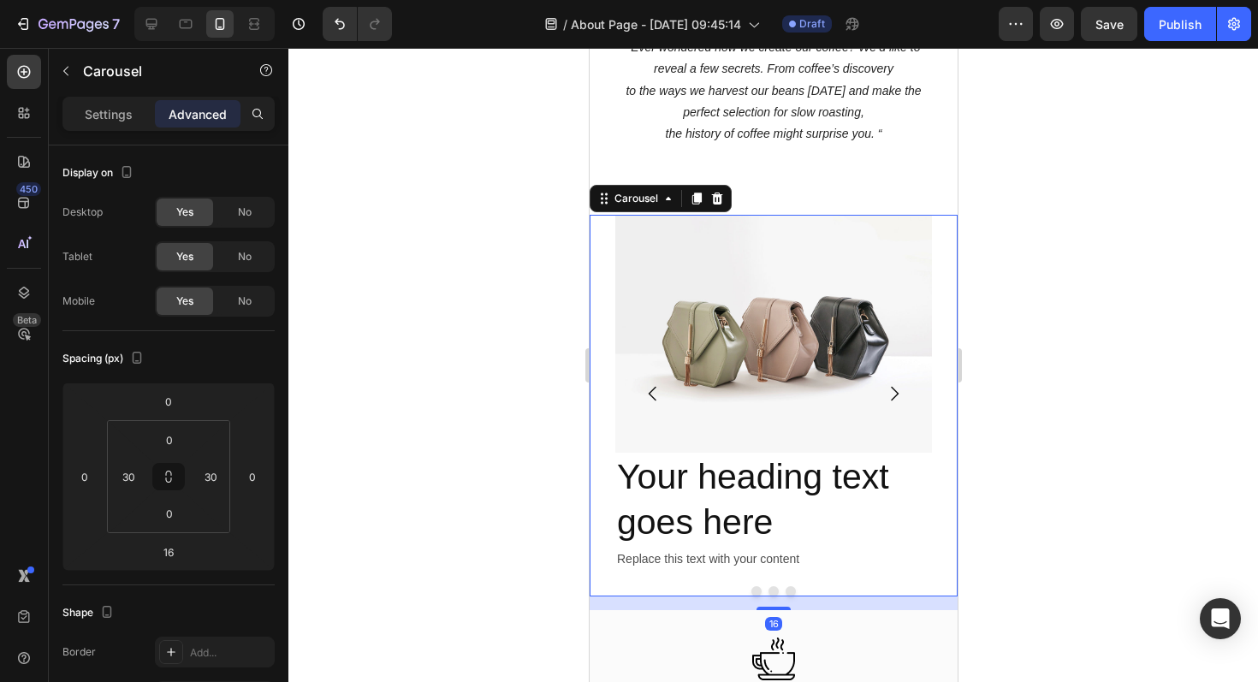
click at [773, 589] on button "Dot" at bounding box center [772, 591] width 10 height 10
click at [1095, 299] on div at bounding box center [772, 365] width 969 height 634
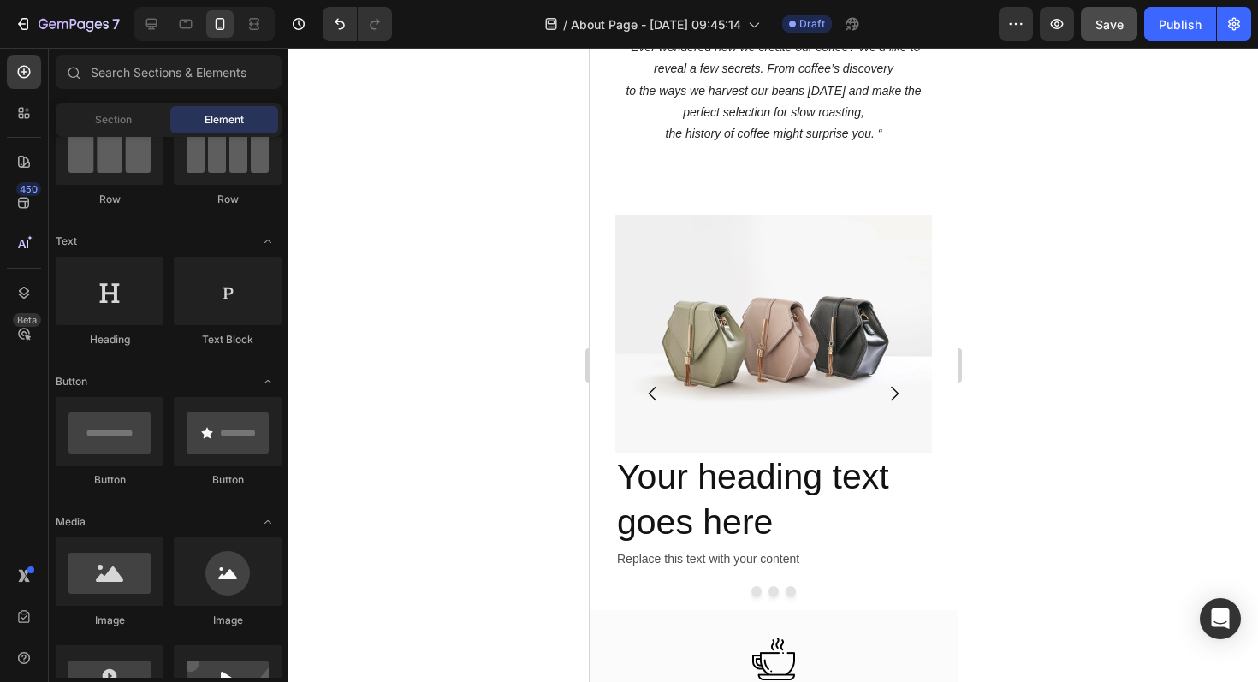
click at [1115, 30] on span "Save" at bounding box center [1109, 24] width 28 height 15
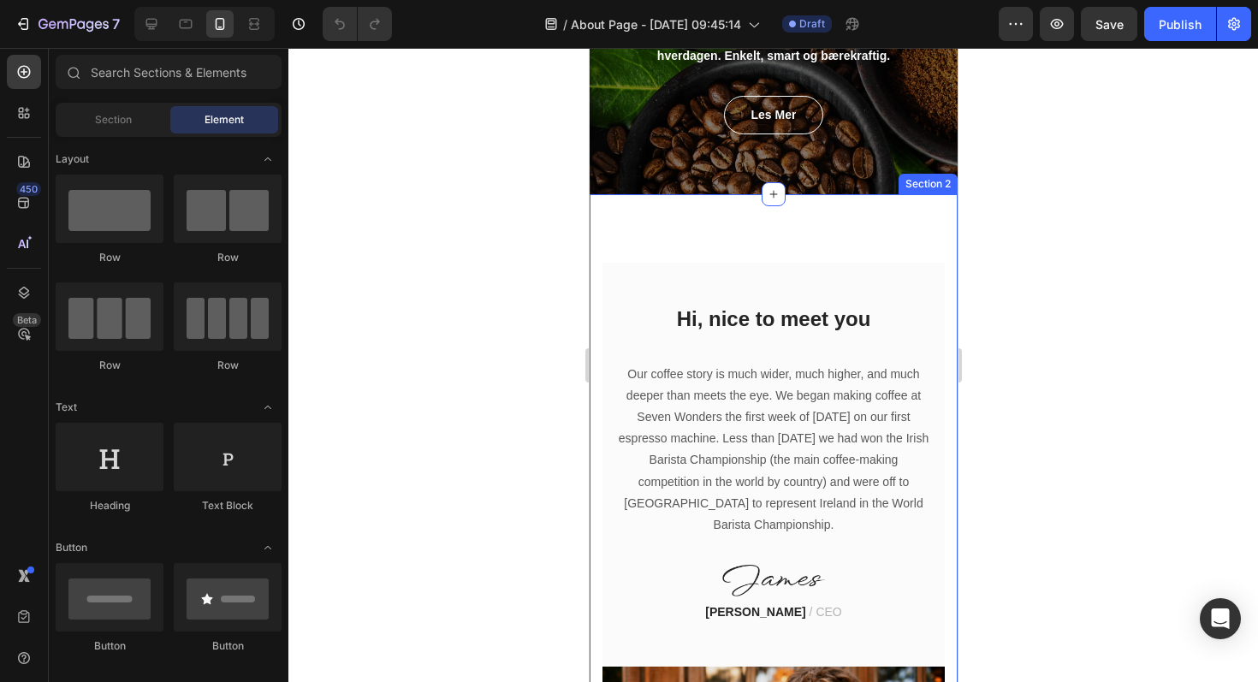
scroll to position [261, 0]
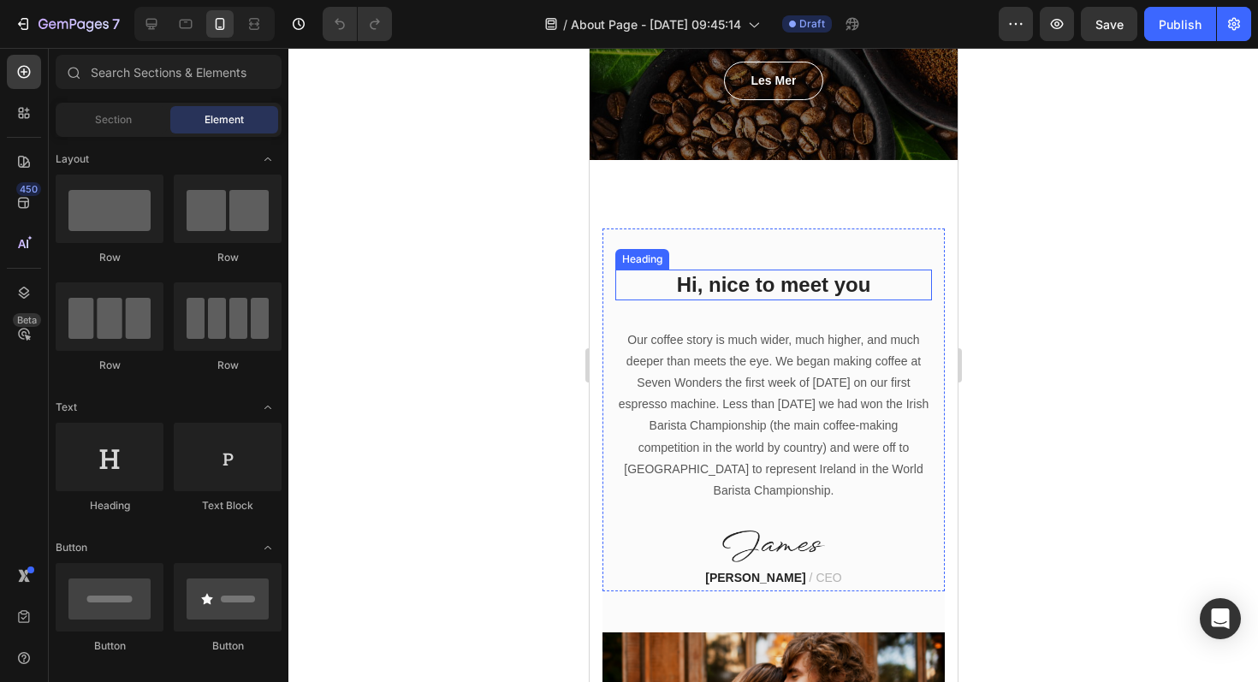
click at [849, 282] on p "Hi, nice to meet you" at bounding box center [772, 284] width 313 height 27
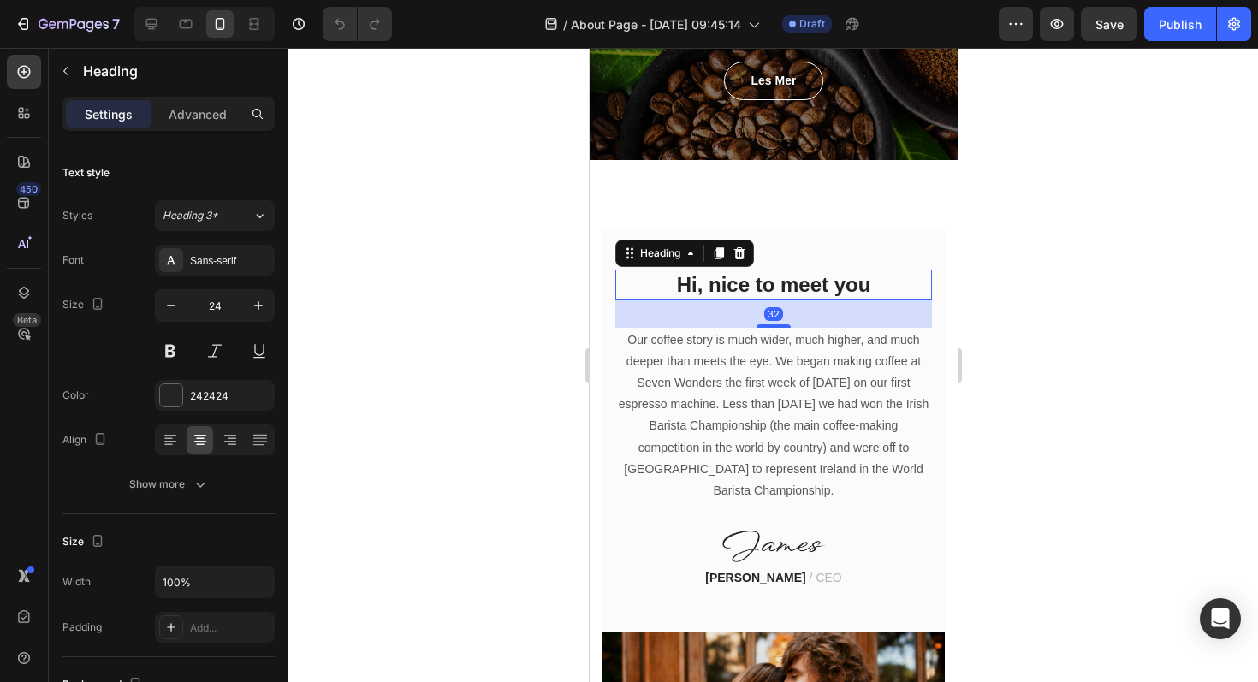
click at [873, 284] on p "Hi, nice to meet you" at bounding box center [772, 284] width 313 height 27
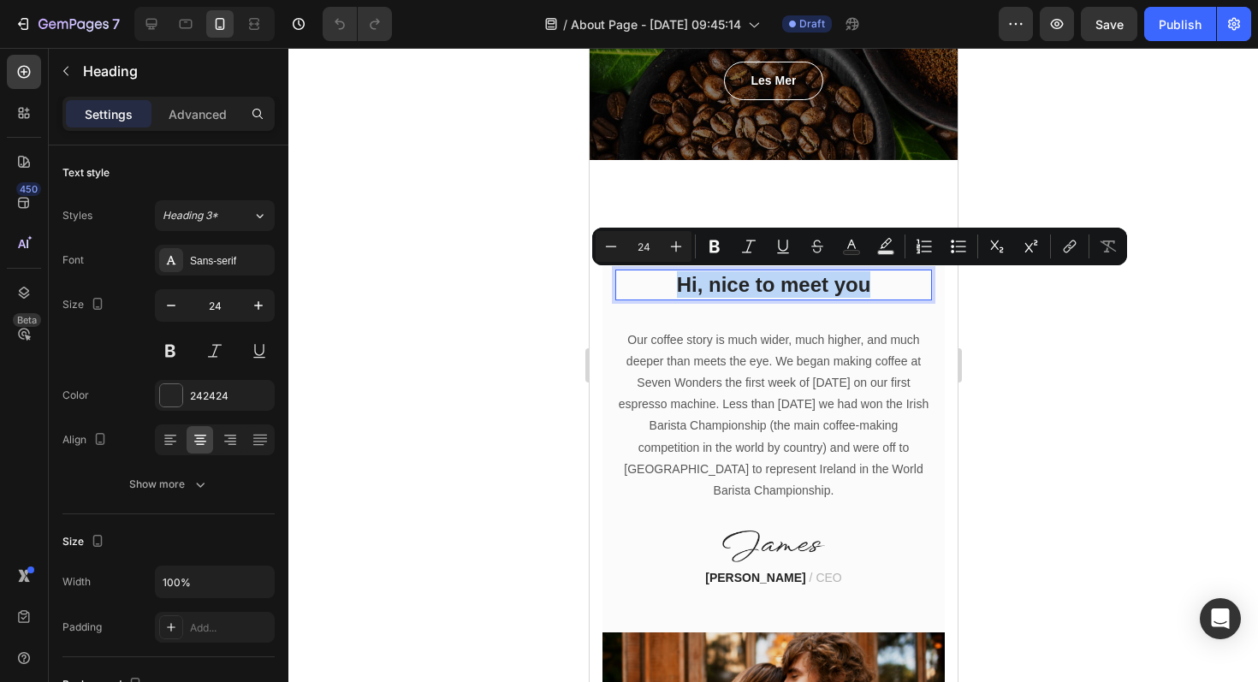
drag, startPoint x: 873, startPoint y: 284, endPoint x: 660, endPoint y: 274, distance: 213.3
click at [660, 274] on p "Hi, nice to meet you" at bounding box center [772, 284] width 313 height 27
copy p "Hi, nice to meet you"
click at [816, 401] on p "Our coffee story is much wider, much higher, and much deeper than meets the eye…" at bounding box center [772, 415] width 313 height 173
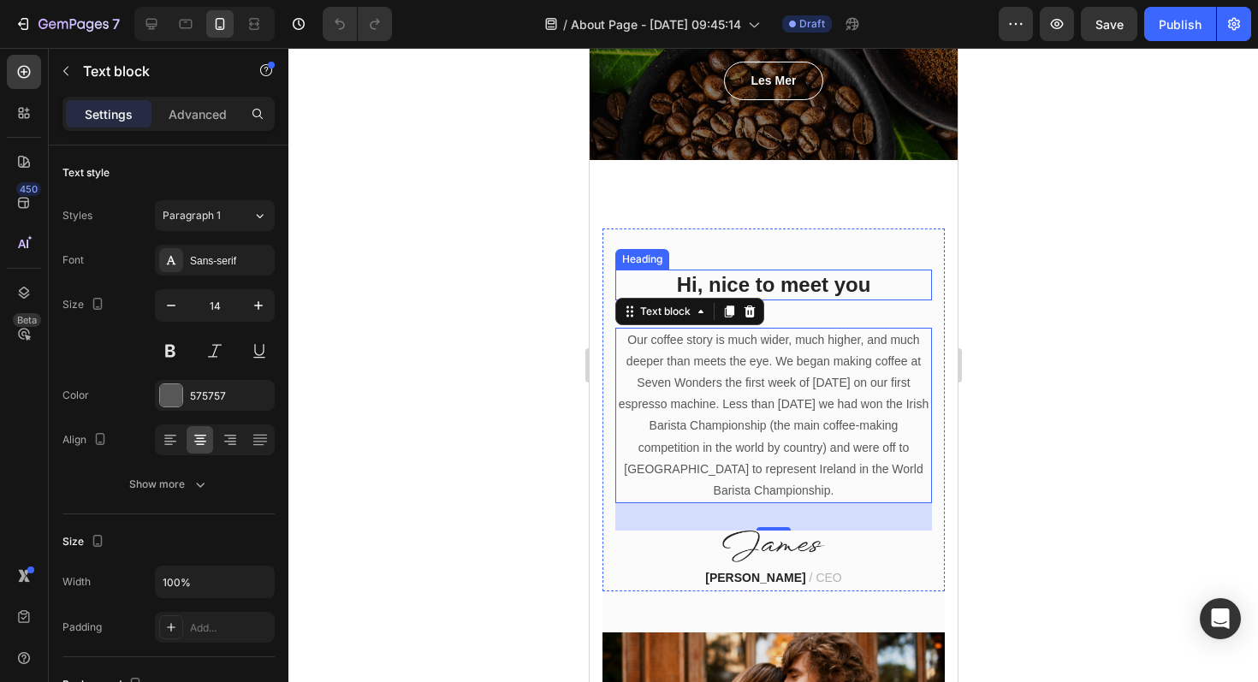
click at [838, 286] on p "Hi, nice to meet you" at bounding box center [772, 284] width 313 height 27
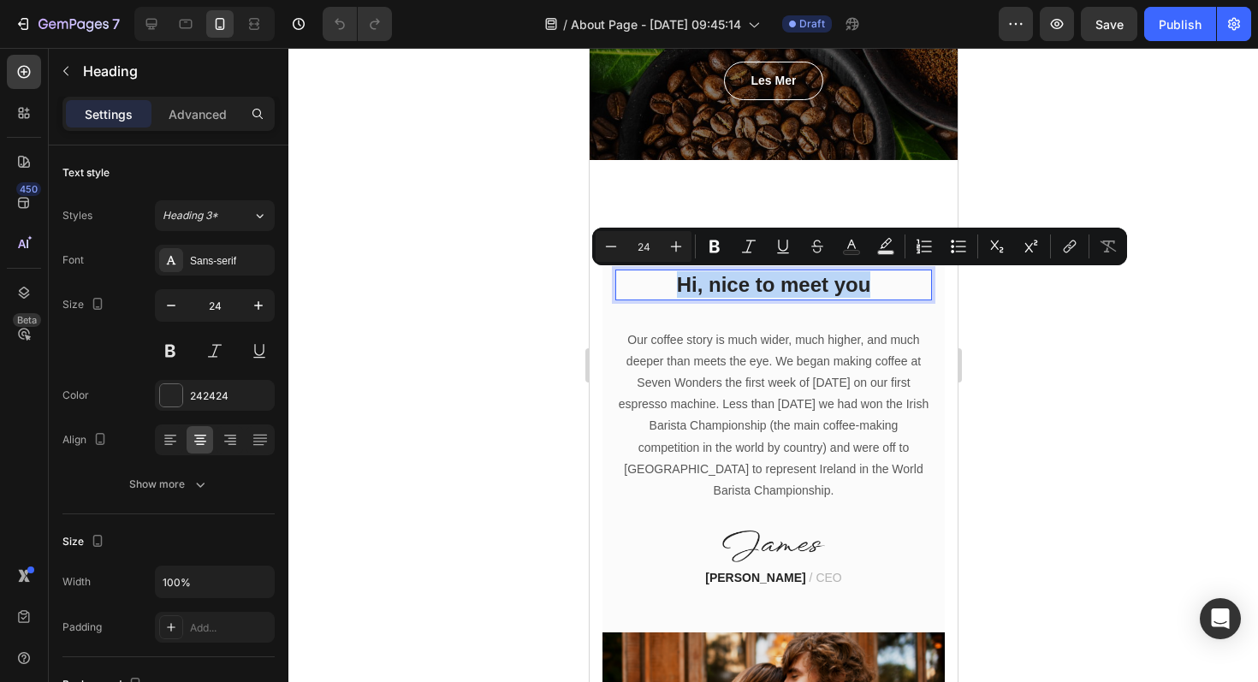
drag, startPoint x: 871, startPoint y: 287, endPoint x: 666, endPoint y: 282, distance: 204.5
click at [666, 282] on p "Hi, nice to meet you" at bounding box center [772, 284] width 313 height 27
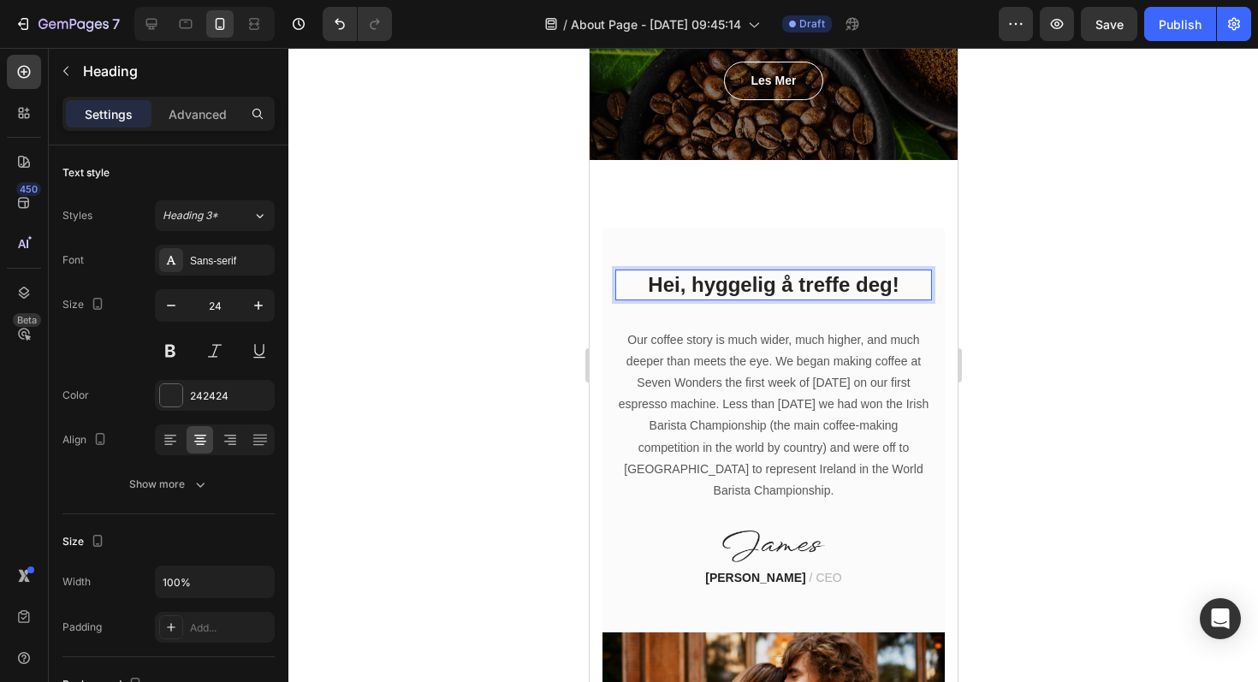
click at [1129, 336] on div at bounding box center [772, 365] width 969 height 634
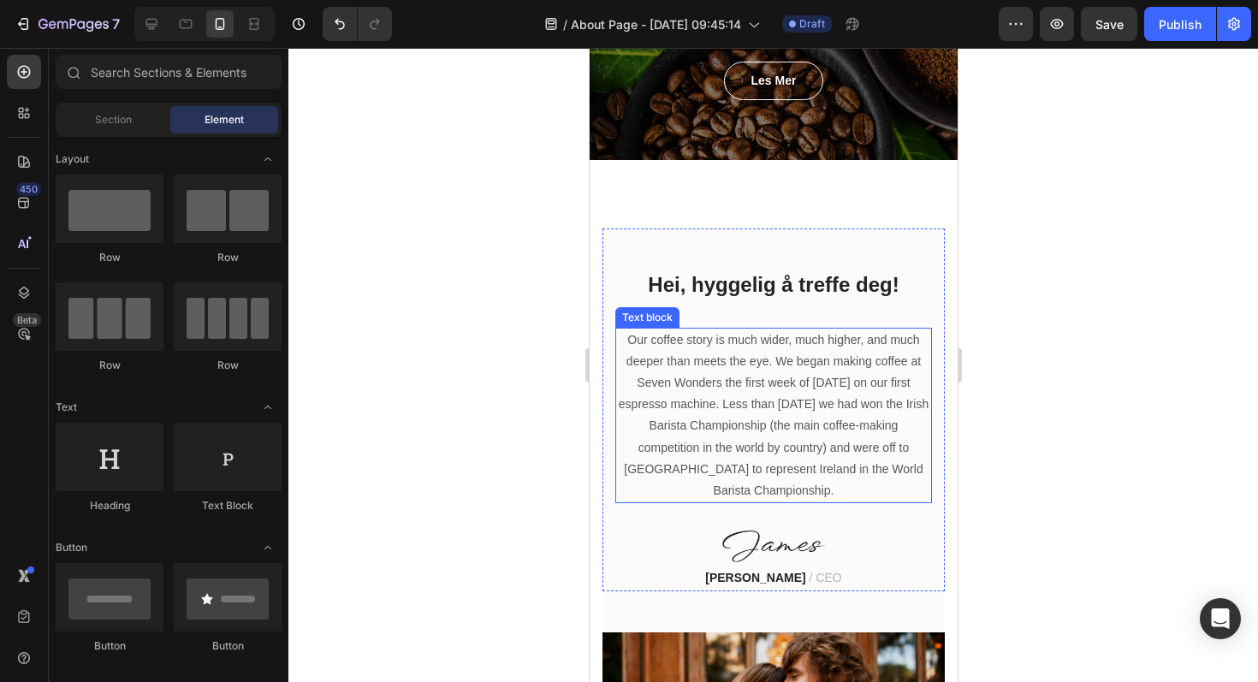
click at [799, 429] on p "Our coffee story is much wider, much higher, and much deeper than meets the eye…" at bounding box center [772, 415] width 313 height 173
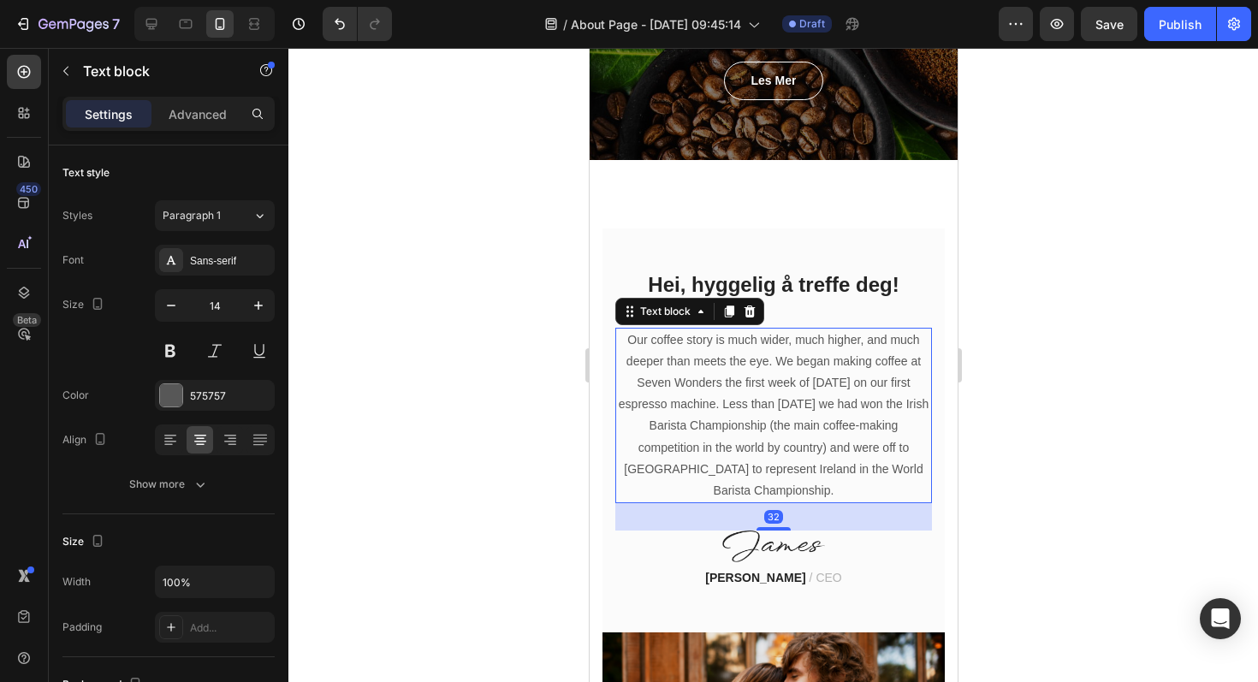
click at [822, 436] on p "Our coffee story is much wider, much higher, and much deeper than meets the eye…" at bounding box center [772, 415] width 313 height 173
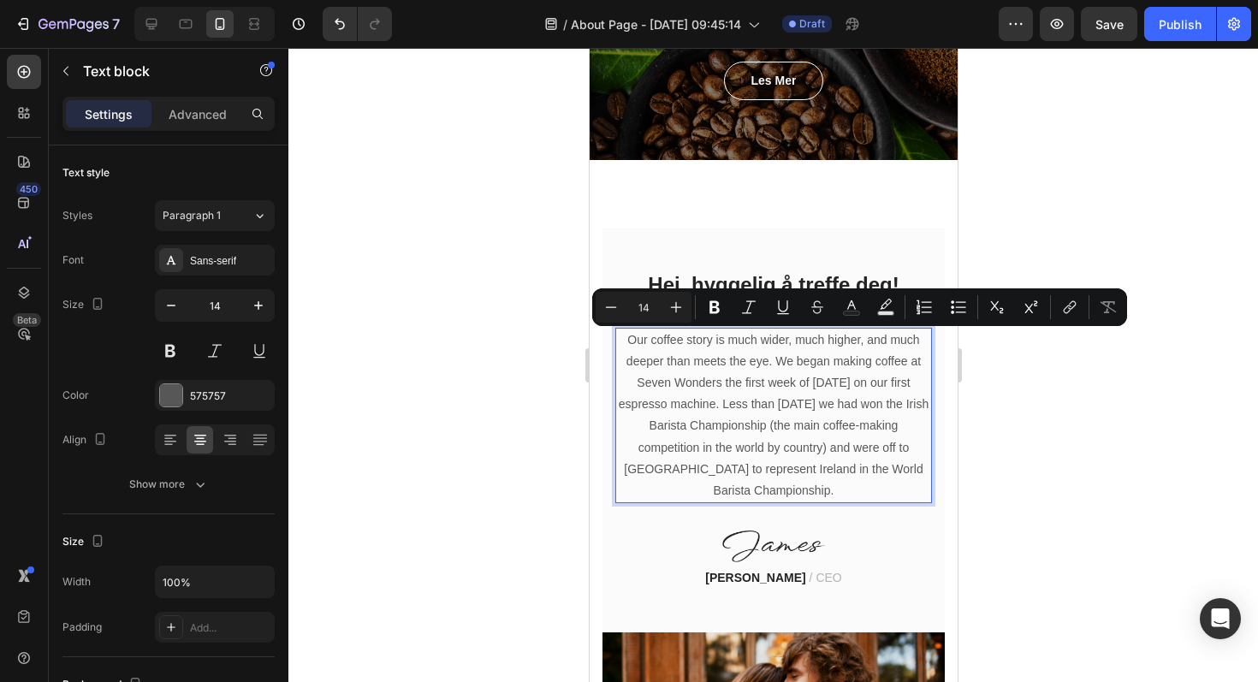
drag, startPoint x: 626, startPoint y: 337, endPoint x: 921, endPoint y: 467, distance: 322.5
click at [921, 467] on p "Our coffee story is much wider, much higher, and much deeper than meets the eye…" at bounding box center [772, 415] width 313 height 173
copy p "Our coffee story is much wider, much higher, and much deeper than meets the eye…"
click at [1081, 509] on div at bounding box center [772, 365] width 969 height 634
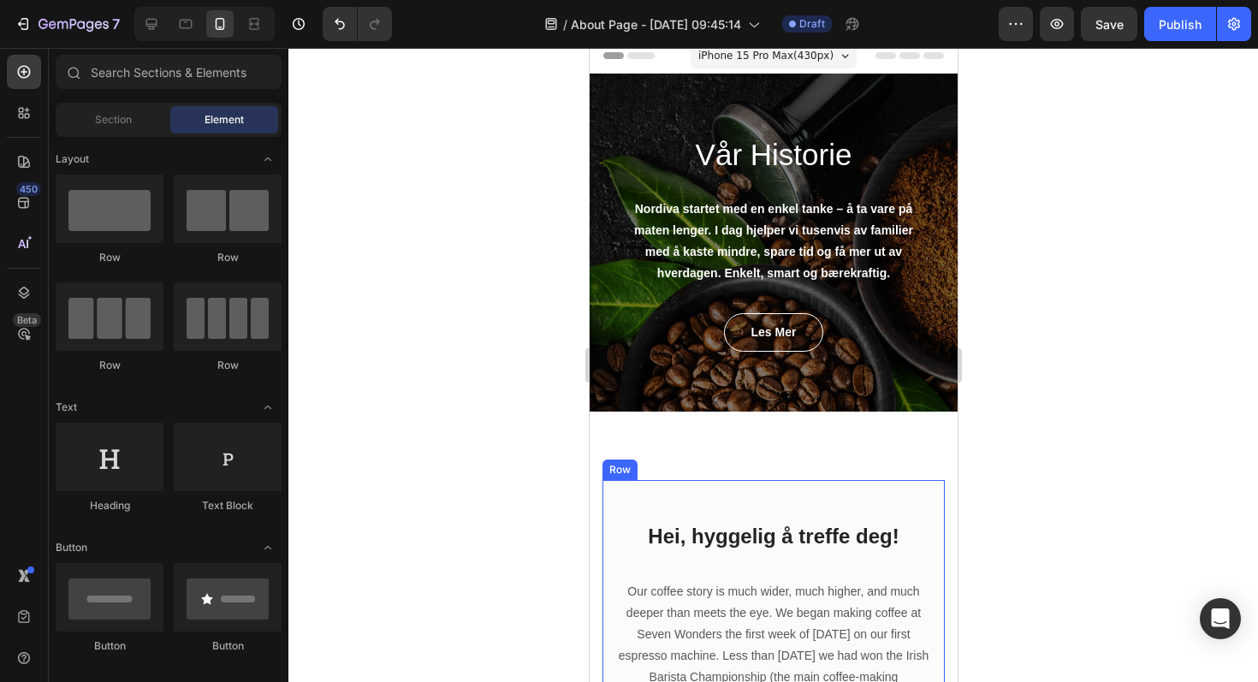
scroll to position [3, 0]
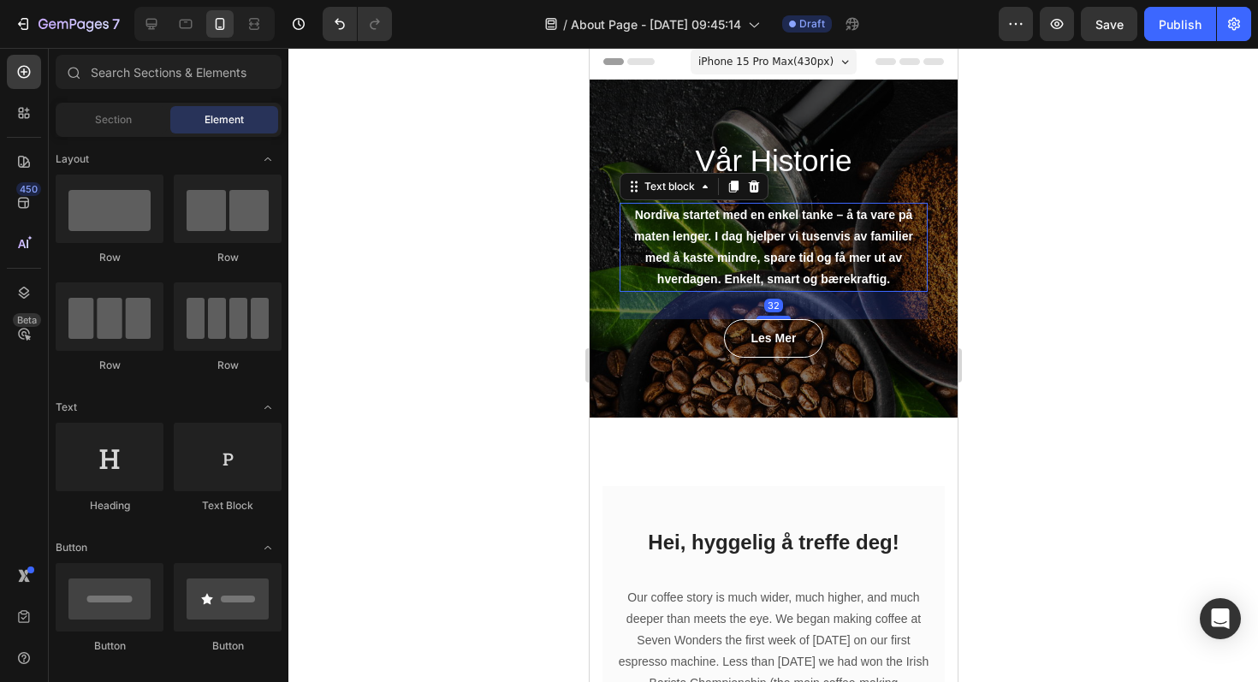
click at [798, 239] on strong "Nordiva startet med en enkel tanke – å ta vare på maten lenger. I dag hjelper v…" at bounding box center [772, 247] width 279 height 79
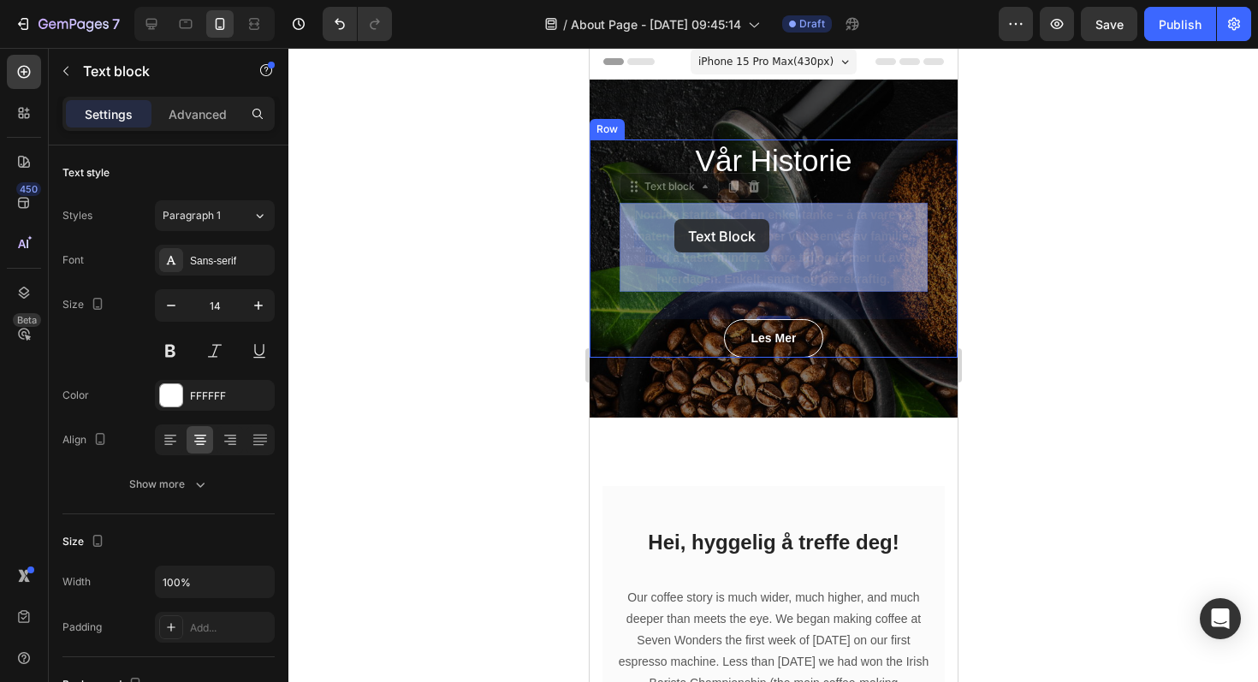
drag, startPoint x: 631, startPoint y: 213, endPoint x: 654, endPoint y: 215, distance: 22.3
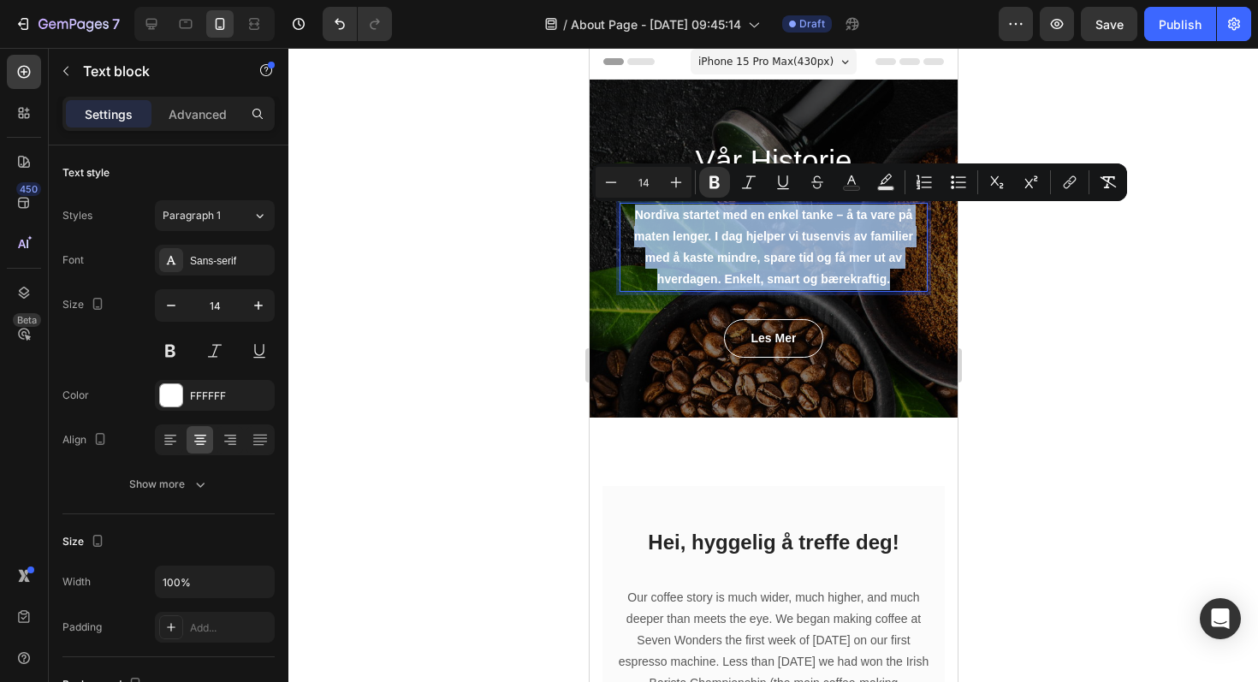
drag, startPoint x: 636, startPoint y: 216, endPoint x: 891, endPoint y: 285, distance: 263.1
click at [891, 285] on p "Nordiva startet med en enkel tanke – å ta vare på maten lenger. I dag hjelper v…" at bounding box center [772, 247] width 305 height 86
copy strong "Nordiva startet med en enkel tanke – å ta vare på maten lenger. I dag hjelper v…"
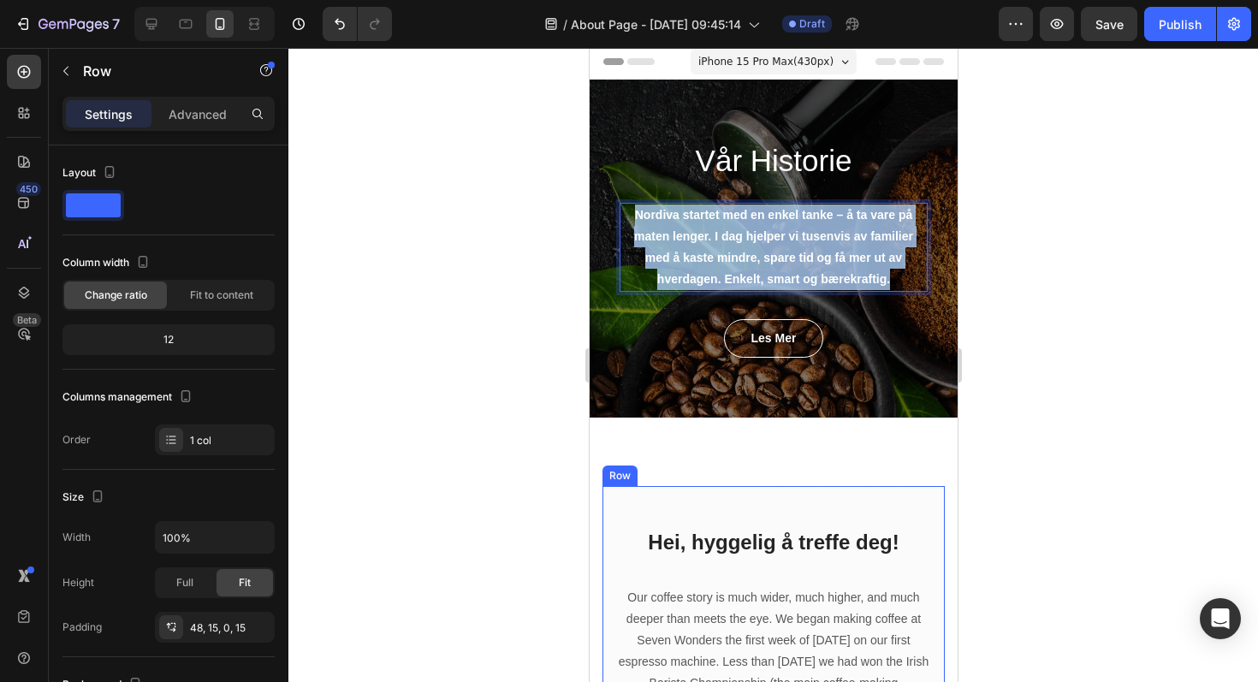
click at [809, 510] on div "Hei, hyggelig å treffe deg! Heading Our coffee story is much wider, much higher…" at bounding box center [772, 667] width 342 height 362
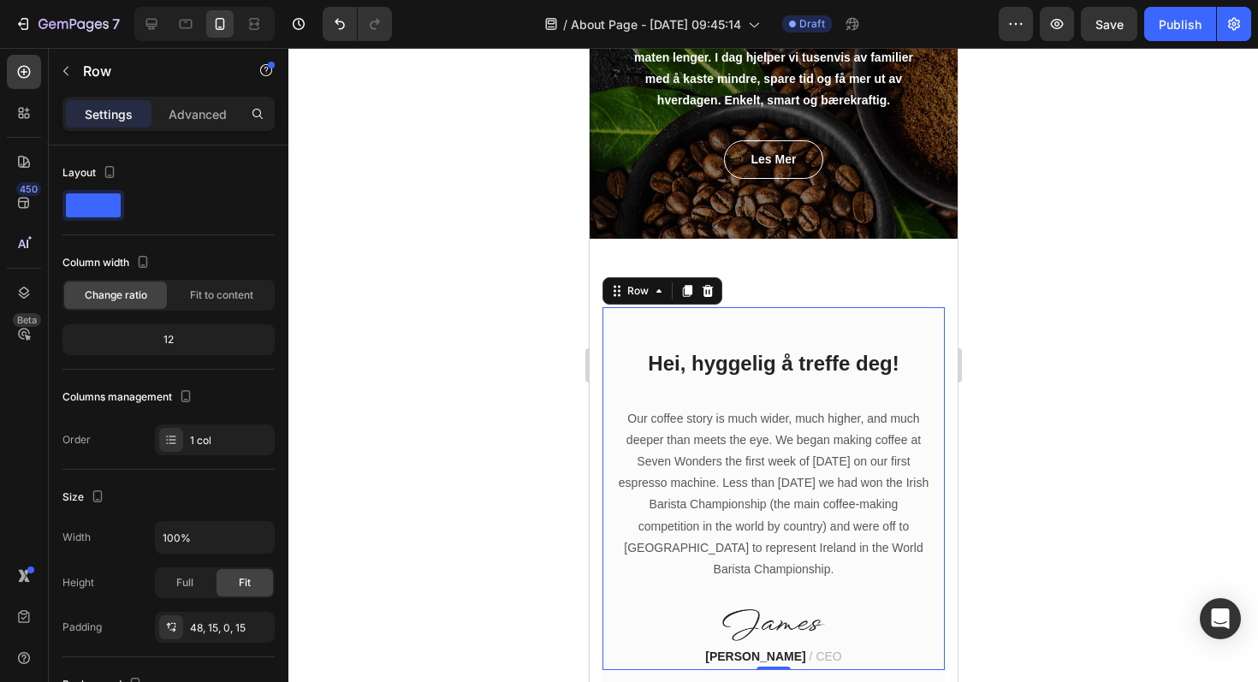
scroll to position [255, 0]
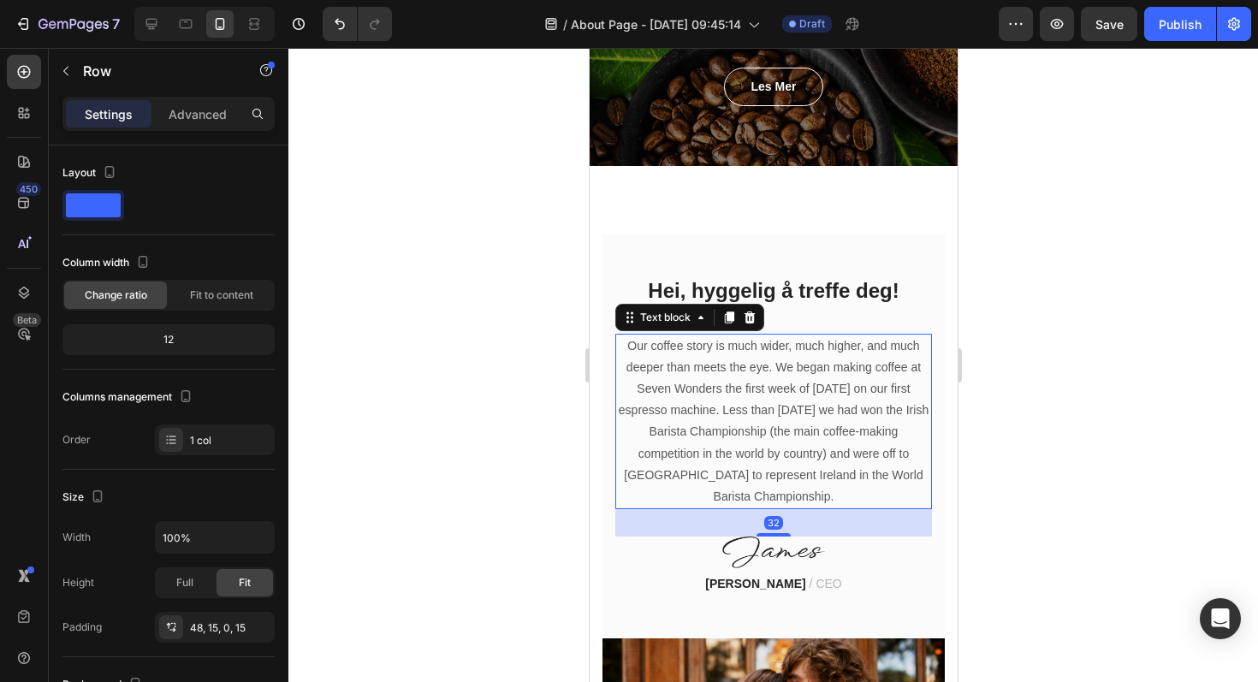
click at [799, 441] on p "Our coffee story is much wider, much higher, and much deeper than meets the eye…" at bounding box center [772, 421] width 313 height 173
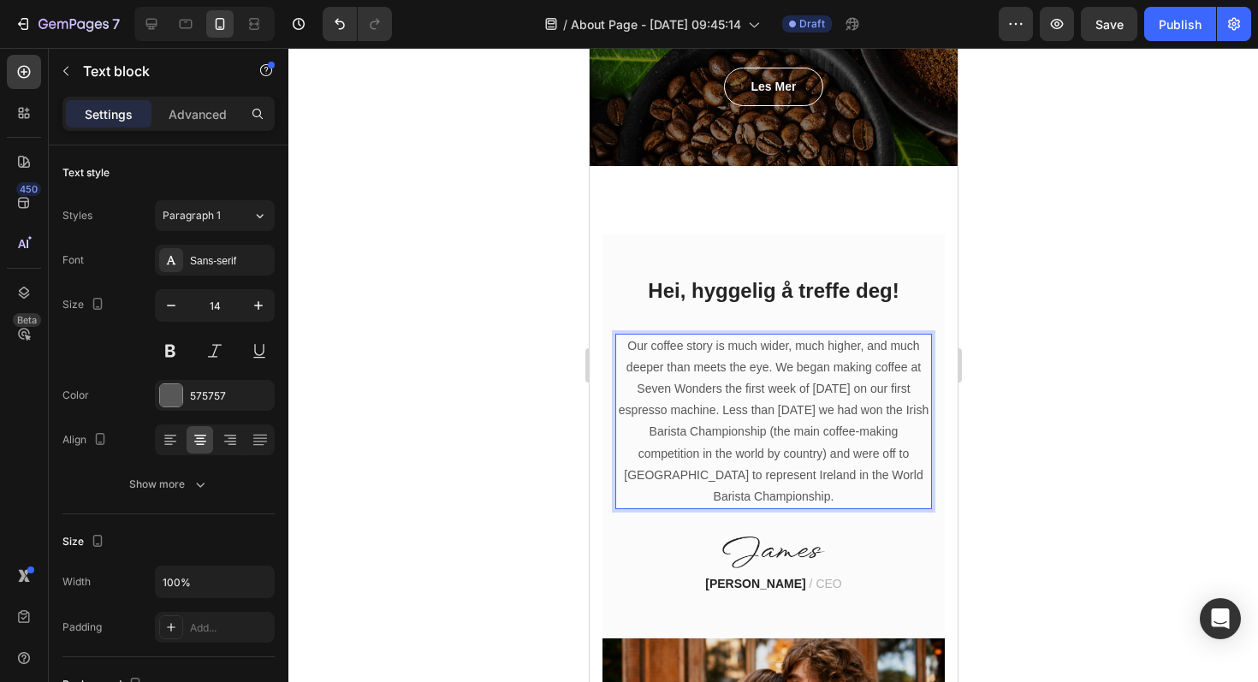
drag, startPoint x: 920, startPoint y: 478, endPoint x: 616, endPoint y: 352, distance: 329.0
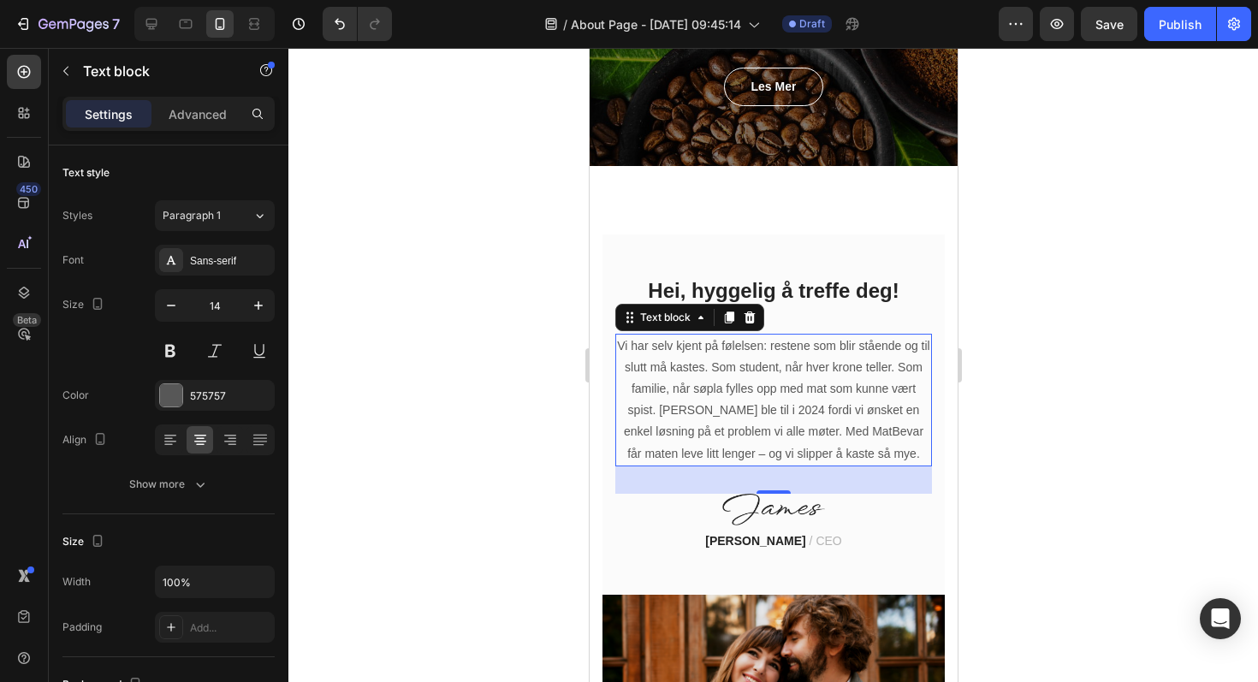
click at [1075, 404] on div at bounding box center [772, 365] width 969 height 634
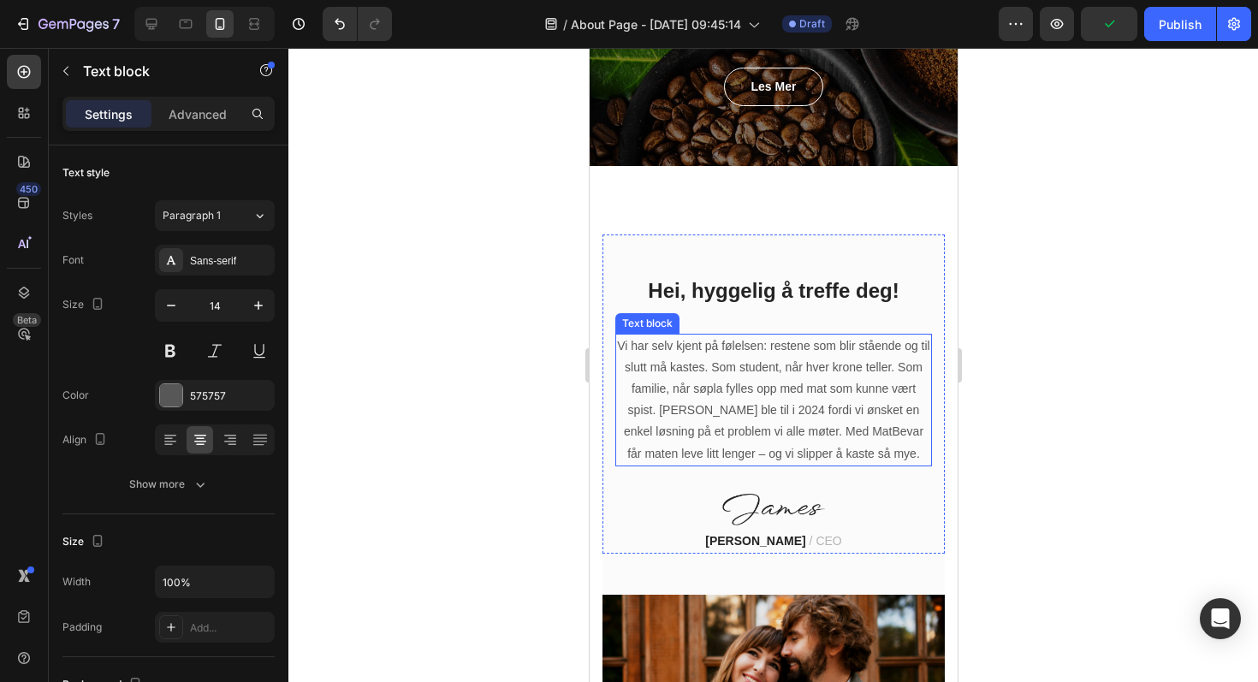
click at [814, 398] on p "Vi har selv kjent på følelsen: restene som blir stående og til slutt må kastes.…" at bounding box center [772, 399] width 313 height 129
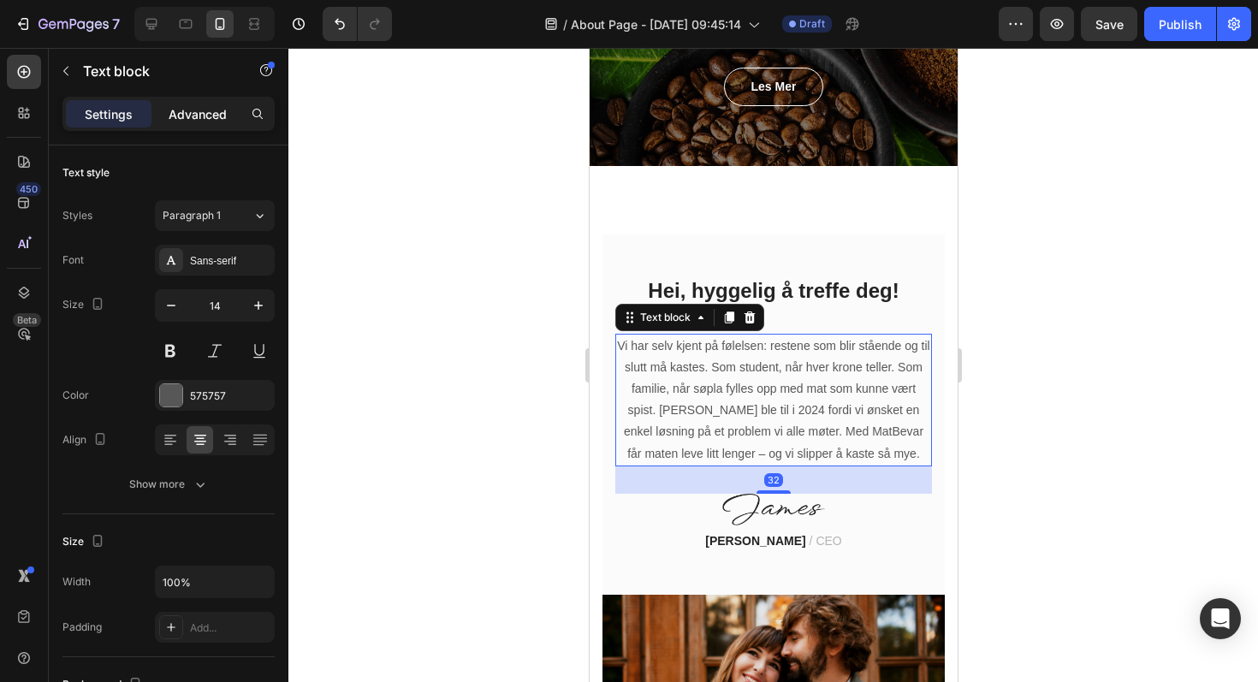
click at [213, 115] on p "Advanced" at bounding box center [198, 114] width 58 height 18
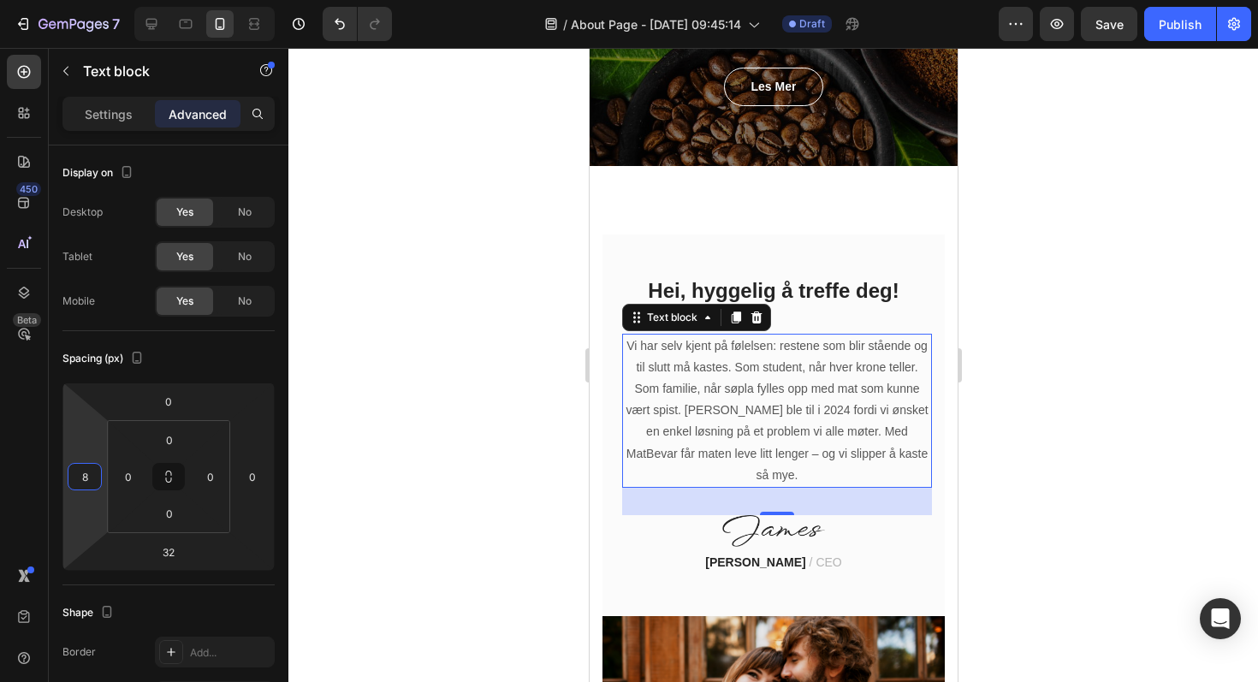
type input "10"
click at [89, 0] on html "7 Version history / About Page - [DATE] 09:45:14 Draft Preview Save Publish 450…" at bounding box center [629, 0] width 1258 height 0
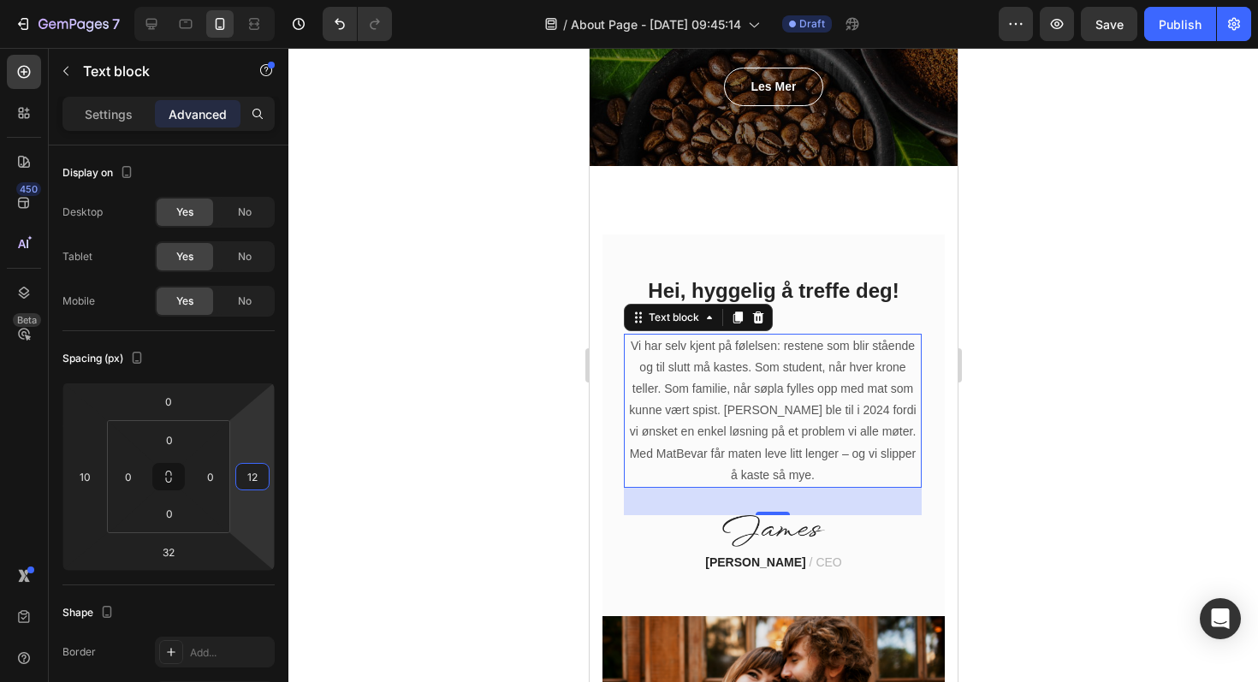
type input "10"
click at [259, 0] on html "7 Version history / About Page - [DATE] 09:45:14 Draft Preview Save Publish 450…" at bounding box center [629, 0] width 1258 height 0
click at [1095, 375] on div at bounding box center [772, 365] width 969 height 634
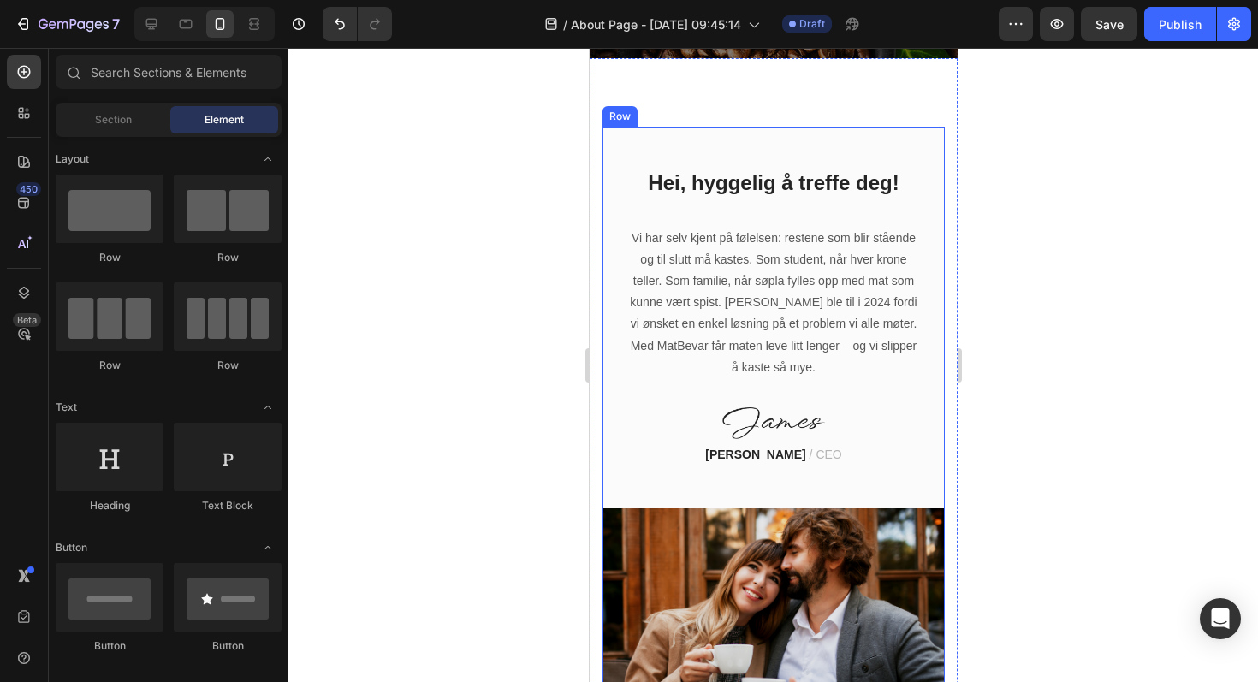
scroll to position [358, 0]
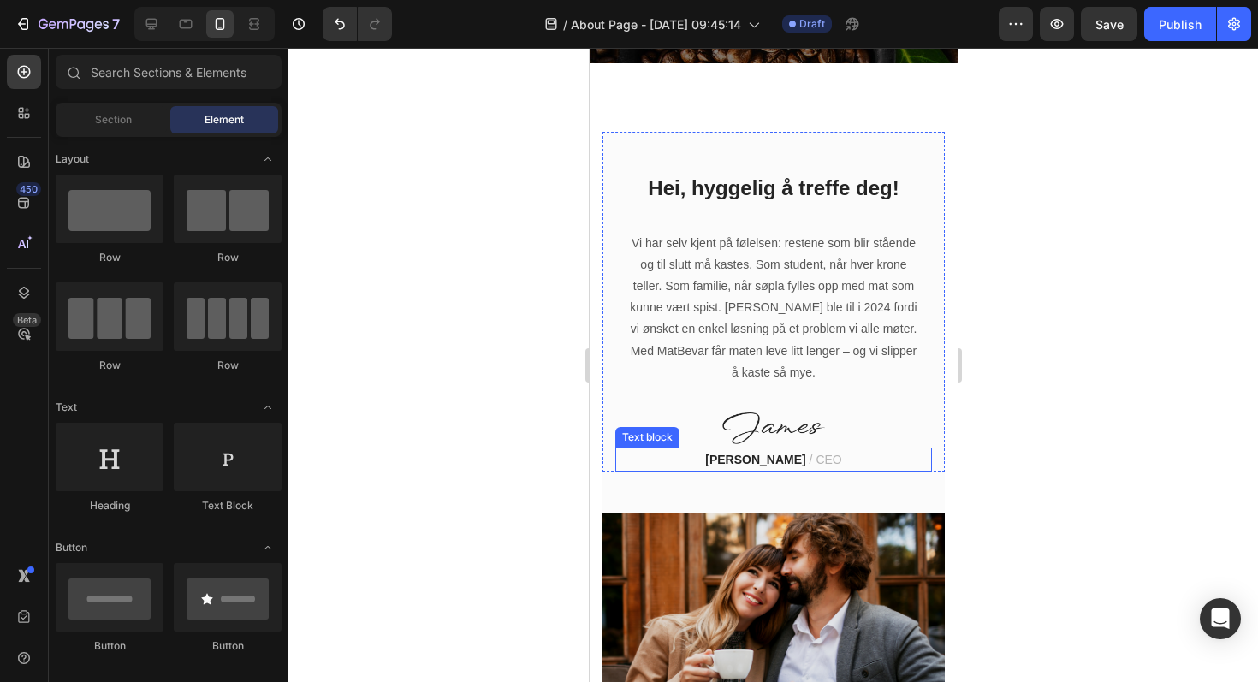
click at [781, 459] on strong "[PERSON_NAME]" at bounding box center [754, 460] width 100 height 14
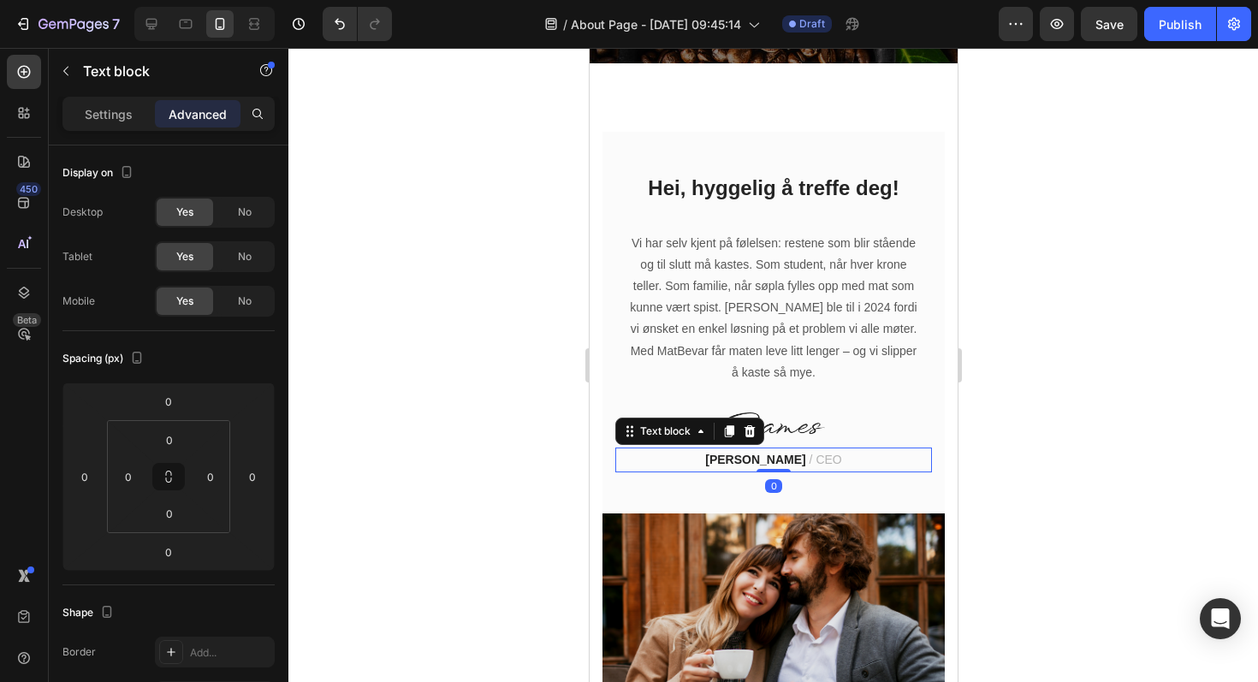
click at [790, 459] on p "[PERSON_NAME] / CEO" at bounding box center [772, 459] width 313 height 21
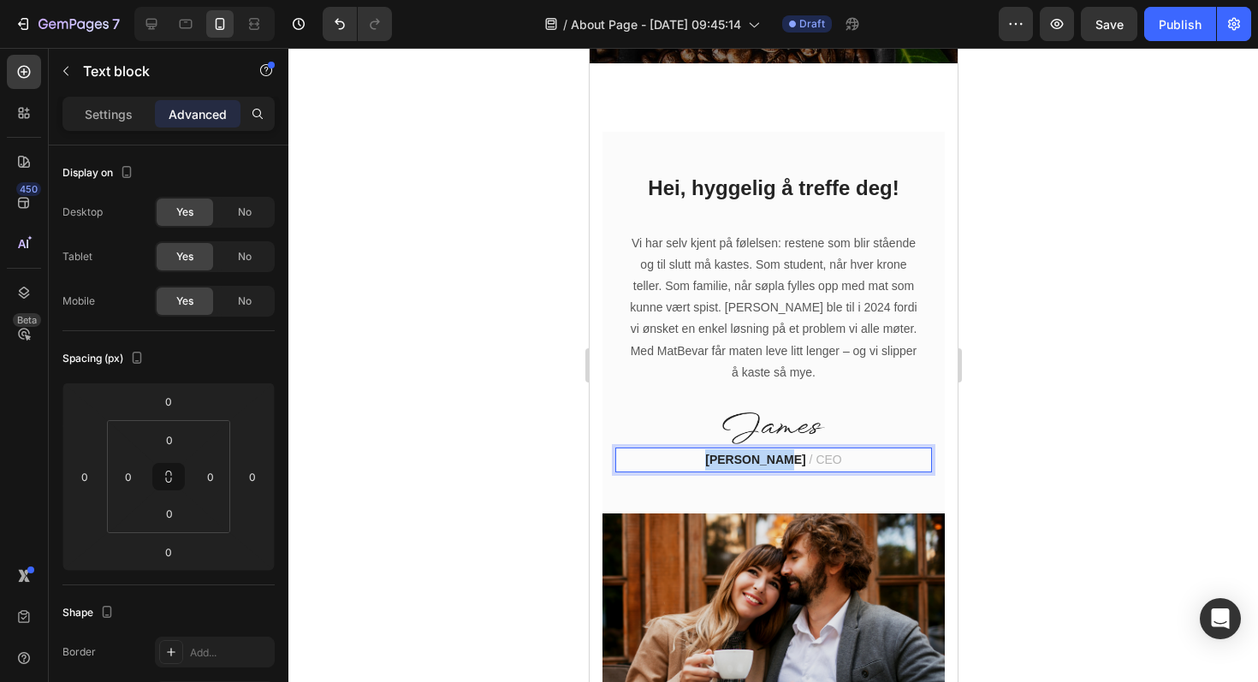
drag, startPoint x: 790, startPoint y: 459, endPoint x: 714, endPoint y: 459, distance: 76.1
click at [714, 459] on p "[PERSON_NAME] / CEO" at bounding box center [772, 459] width 313 height 21
click at [1109, 424] on div at bounding box center [772, 365] width 969 height 634
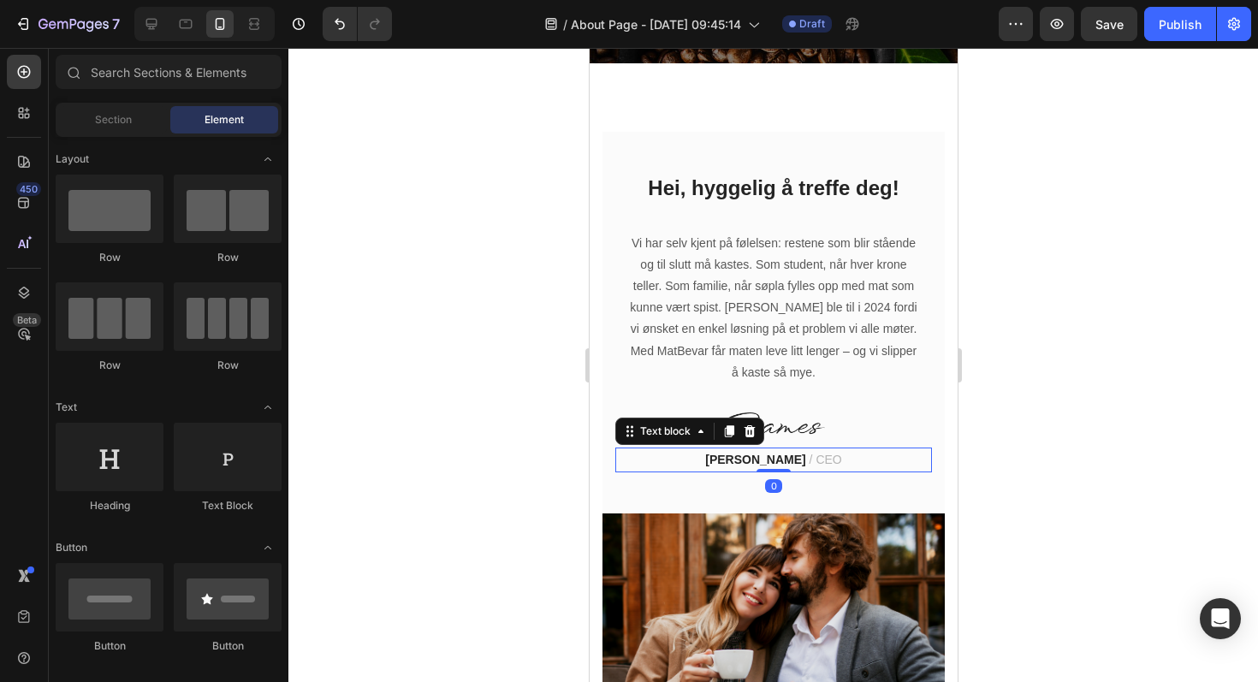
click at [829, 457] on span "/ CEO" at bounding box center [824, 460] width 33 height 14
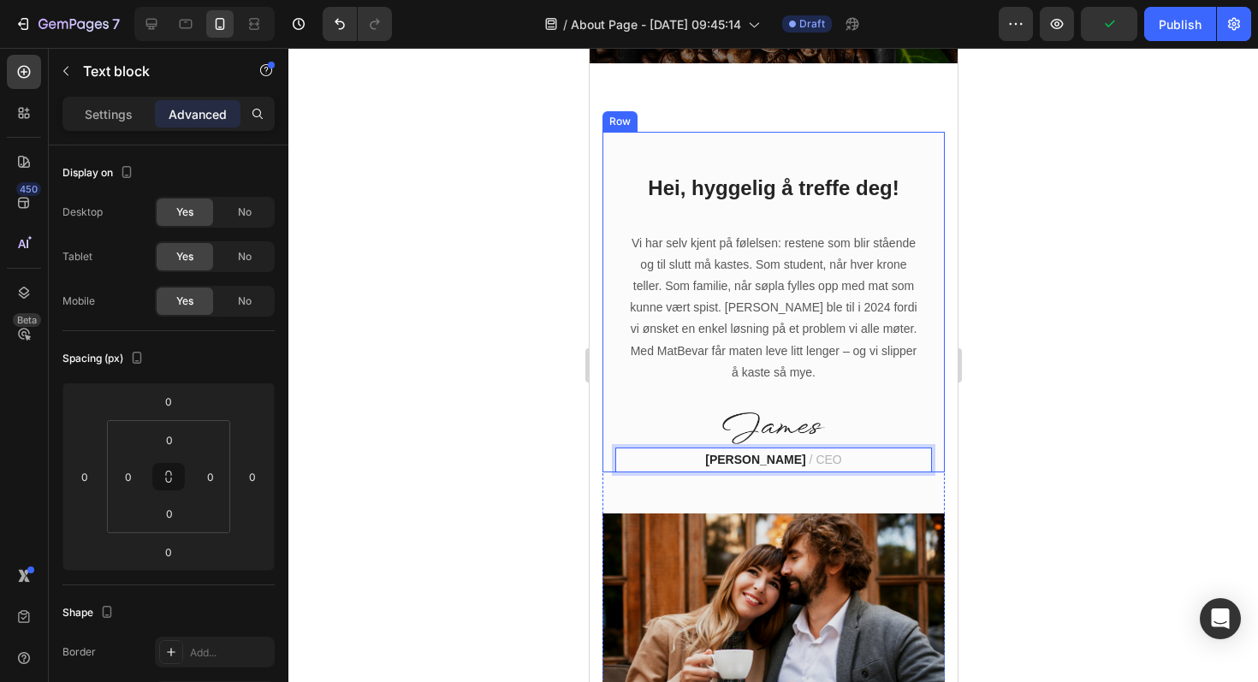
click at [1057, 414] on div at bounding box center [772, 365] width 969 height 634
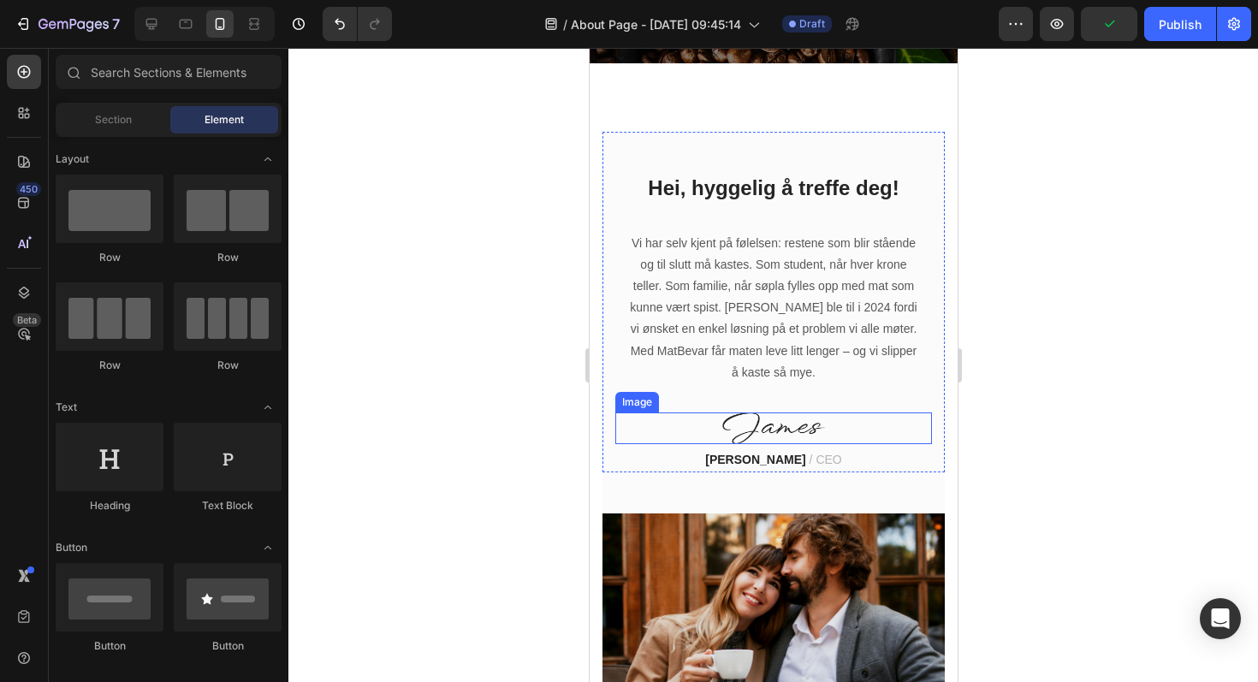
click at [815, 423] on img at bounding box center [772, 428] width 103 height 32
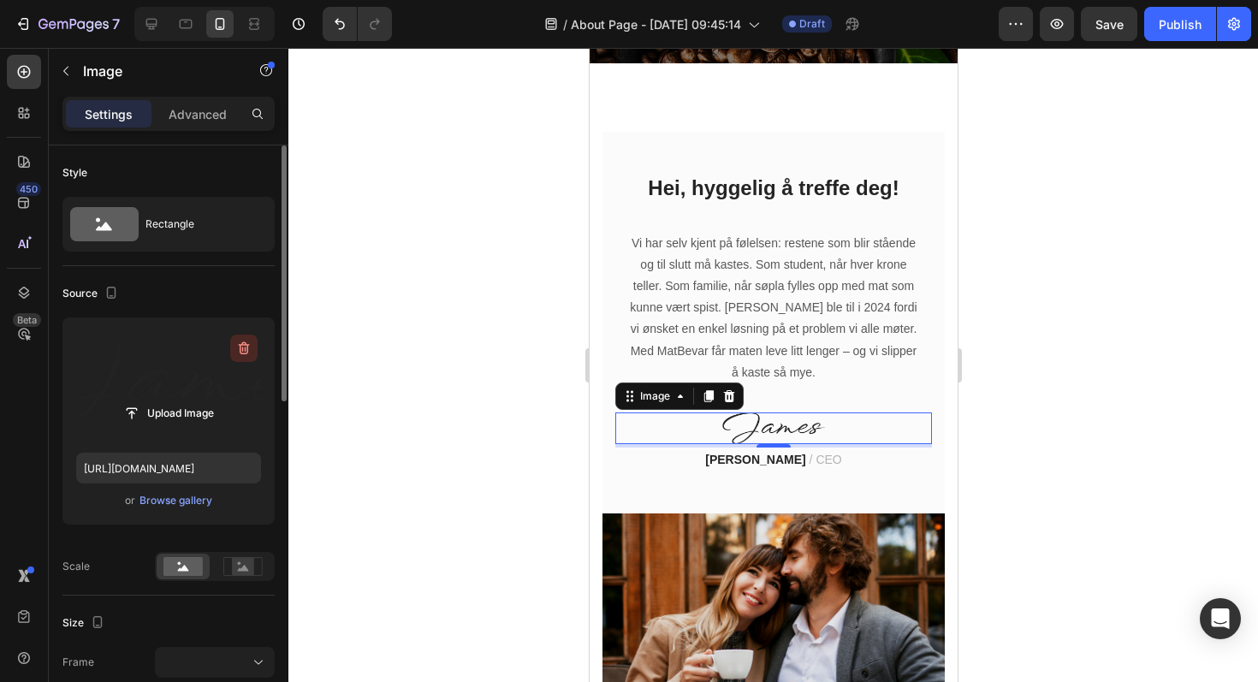
click at [242, 355] on icon "button" at bounding box center [243, 348] width 17 height 17
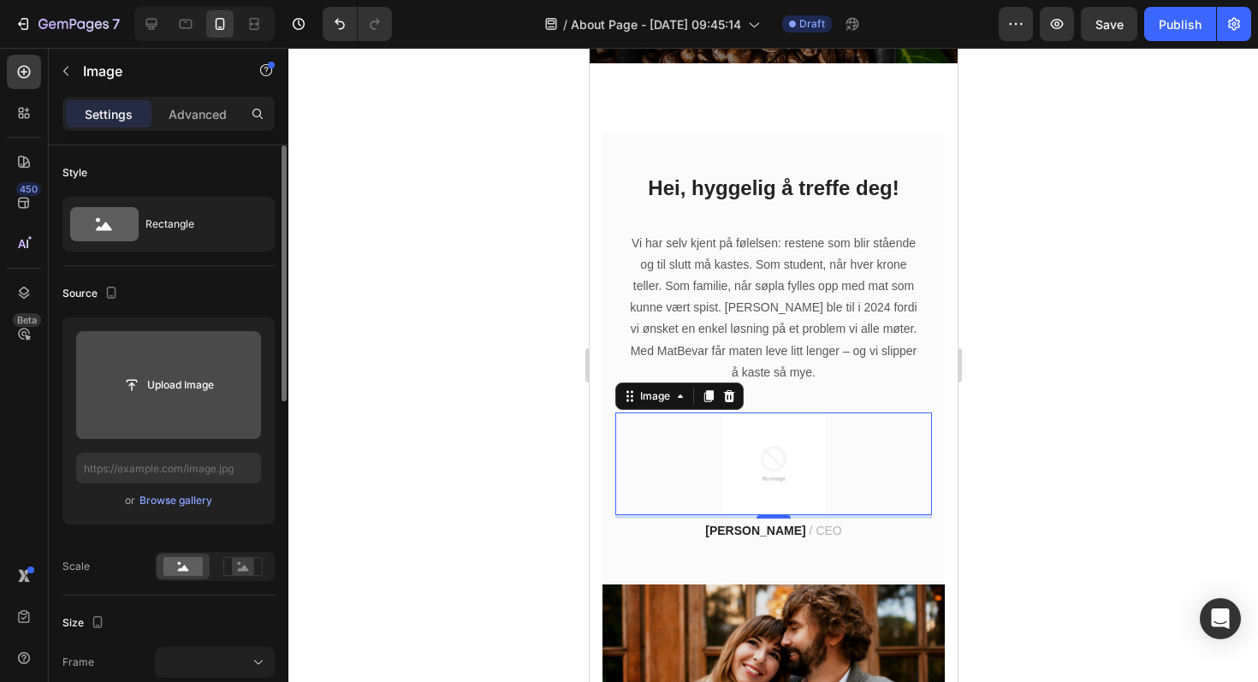
click at [186, 391] on input "file" at bounding box center [169, 384] width 118 height 29
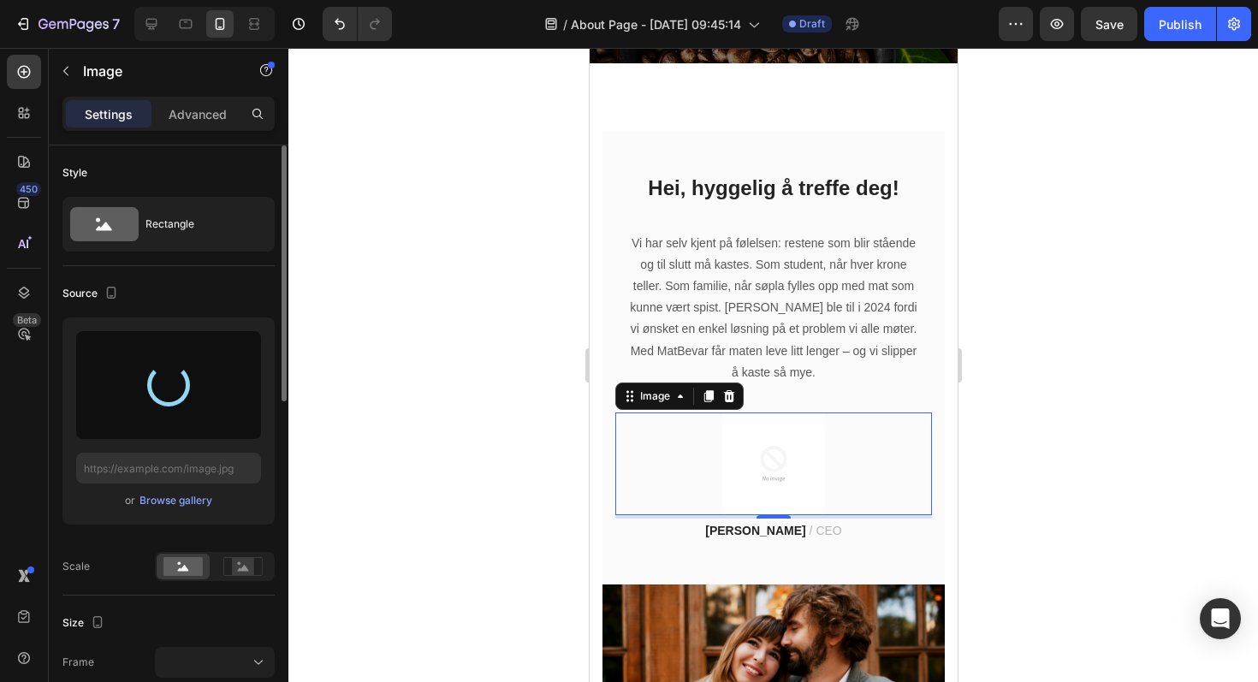
type input "https://cdn.shopify.com/s/files/1/0750/4655/1766/files/gempages_560453367097197…"
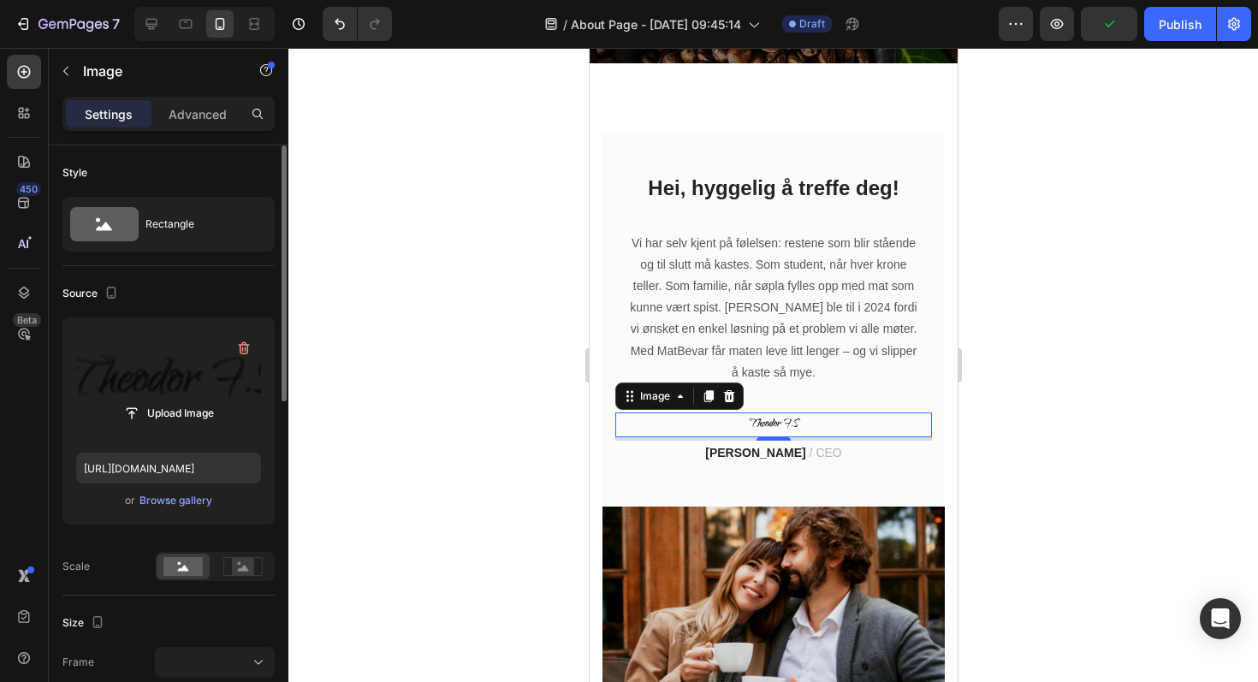
click at [1061, 340] on div at bounding box center [772, 365] width 969 height 634
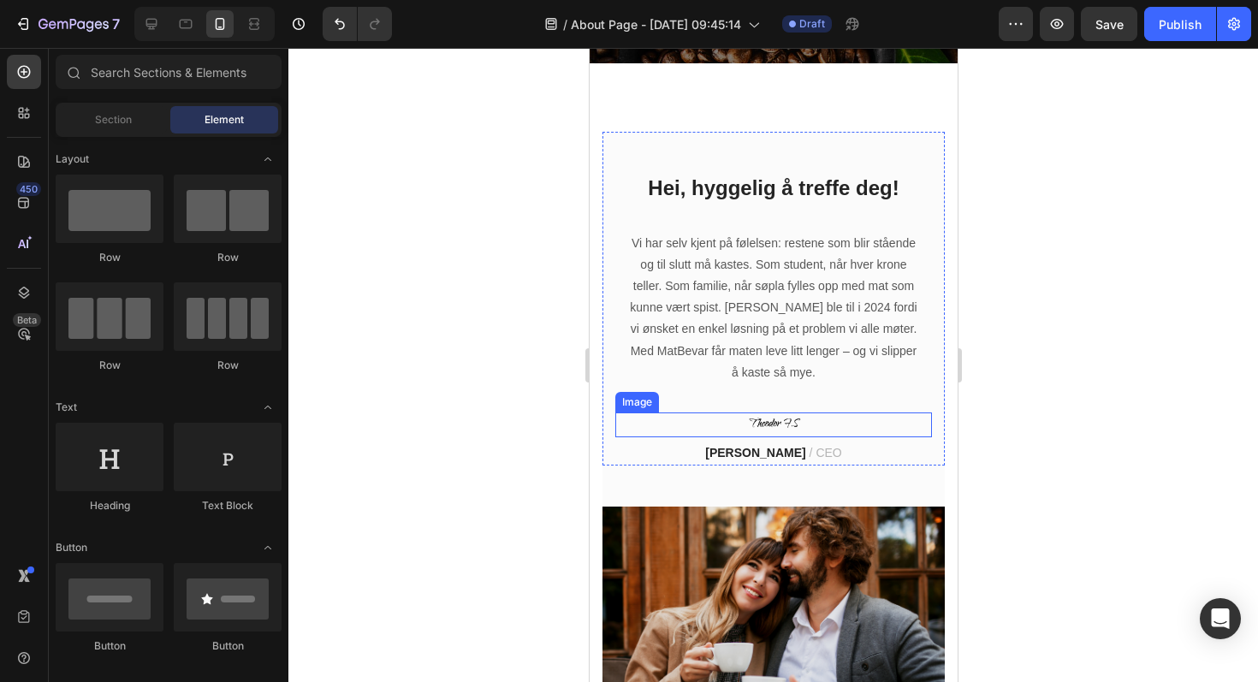
click at [810, 425] on img at bounding box center [772, 424] width 103 height 25
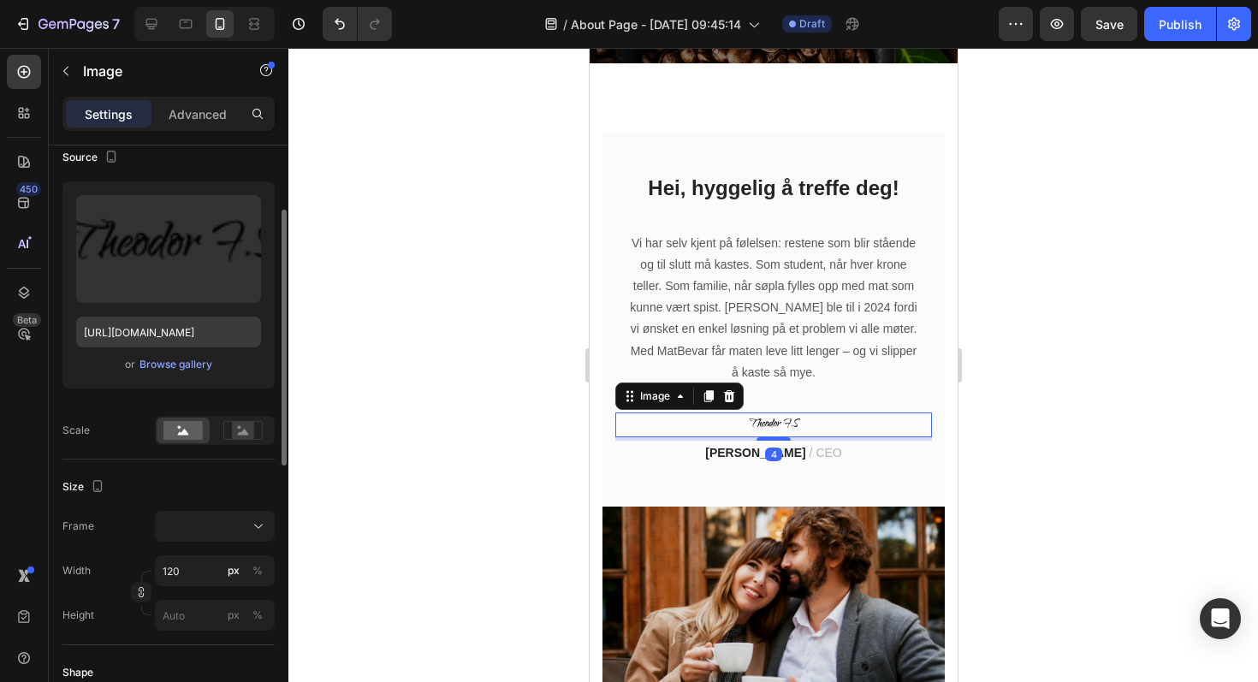
scroll to position [139, 0]
click at [241, 428] on rect at bounding box center [243, 426] width 22 height 17
click at [175, 435] on rect at bounding box center [182, 426] width 39 height 19
click at [236, 519] on div at bounding box center [215, 522] width 104 height 17
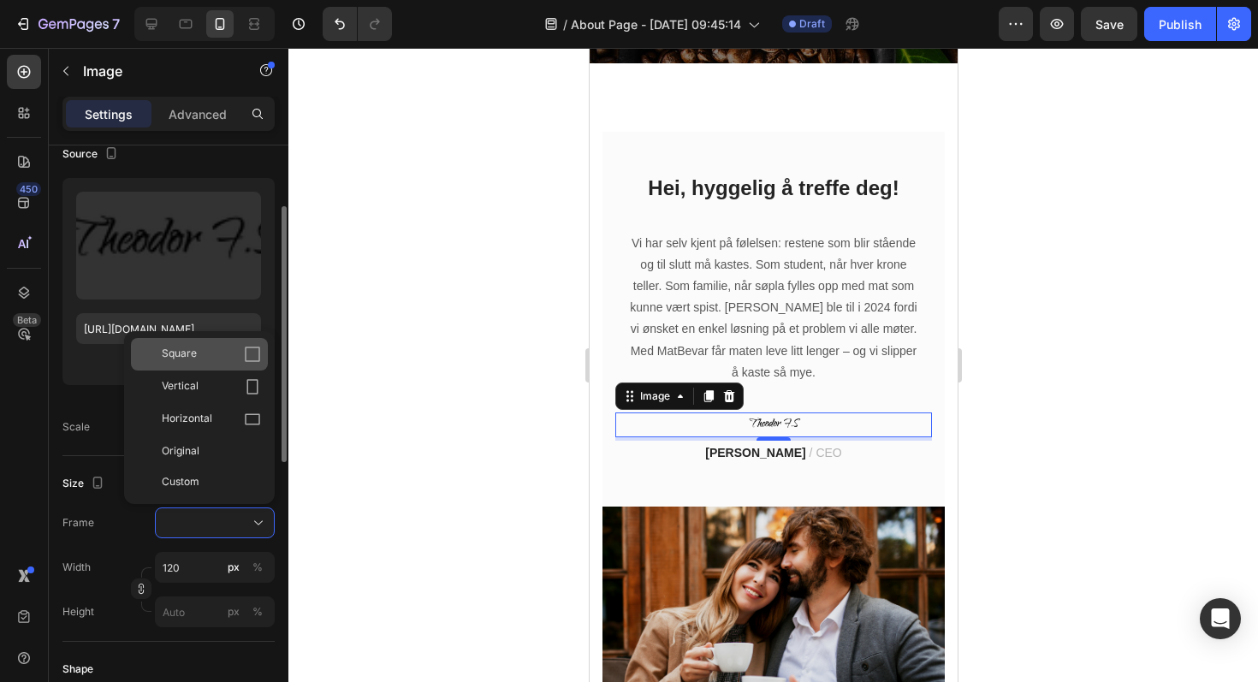
click at [203, 360] on div "Square" at bounding box center [211, 354] width 99 height 17
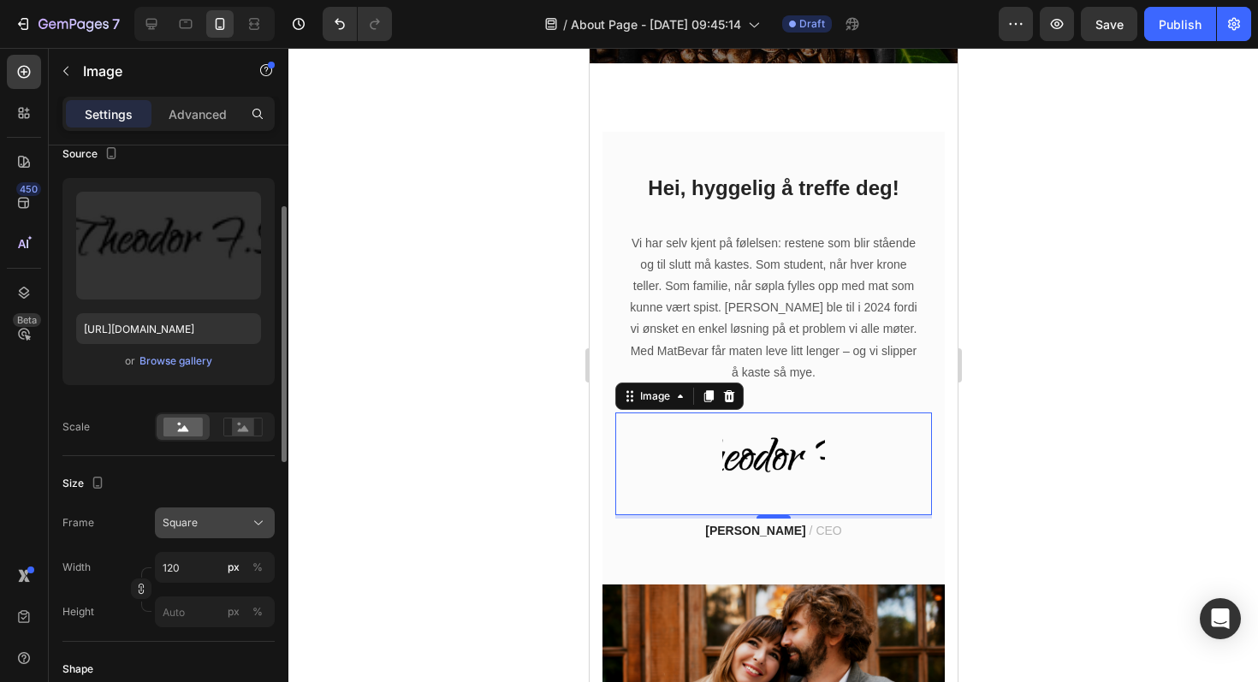
click at [201, 537] on button "Square" at bounding box center [215, 522] width 120 height 31
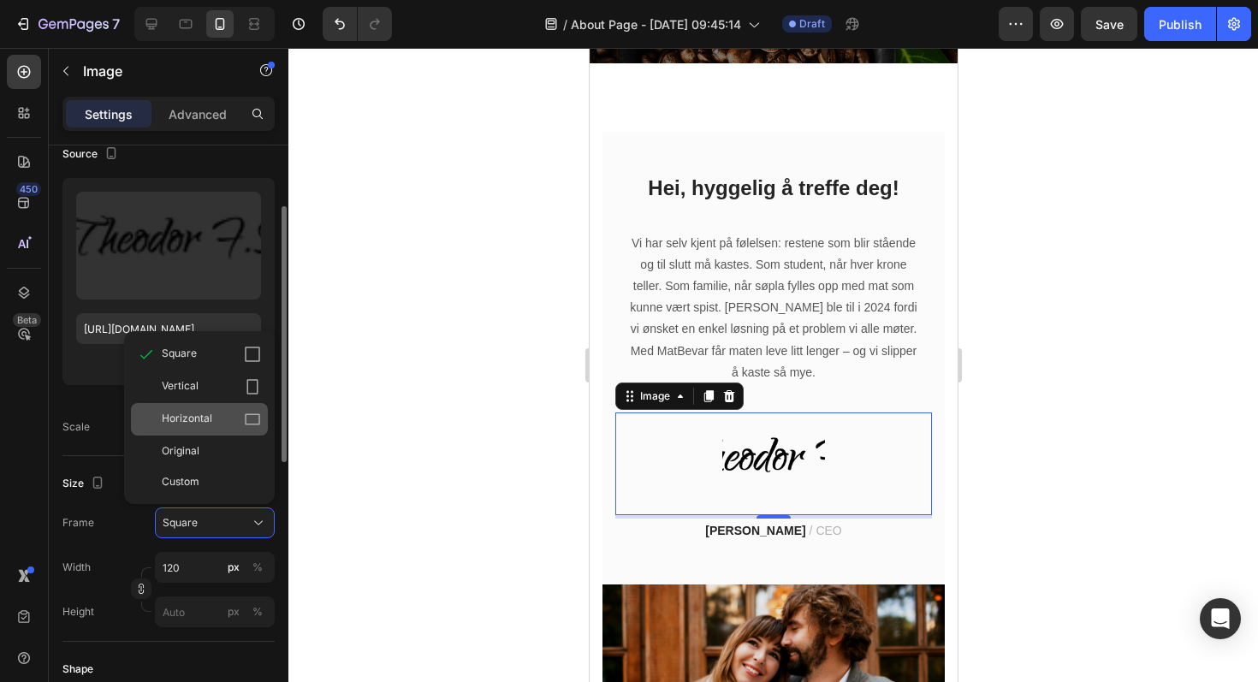
click at [213, 411] on div "Horizontal" at bounding box center [211, 419] width 99 height 17
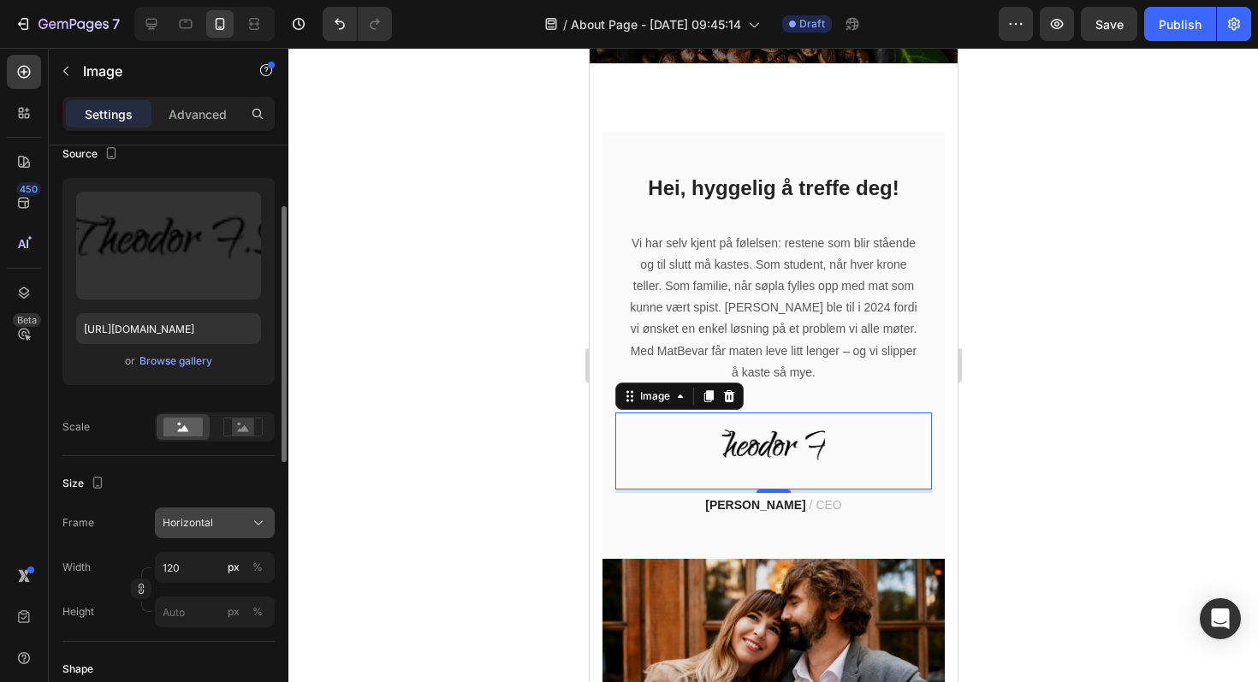
click at [226, 525] on div "Horizontal" at bounding box center [205, 522] width 84 height 15
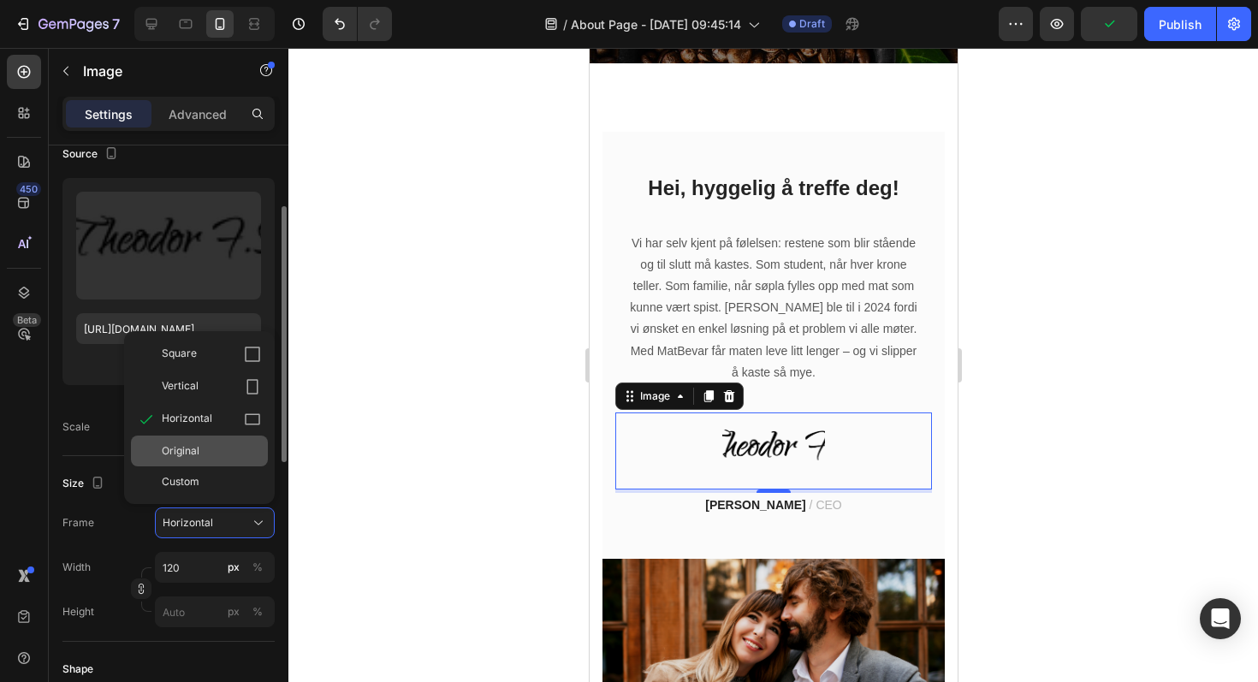
click at [206, 457] on div "Original" at bounding box center [211, 450] width 99 height 15
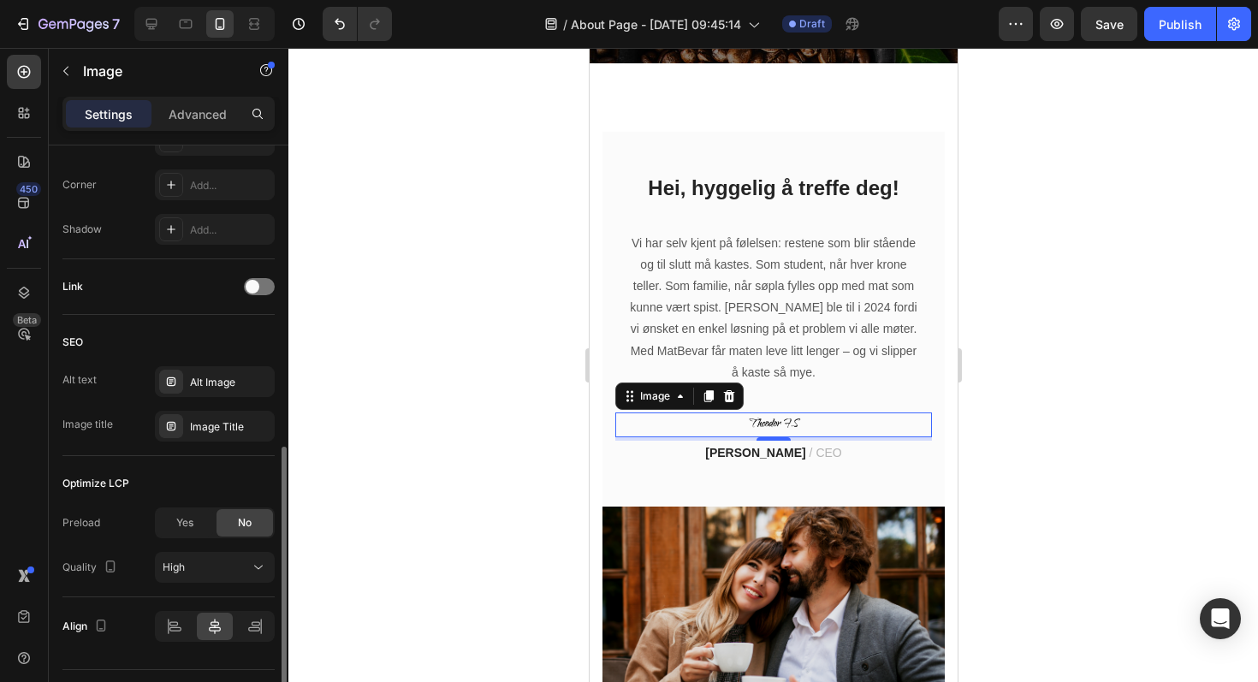
scroll to position [707, 0]
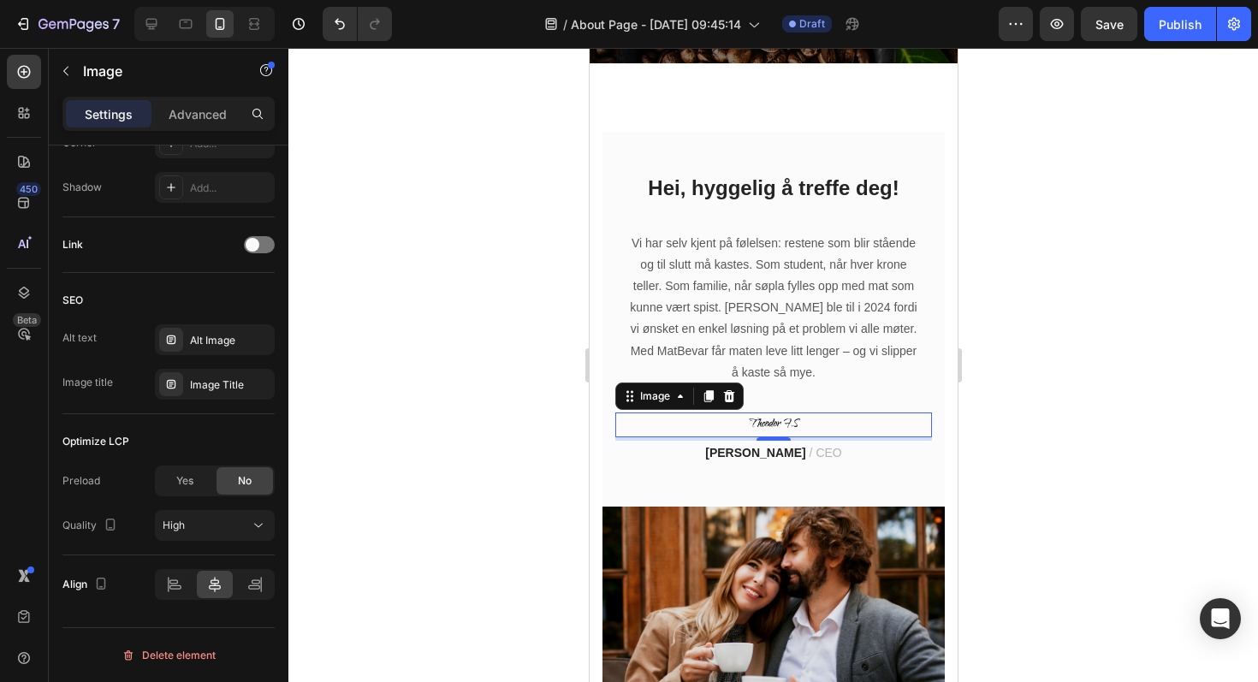
click at [1130, 354] on div at bounding box center [772, 365] width 969 height 634
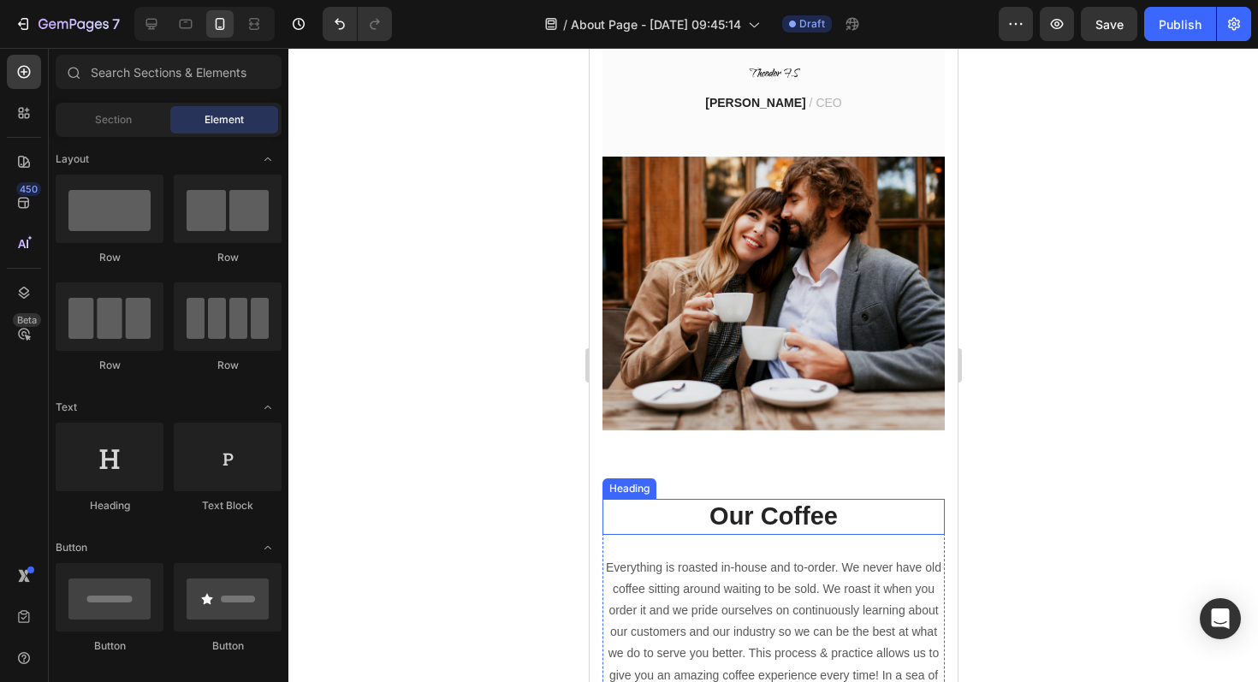
scroll to position [678, 0]
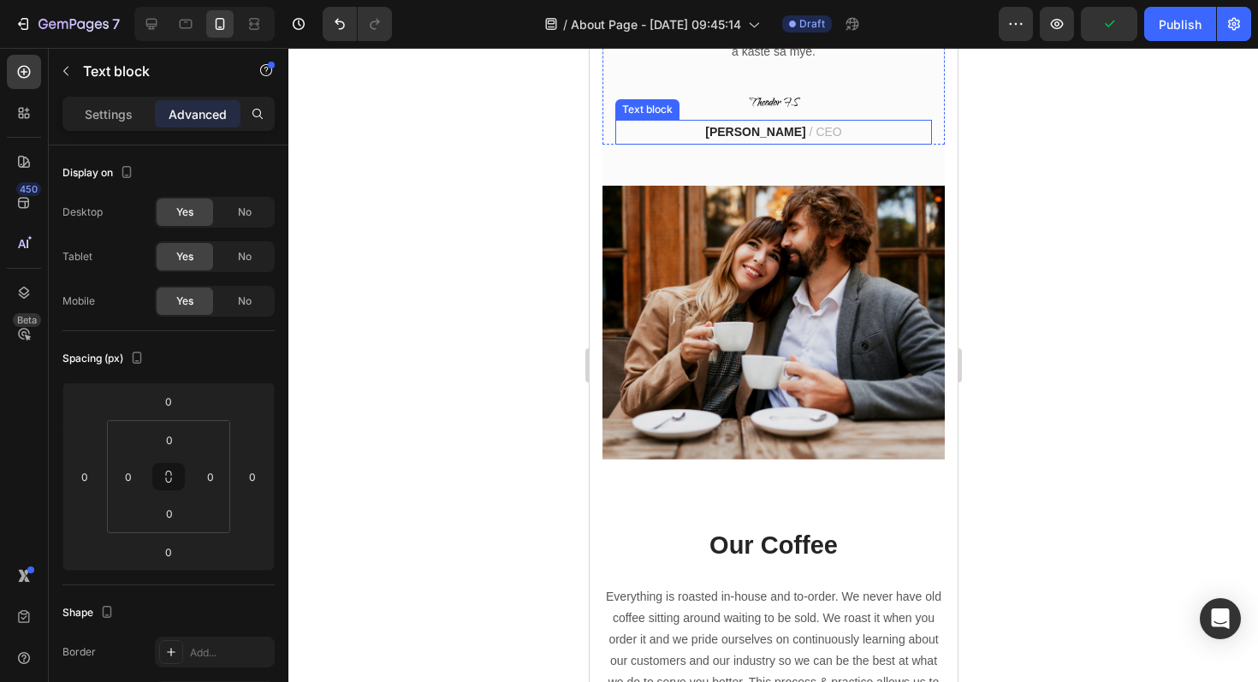
click at [795, 143] on div "Theodor F. Seim / CEO" at bounding box center [772, 132] width 317 height 25
click at [799, 135] on strong "Theodor F. Seim" at bounding box center [754, 132] width 100 height 14
click at [1080, 178] on div at bounding box center [772, 365] width 969 height 634
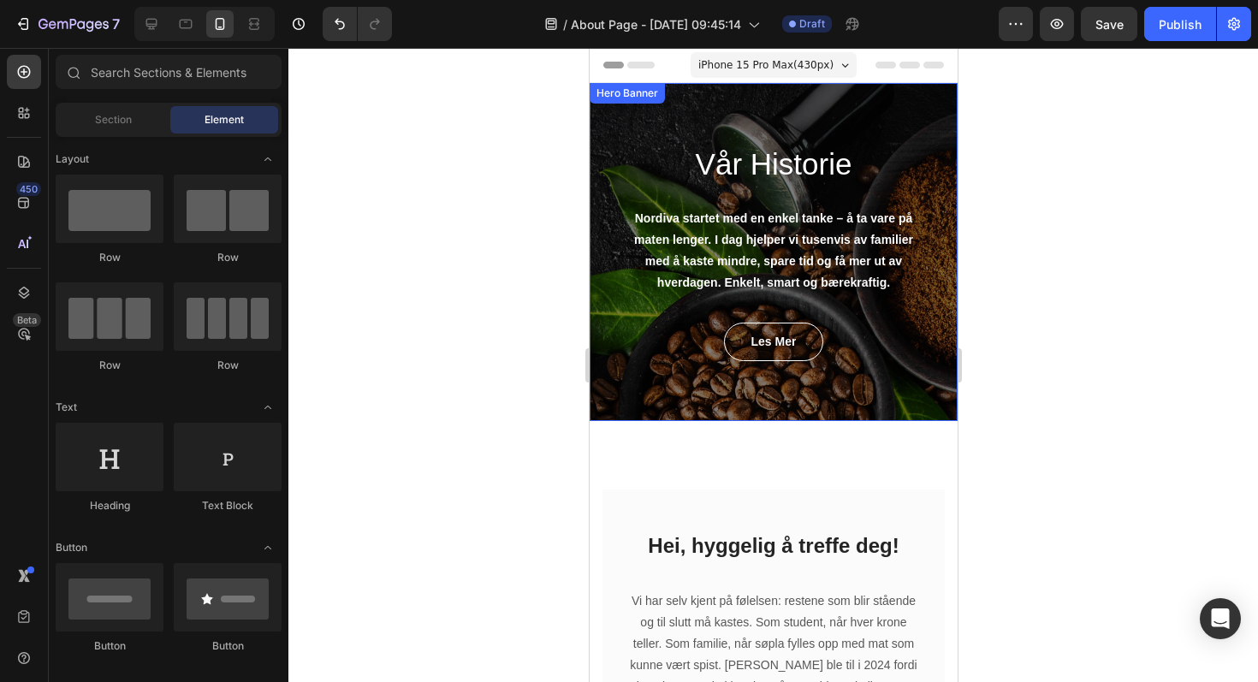
scroll to position [12, 0]
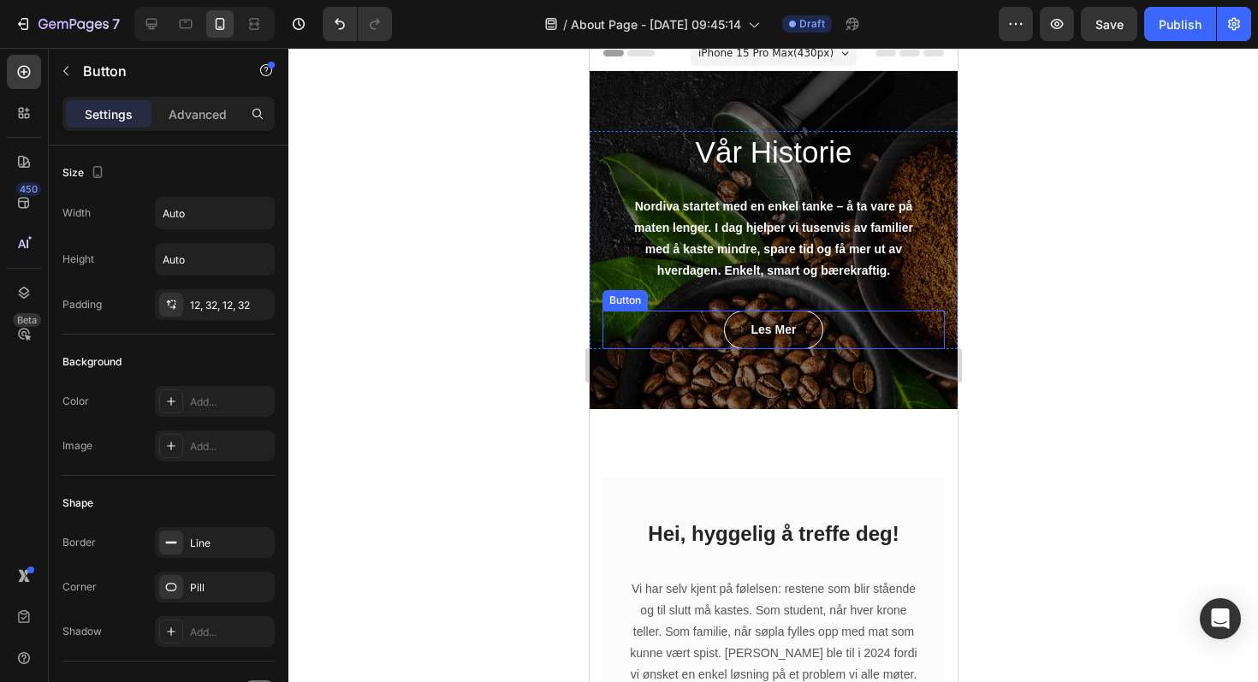
click at [916, 345] on div "Les mer Button" at bounding box center [772, 330] width 342 height 38
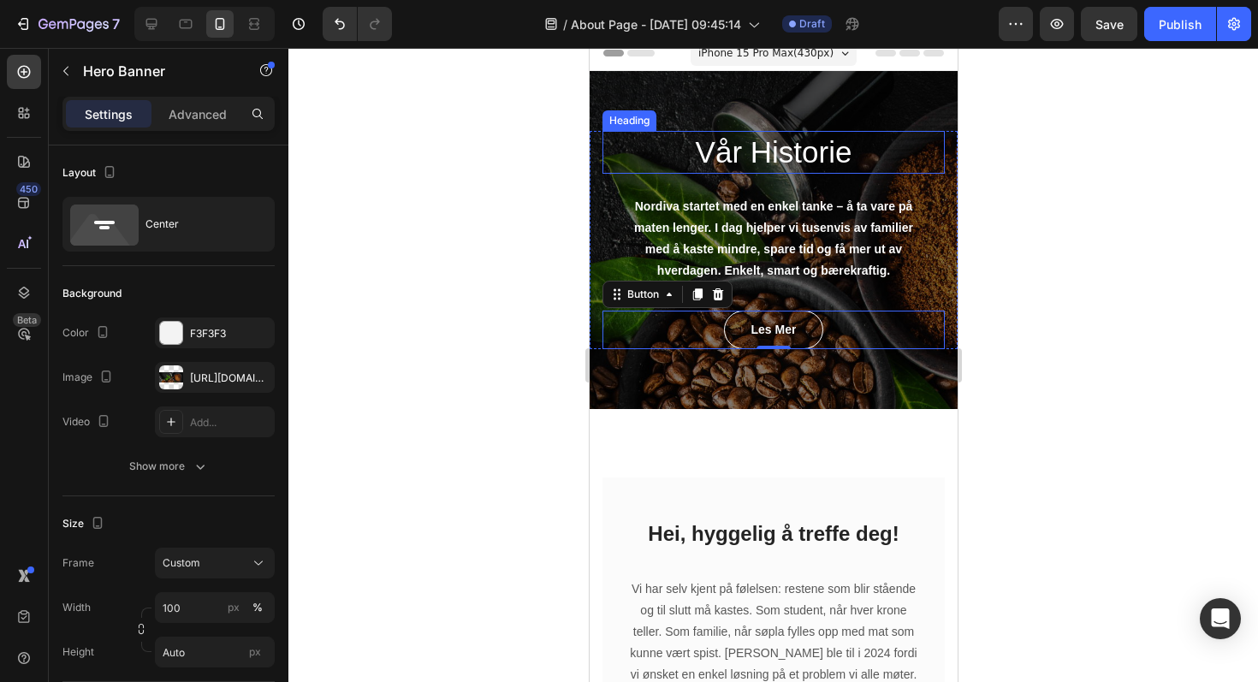
click at [890, 119] on div "Vår Historie Heading Nordiva startet med en enkel tanke – å ta vare på maten le…" at bounding box center [773, 240] width 368 height 338
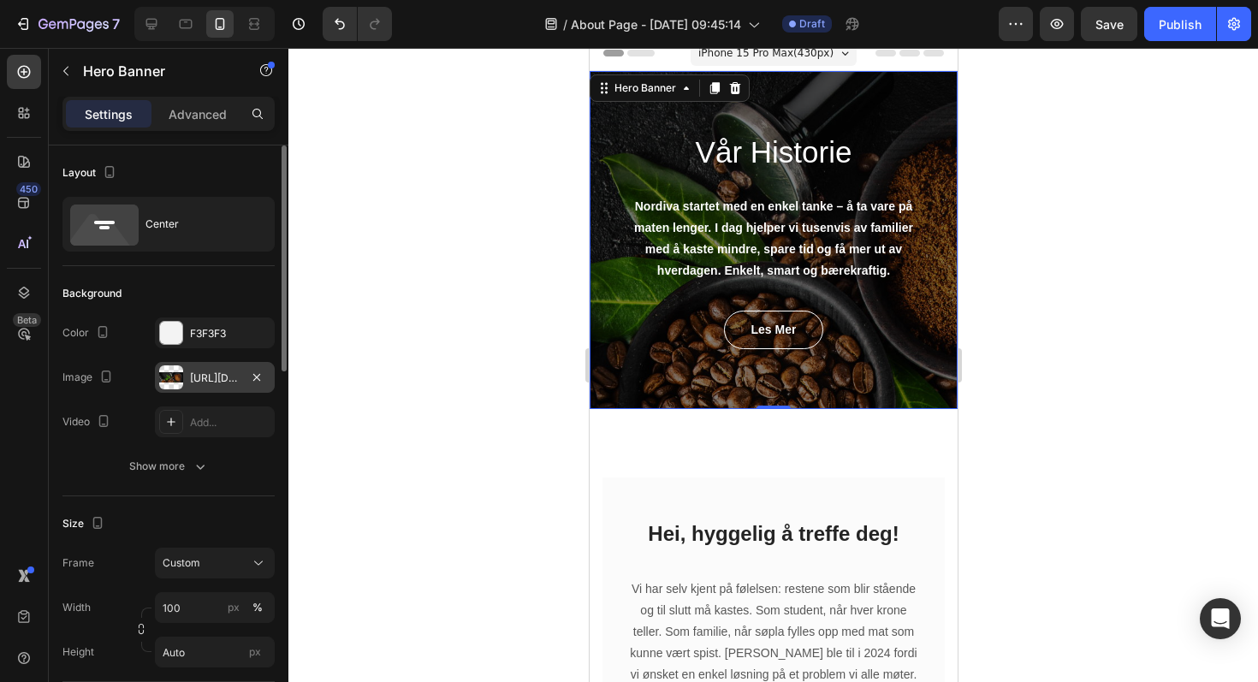
click at [175, 378] on div at bounding box center [171, 377] width 24 height 24
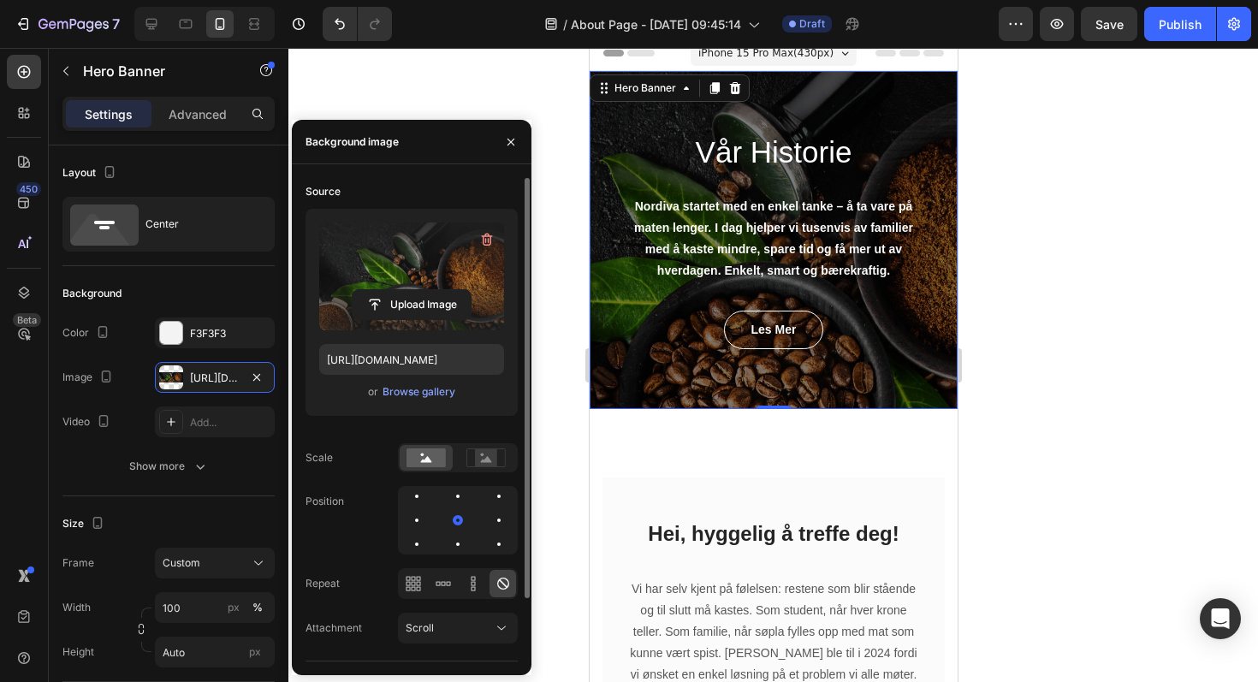
click at [440, 238] on label at bounding box center [411, 276] width 185 height 108
click at [440, 290] on input "file" at bounding box center [411, 304] width 118 height 29
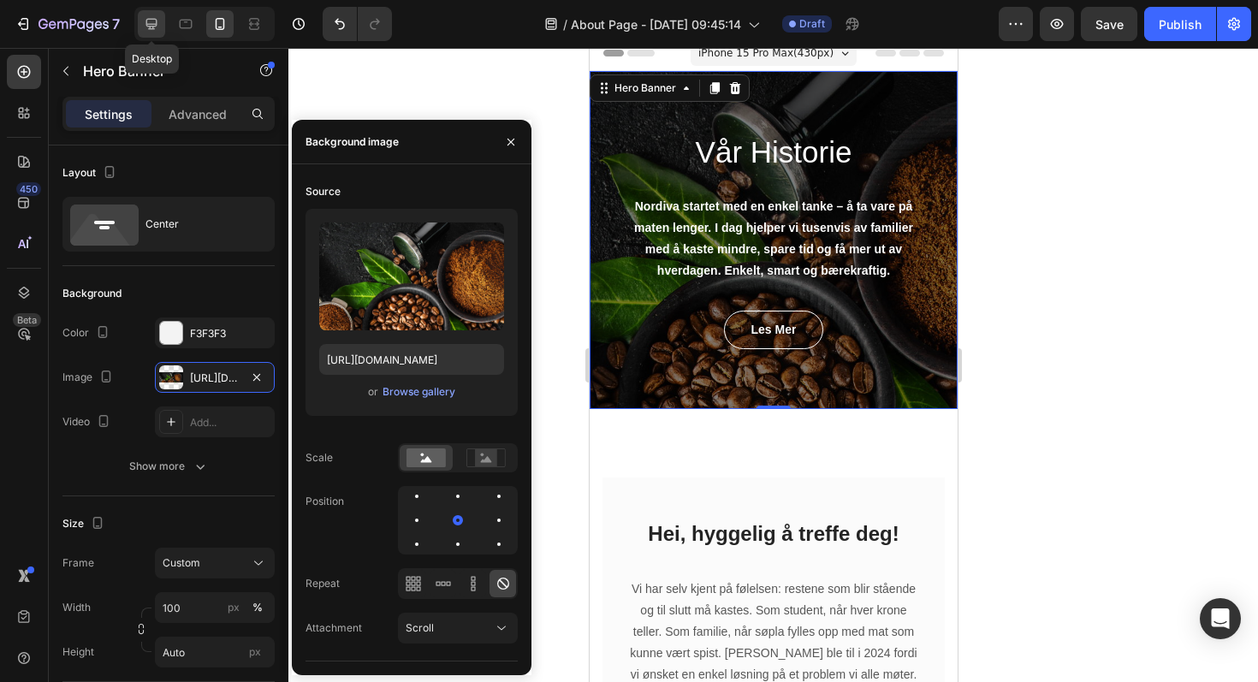
click at [157, 24] on icon at bounding box center [151, 23] width 17 height 17
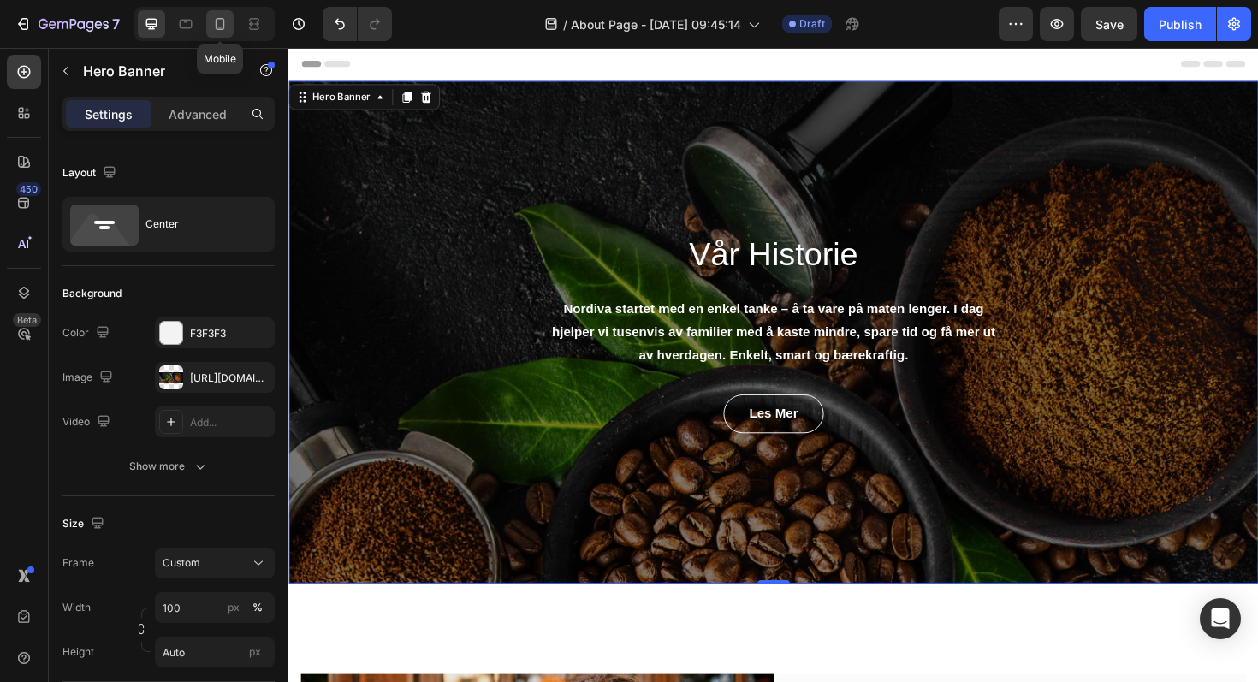
click at [216, 16] on icon at bounding box center [219, 23] width 17 height 17
